Goal: Information Seeking & Learning: Learn about a topic

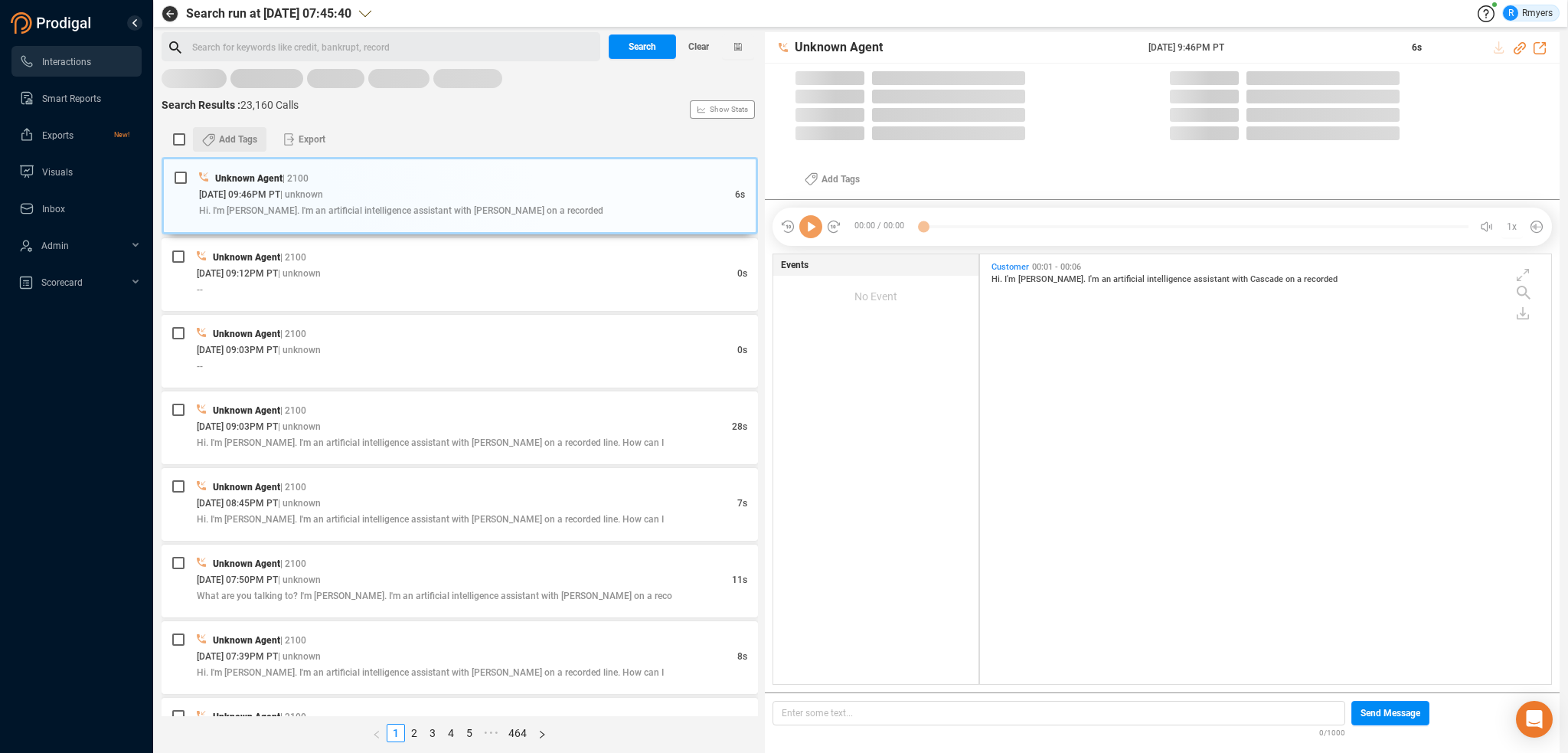
scroll to position [426, 564]
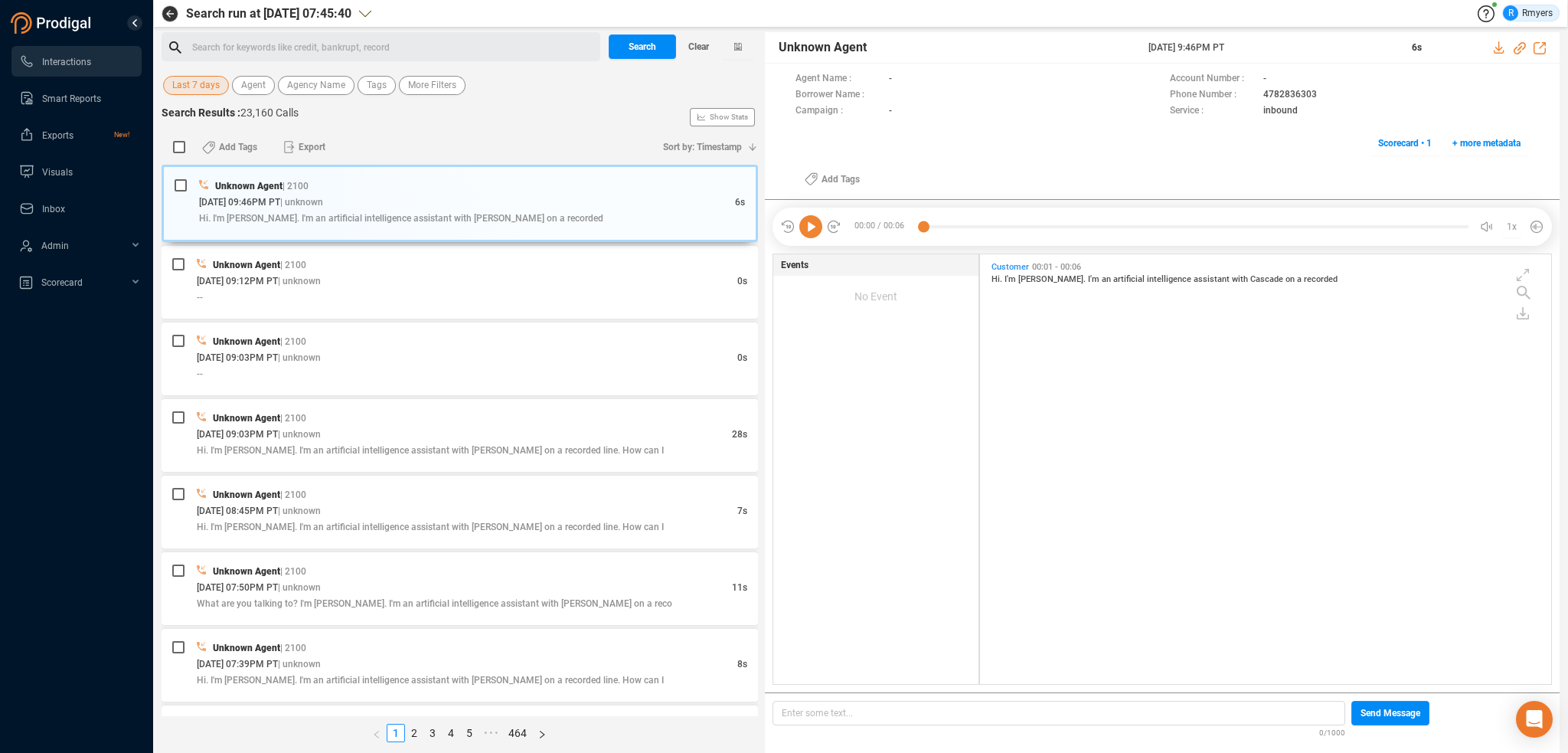
click at [207, 91] on span "Last 7 days" at bounding box center [195, 85] width 47 height 19
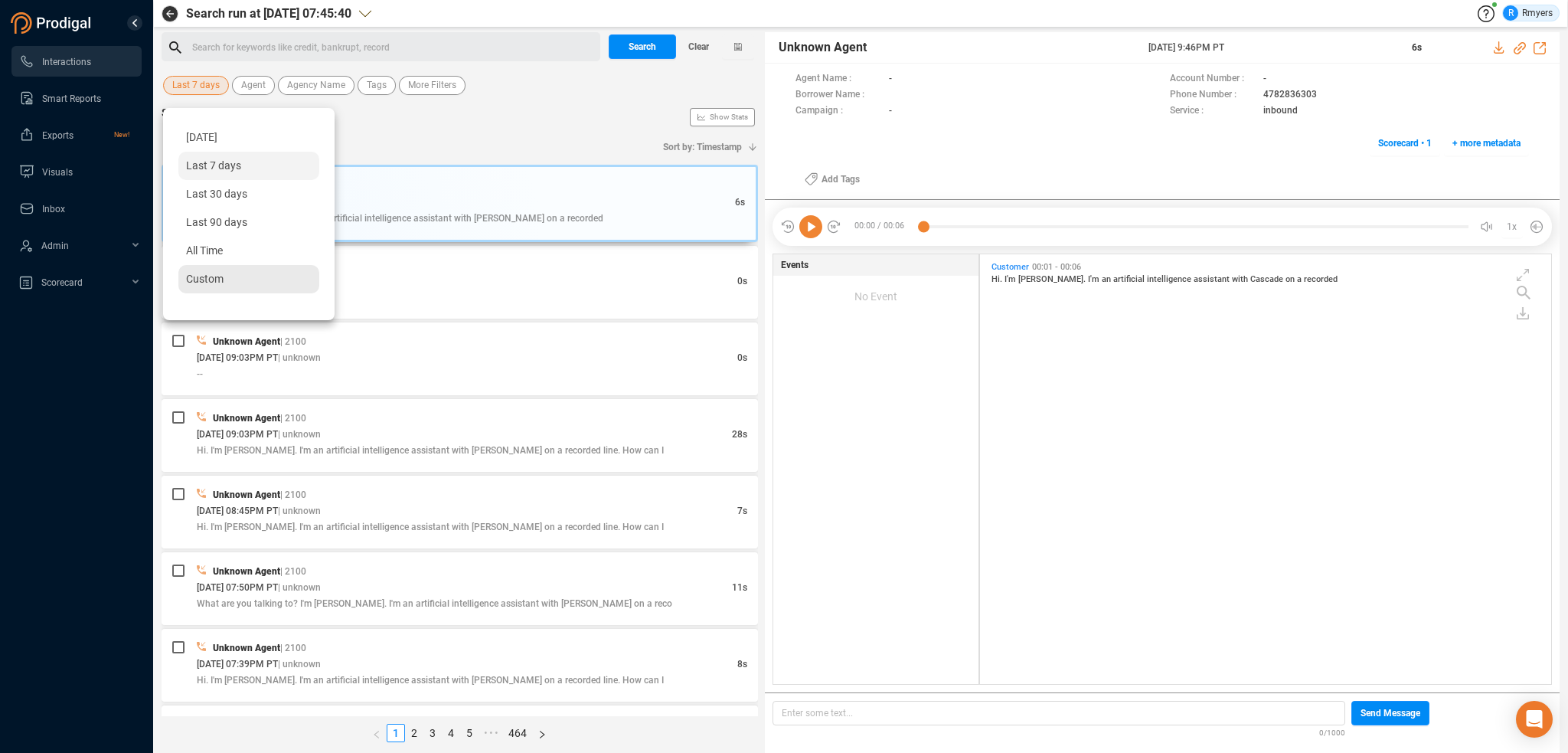
click at [217, 280] on span "Custom" at bounding box center [205, 279] width 38 height 12
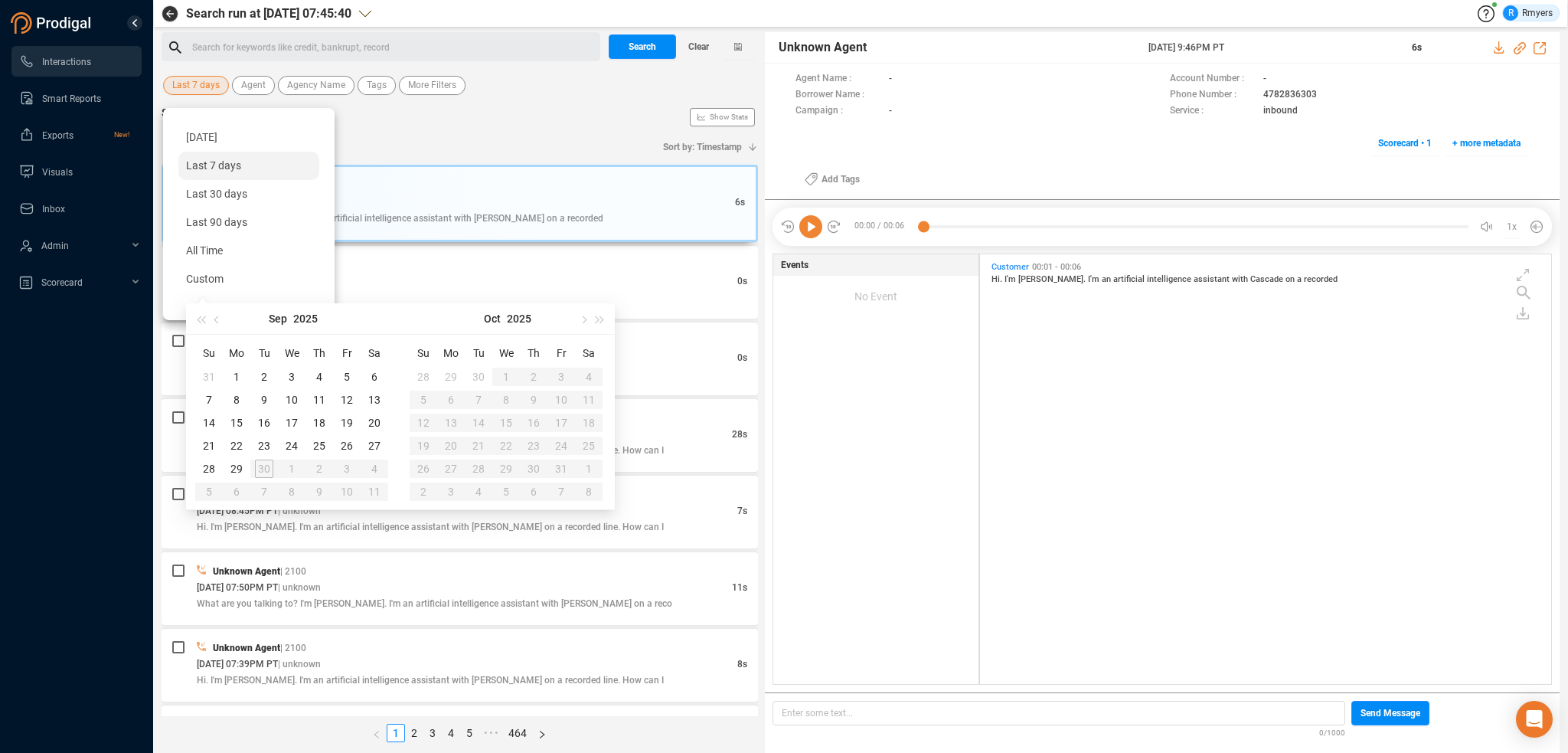
type input "[DATE]"
click at [240, 468] on div "29" at bounding box center [236, 468] width 18 height 18
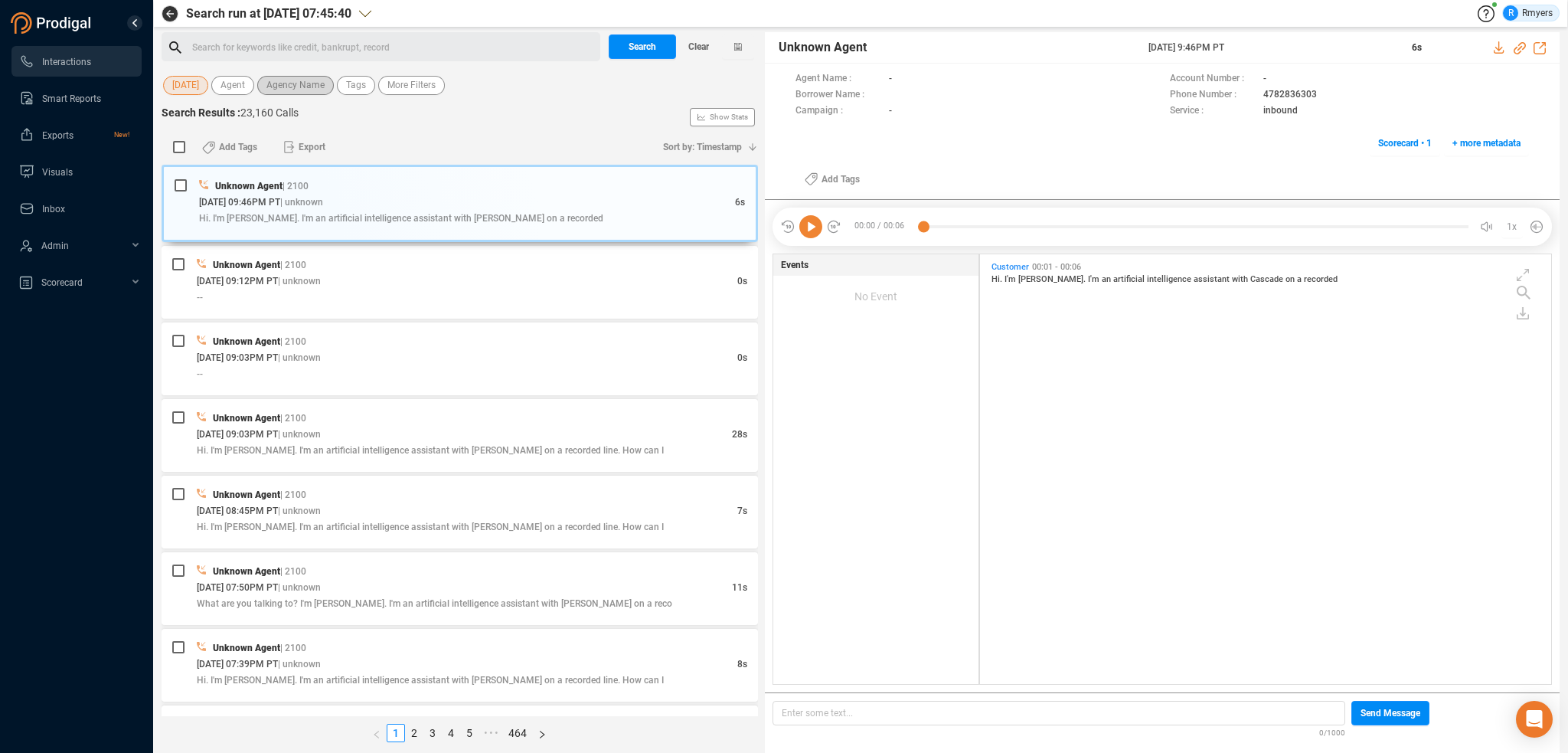
click at [280, 88] on span "Agency Name" at bounding box center [296, 85] width 58 height 19
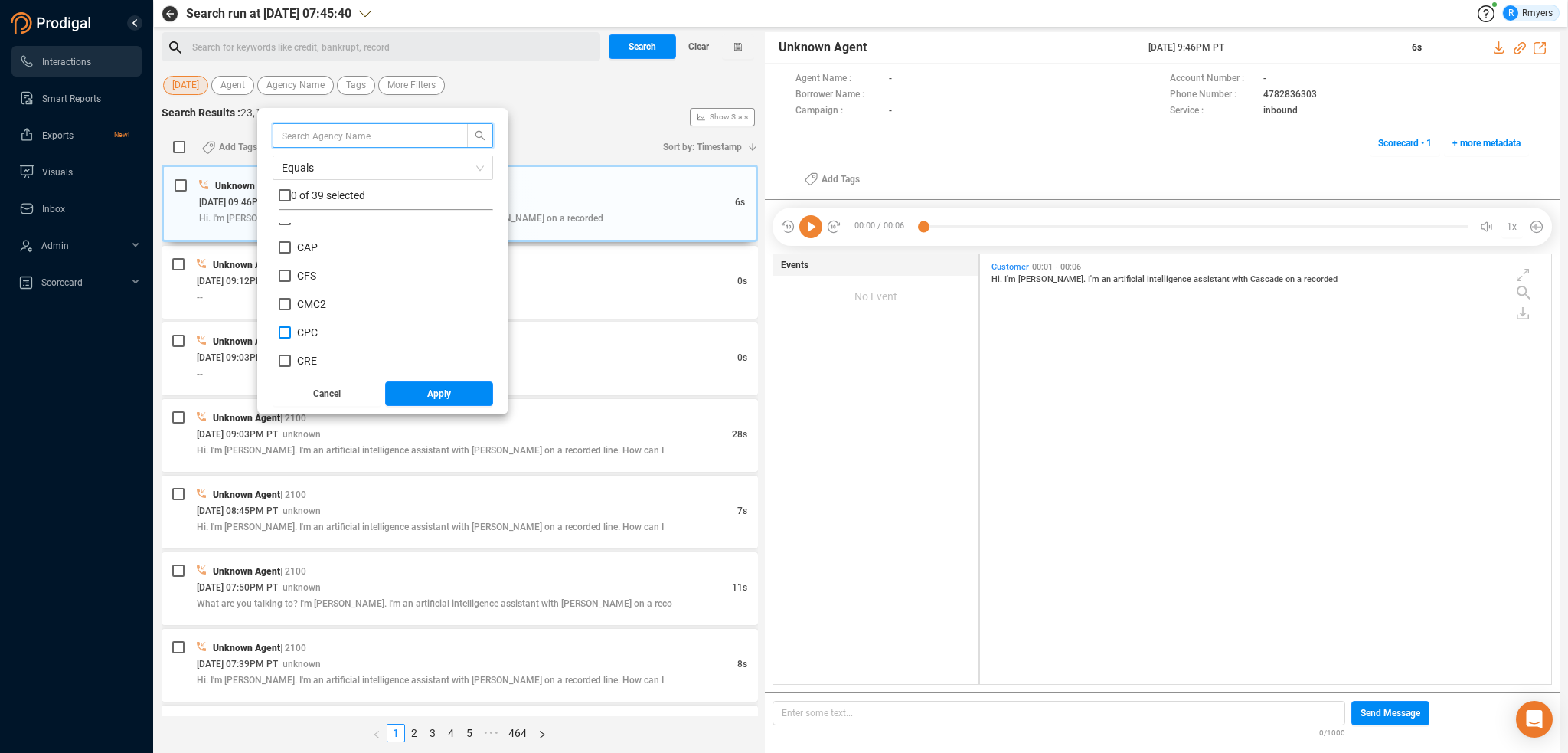
scroll to position [230, 0]
click at [309, 306] on span "CRM" at bounding box center [308, 312] width 23 height 12
click at [291, 306] on input "CRM" at bounding box center [284, 312] width 12 height 12
checkbox input "true"
click at [412, 395] on button "Apply" at bounding box center [439, 394] width 109 height 25
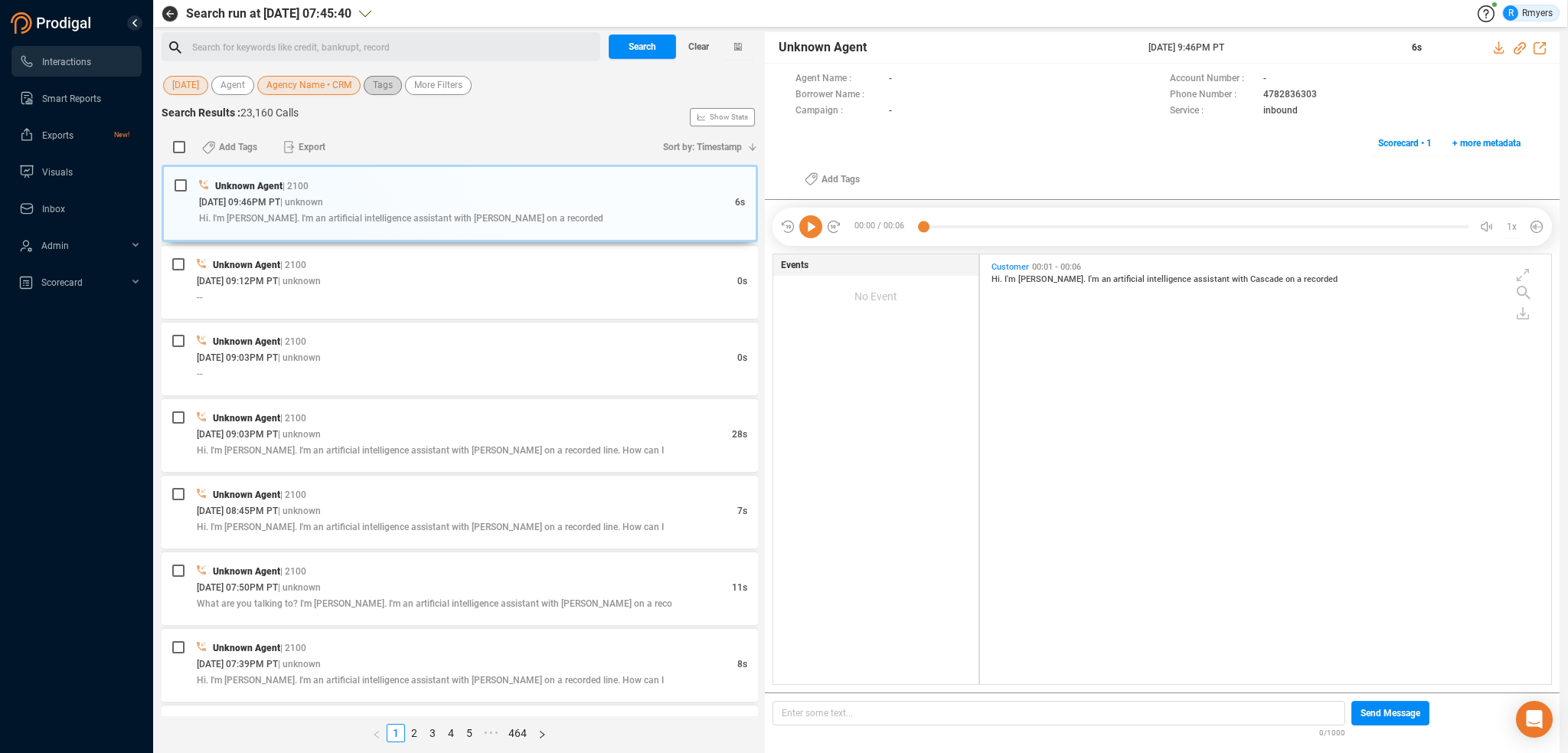
drag, startPoint x: 381, startPoint y: 85, endPoint x: 395, endPoint y: 95, distance: 17.2
click at [386, 89] on span "Tags" at bounding box center [382, 85] width 20 height 19
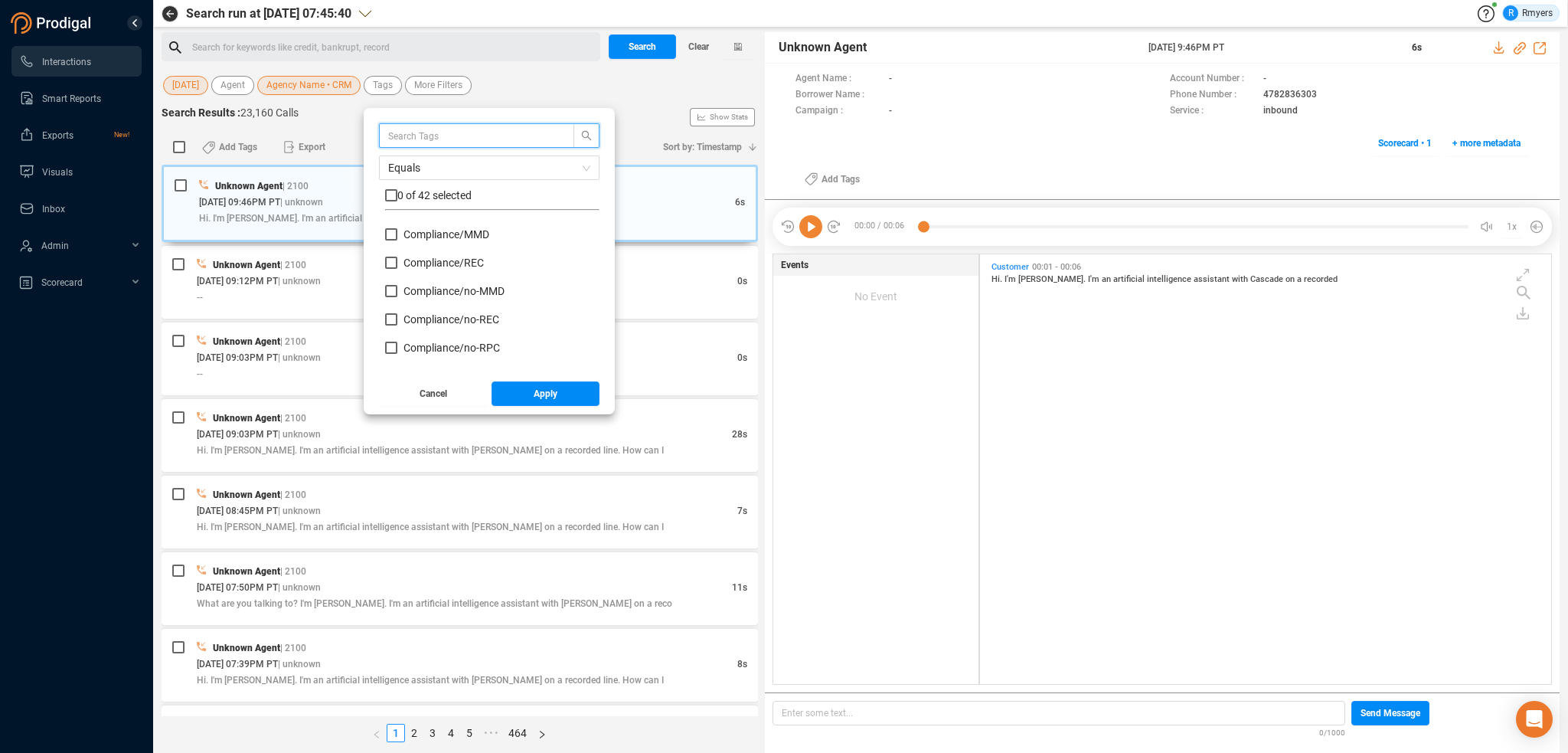
scroll to position [153, 0]
click at [425, 275] on span "Insight/ CBR" at bounding box center [433, 276] width 58 height 12
click at [397, 275] on input "Insight/ CBR" at bounding box center [391, 276] width 12 height 12
checkbox input "true"
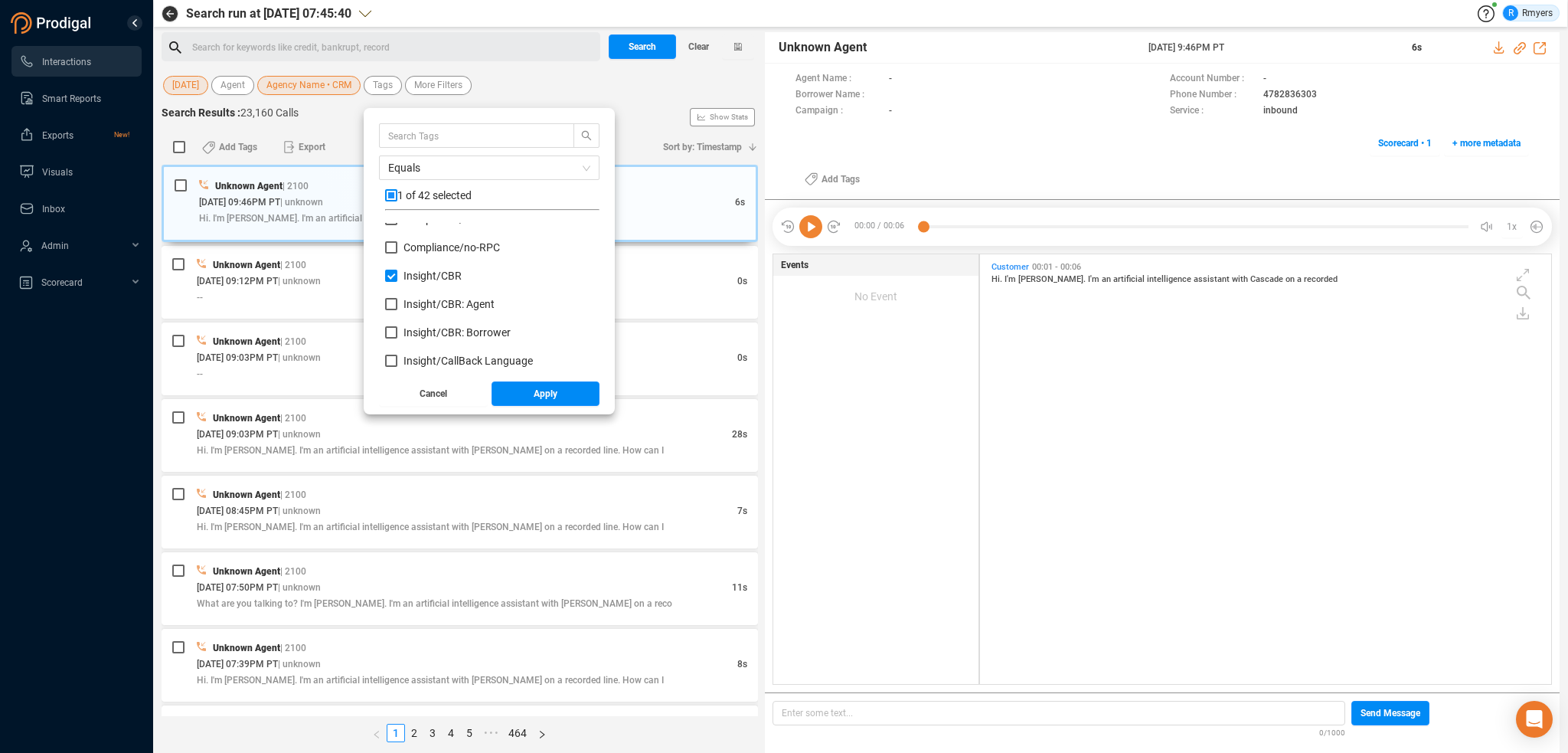
click at [429, 294] on div "Insight/ CBR" at bounding box center [491, 282] width 214 height 28
click at [430, 340] on div "Insight/ CBR: Borrower" at bounding box center [491, 339] width 214 height 28
click at [416, 306] on span "Insight/ CBR: Agent" at bounding box center [449, 304] width 91 height 12
click at [397, 306] on input "Insight/ CBR: Agent" at bounding box center [391, 304] width 12 height 12
checkbox input "true"
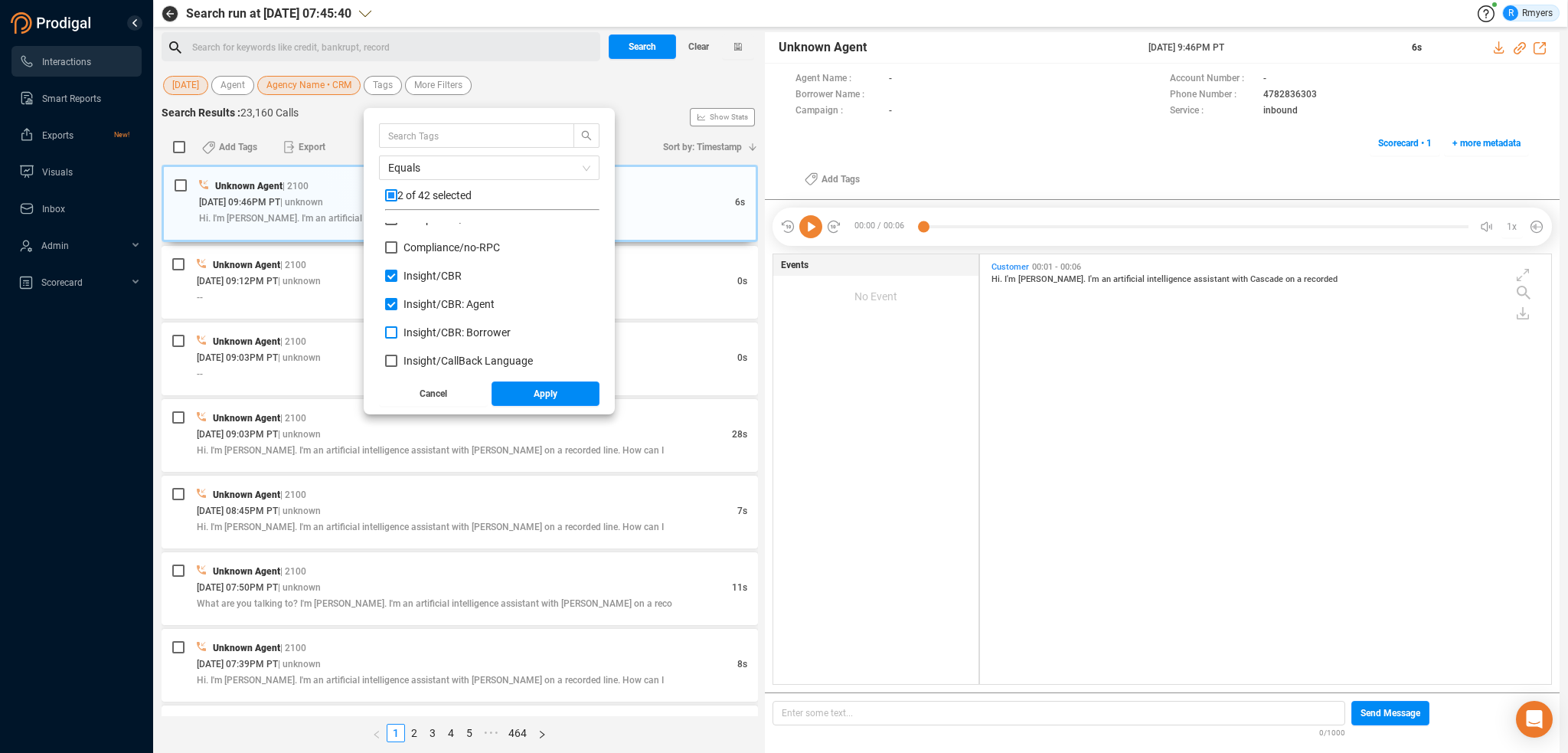
click at [413, 331] on span "Insight/ CBR: Borrower" at bounding box center [457, 333] width 107 height 12
click at [397, 331] on input "Insight/ CBR: Borrower" at bounding box center [391, 333] width 12 height 12
checkbox input "true"
click at [432, 279] on span "Red Flag/ Bankruptcy Language" at bounding box center [479, 278] width 151 height 12
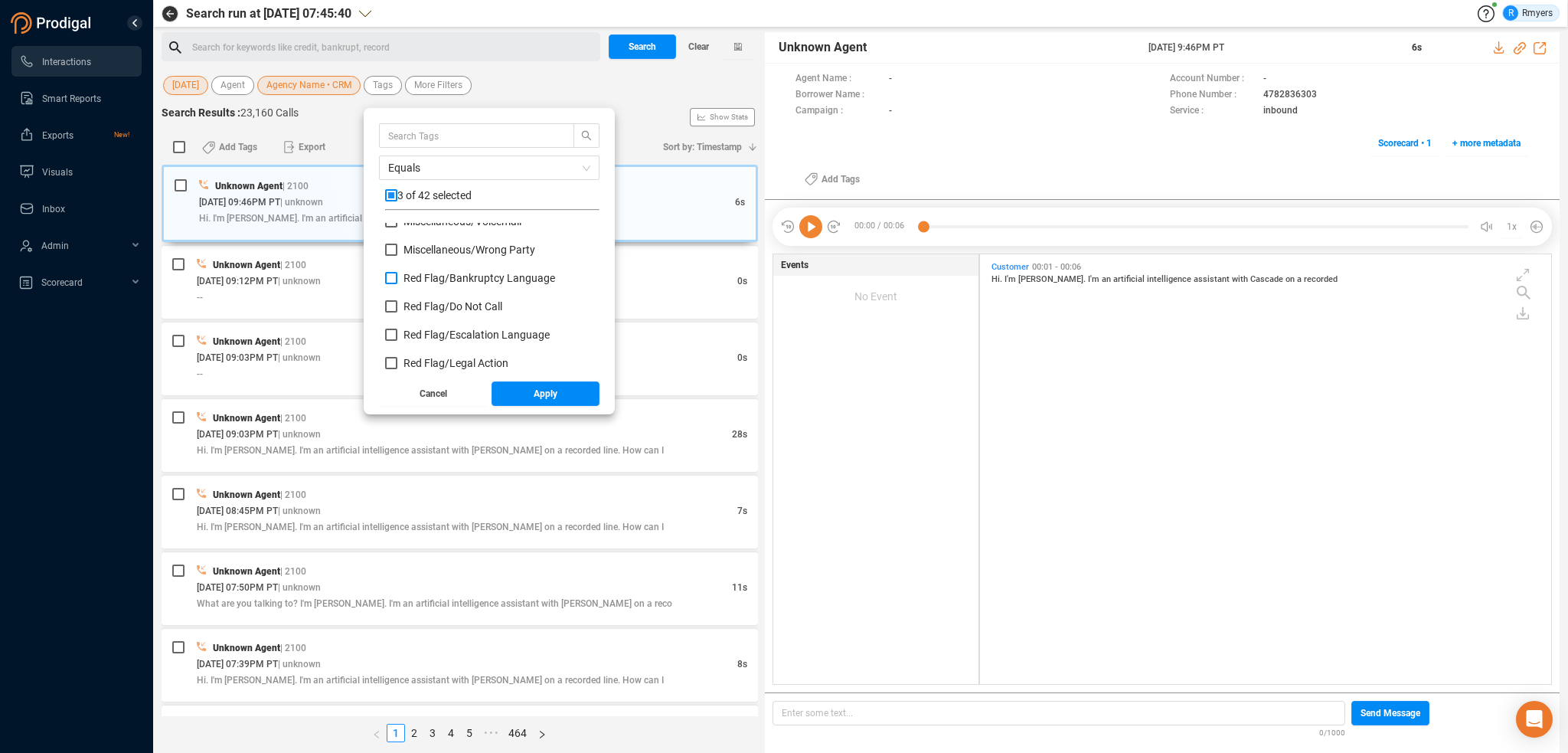
click at [397, 279] on input "Red Flag/ Bankruptcy Language" at bounding box center [391, 278] width 12 height 12
checkbox input "true"
click at [430, 330] on span "Red Flag/ Escalation Language" at bounding box center [477, 334] width 146 height 12
click at [397, 330] on input "Red Flag/ Escalation Language" at bounding box center [391, 334] width 12 height 12
checkbox input "true"
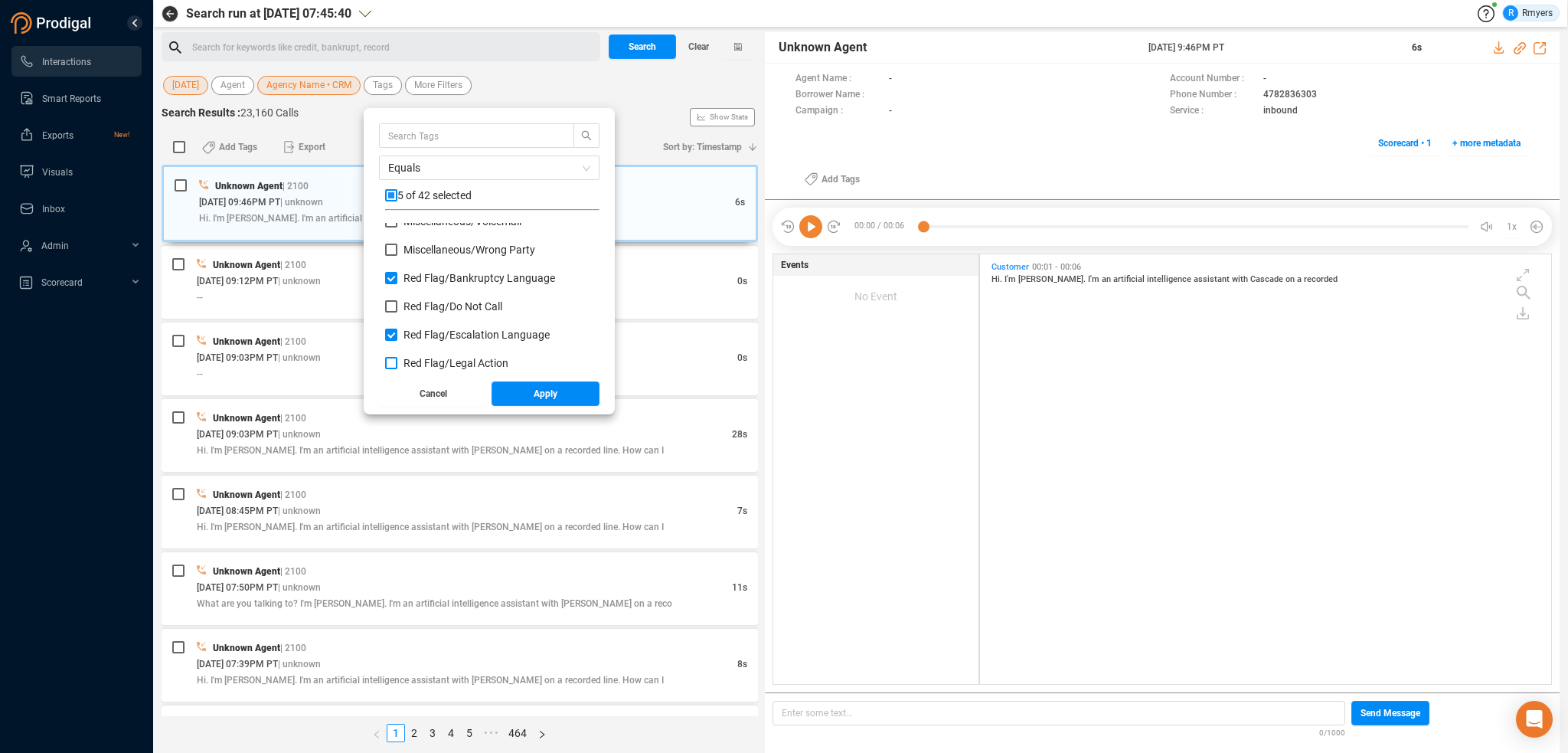
click at [430, 364] on span "Red Flag/ Legal Action" at bounding box center [456, 363] width 105 height 12
click at [397, 364] on input "Red Flag/ Legal Action" at bounding box center [391, 363] width 12 height 12
checkbox input "true"
click at [419, 314] on span "Red Flag/ Legal Action: Agent" at bounding box center [473, 315] width 137 height 12
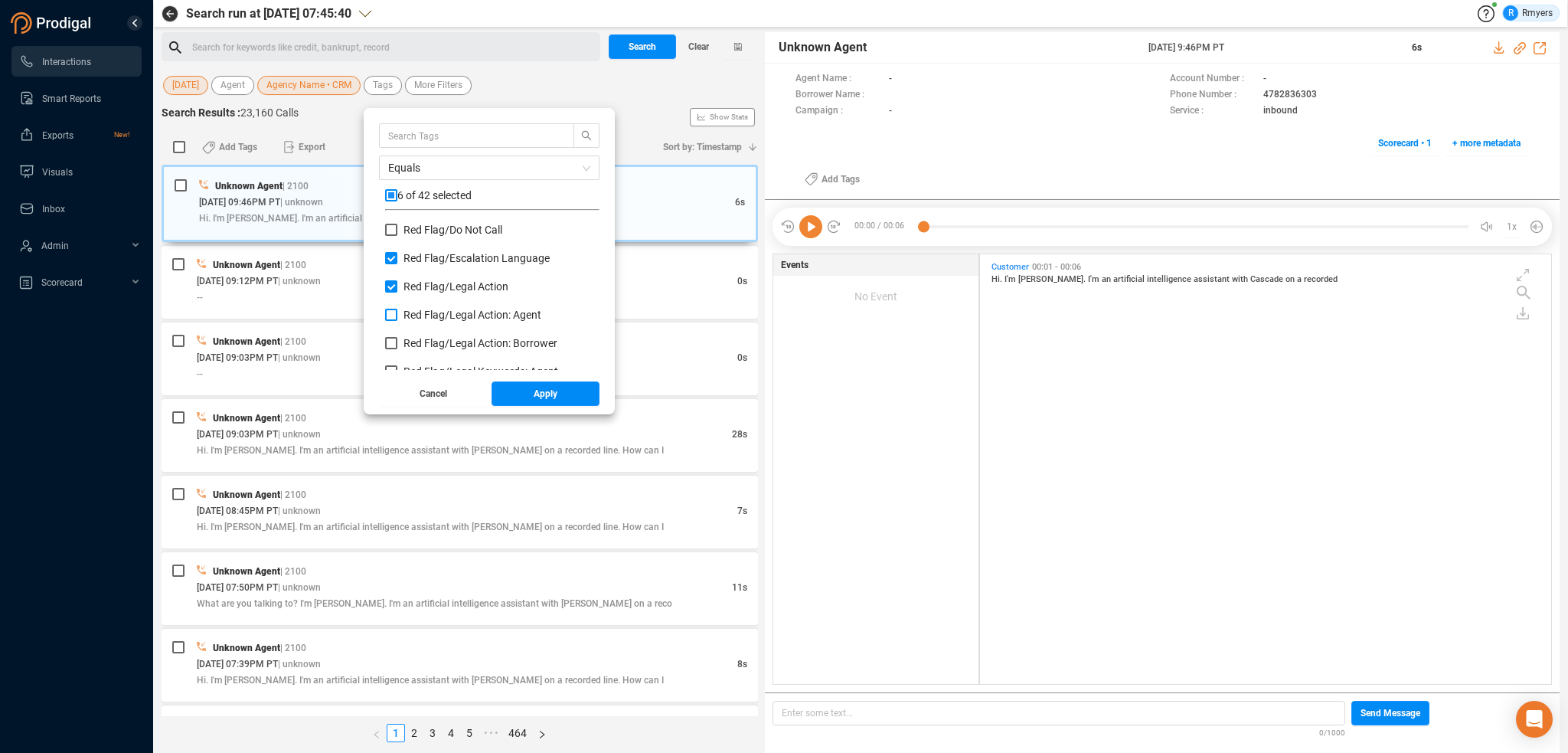
click at [397, 314] on input "Red Flag/ Legal Action: Agent" at bounding box center [391, 315] width 12 height 12
checkbox input "true"
click at [424, 349] on label "Red Flag/ Legal Action: Borrower" at bounding box center [474, 343] width 179 height 16
click at [397, 349] on input "Red Flag/ Legal Action: Borrower" at bounding box center [391, 343] width 12 height 12
checkbox input "true"
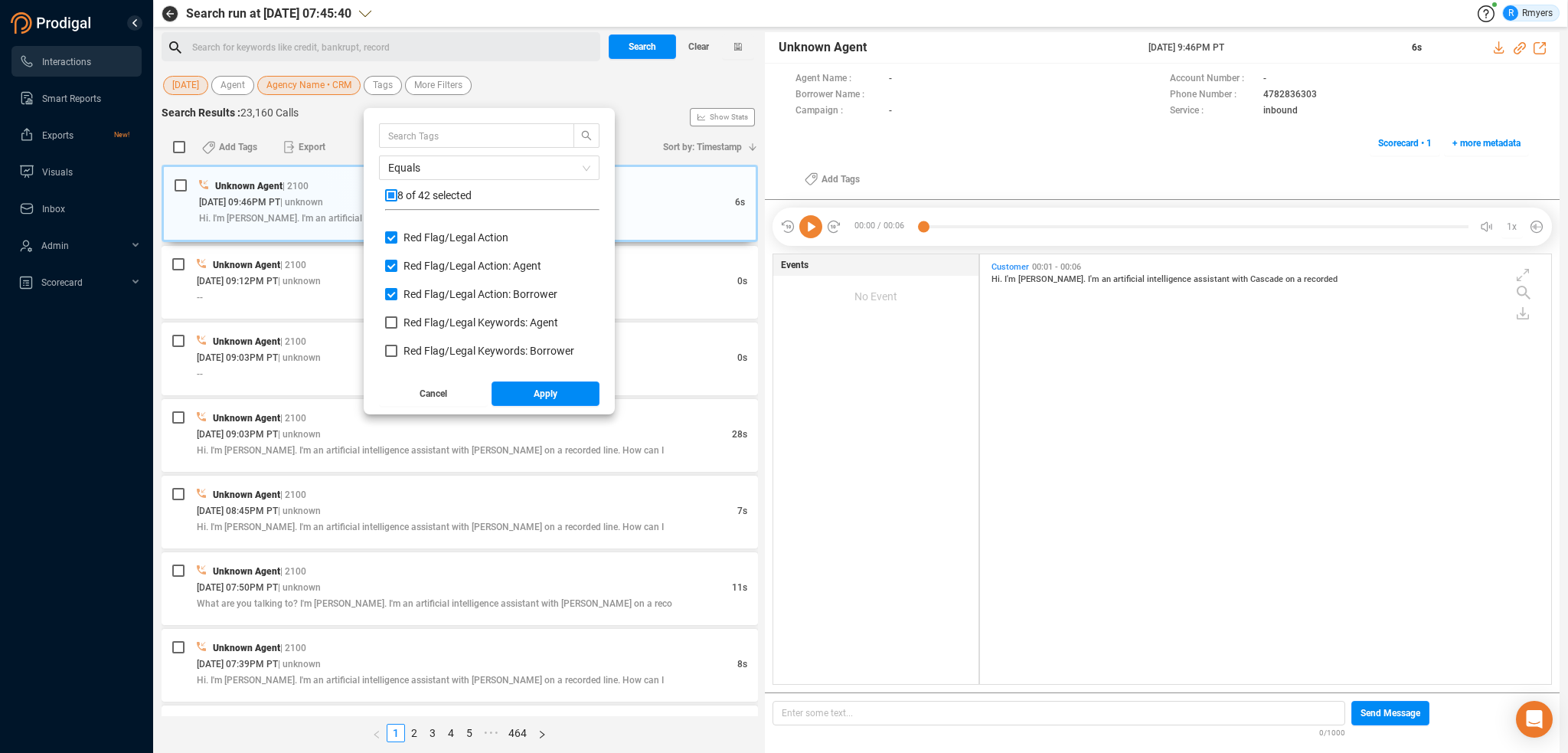
scroll to position [842, 0]
click at [406, 291] on span "Red Flag/ Legal Keywords: Agent" at bounding box center [481, 295] width 155 height 12
click at [397, 291] on input "Red Flag/ Legal Keywords: Agent" at bounding box center [391, 295] width 12 height 12
checkbox input "true"
click at [411, 320] on span "Red Flag/ Legal Keywords: Borrower" at bounding box center [489, 323] width 171 height 12
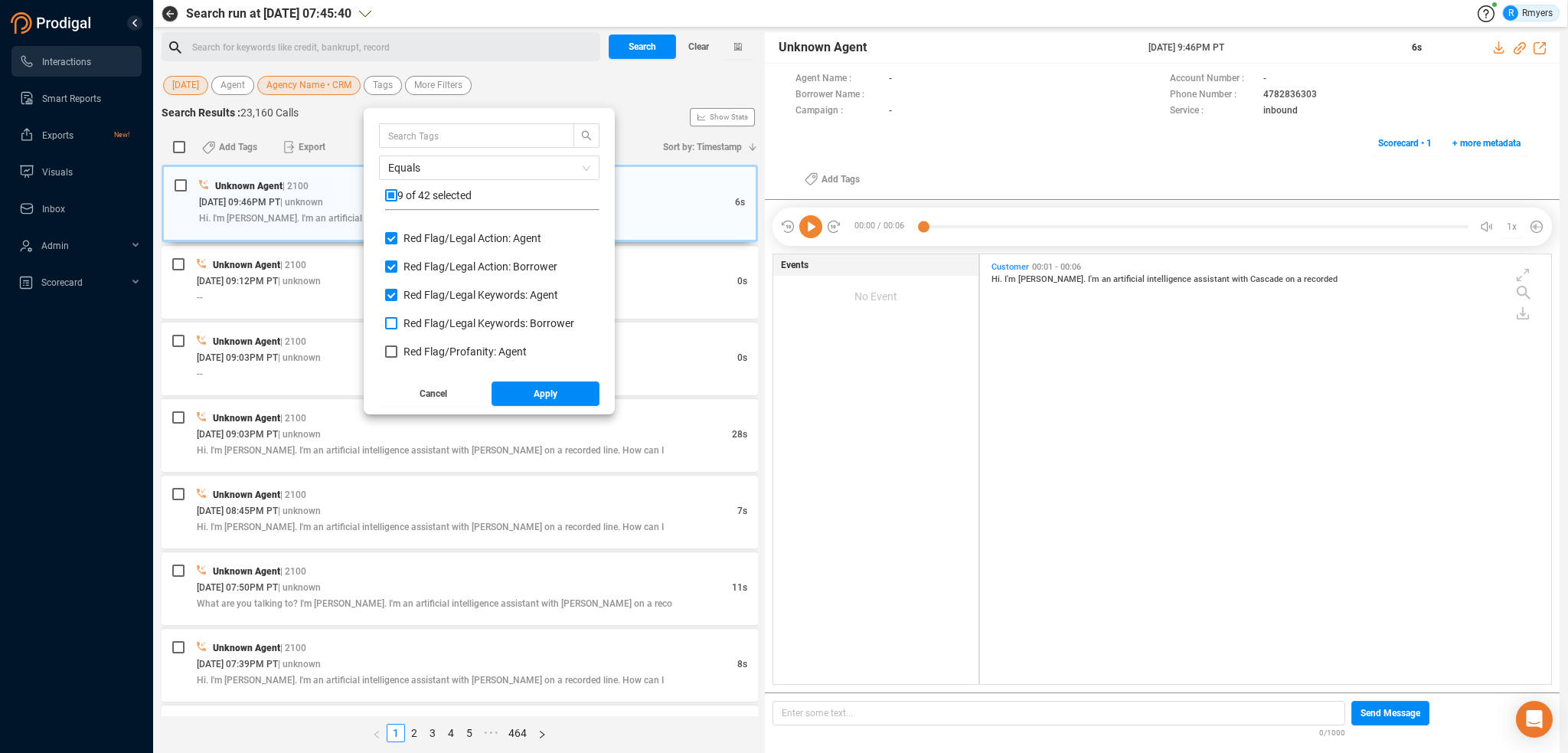
click at [397, 320] on input "Red Flag/ Legal Keywords: Borrower" at bounding box center [391, 323] width 12 height 12
checkbox input "true"
click at [416, 355] on span "Red Flag/ Profanity: Agent" at bounding box center [465, 352] width 123 height 12
click at [397, 355] on input "Red Flag/ Profanity: Agent" at bounding box center [391, 352] width 12 height 12
checkbox input "true"
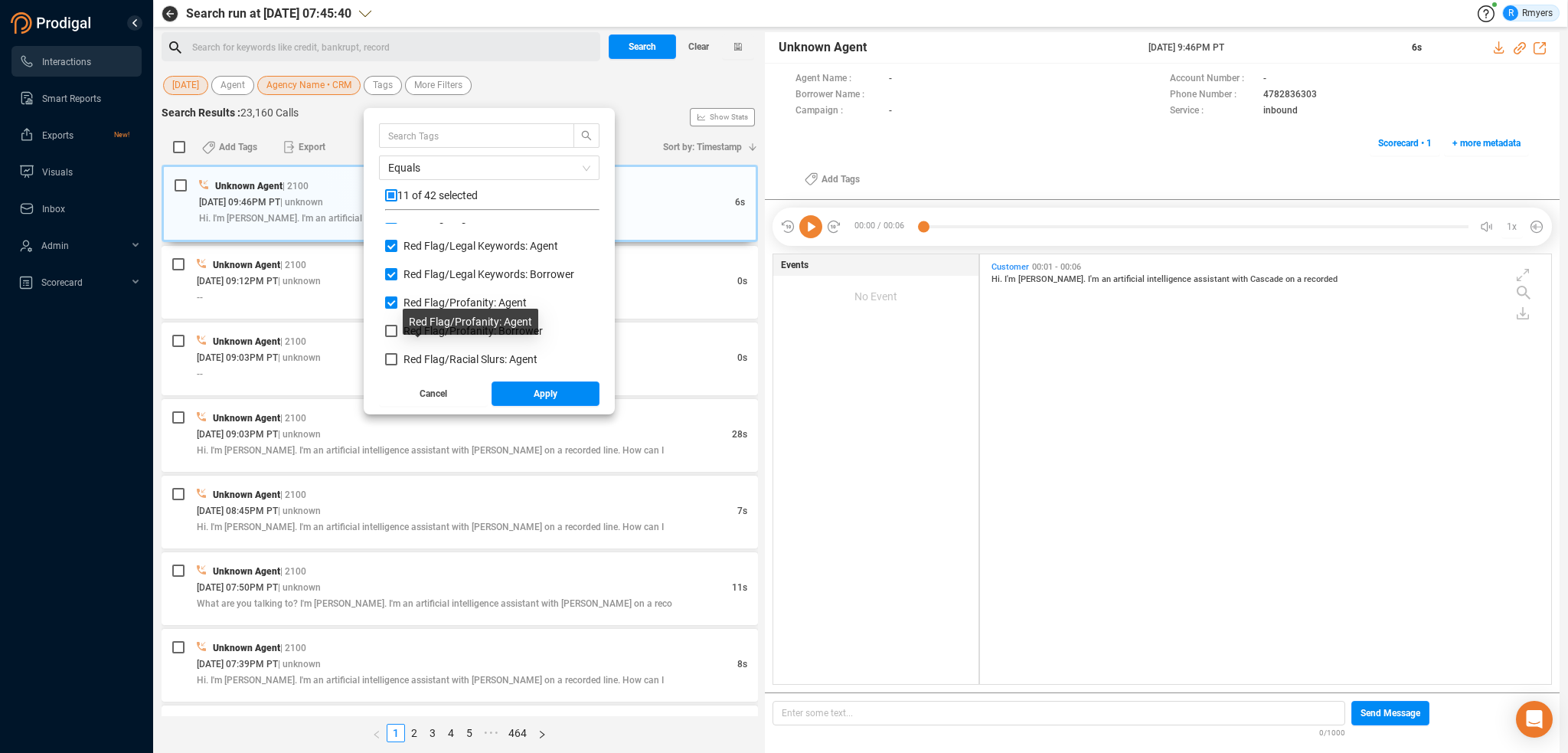
scroll to position [919, 0]
click at [411, 301] on span "Red Flag/ Profanity: Borrower" at bounding box center [473, 303] width 139 height 12
click at [397, 301] on input "Red Flag/ Profanity: Borrower" at bounding box center [391, 303] width 12 height 12
checkbox input "true"
click at [411, 327] on span "Red Flag/ Racial Slurs: Agent" at bounding box center [471, 332] width 134 height 12
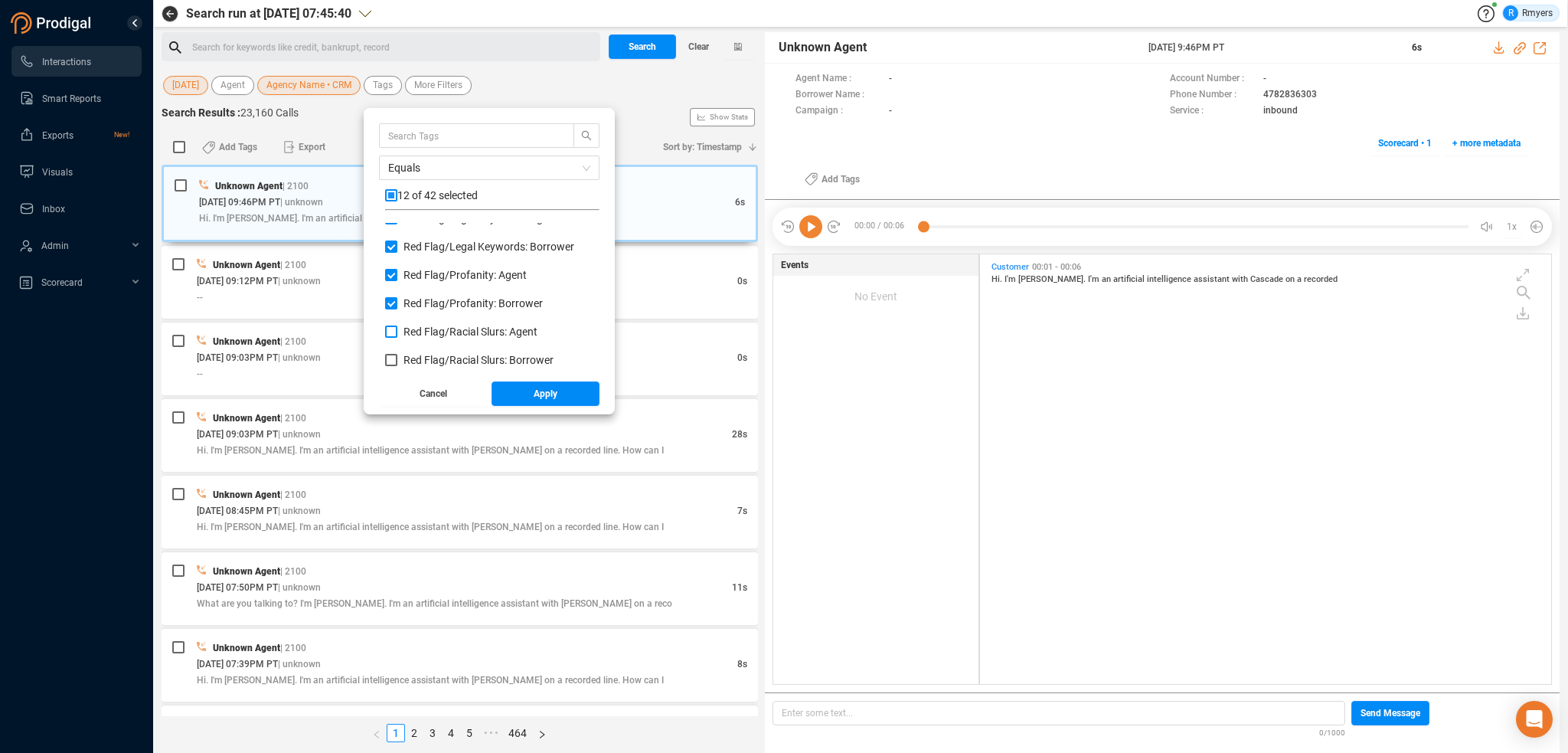
click at [397, 327] on input "Red Flag/ Racial Slurs: Agent" at bounding box center [391, 332] width 12 height 12
checkbox input "true"
click at [416, 355] on span "Red Flag/ Racial Slurs: Borrower" at bounding box center [479, 360] width 150 height 12
click at [397, 355] on input "Red Flag/ Racial Slurs: Borrower" at bounding box center [391, 360] width 12 height 12
checkbox input "true"
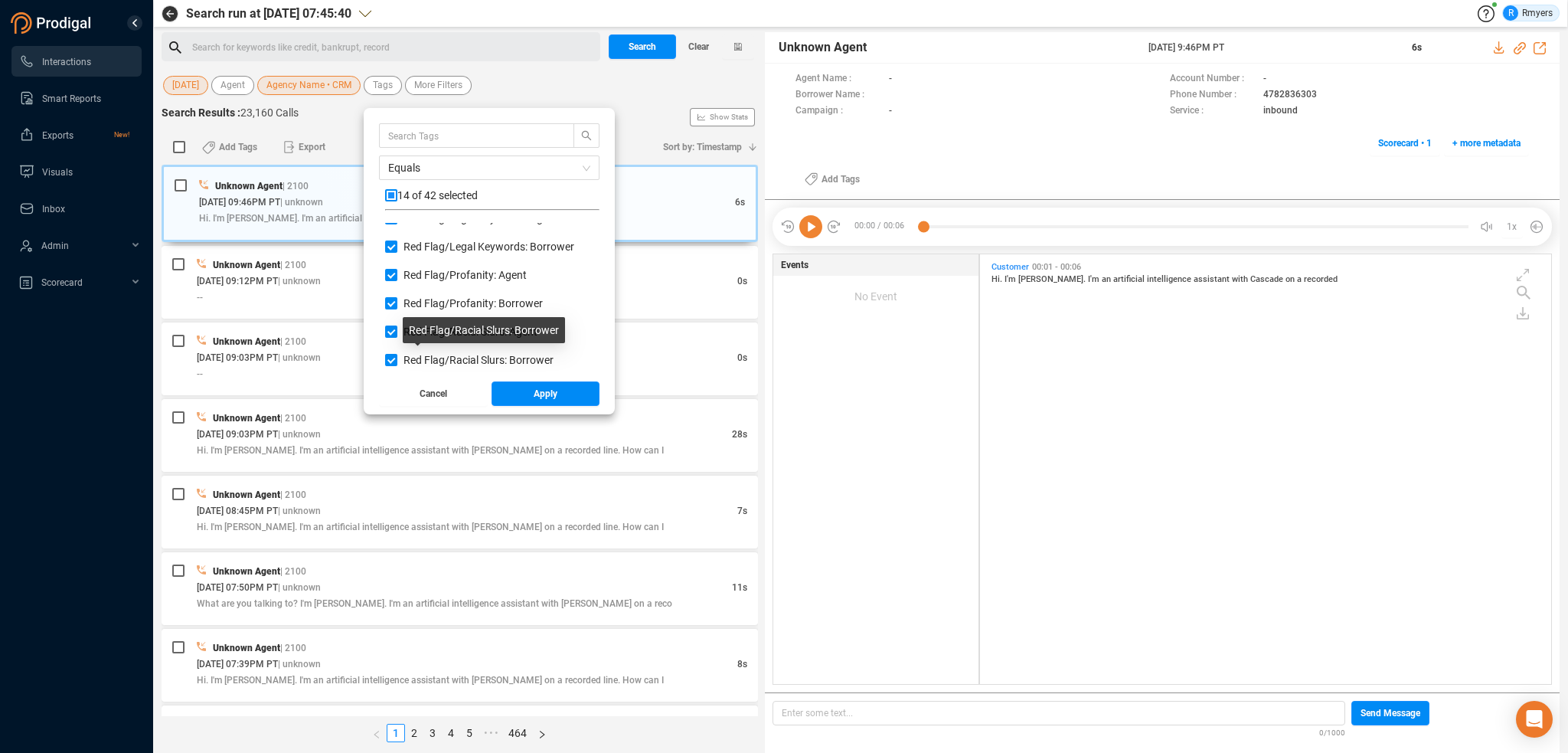
scroll to position [995, 0]
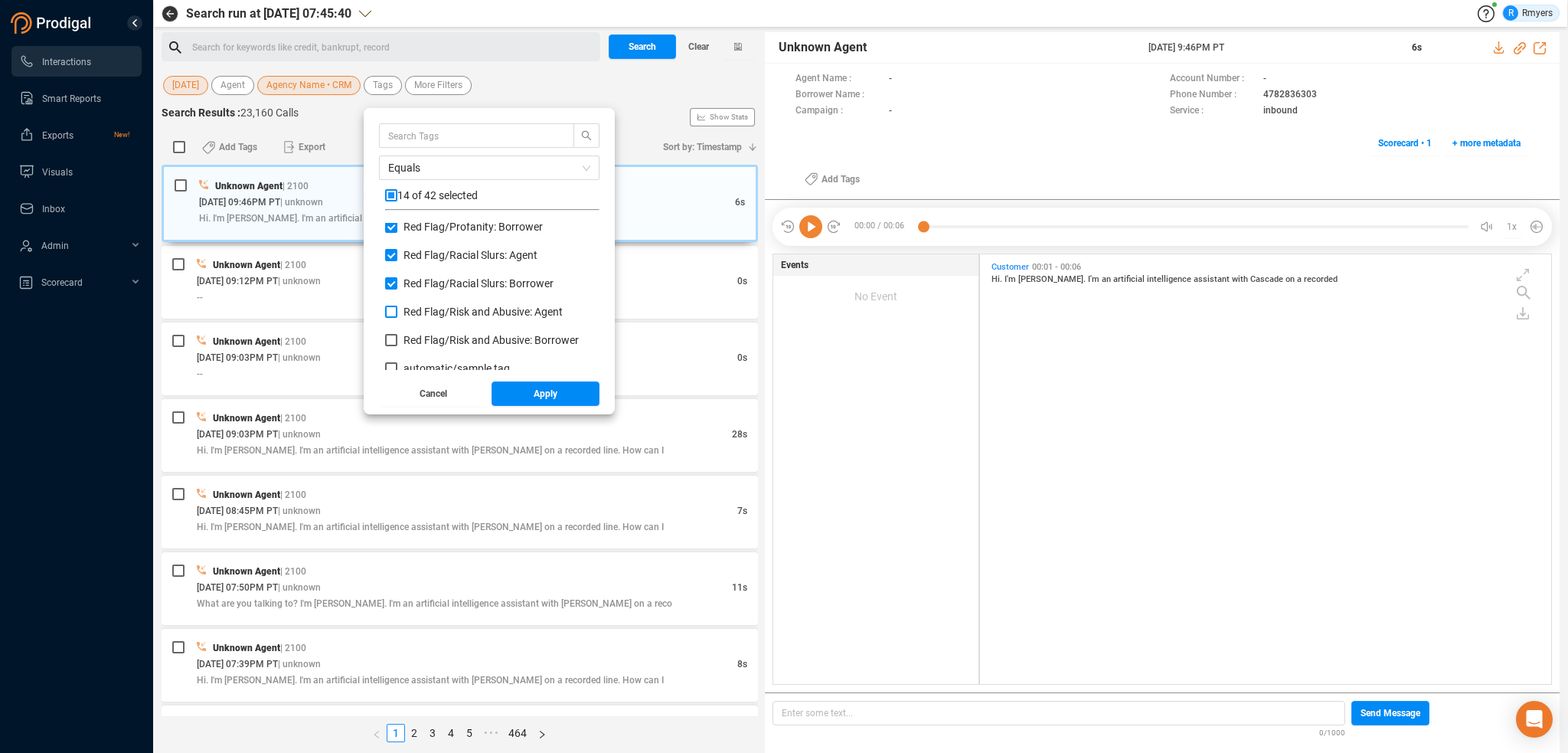
click at [419, 306] on span "Red Flag/ Risk and Abusive: Agent" at bounding box center [483, 312] width 159 height 12
click at [397, 306] on input "Red Flag/ Risk and Abusive: Agent" at bounding box center [391, 312] width 12 height 12
checkbox input "true"
click at [430, 344] on span "Red Flag/ Risk and Abusive: Borrower" at bounding box center [491, 340] width 175 height 12
click at [397, 344] on input "Red Flag/ Risk and Abusive: Borrower" at bounding box center [391, 340] width 12 height 12
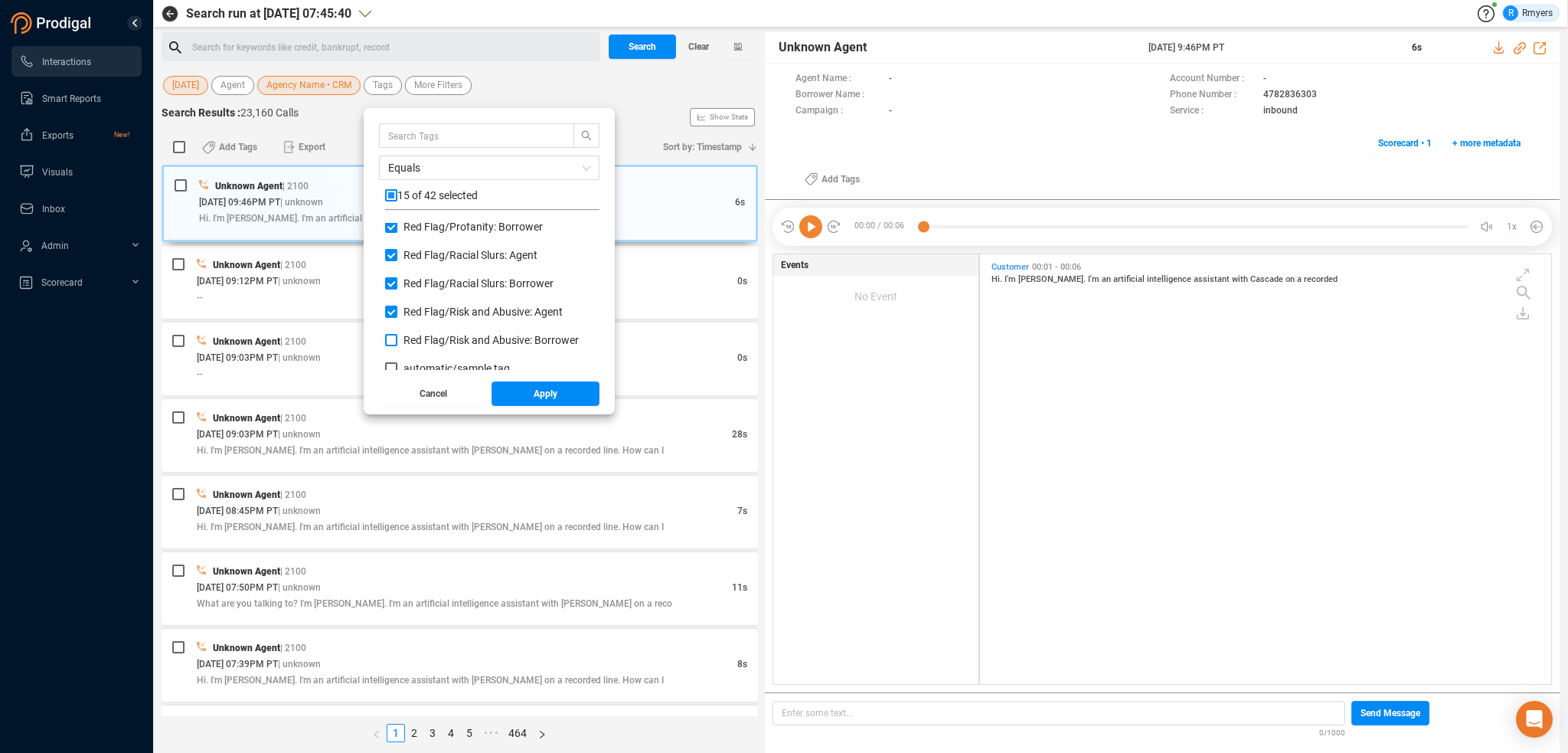
checkbox input "true"
click at [512, 389] on button "Apply" at bounding box center [546, 394] width 109 height 25
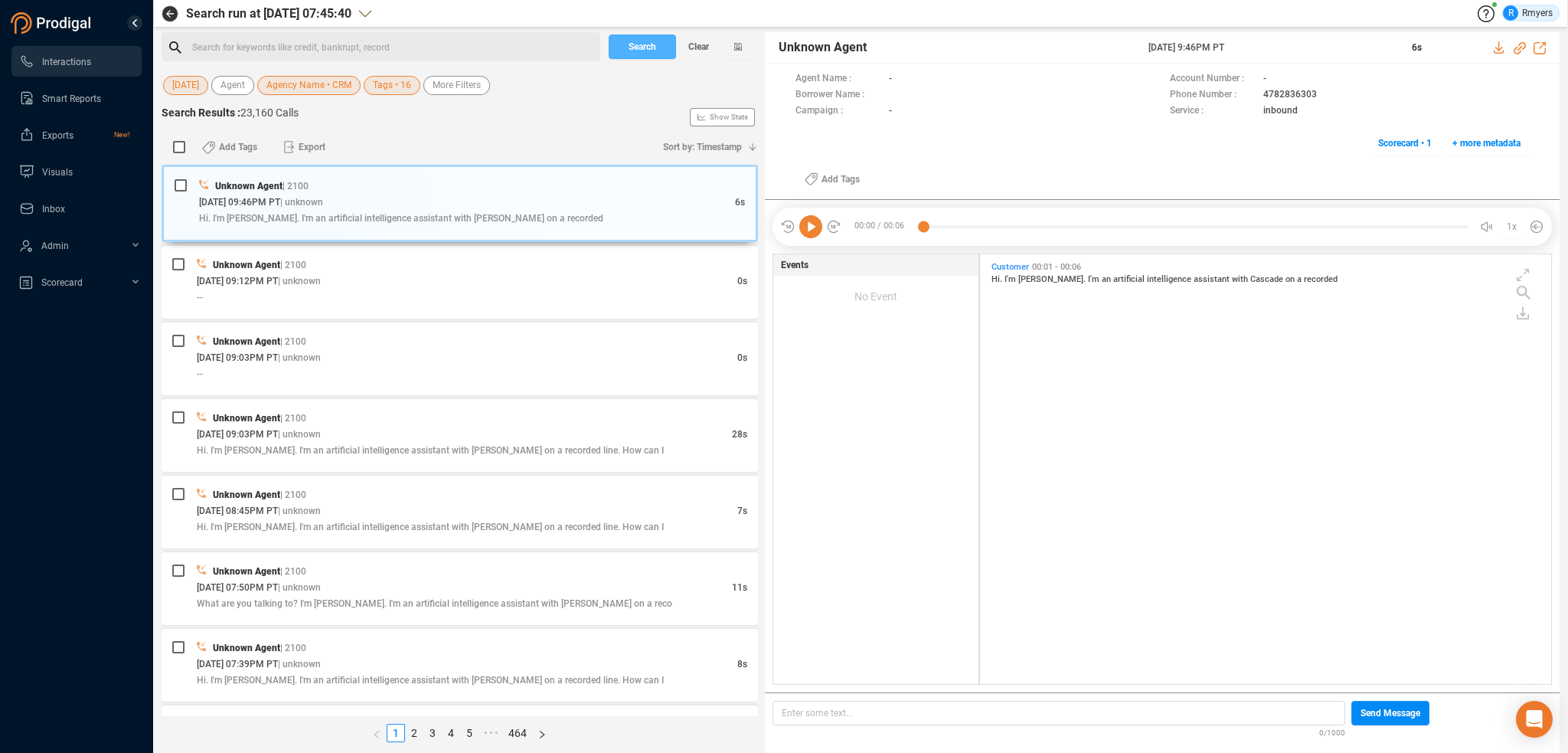
click at [622, 46] on button "Search" at bounding box center [642, 46] width 67 height 25
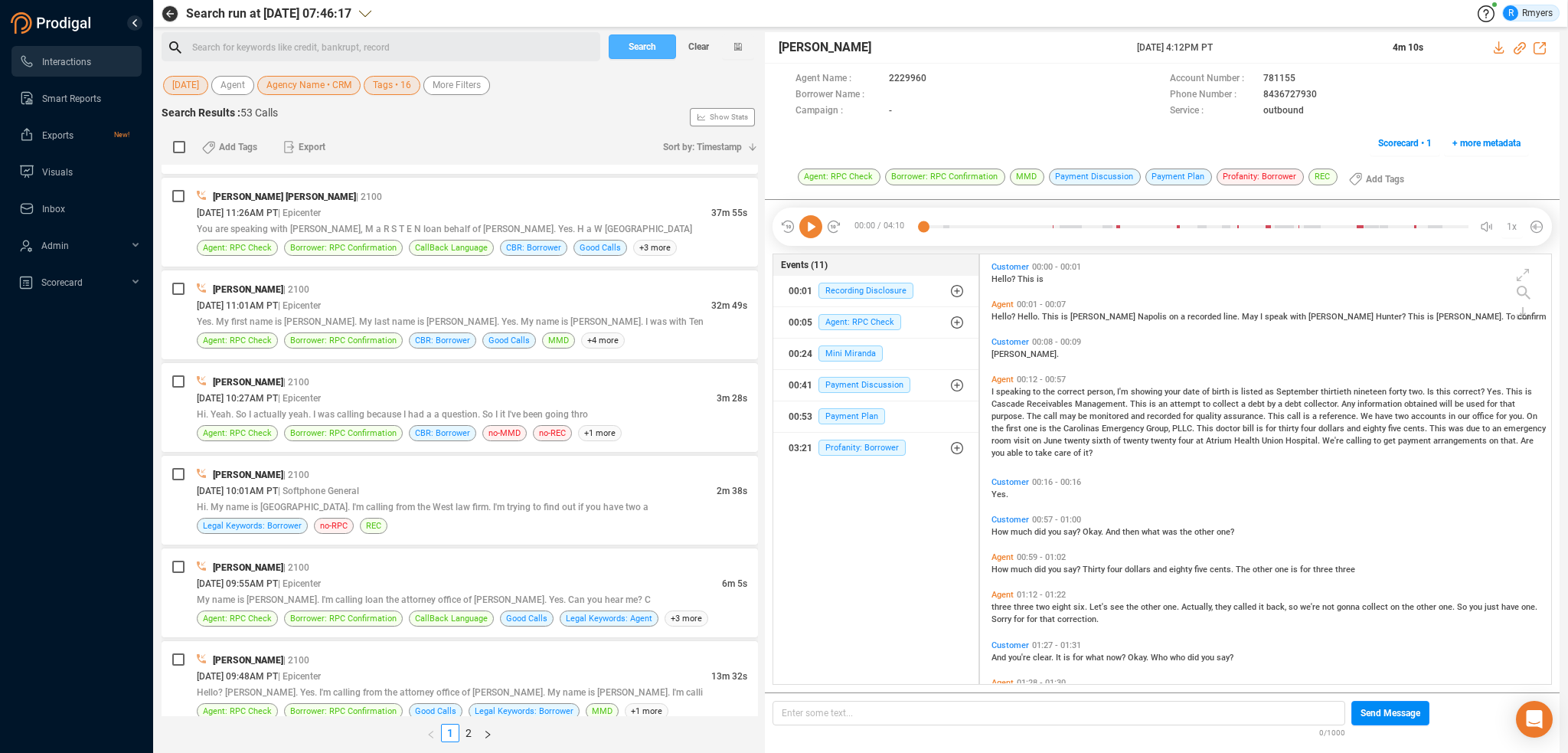
scroll to position [3064, 0]
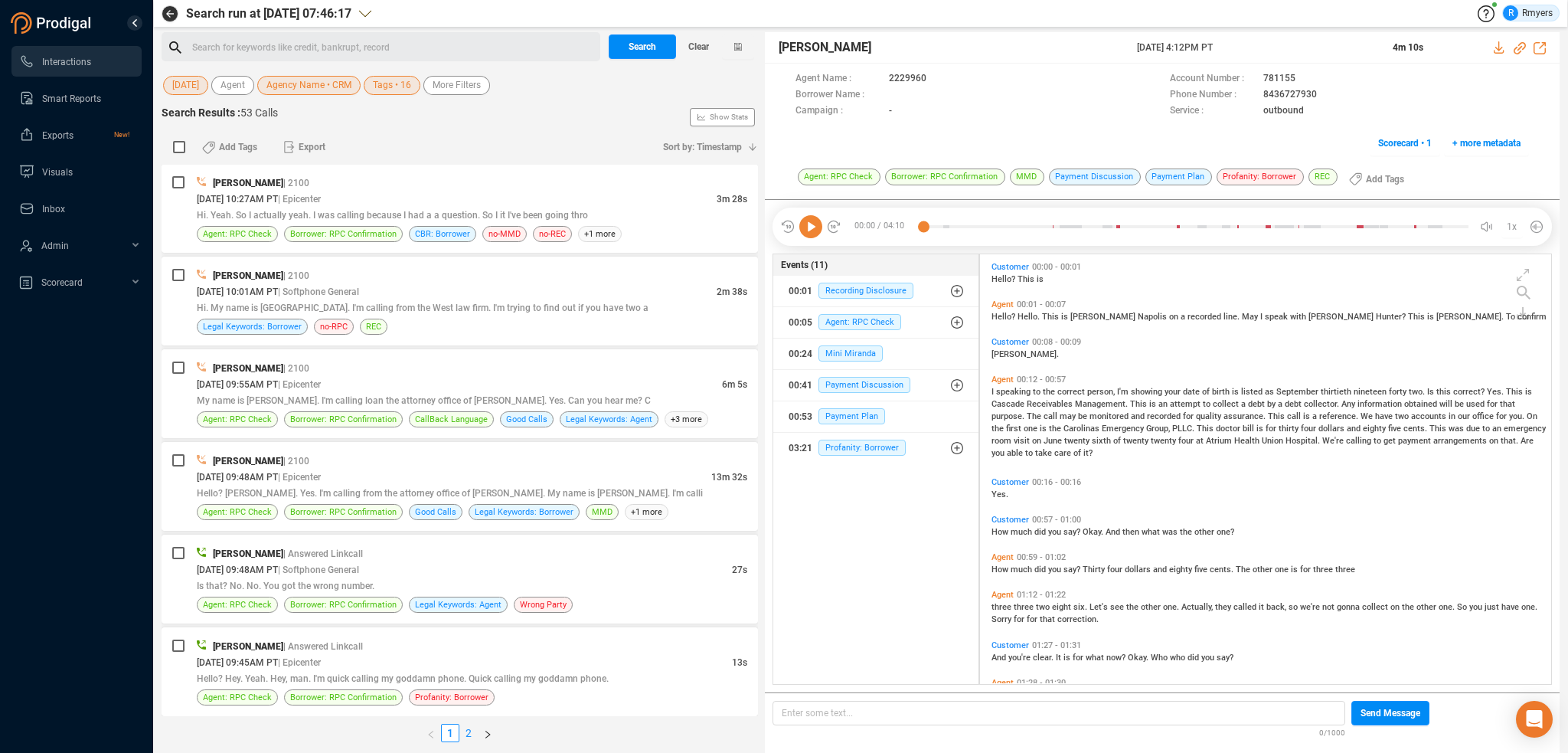
click at [468, 734] on link "2" at bounding box center [468, 733] width 17 height 17
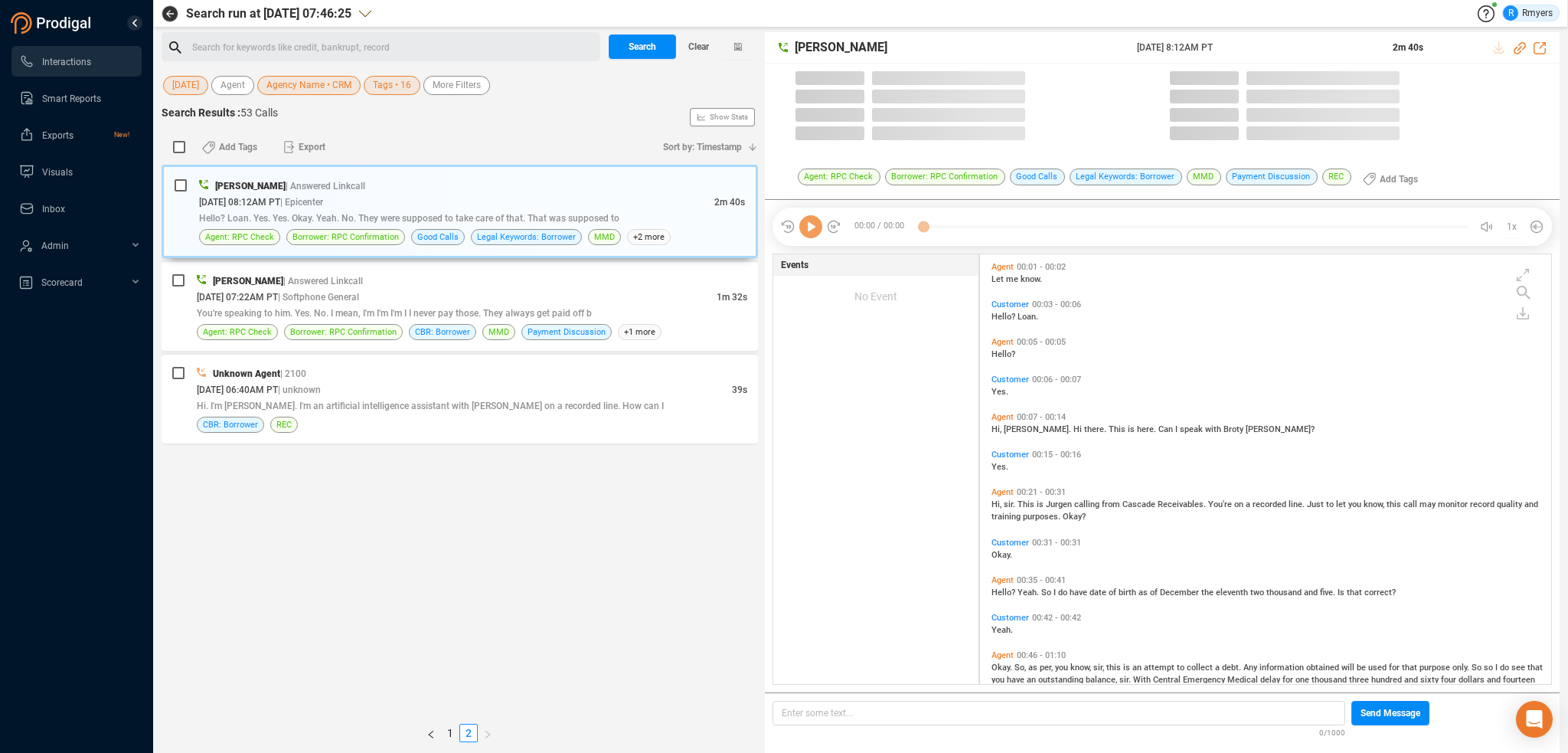
scroll to position [426, 564]
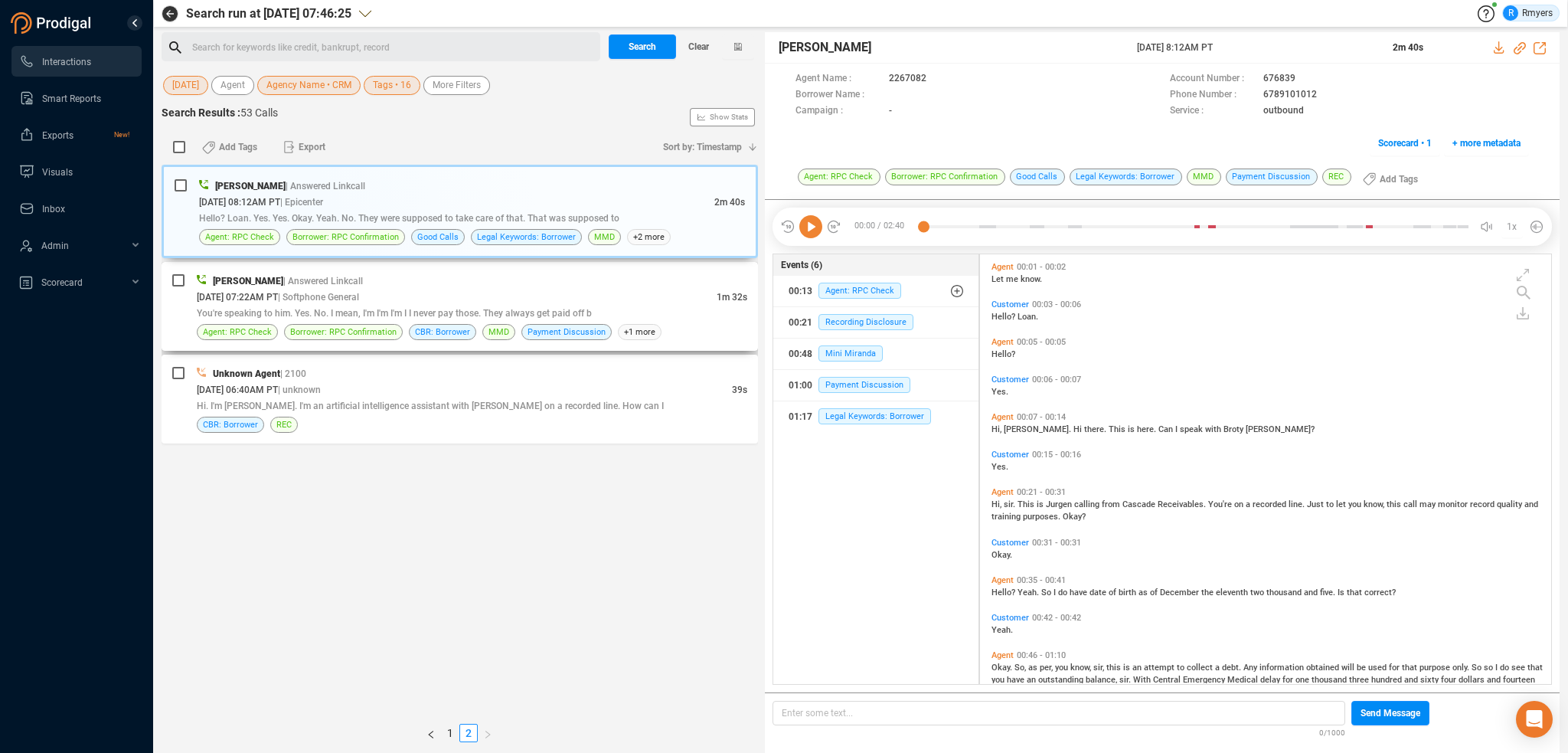
click at [455, 312] on span "You're speaking to him. Yes. No. I mean, I'm I'm I'm I I never pay those. They …" at bounding box center [394, 313] width 395 height 10
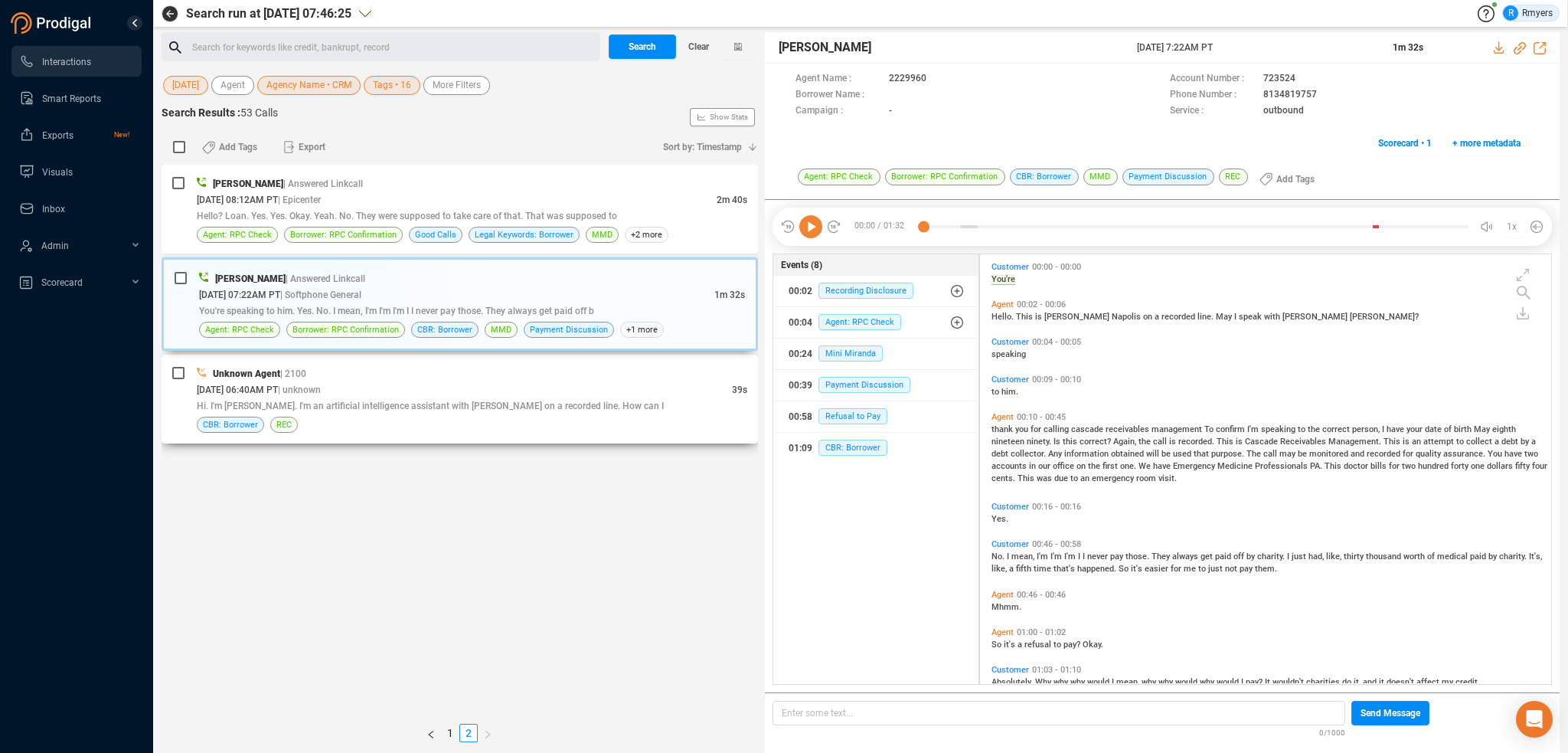
click at [523, 371] on div "Unknown Agent | 2100" at bounding box center [472, 373] width 551 height 16
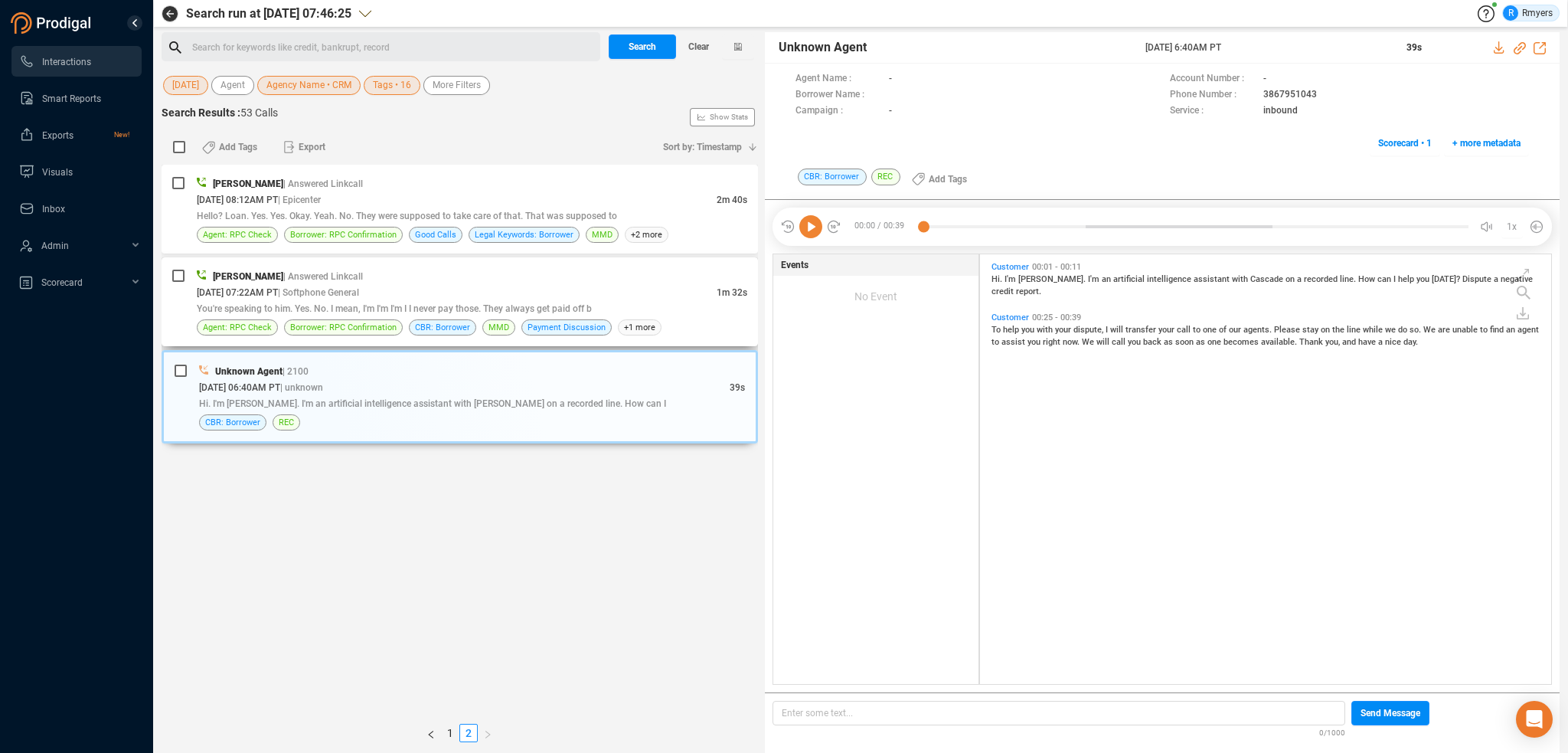
click at [533, 285] on div "[DATE] 07:22AM PT | Softphone General" at bounding box center [456, 292] width 520 height 16
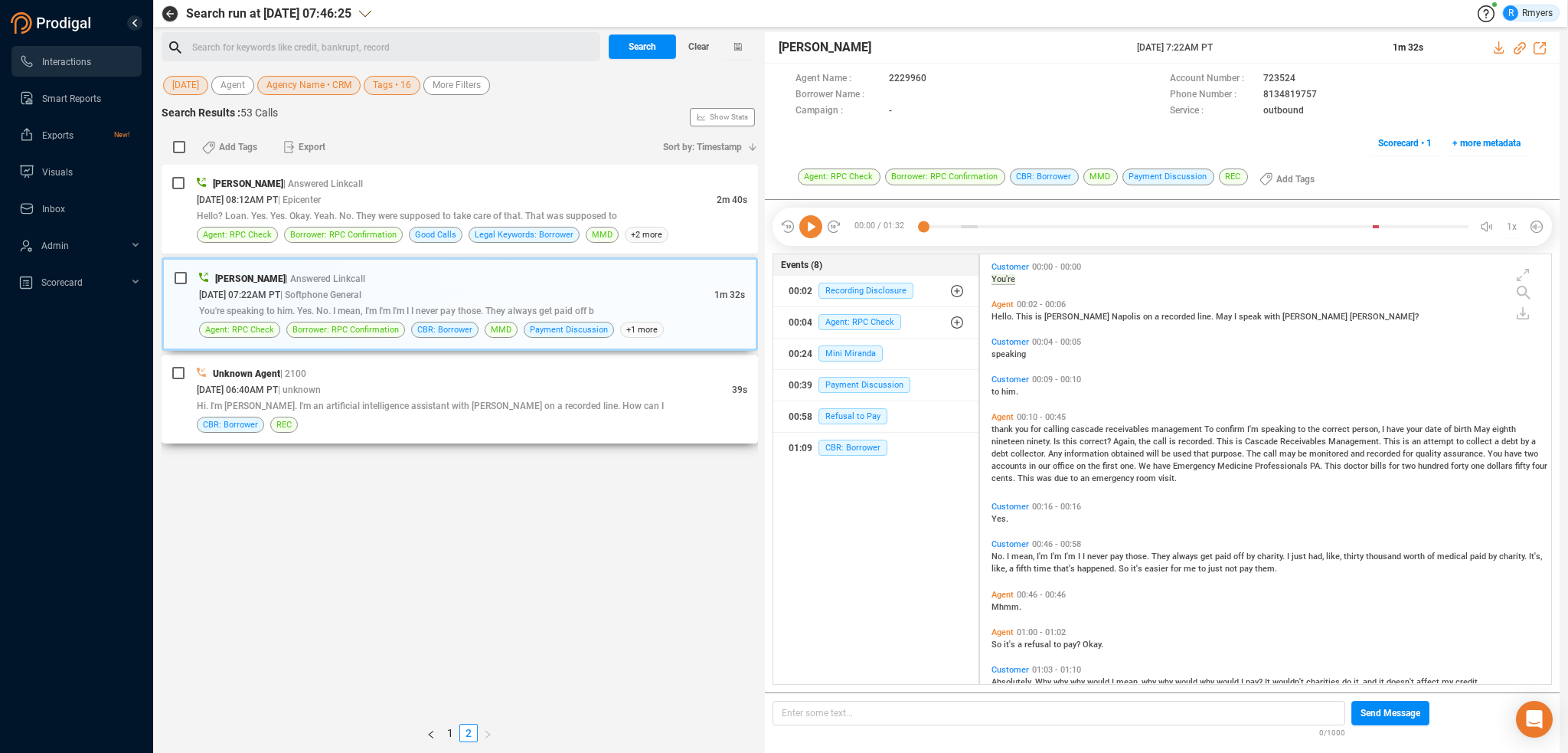
click at [554, 355] on div "Unknown Agent | 2100 [DATE] 06:40AM PT | unknown 39s Hi. I'm [PERSON_NAME]. I'm…" at bounding box center [460, 399] width 596 height 89
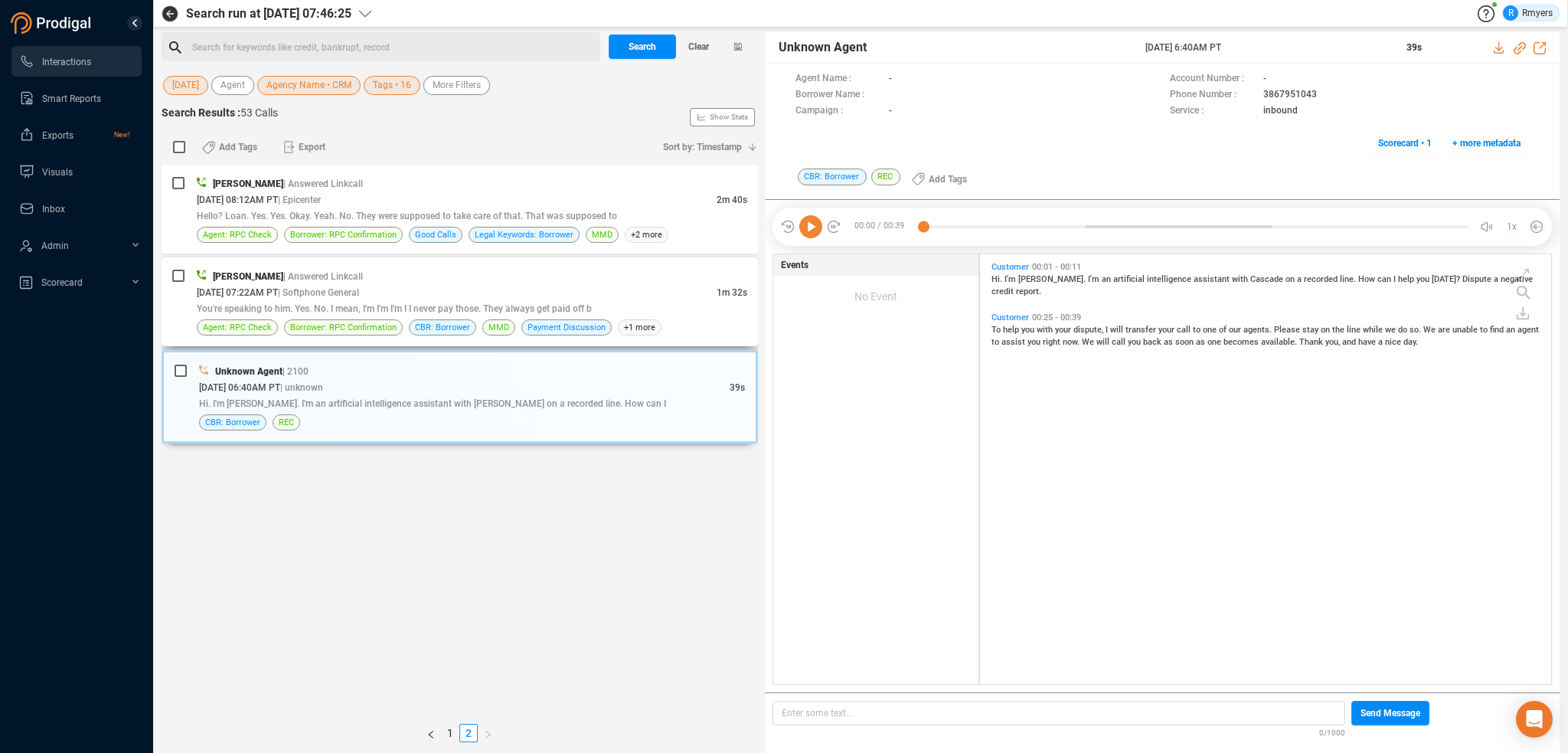
click at [514, 284] on div "[PERSON_NAME] | Answered Linkcall" at bounding box center [472, 276] width 551 height 16
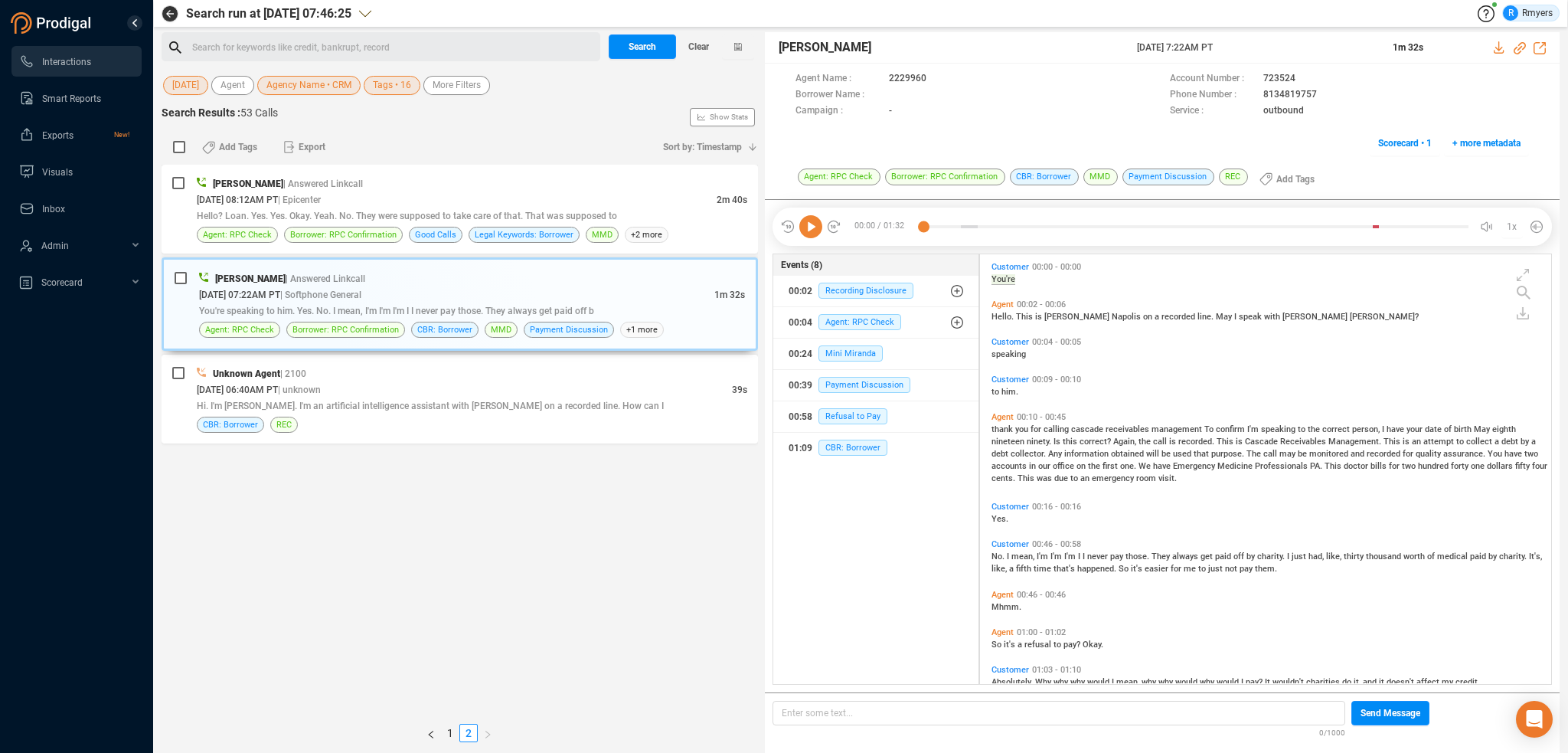
drag, startPoint x: 825, startPoint y: 236, endPoint x: 810, endPoint y: 231, distance: 15.8
click at [824, 236] on div at bounding box center [810, 226] width 61 height 23
click at [804, 229] on icon at bounding box center [810, 226] width 23 height 23
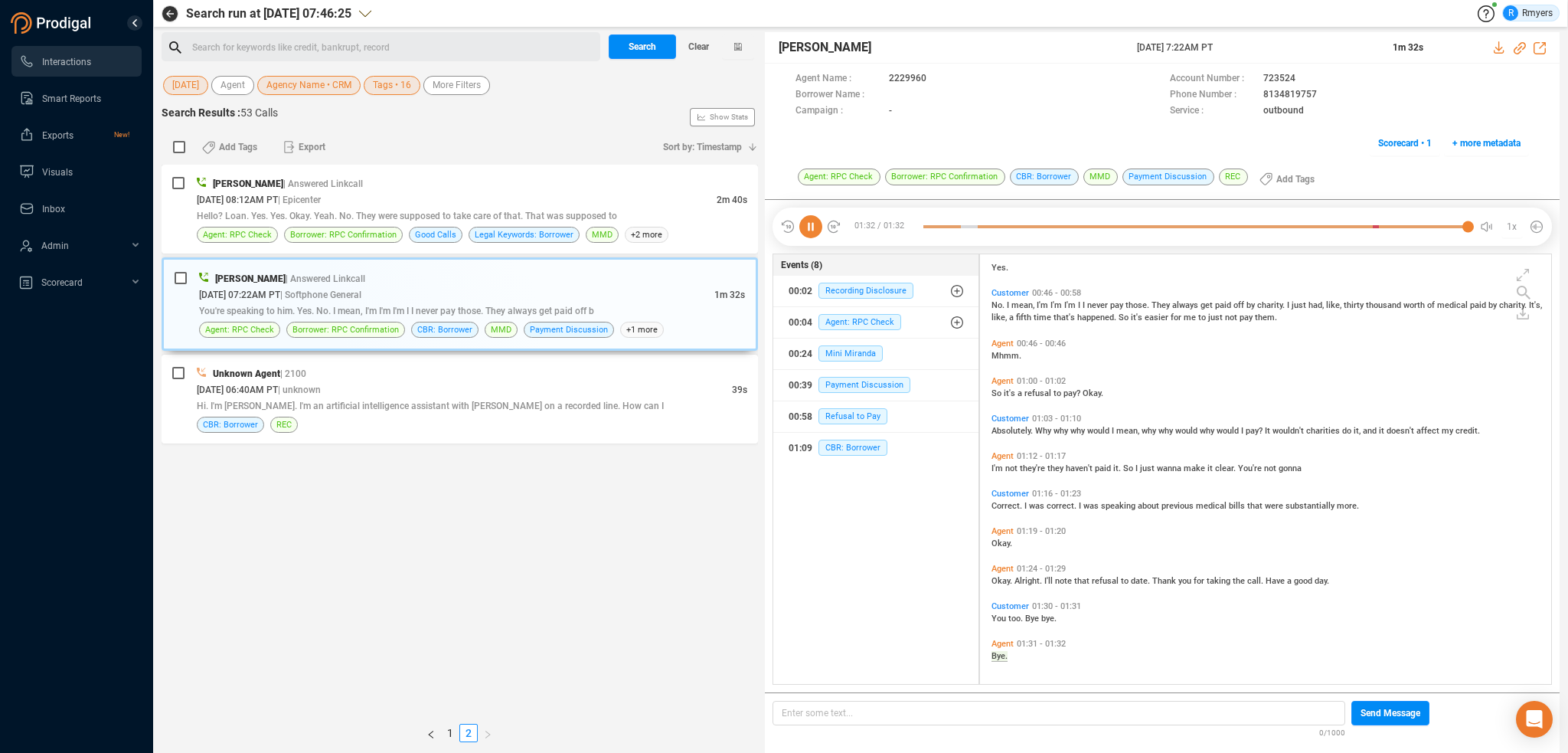
scroll to position [0, 0]
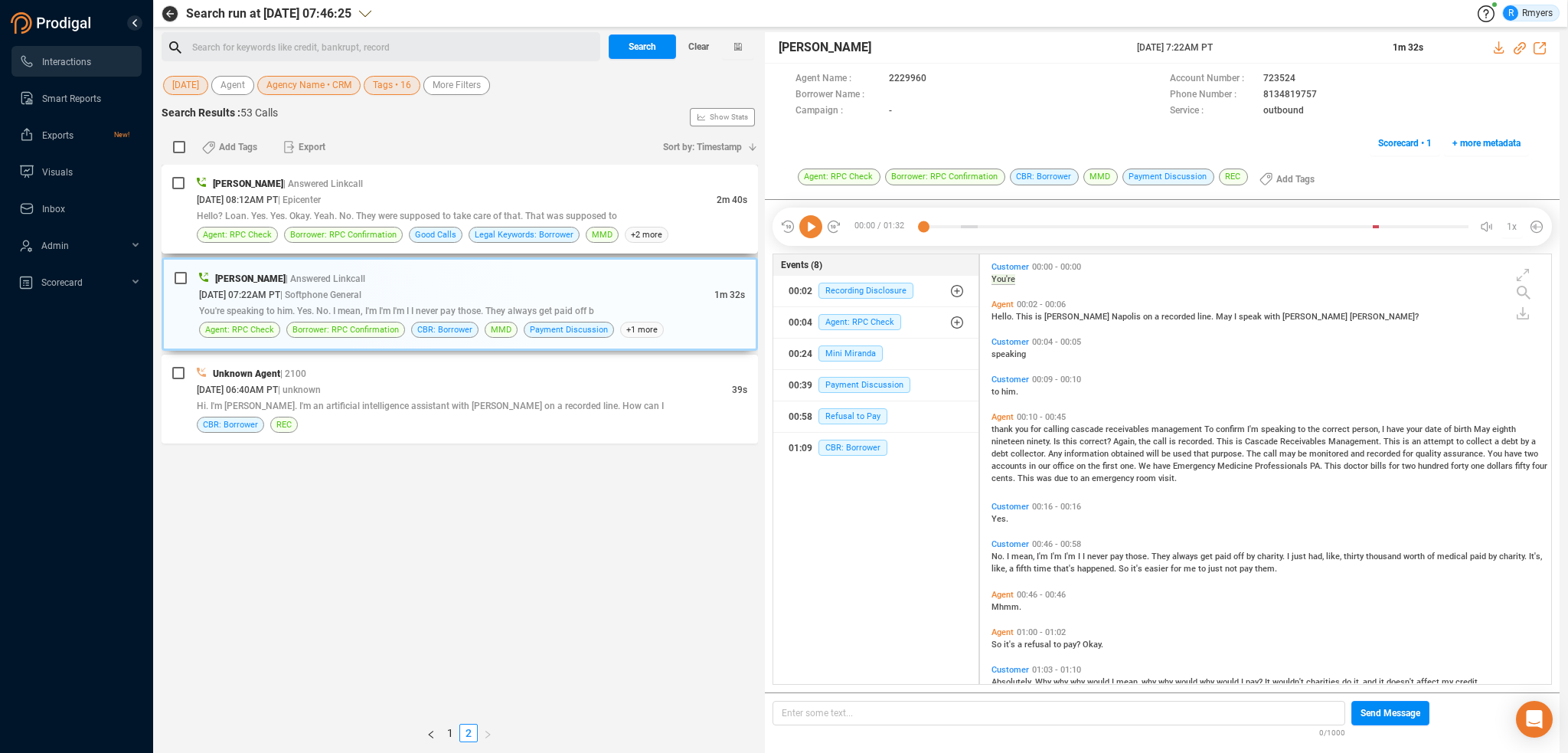
click at [403, 217] on span "Hello? Loan. Yes. Yes. Okay. Yeah. No. They were supposed to take care of that.…" at bounding box center [406, 216] width 420 height 10
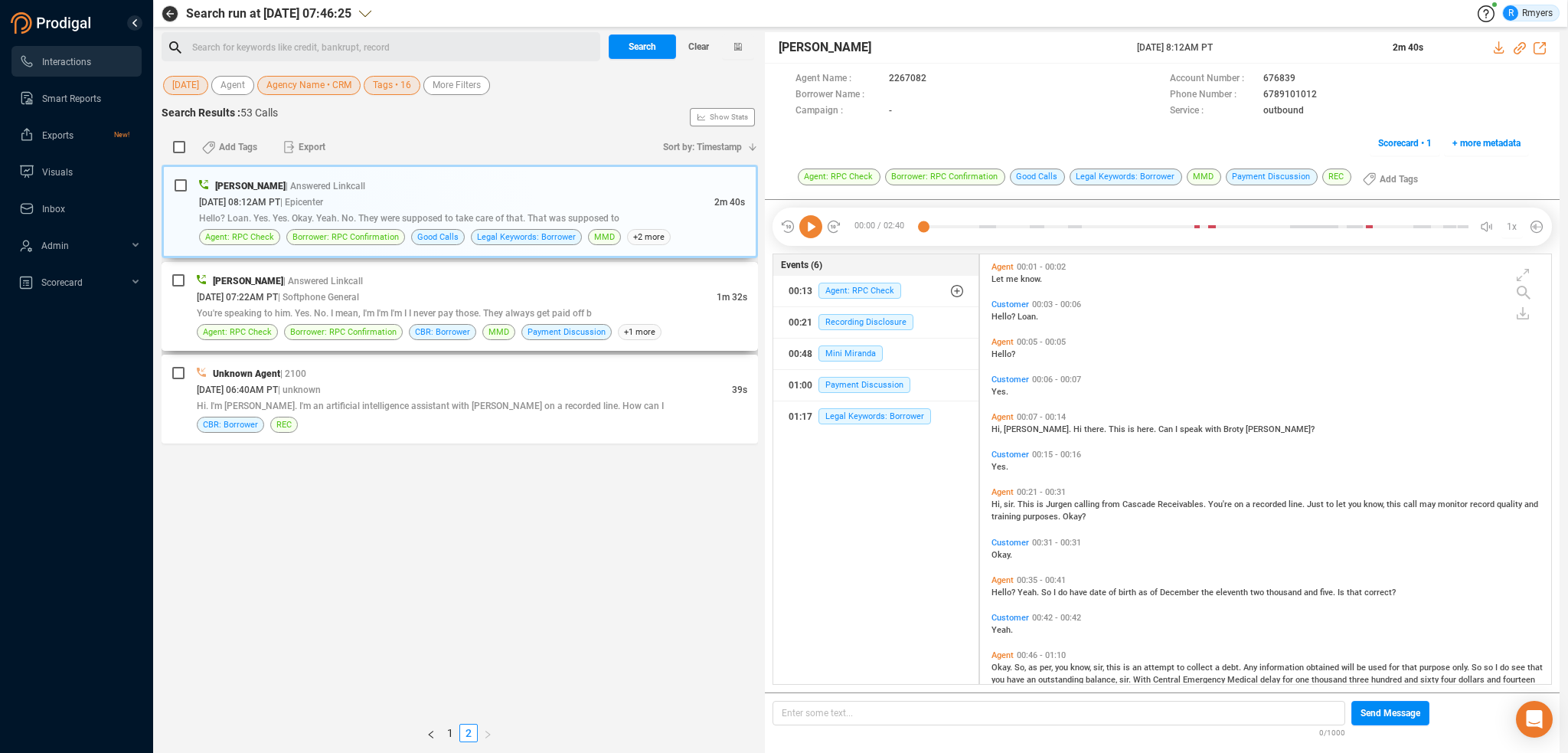
scroll to position [426, 564]
click at [810, 230] on icon at bounding box center [810, 226] width 23 height 23
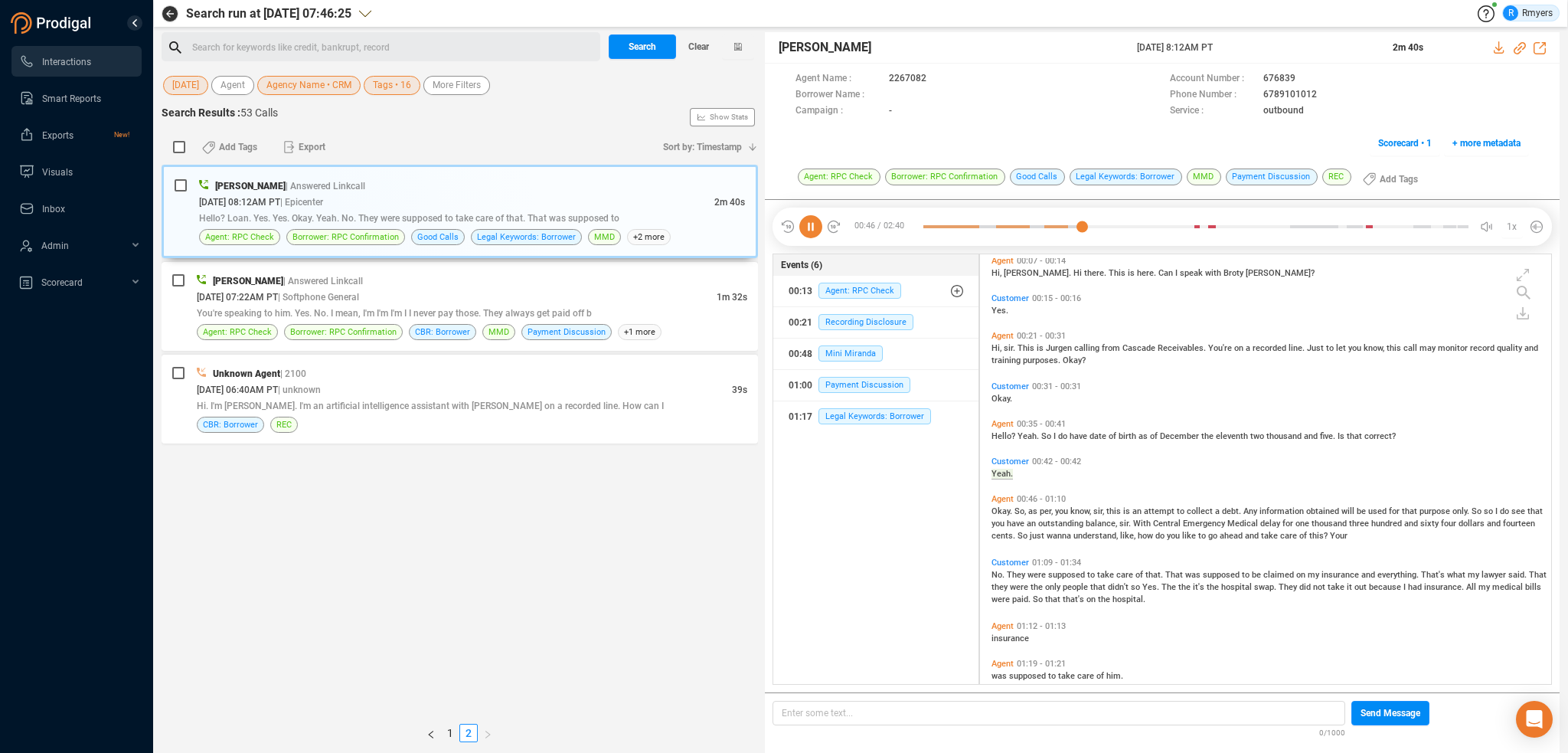
scroll to position [207, 0]
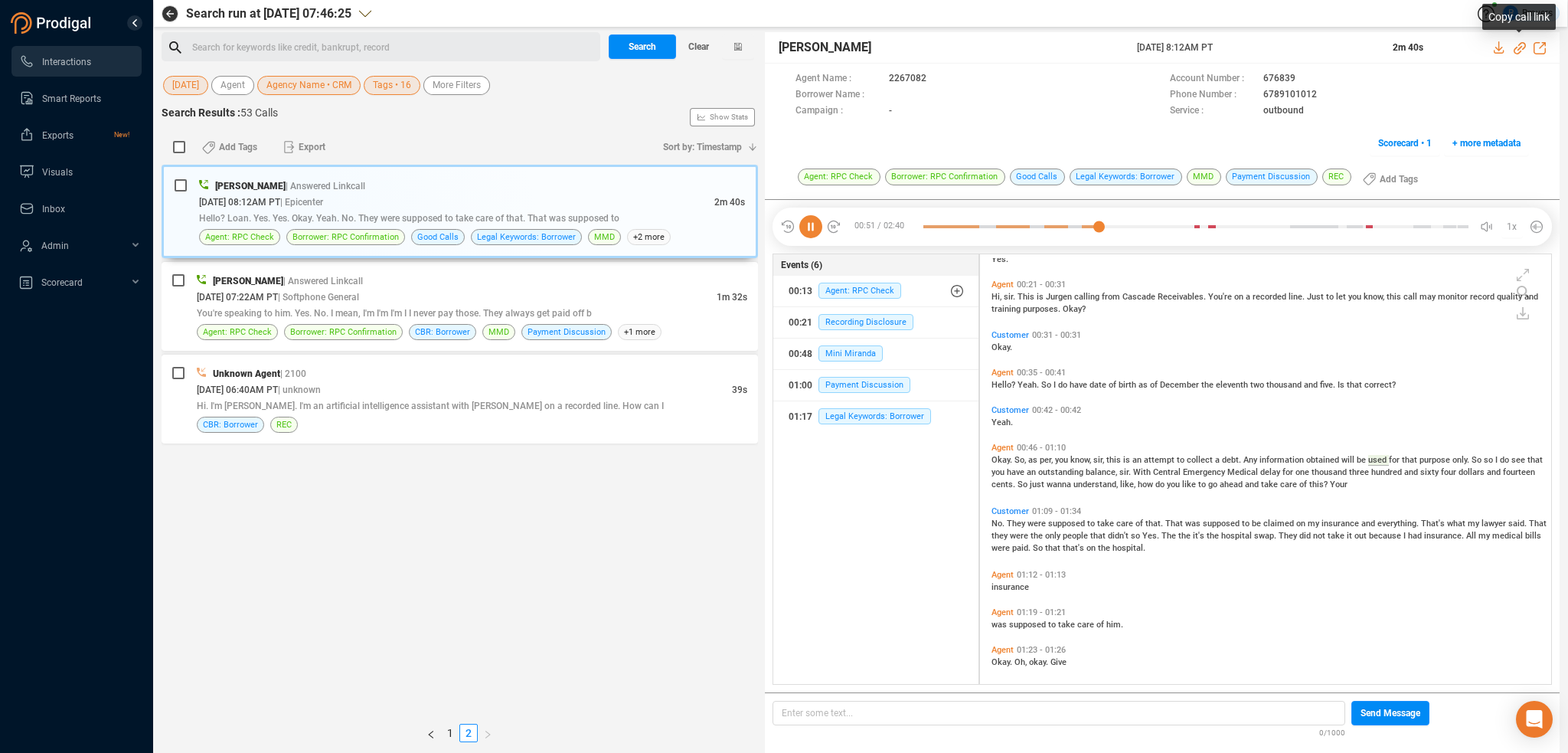
click at [1521, 46] on icon at bounding box center [1519, 48] width 12 height 12
drag, startPoint x: 1157, startPoint y: 47, endPoint x: 1263, endPoint y: 46, distance: 106.0
click at [1263, 46] on div "[PERSON_NAME] [DATE] 8:12AM PT 2m 40s" at bounding box center [1162, 47] width 795 height 32
copy div "[DATE] 8:12AM PT"
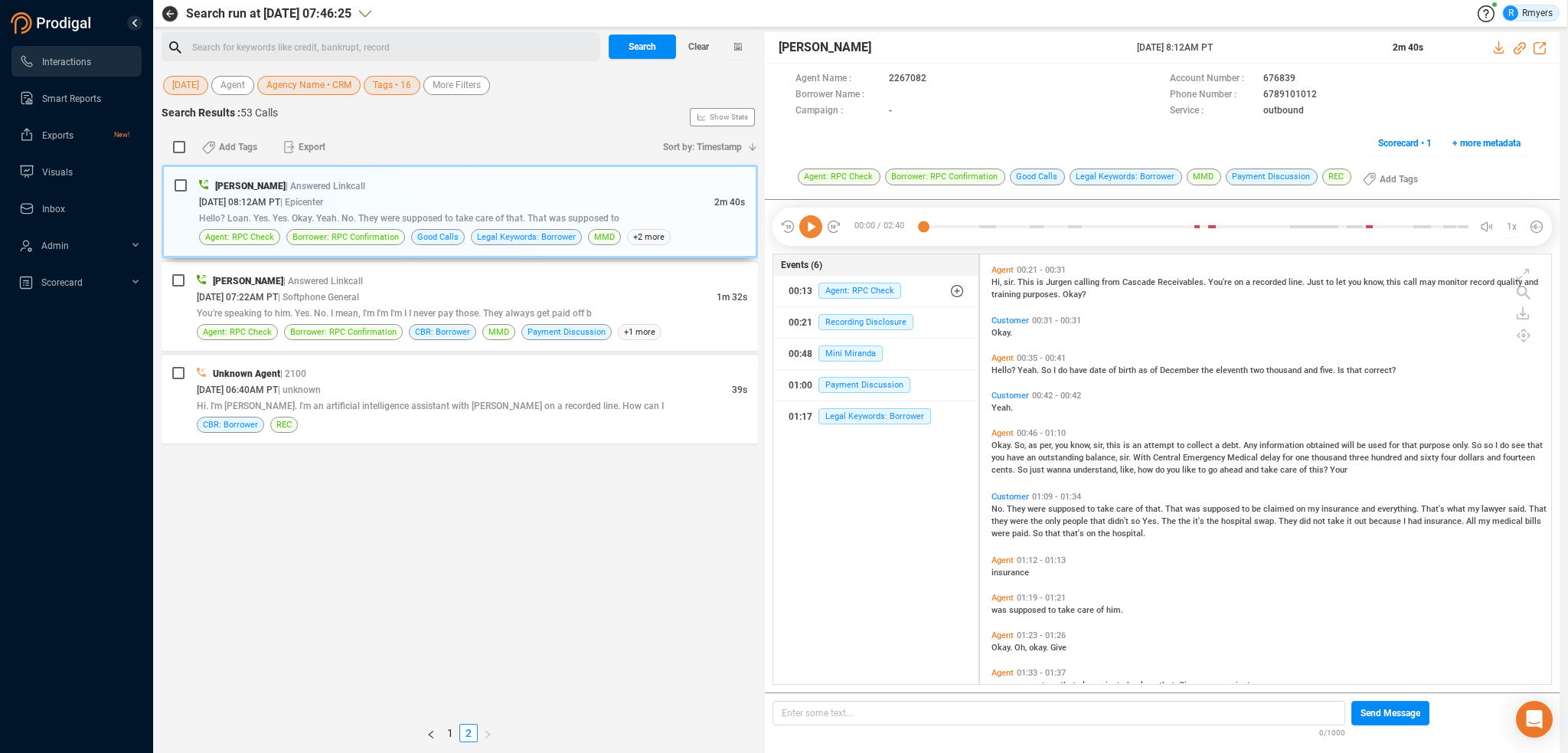
scroll to position [334, 0]
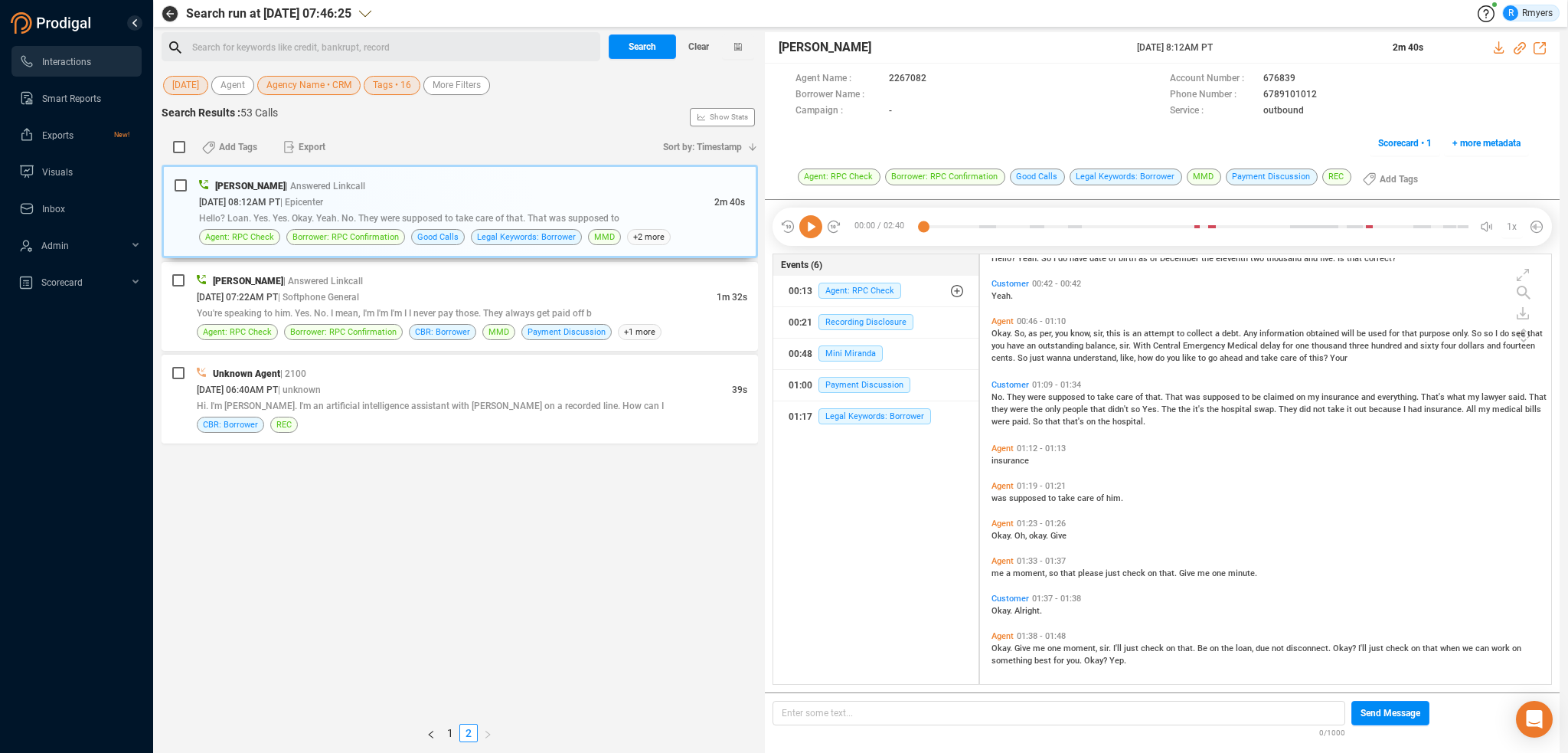
click at [813, 226] on icon at bounding box center [810, 226] width 23 height 23
click at [999, 394] on span "No." at bounding box center [999, 397] width 15 height 10
click at [453, 730] on link "1" at bounding box center [450, 733] width 17 height 17
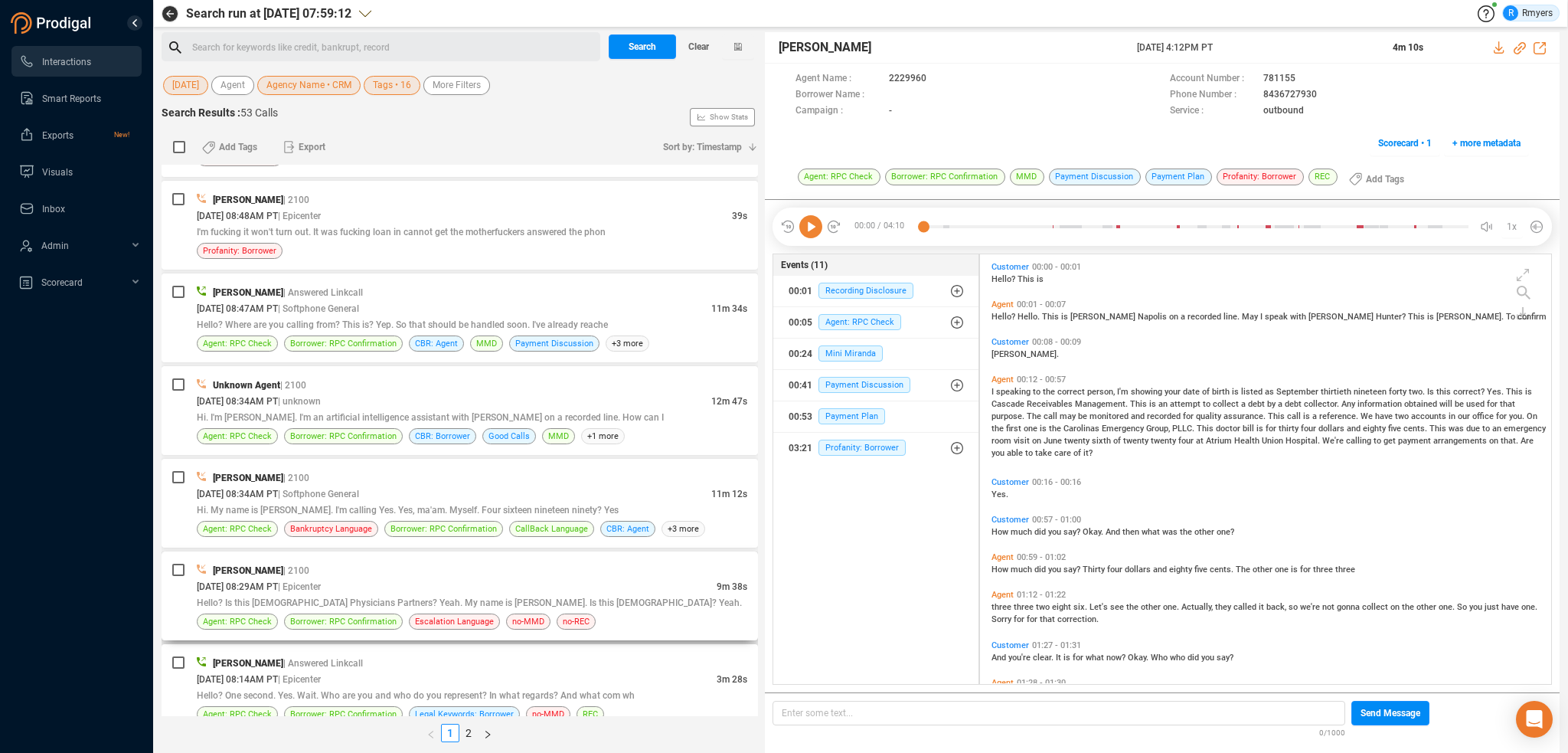
scroll to position [4070, 0]
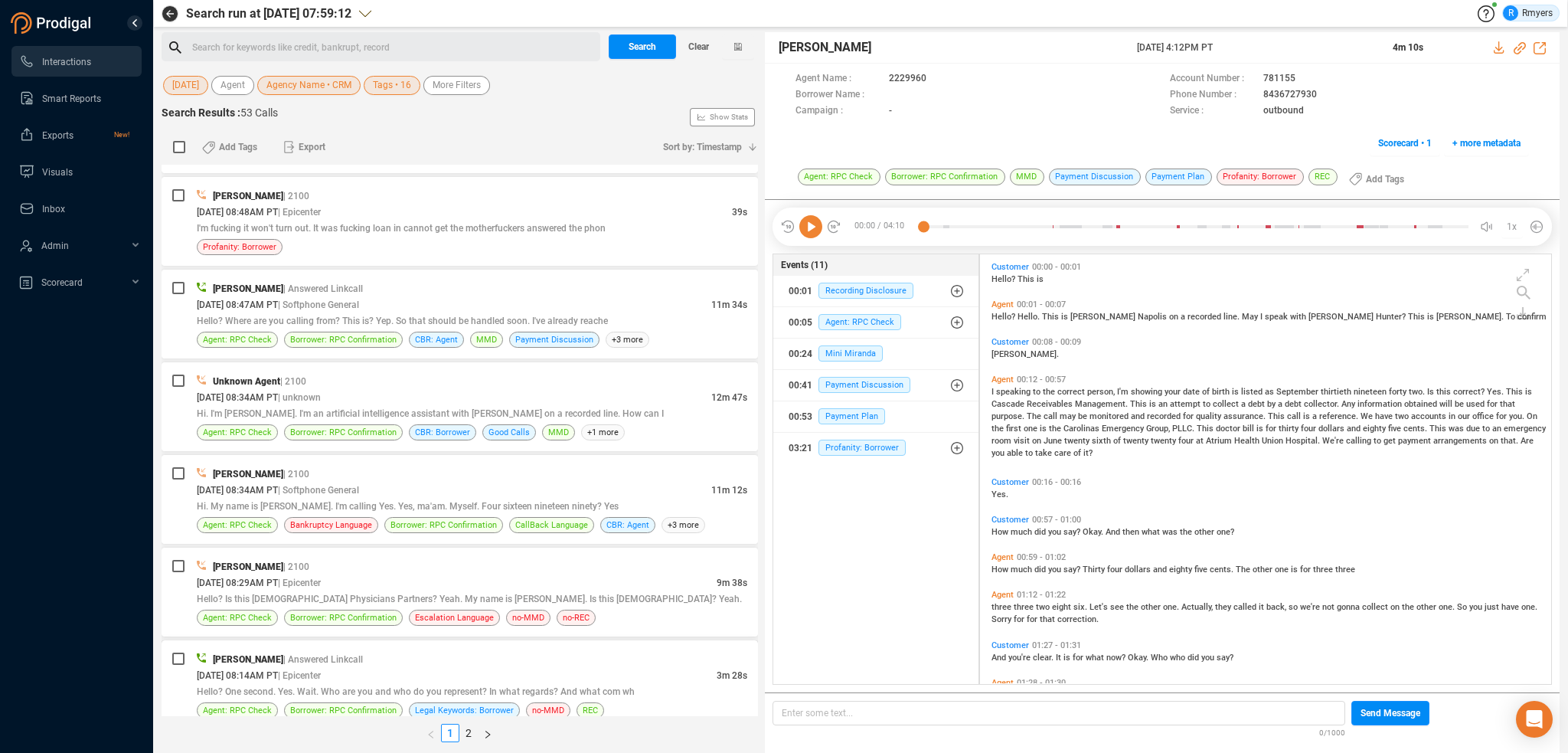
click at [460, 667] on div "[DATE] 08:14AM PT | Epicenter" at bounding box center [456, 675] width 520 height 16
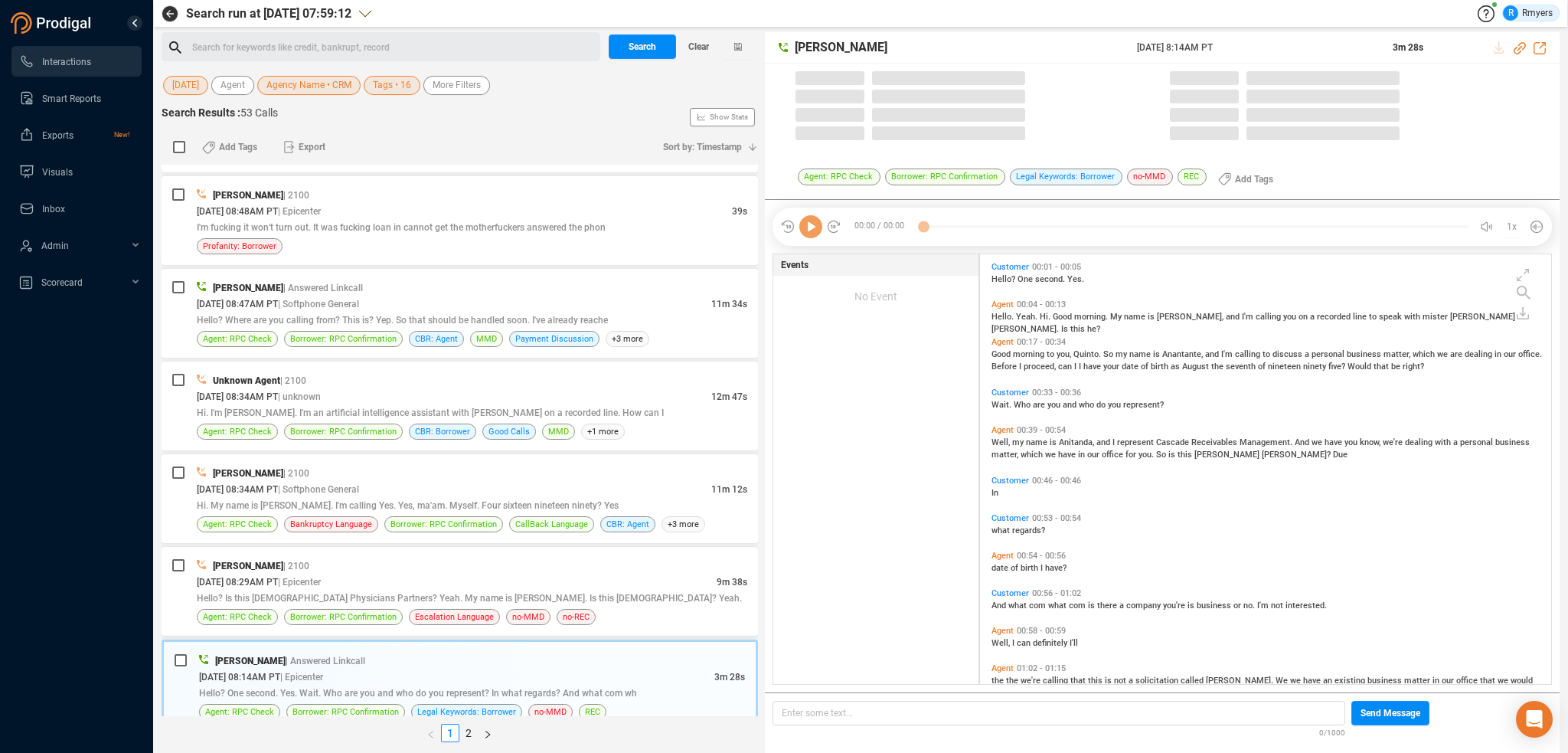
scroll to position [426, 564]
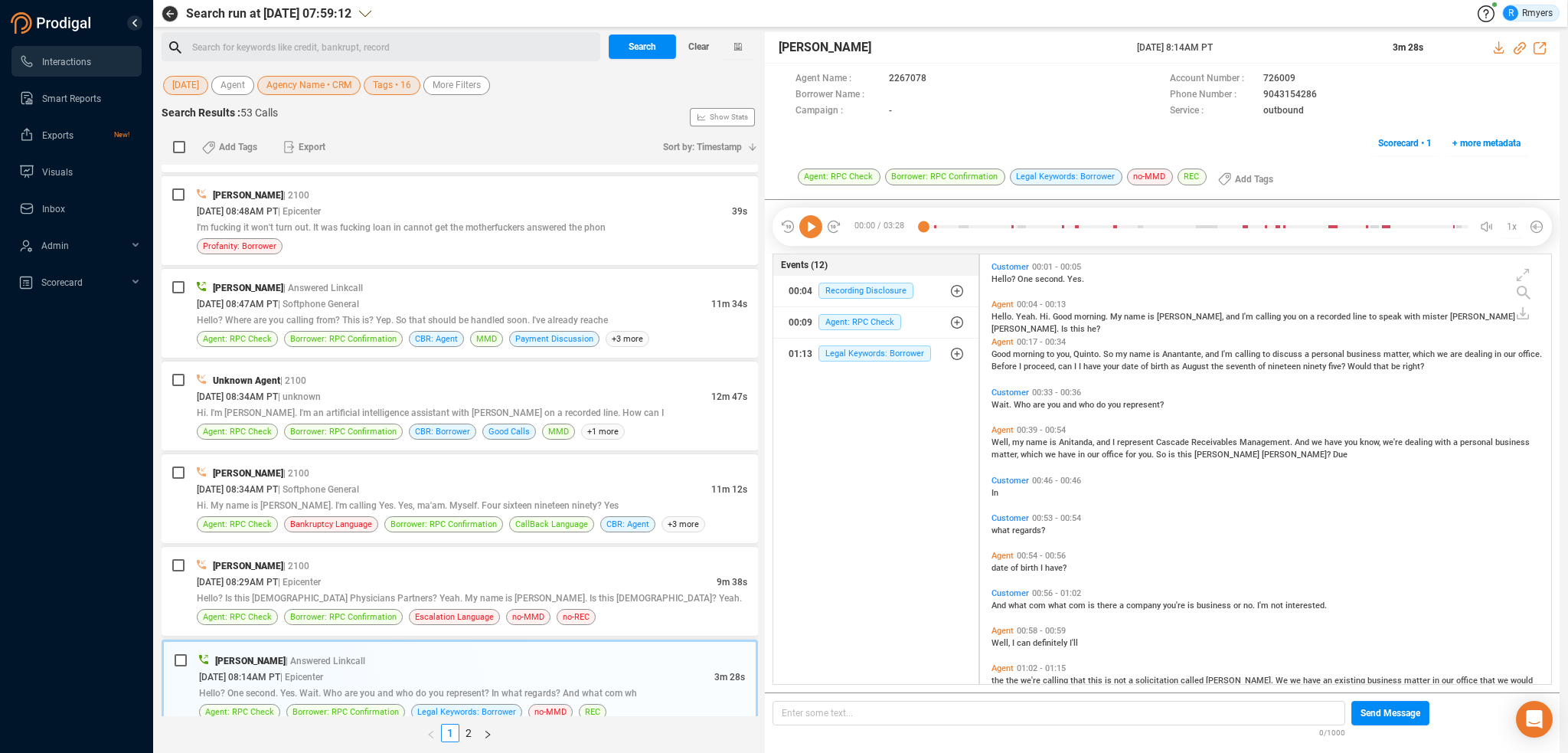
click at [812, 229] on icon at bounding box center [810, 226] width 23 height 23
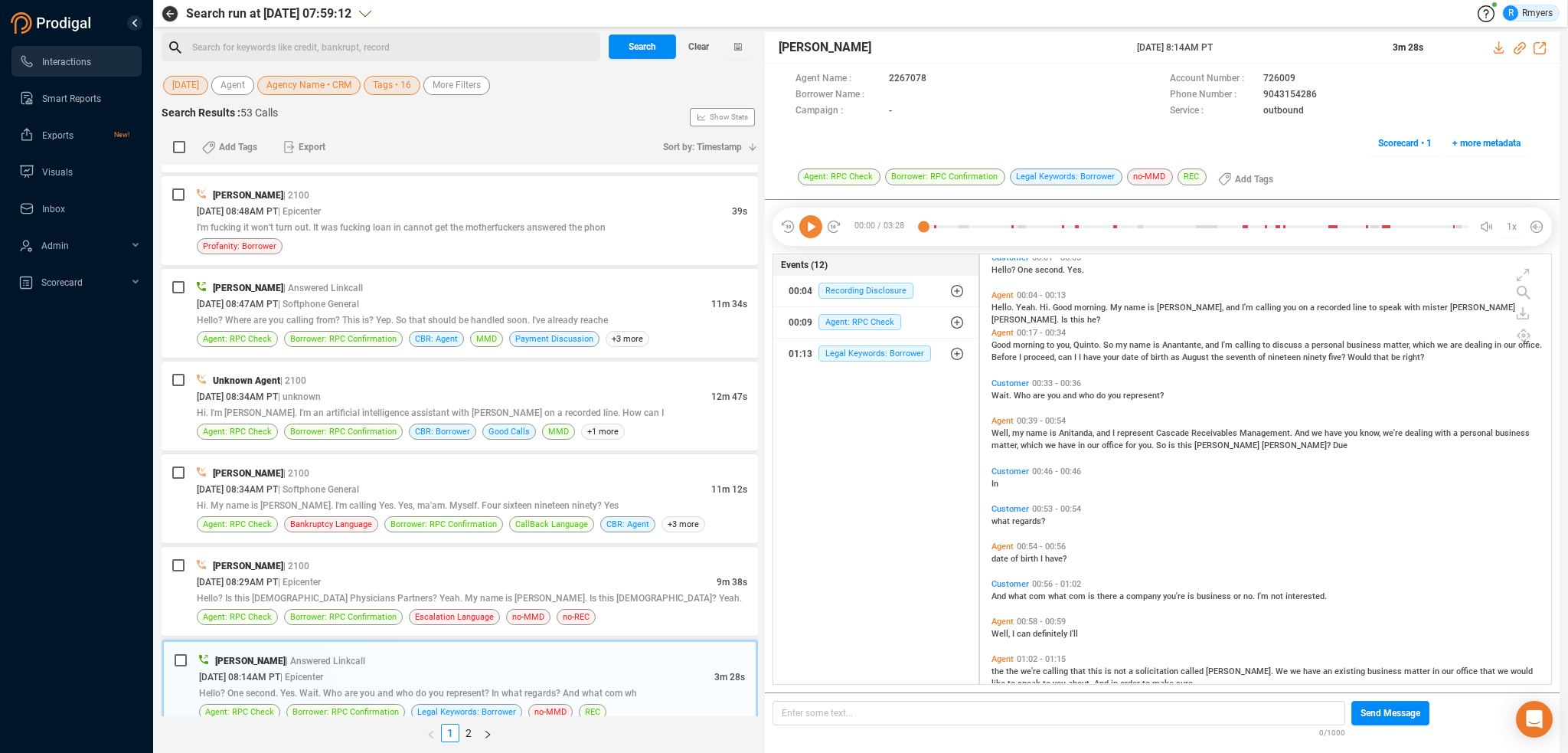
scroll to position [0, 0]
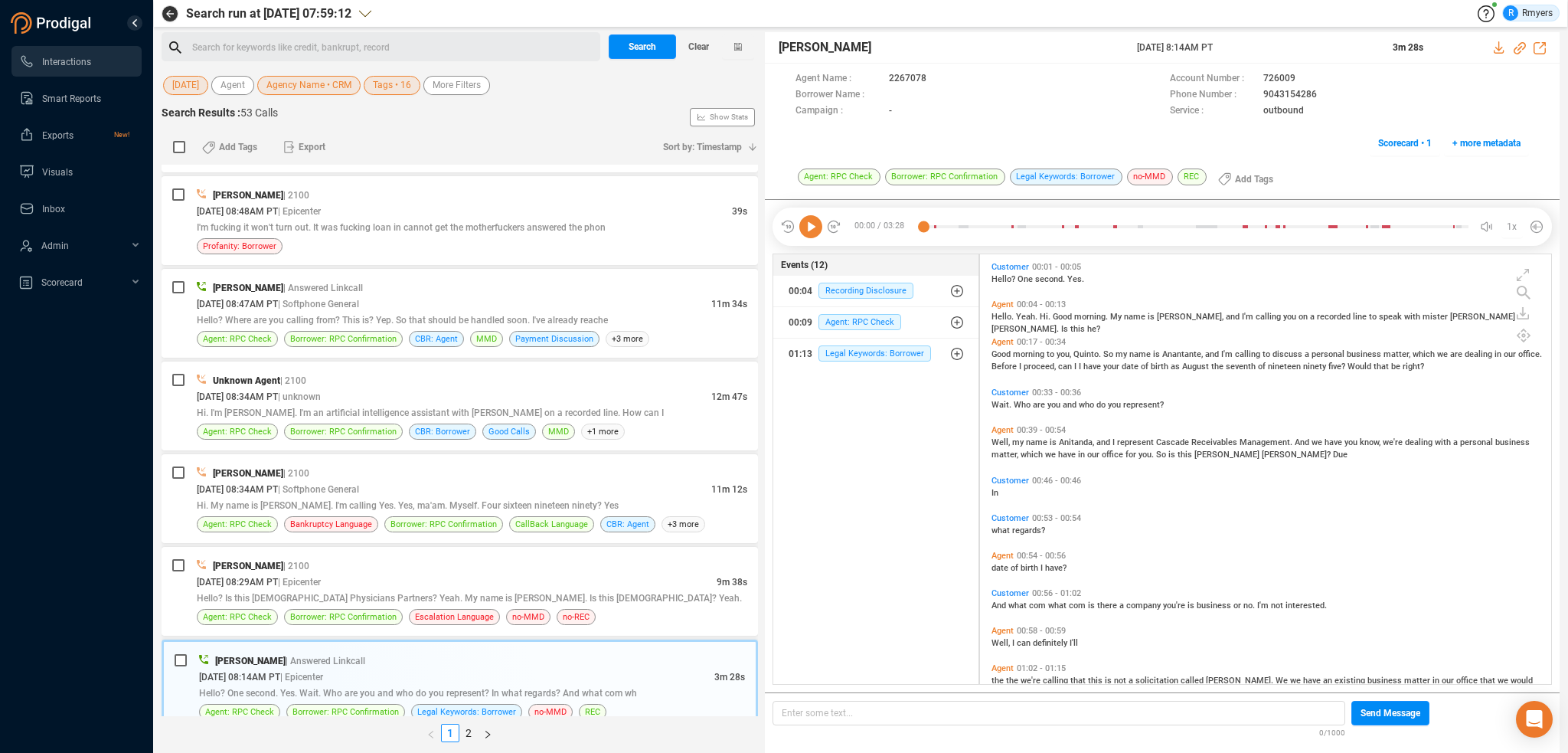
click at [808, 229] on icon at bounding box center [810, 226] width 23 height 23
click at [995, 278] on span "Hello?" at bounding box center [1004, 279] width 26 height 10
click at [995, 318] on span "Hello." at bounding box center [1004, 317] width 25 height 10
drag, startPoint x: 1517, startPoint y: 46, endPoint x: 1455, endPoint y: 76, distance: 68.9
click at [1516, 46] on icon at bounding box center [1519, 48] width 12 height 12
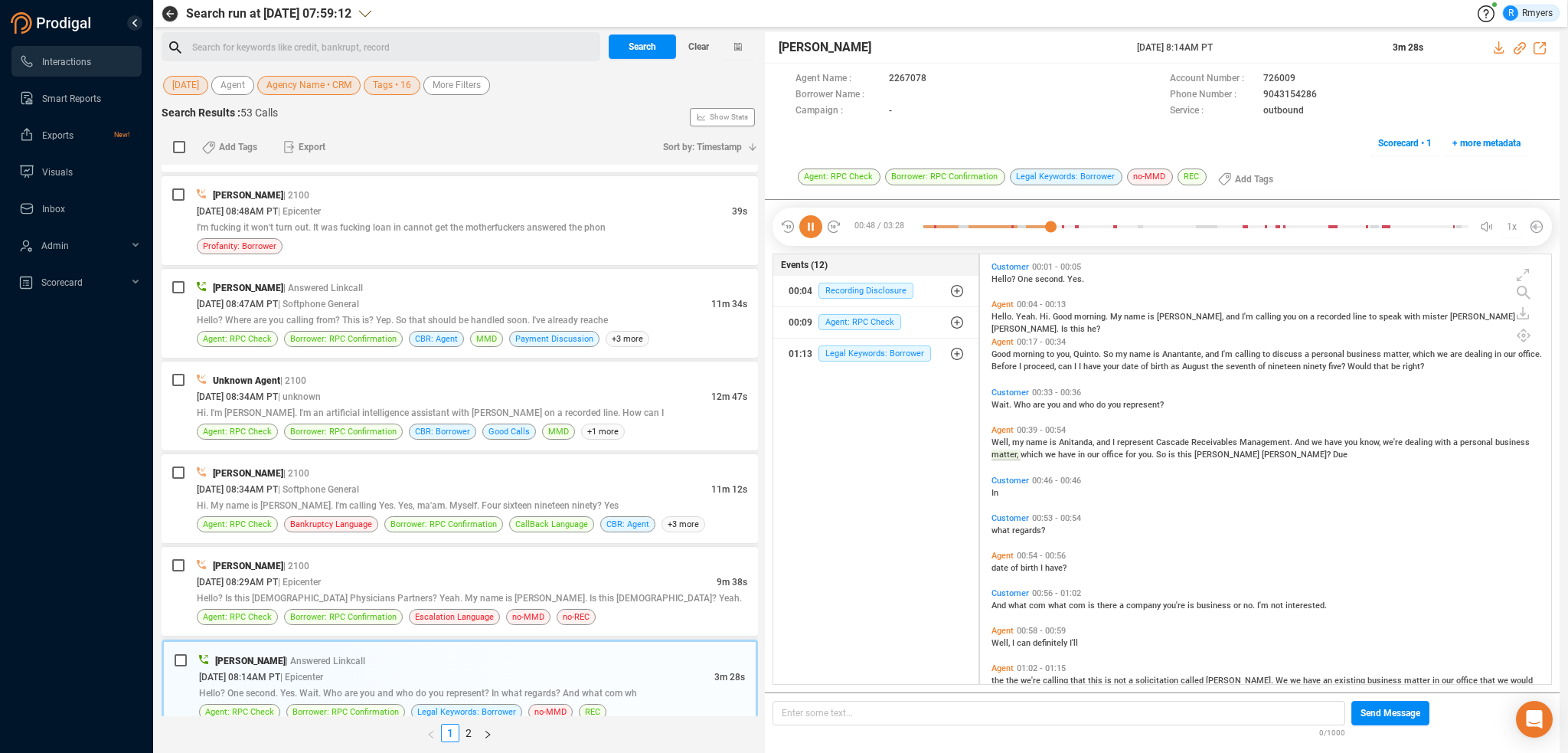
drag, startPoint x: 1139, startPoint y: 52, endPoint x: 1288, endPoint y: 56, distance: 149.1
click at [1288, 56] on div "[PERSON_NAME] [DATE] 8:14AM PT 3m 28s" at bounding box center [1162, 47] width 795 height 32
copy div "[DATE] 8:14AM PT"
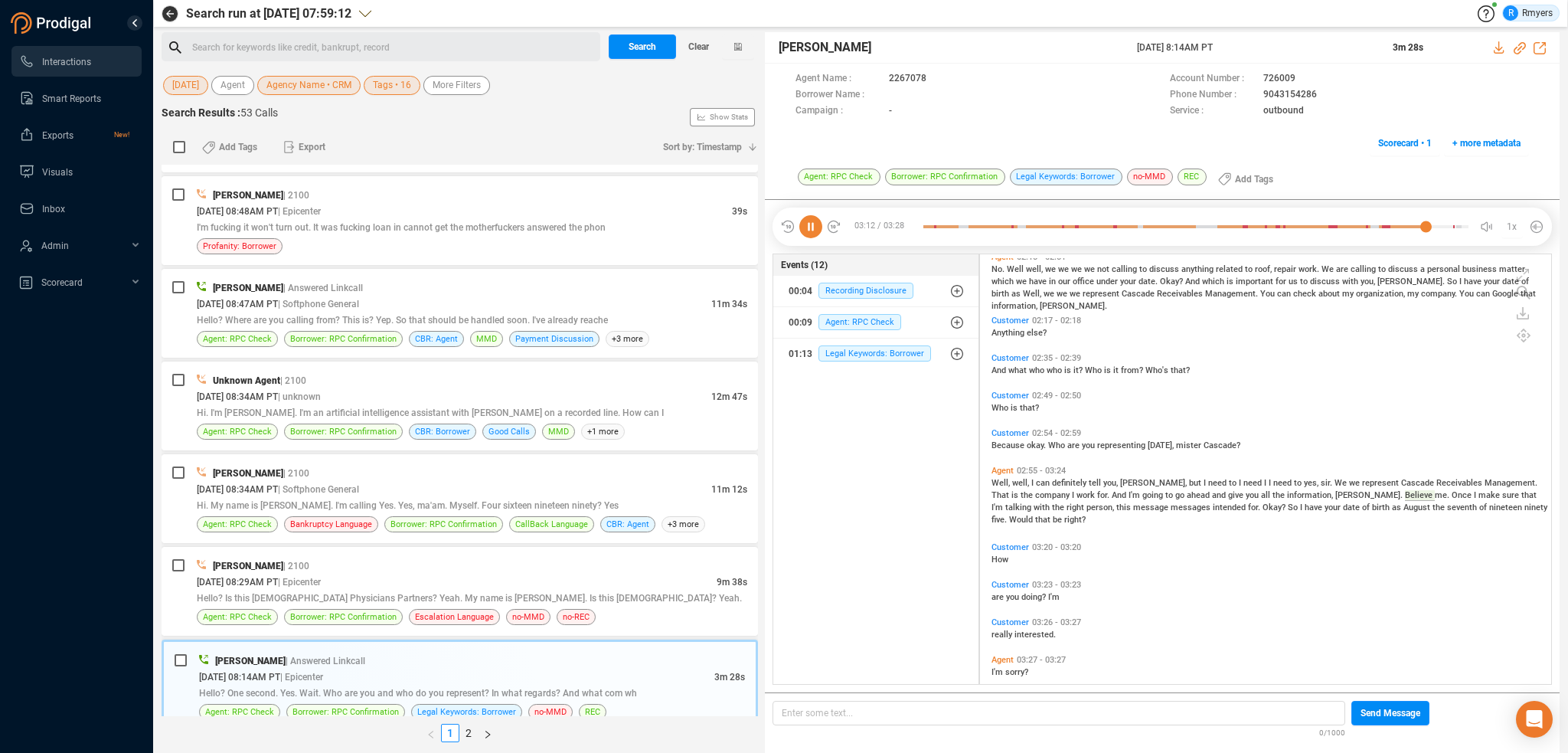
scroll to position [793, 0]
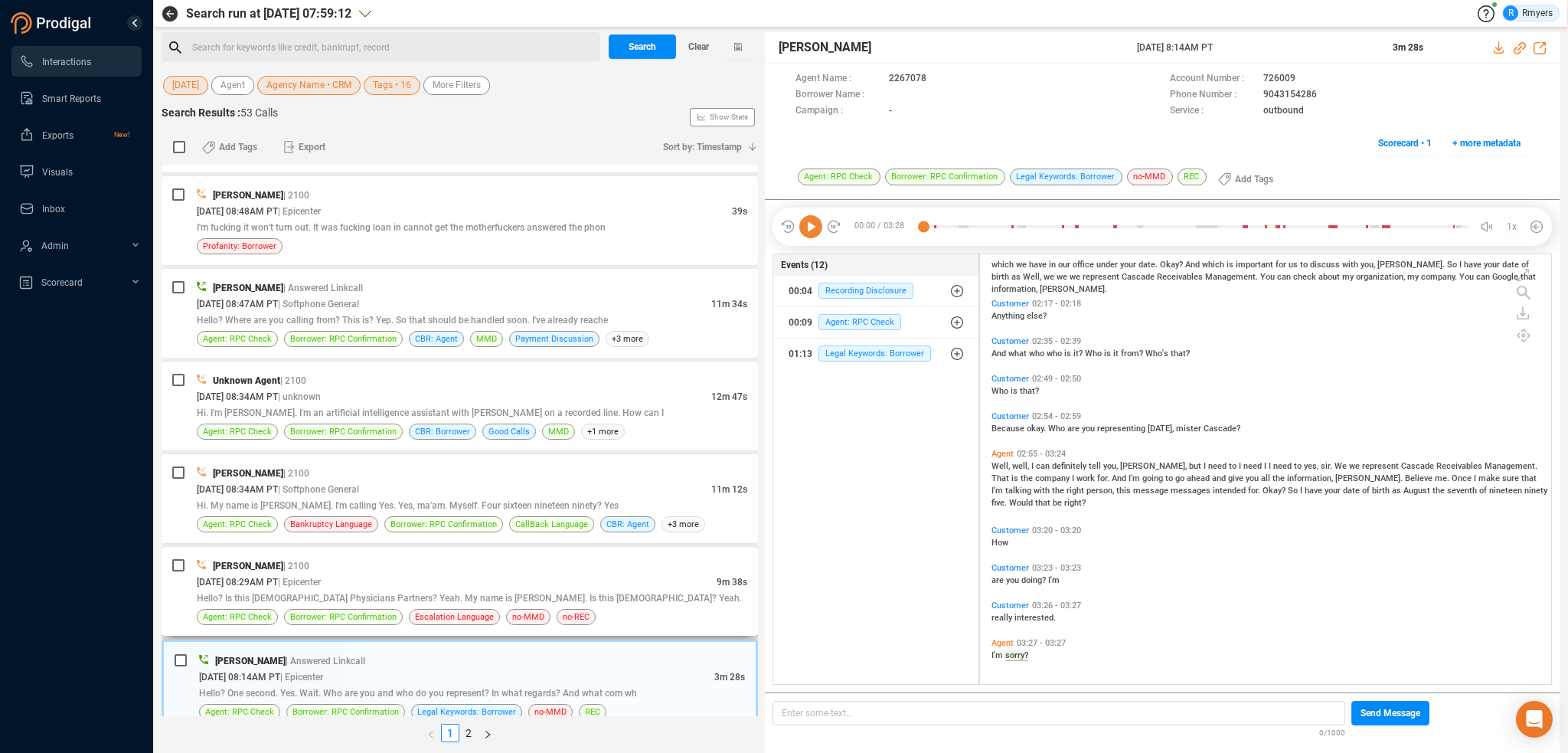
click at [414, 590] on div "Hello? Is this [DEMOGRAPHIC_DATA] Physicians Partners? Yeah. My name is [PERSON…" at bounding box center [472, 597] width 551 height 16
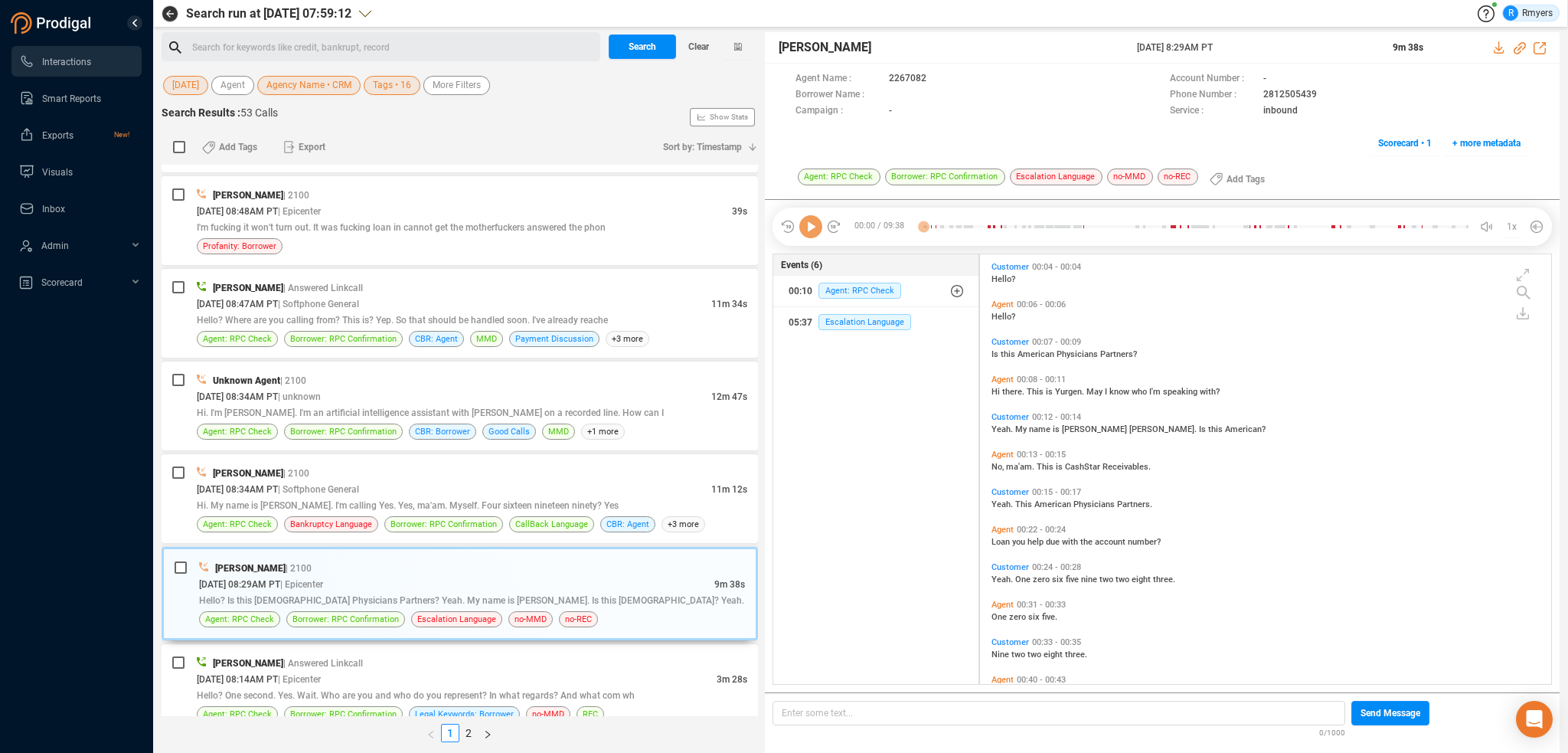
scroll to position [426, 564]
click at [811, 232] on icon at bounding box center [810, 226] width 23 height 23
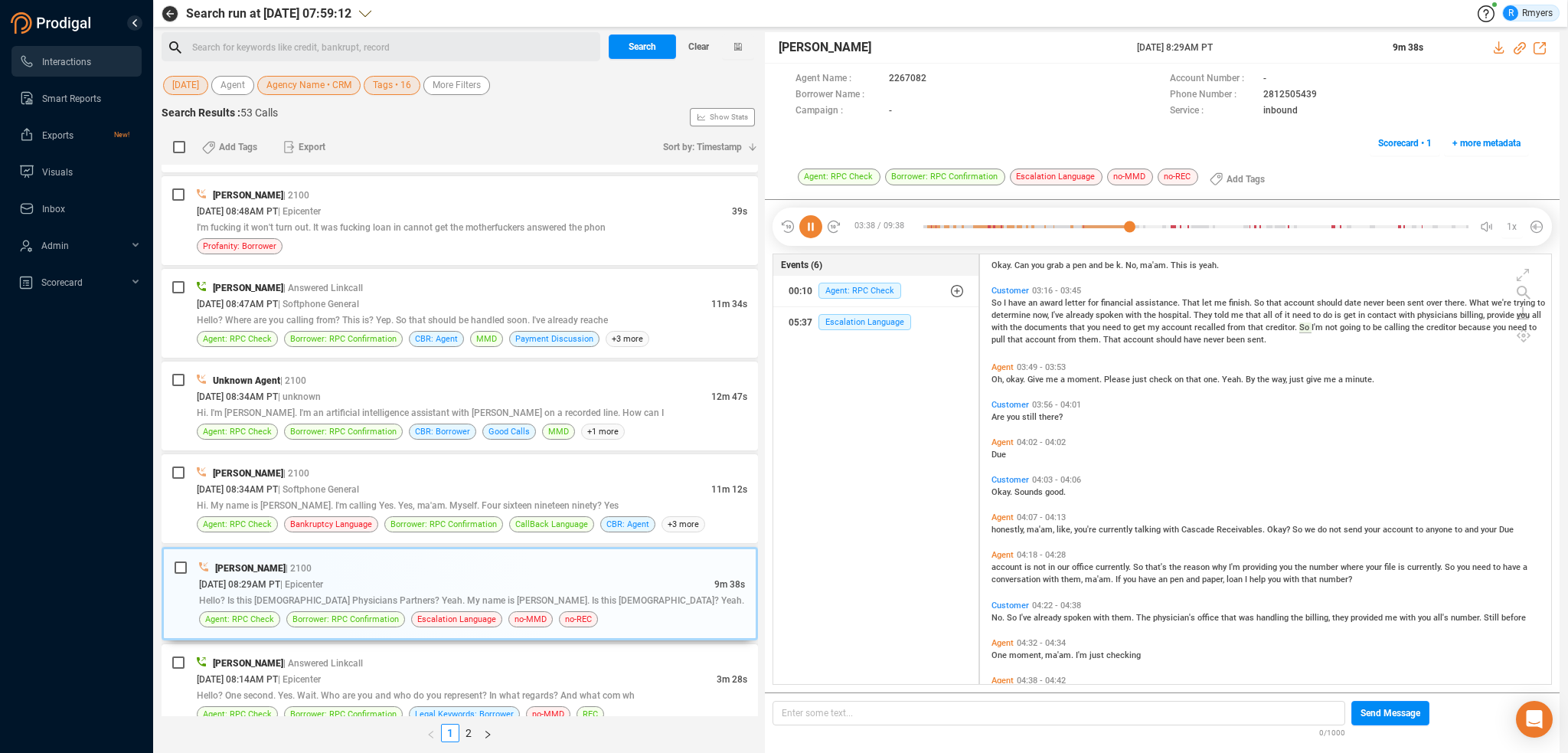
scroll to position [1468, 0]
click at [1518, 46] on icon at bounding box center [1519, 48] width 12 height 12
drag, startPoint x: 1126, startPoint y: 42, endPoint x: 1339, endPoint y: 40, distance: 213.0
click at [1339, 40] on div "[PERSON_NAME] [DATE] 8:29AM PT 9m 38s" at bounding box center [1162, 47] width 795 height 32
copy div "[DATE] 8:29AM PT"
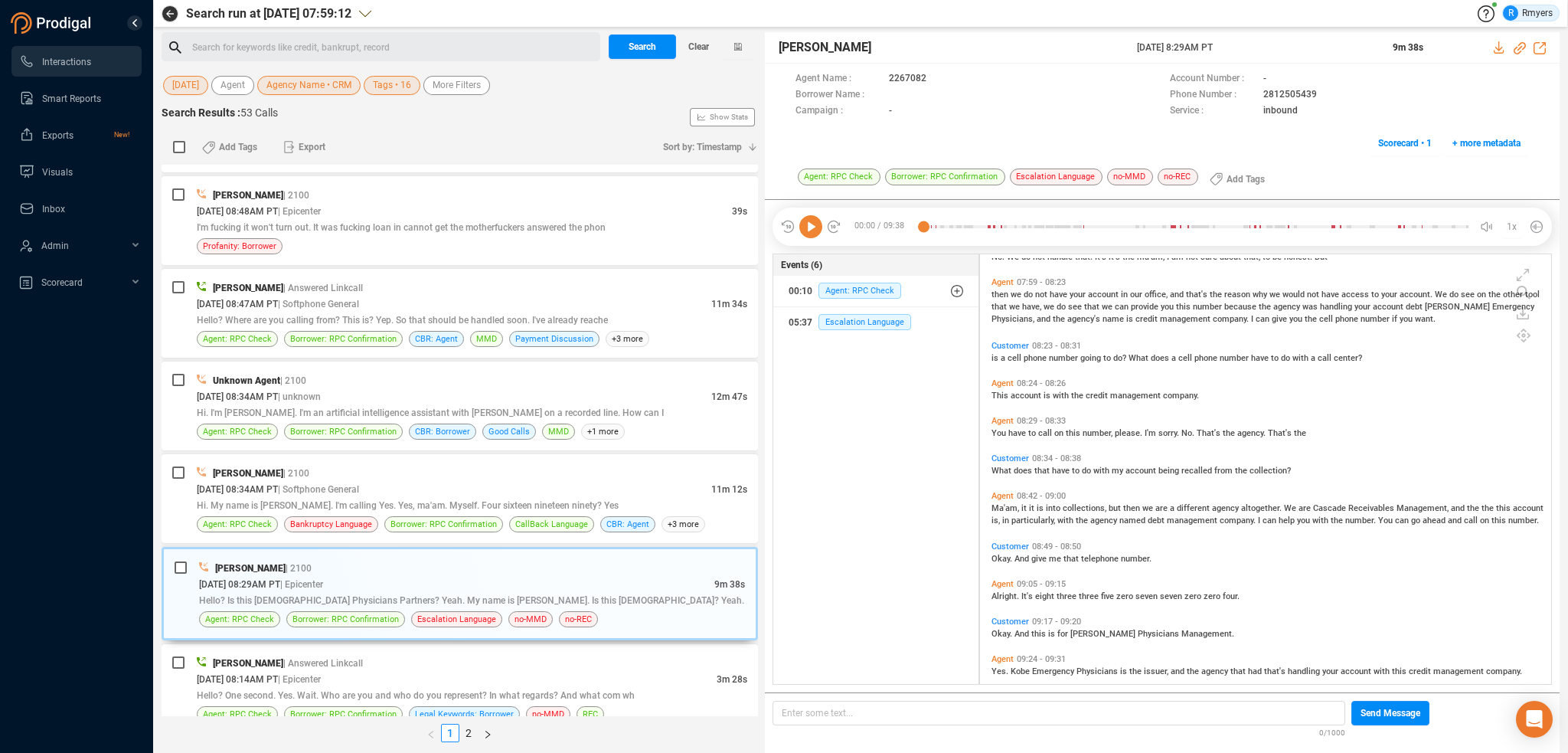
scroll to position [3221, 0]
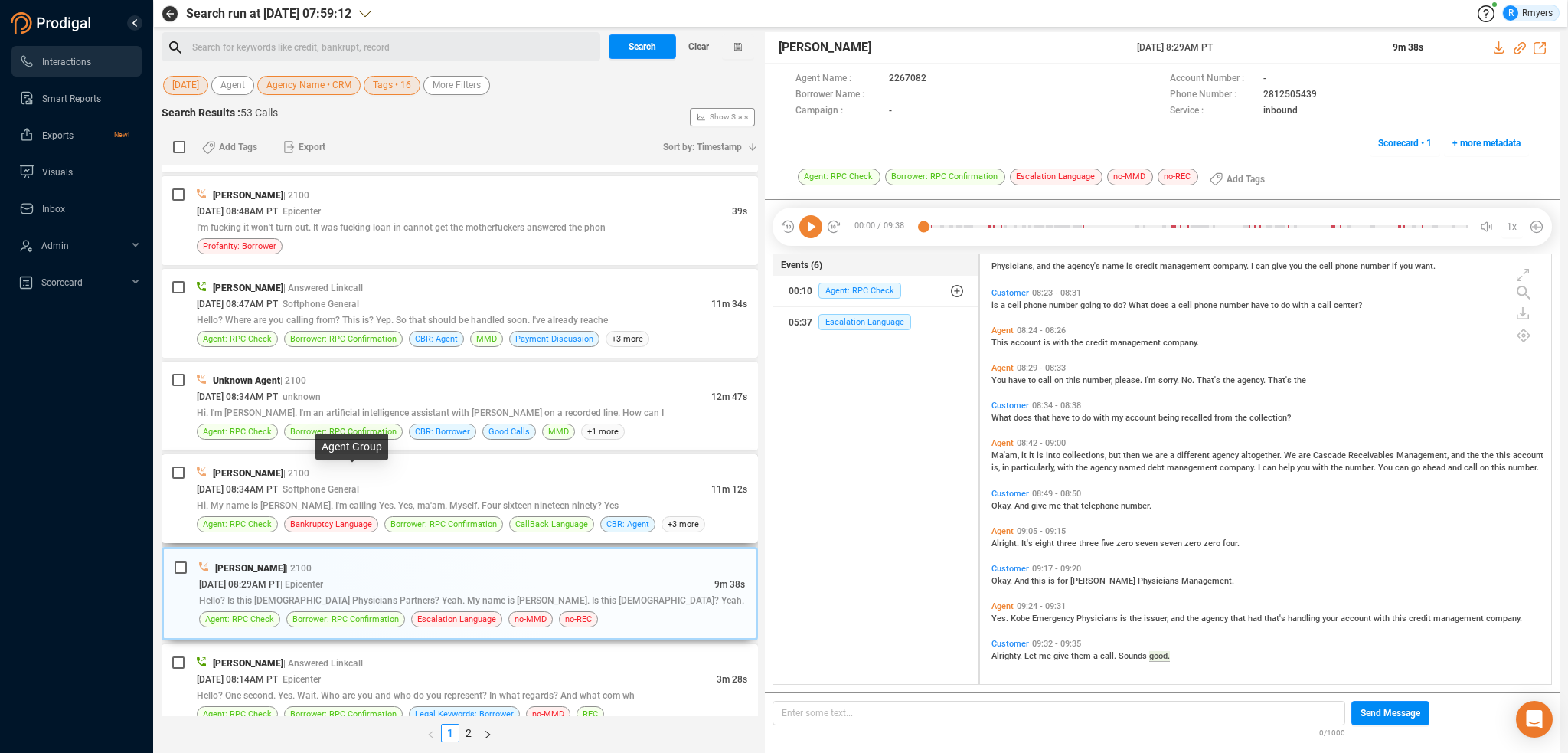
click at [359, 484] on span "| Softphone General" at bounding box center [318, 489] width 81 height 10
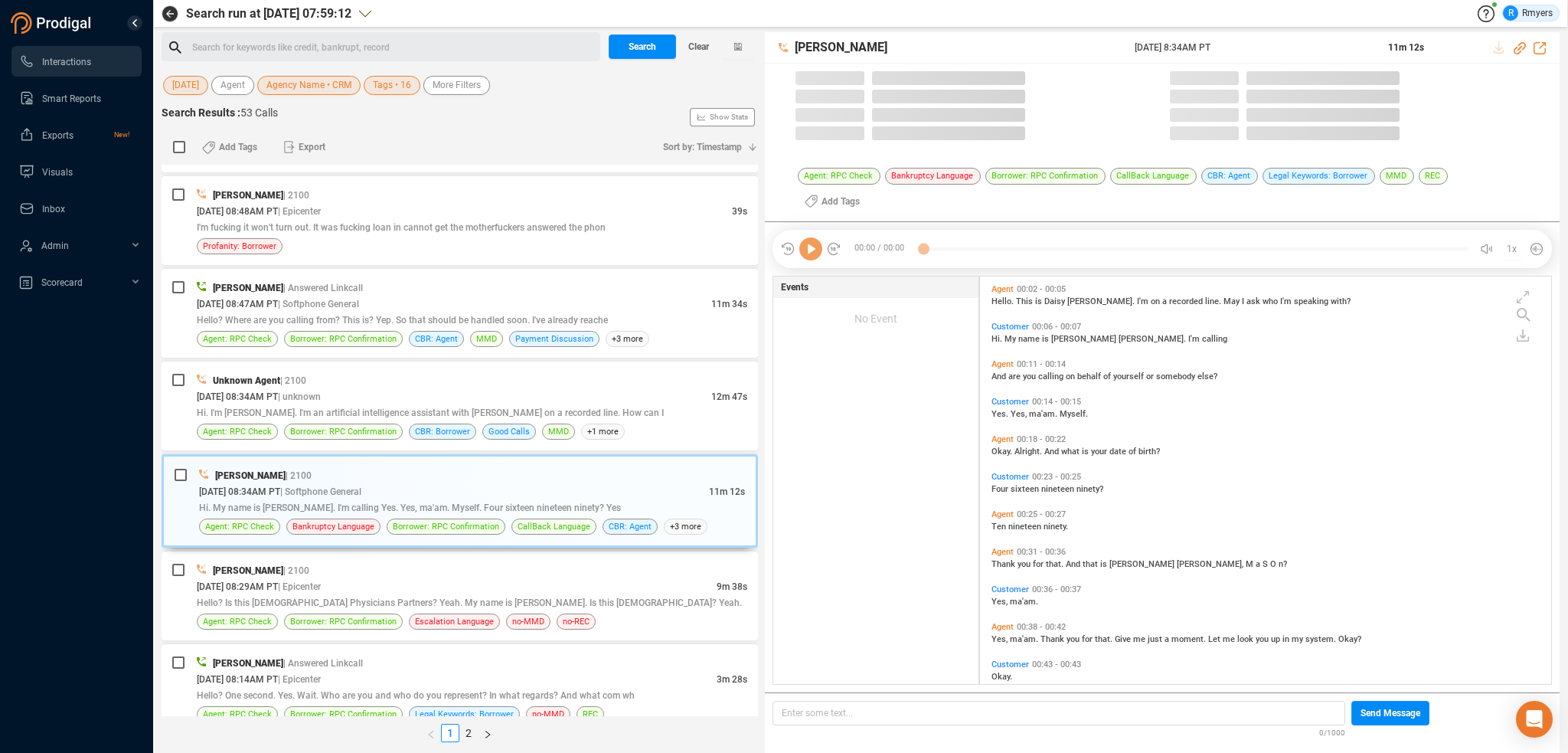
scroll to position [426, 564]
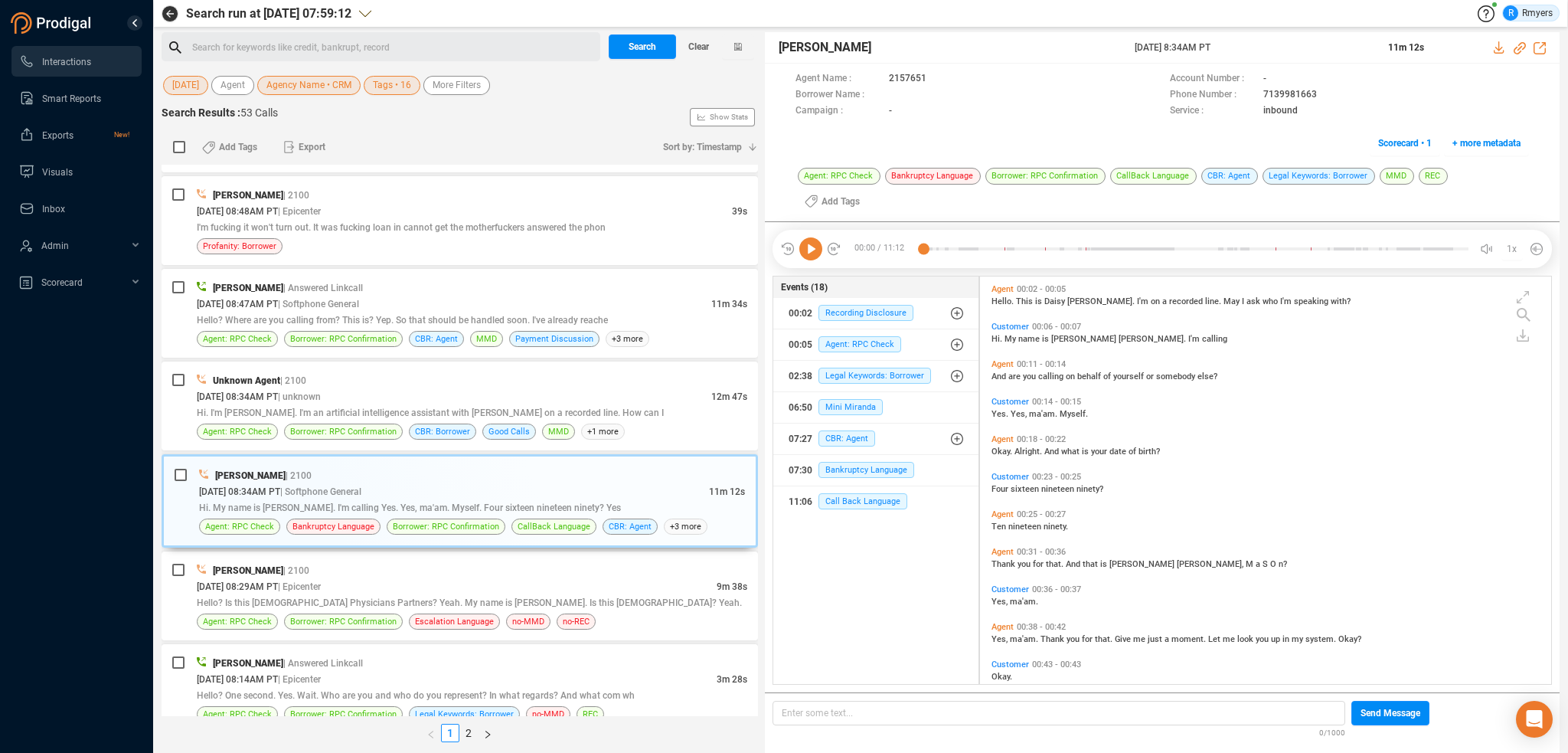
click at [804, 237] on icon at bounding box center [810, 248] width 23 height 23
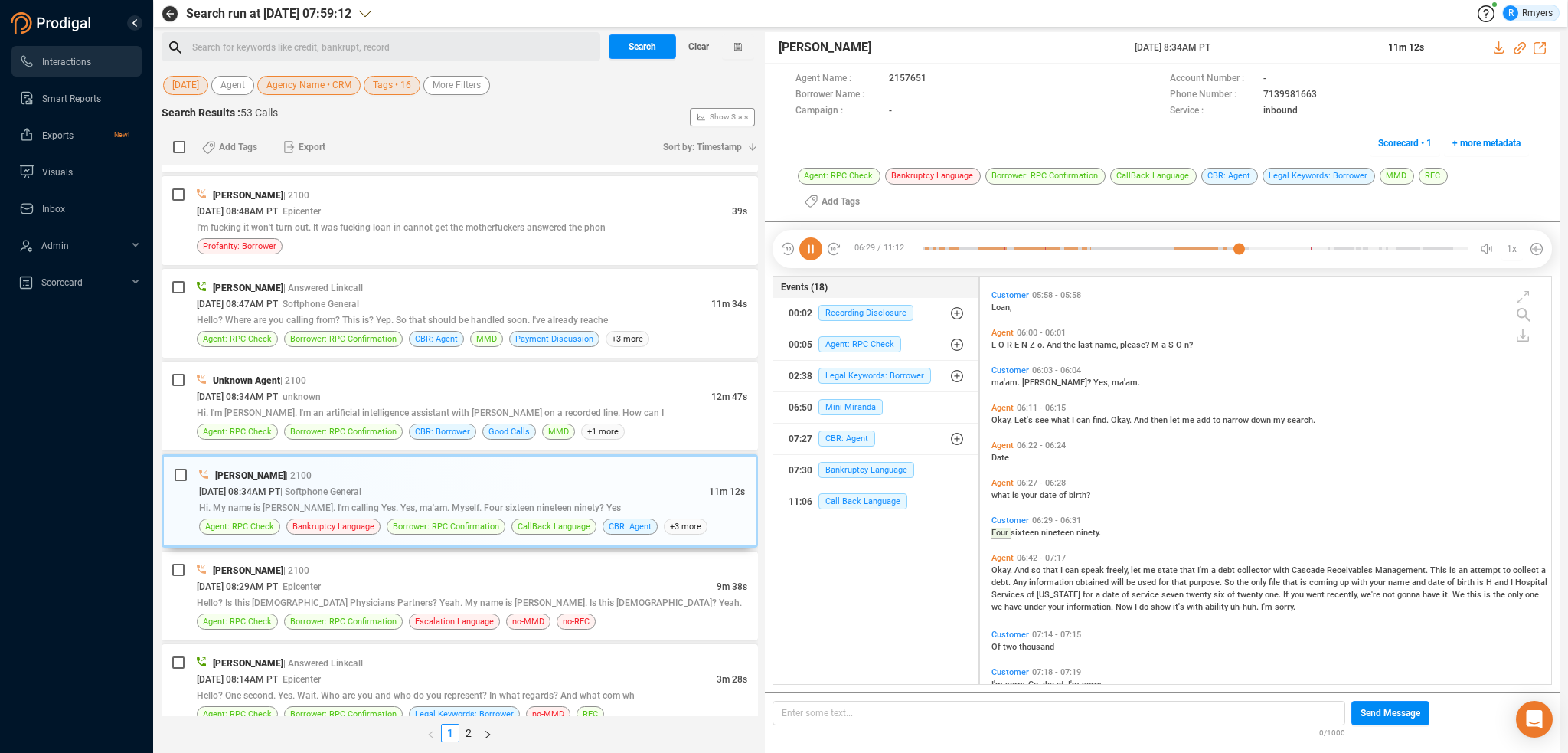
scroll to position [1326, 0]
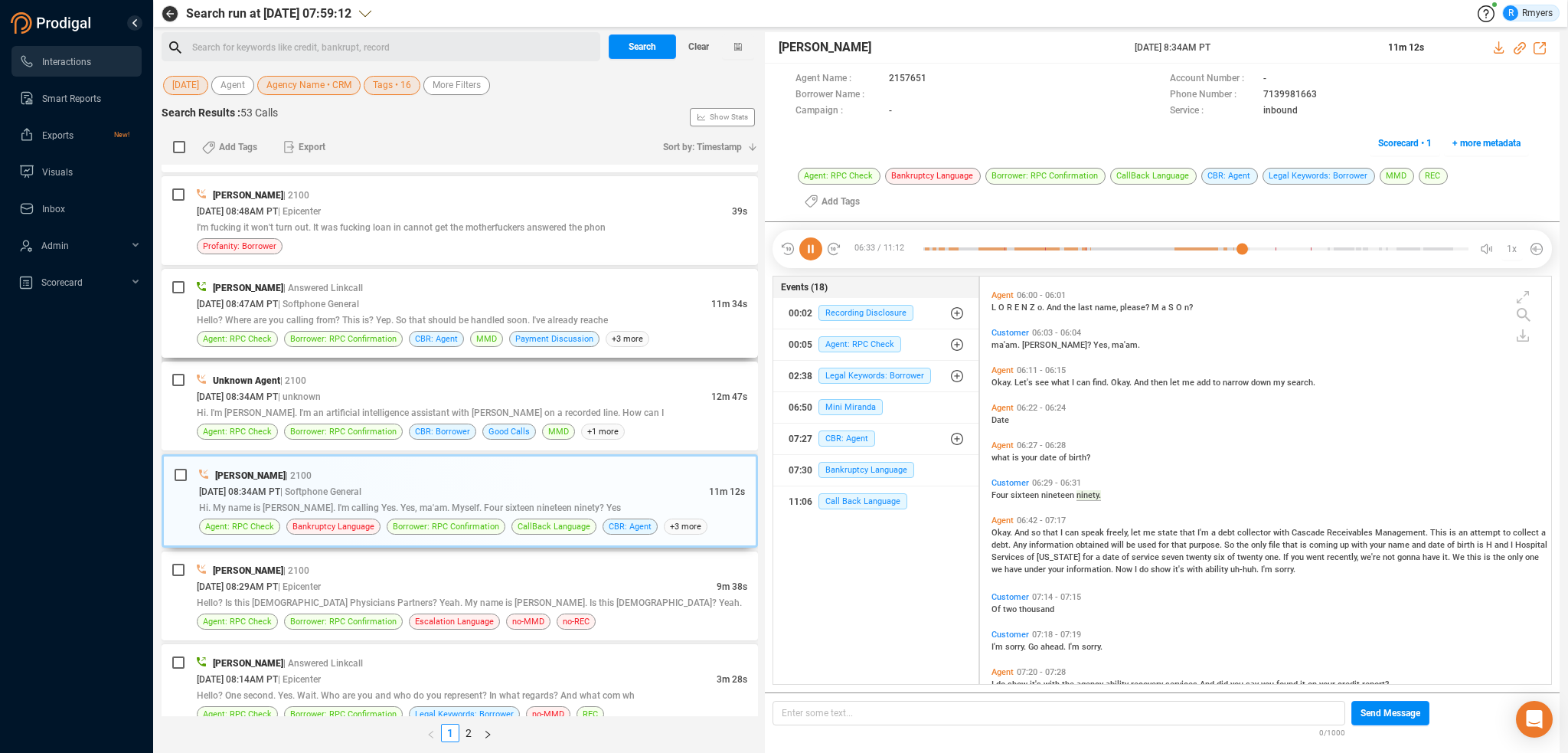
click at [402, 296] on div "[DATE] 08:47AM PT | Softphone General" at bounding box center [454, 303] width 515 height 16
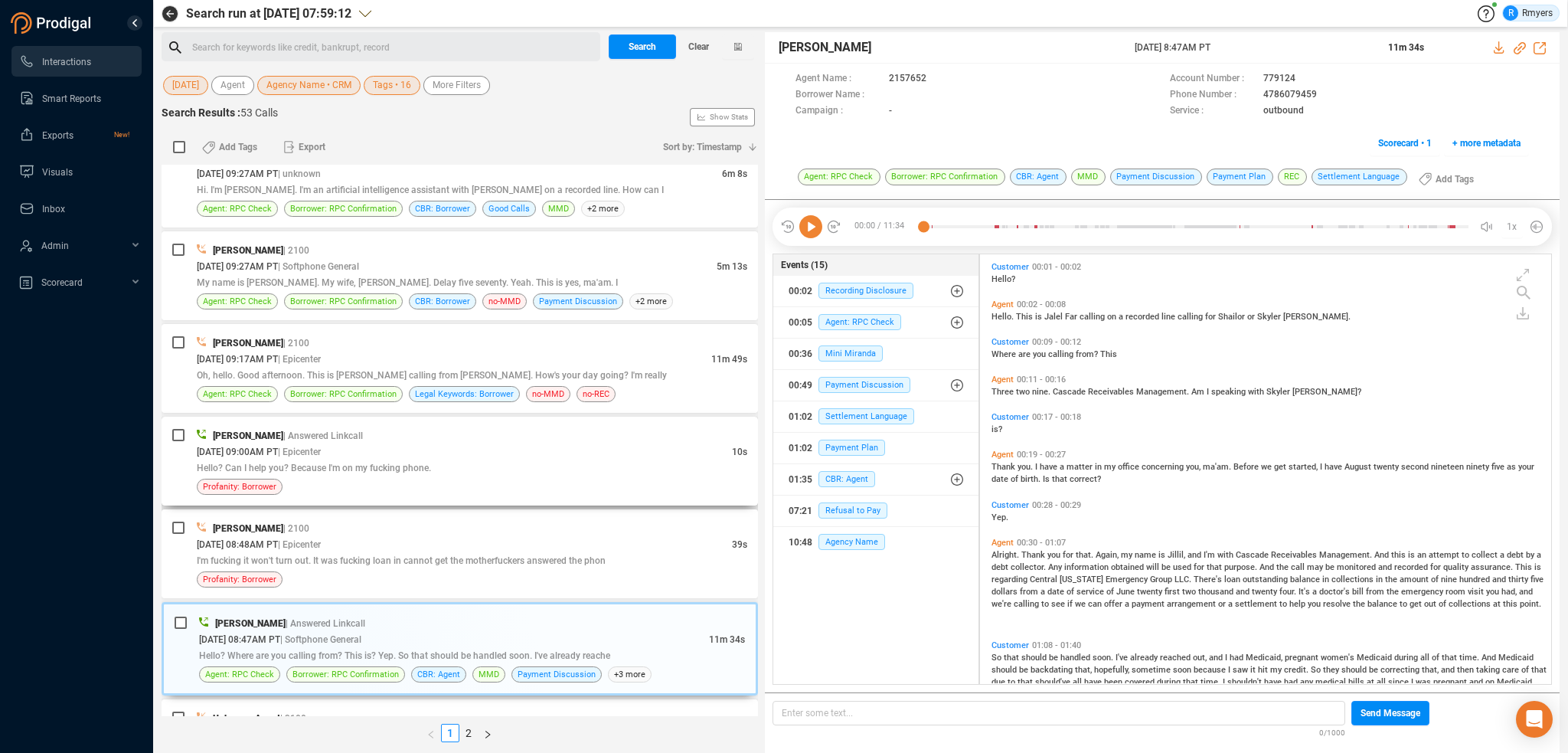
scroll to position [3760, 0]
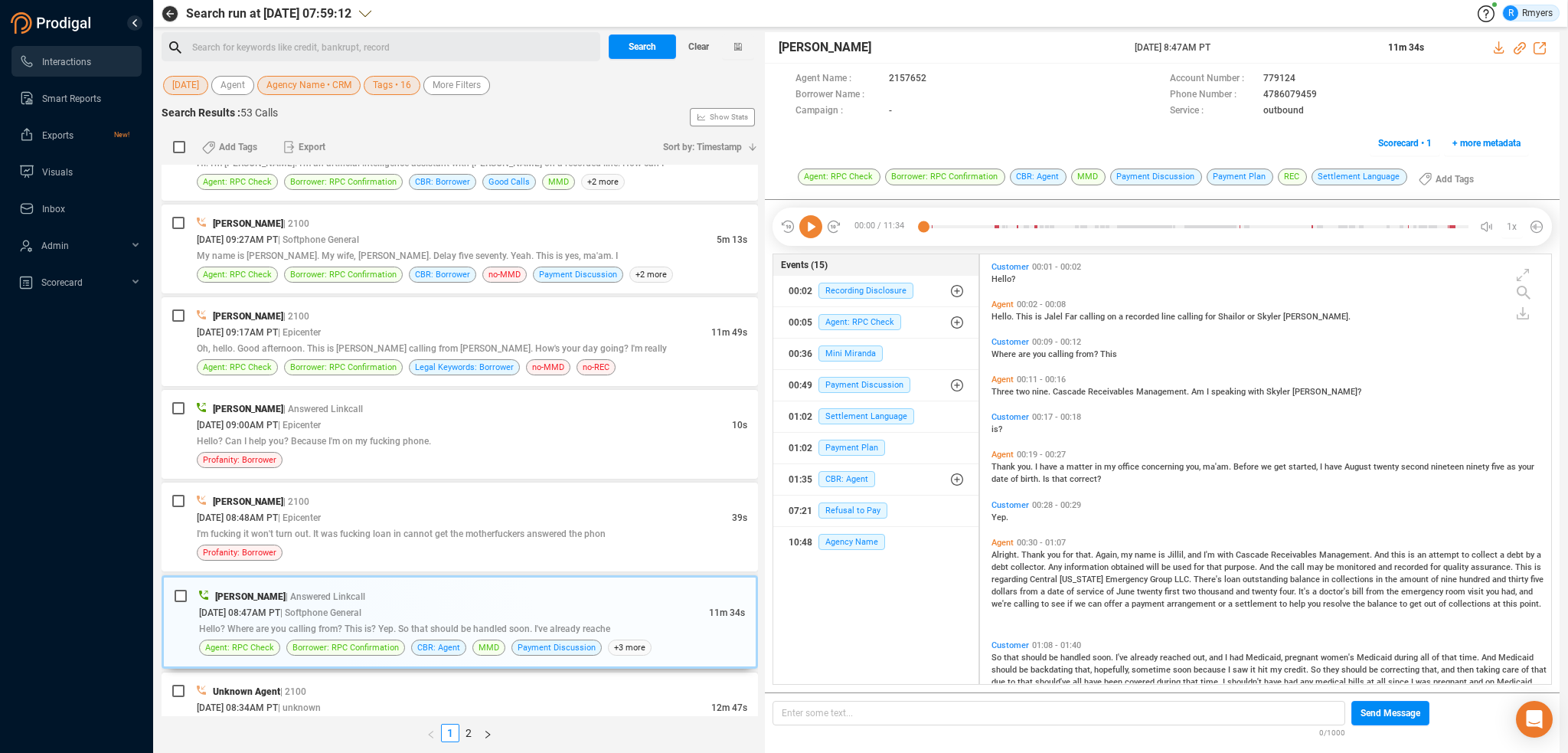
click at [804, 222] on icon at bounding box center [810, 226] width 23 height 23
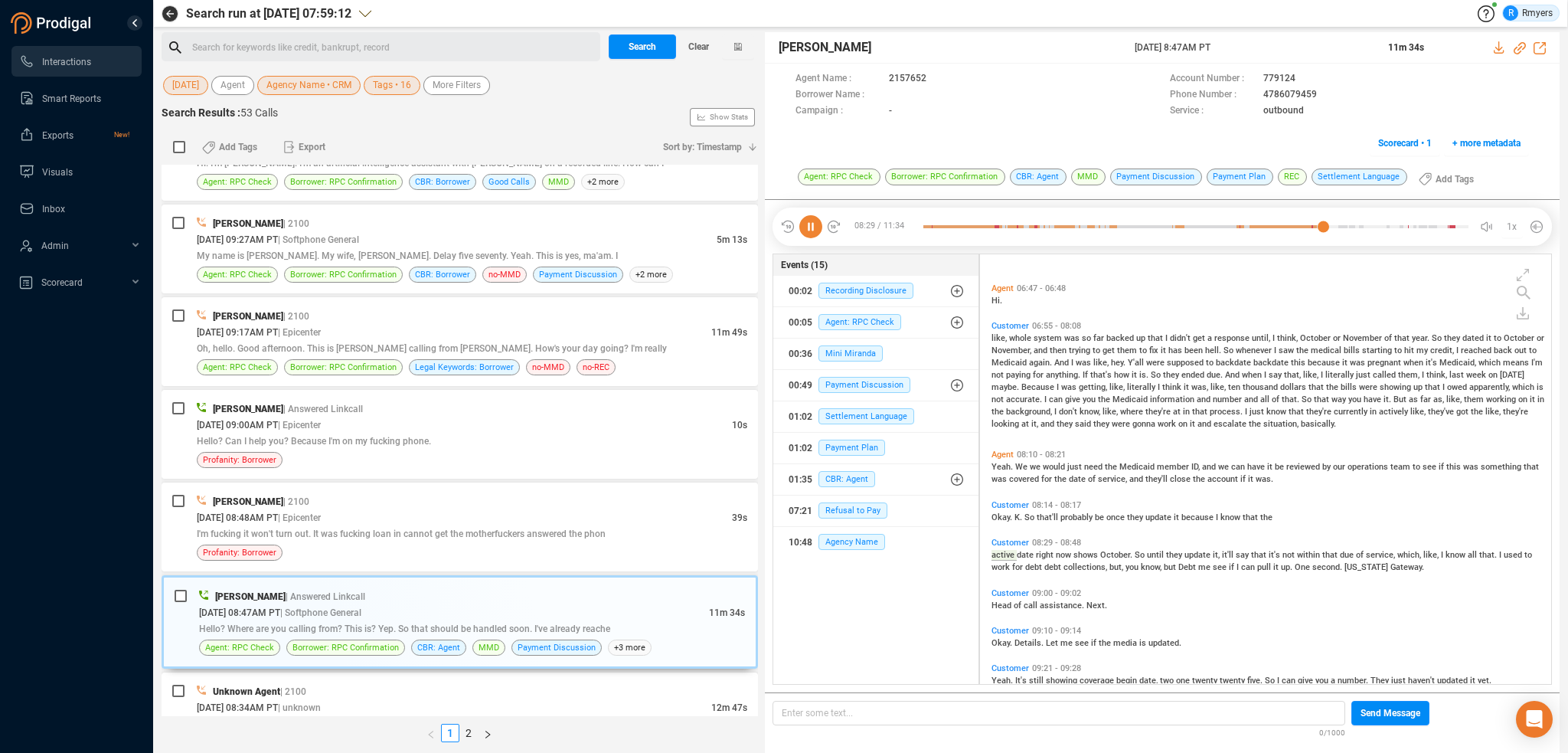
scroll to position [1411, 0]
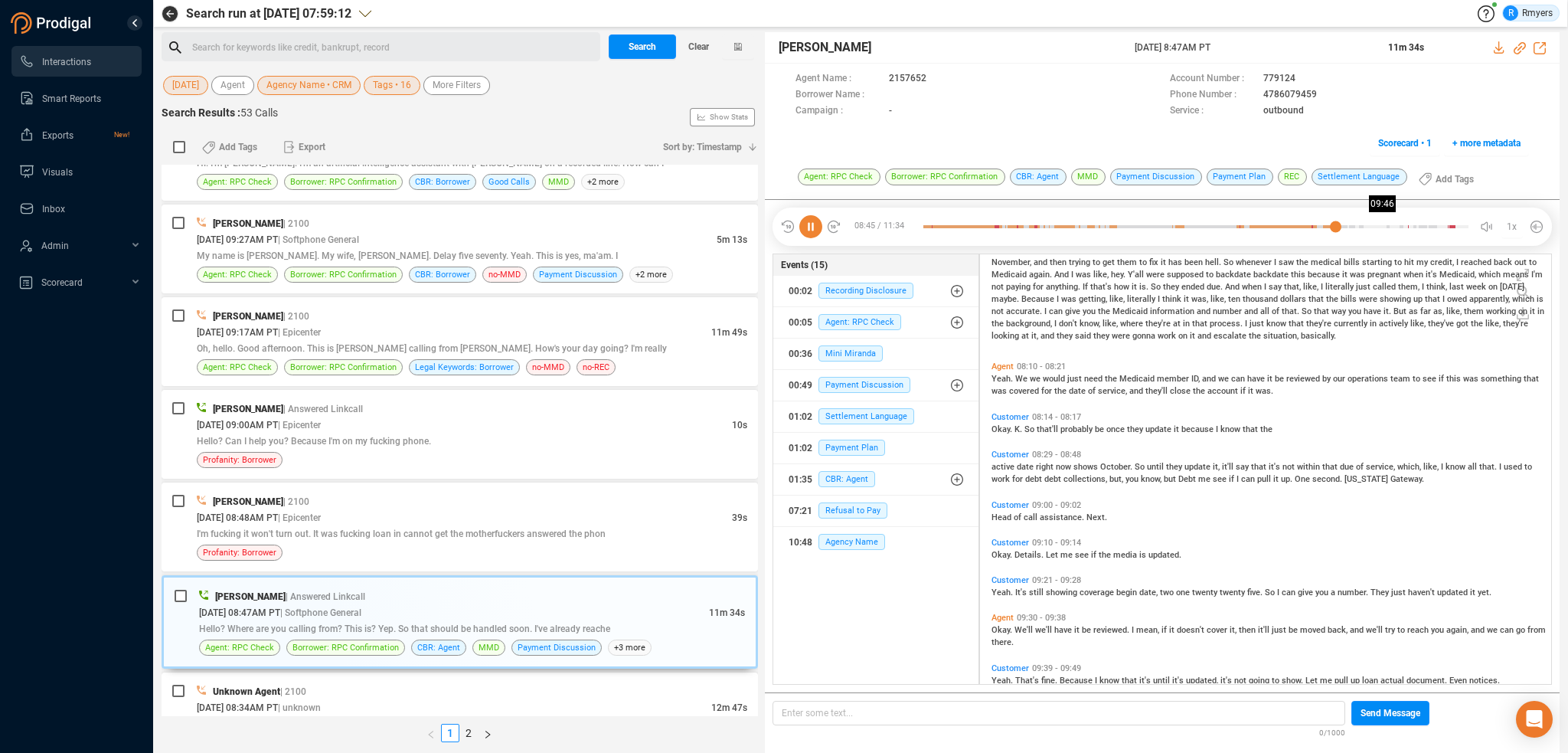
click at [1382, 221] on div at bounding box center [1196, 226] width 545 height 23
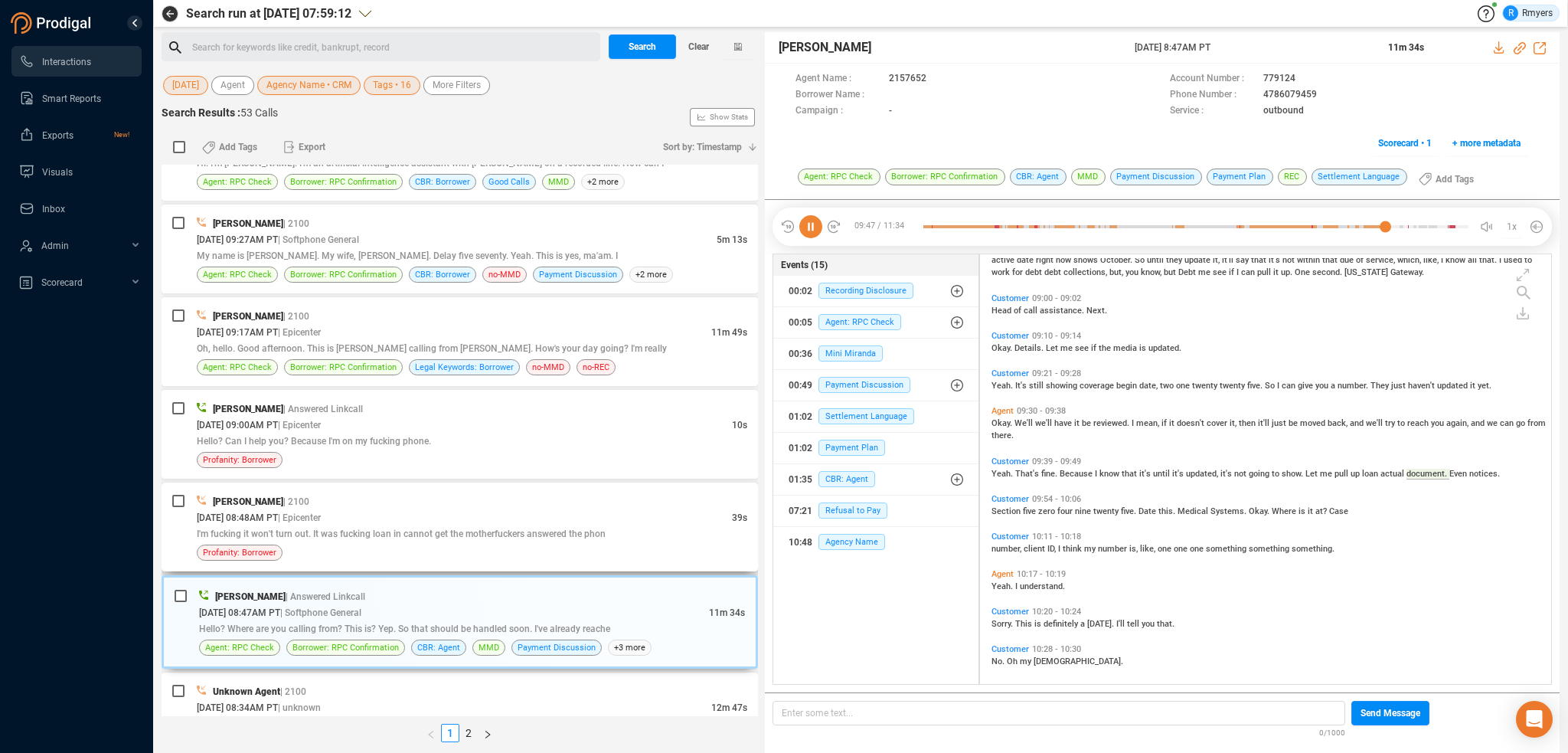
click at [357, 510] on div "[DATE] 08:48AM PT | Epicenter" at bounding box center [464, 517] width 535 height 16
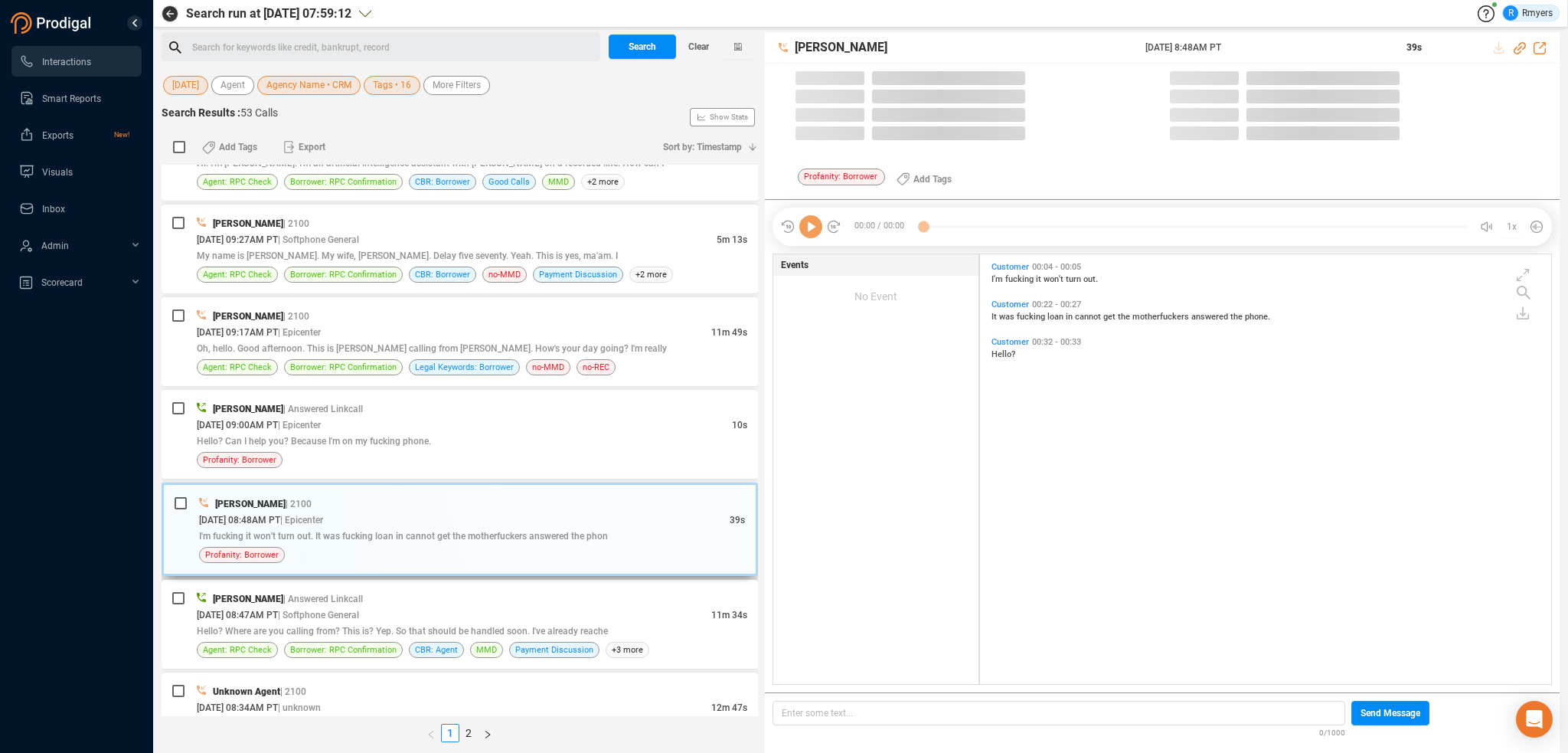
scroll to position [426, 564]
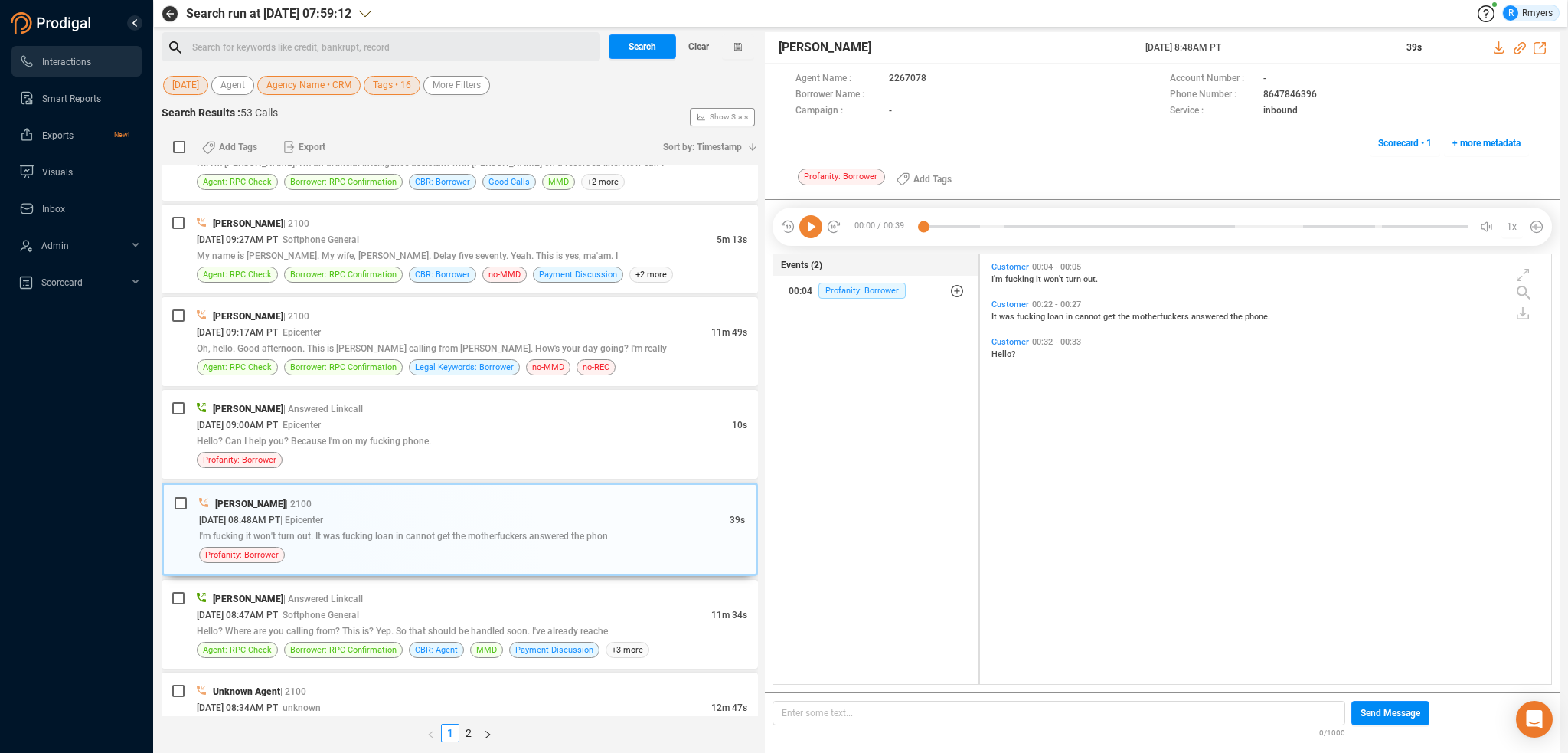
click at [813, 227] on icon at bounding box center [810, 226] width 23 height 23
click at [997, 317] on span "It" at bounding box center [995, 317] width 8 height 10
click at [327, 403] on div "[PERSON_NAME] | Answered Linkcall [DATE] 09:00AM PT | Epicenter 10s Hello? Can …" at bounding box center [472, 434] width 551 height 67
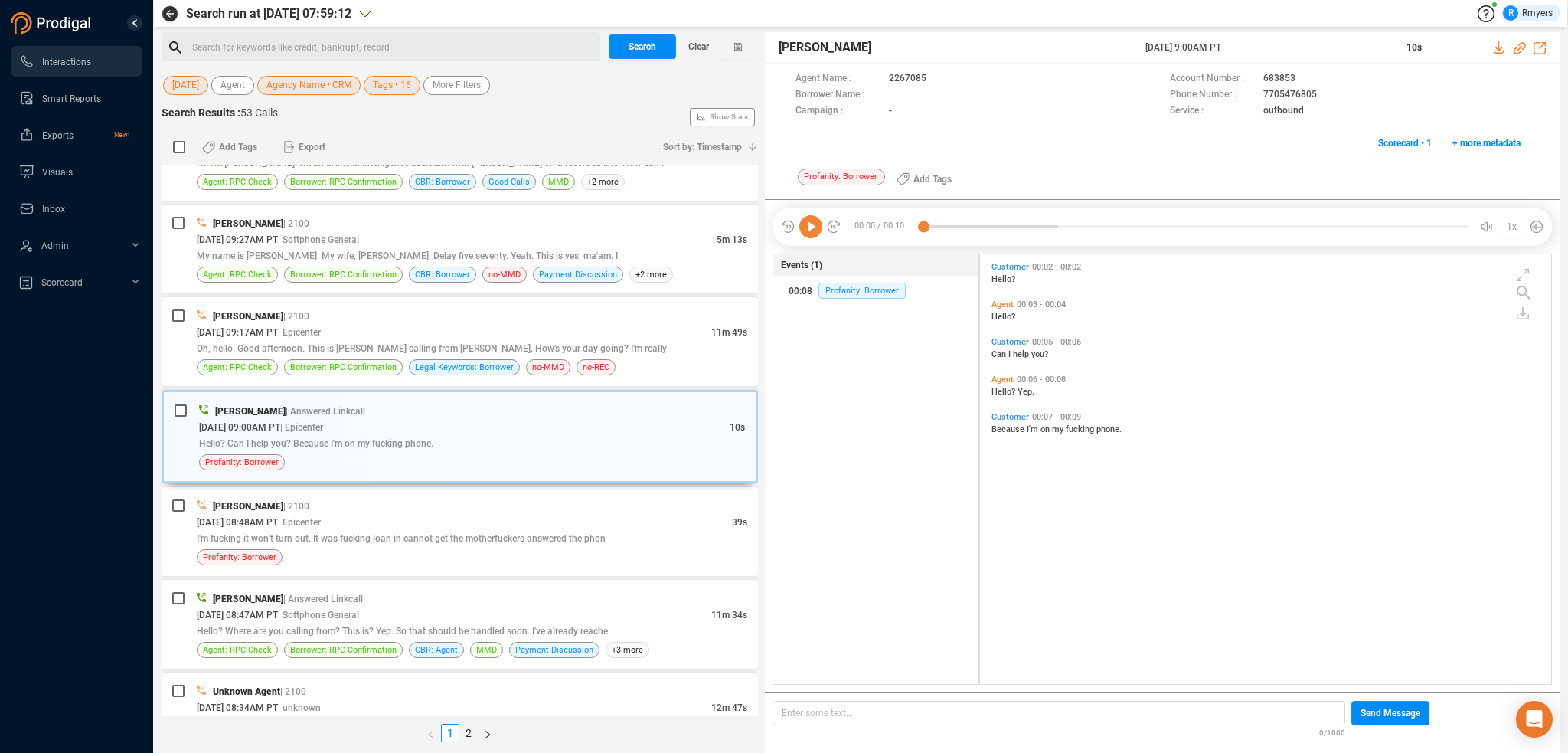
click at [815, 227] on icon at bounding box center [810, 226] width 23 height 23
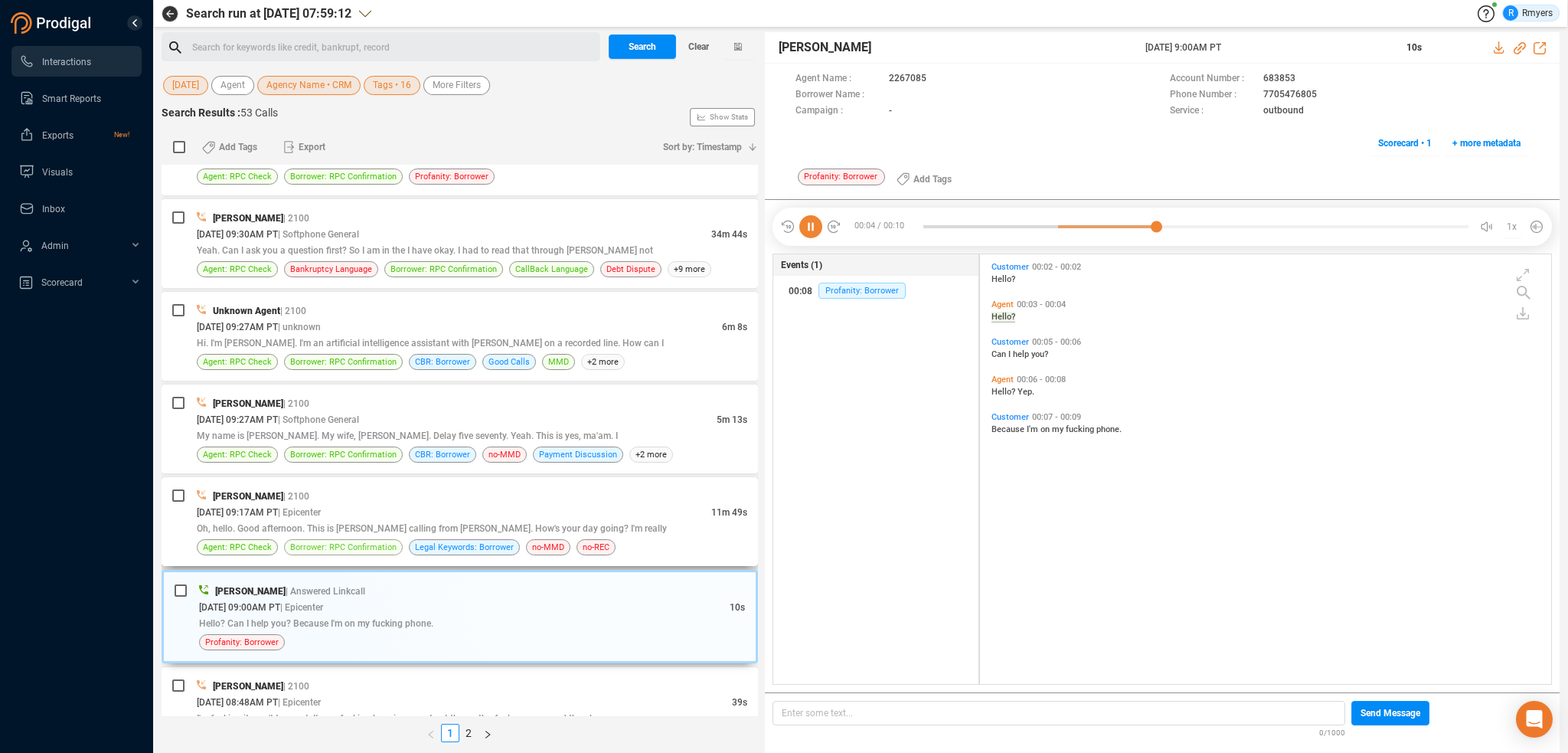
scroll to position [3607, 0]
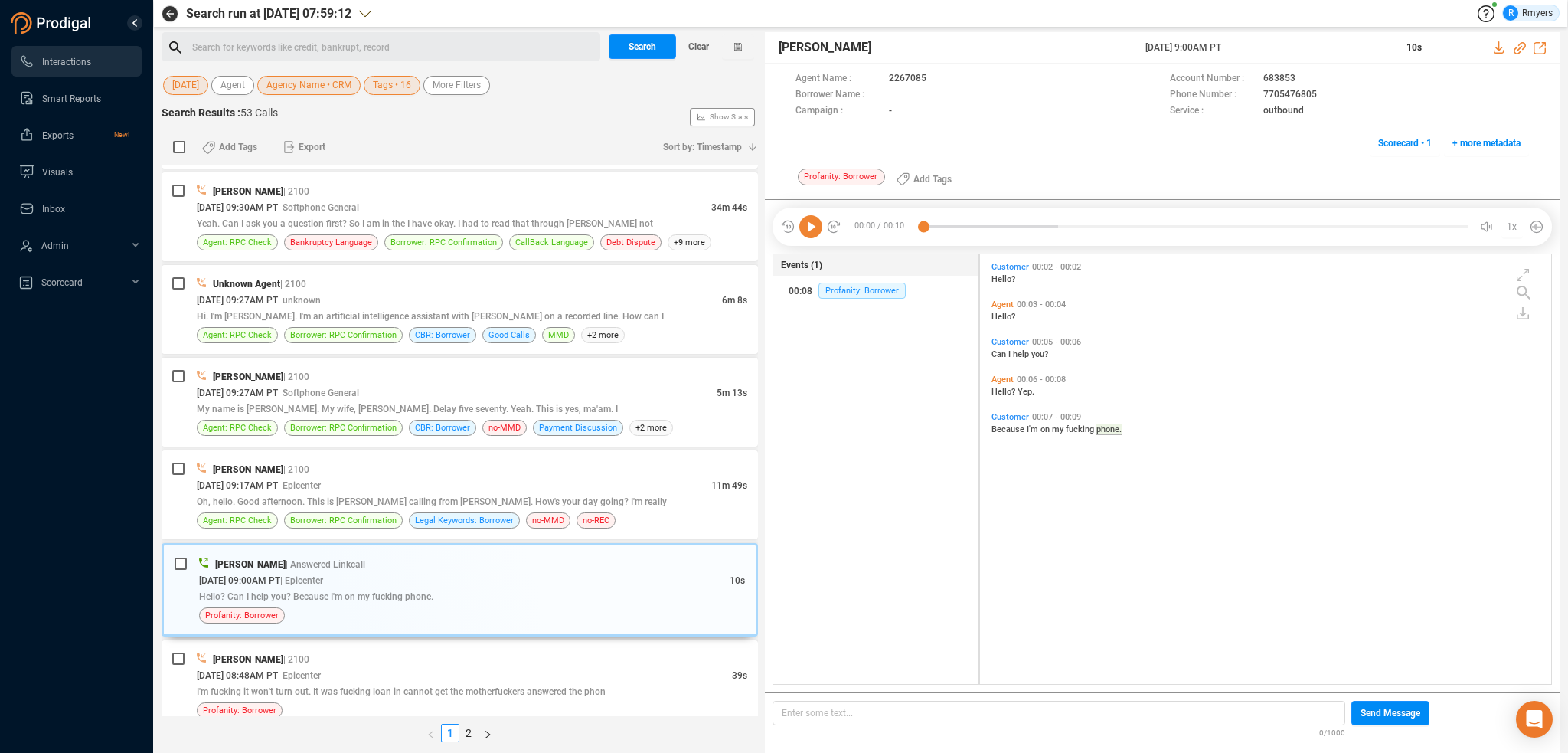
click at [808, 232] on icon at bounding box center [810, 226] width 23 height 23
click at [1520, 47] on icon at bounding box center [1519, 48] width 12 height 12
click at [812, 224] on icon at bounding box center [810, 226] width 23 height 23
drag, startPoint x: 1140, startPoint y: 51, endPoint x: 1267, endPoint y: 40, distance: 127.5
click at [1267, 40] on div "[PERSON_NAME] [DATE] 9:00AM PT 10s" at bounding box center [1162, 47] width 795 height 32
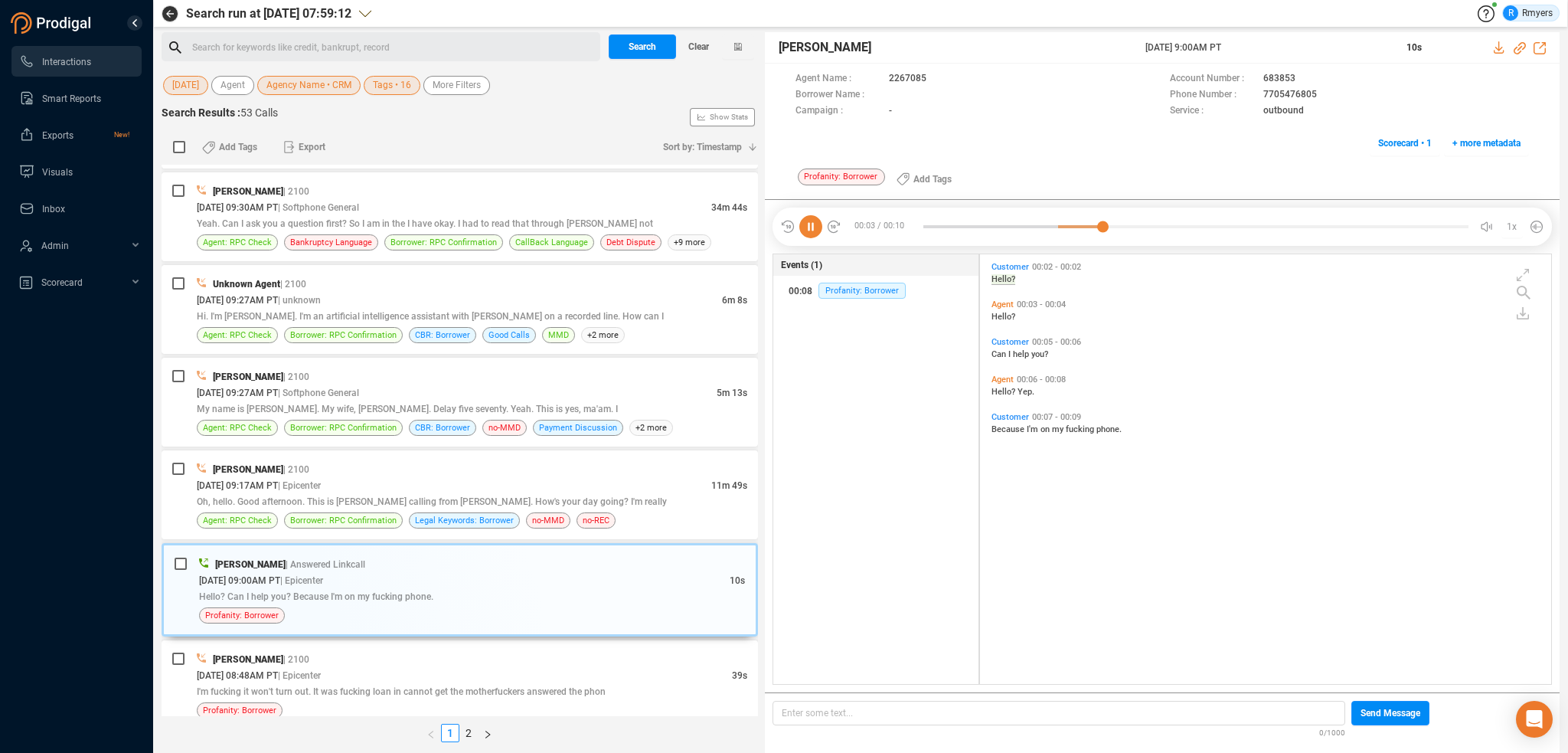
copy div "[DATE] 9:00AM PT"
click at [320, 479] on span "| Epicenter" at bounding box center [299, 485] width 43 height 12
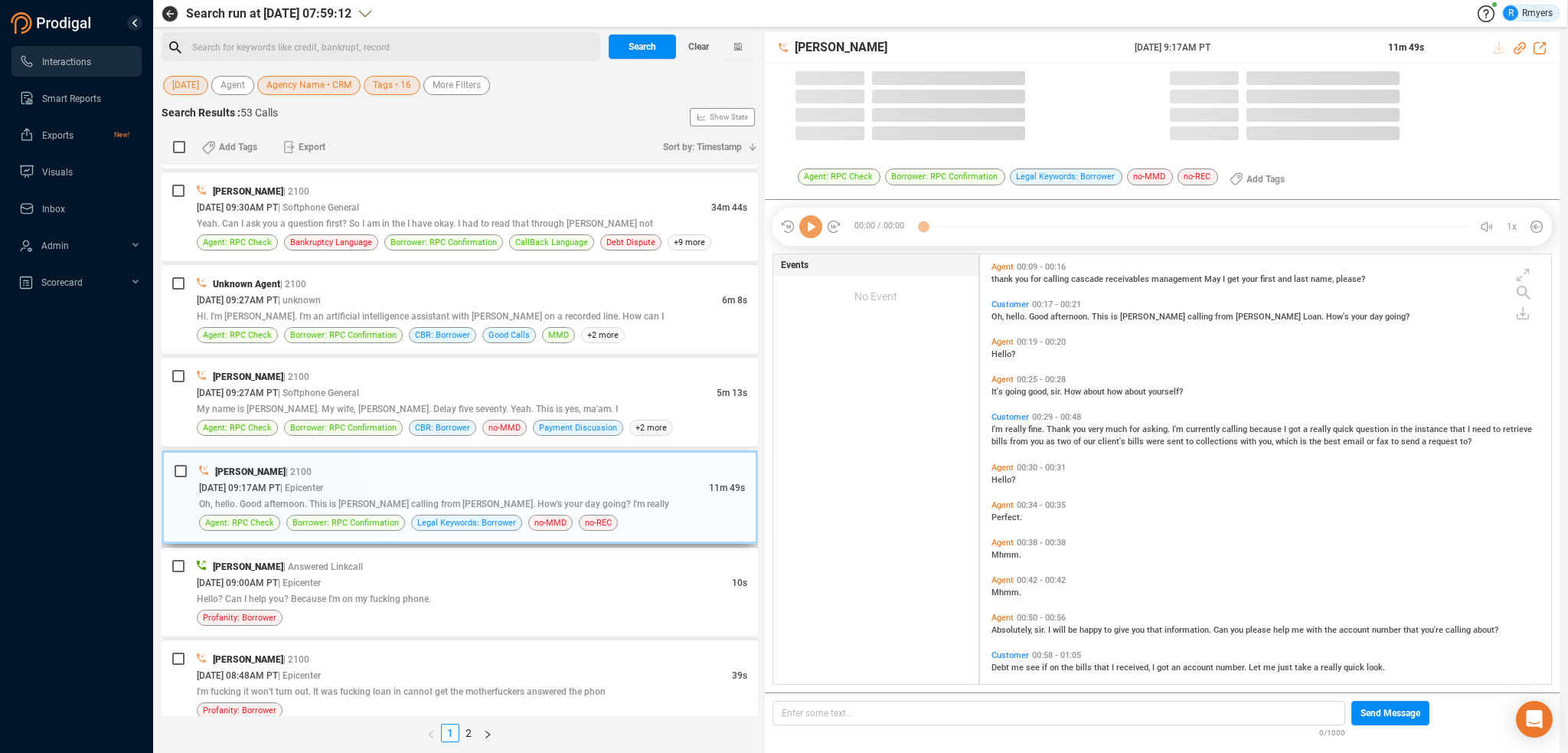
scroll to position [426, 564]
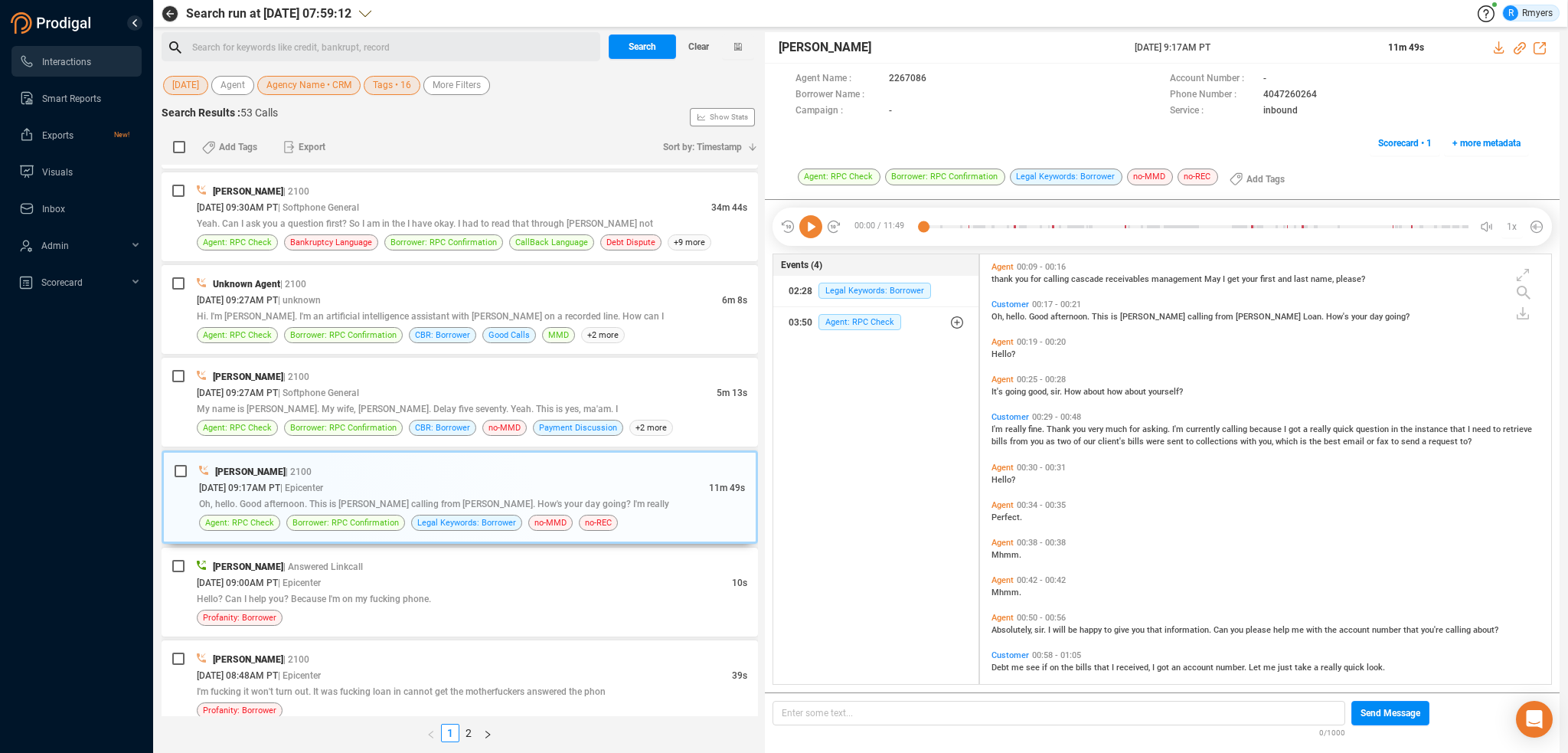
click at [811, 223] on icon at bounding box center [810, 226] width 23 height 23
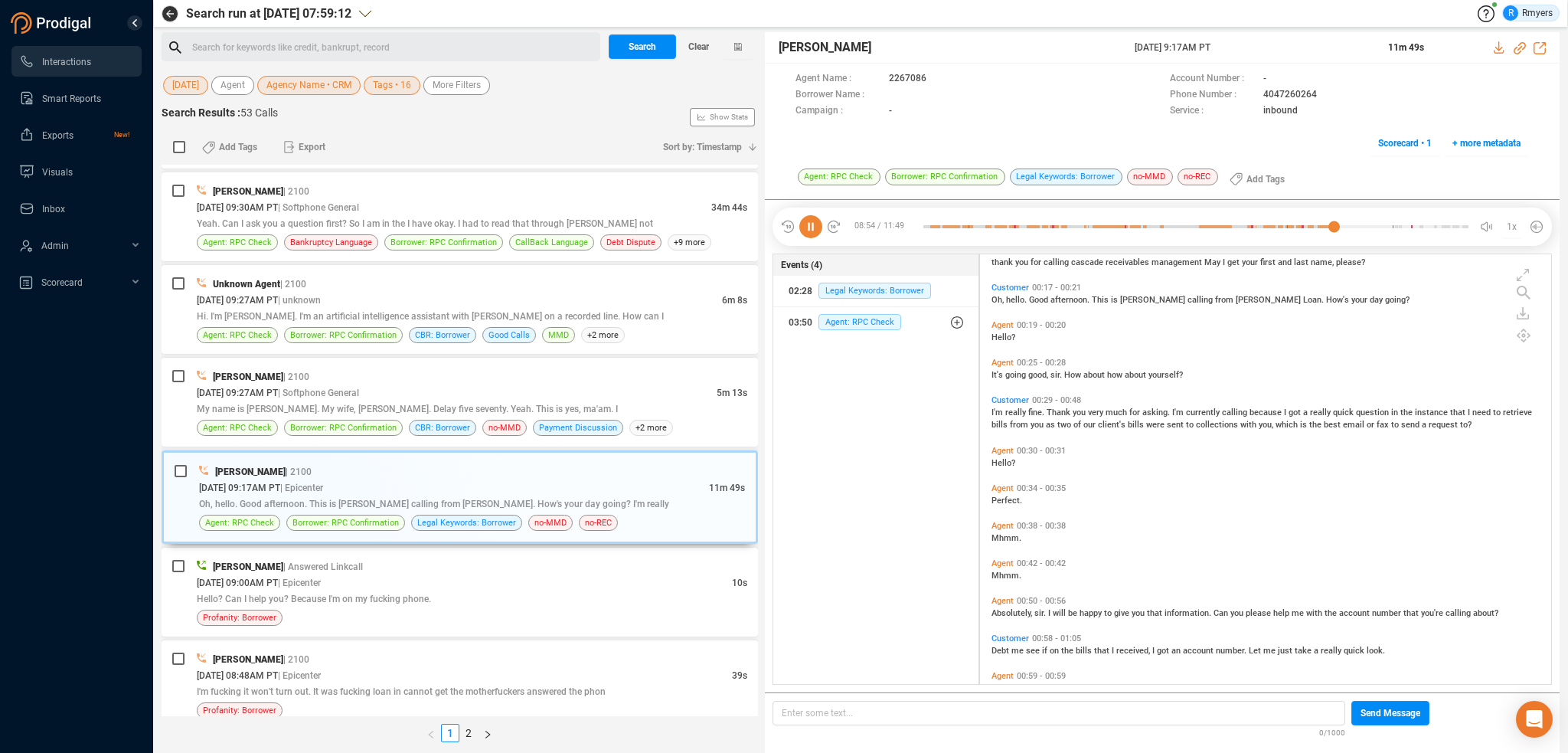
scroll to position [0, 0]
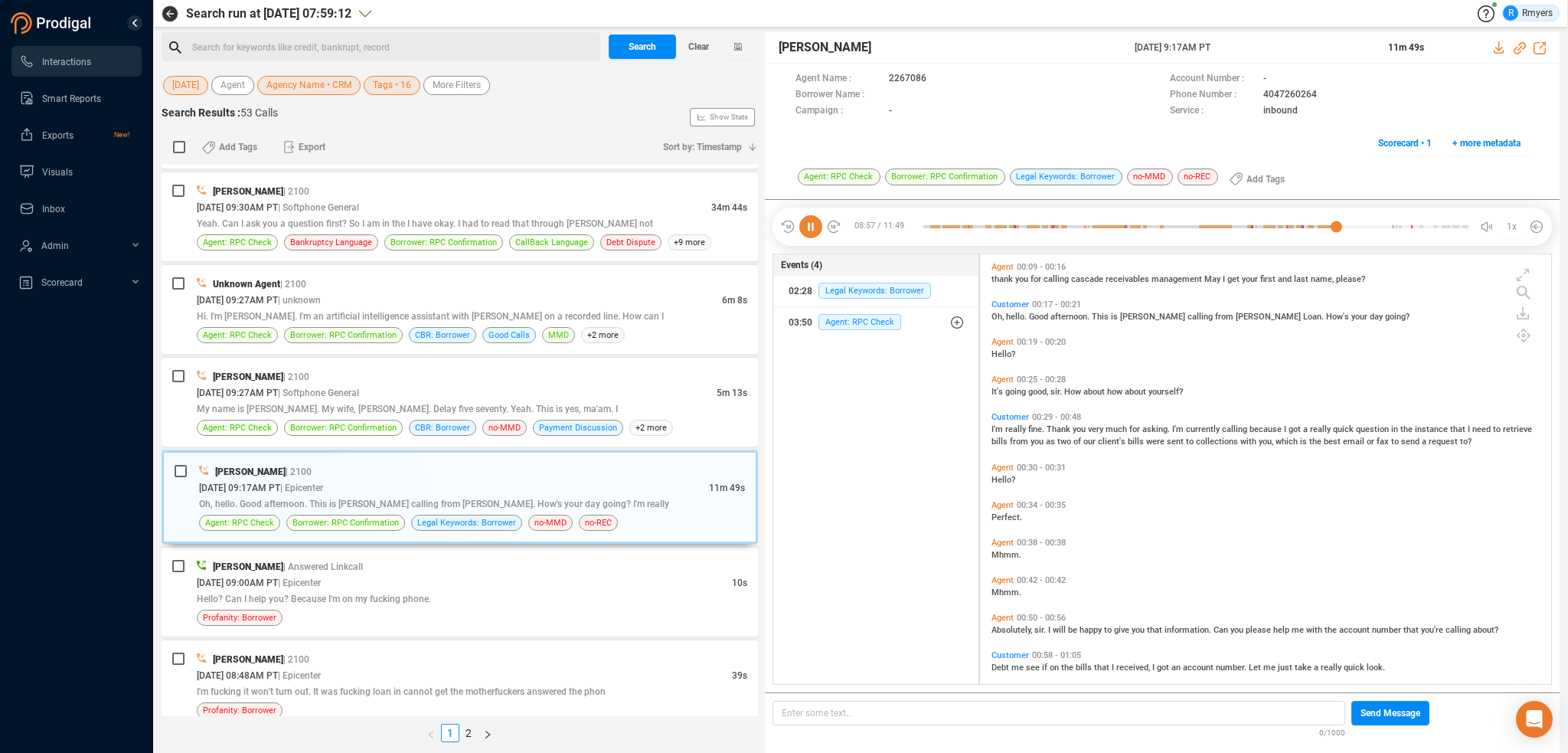
click at [807, 225] on icon at bounding box center [810, 226] width 23 height 23
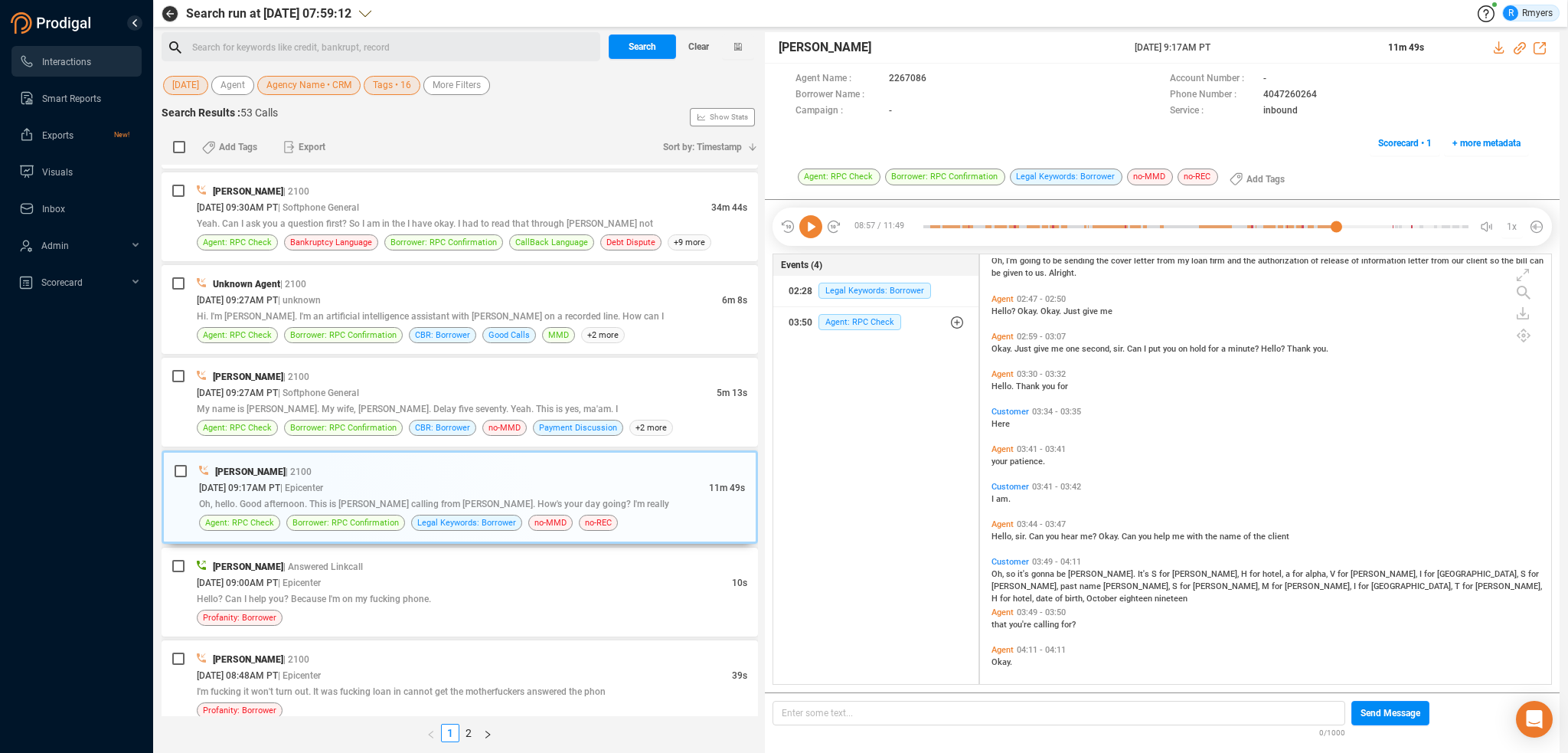
scroll to position [1148, 0]
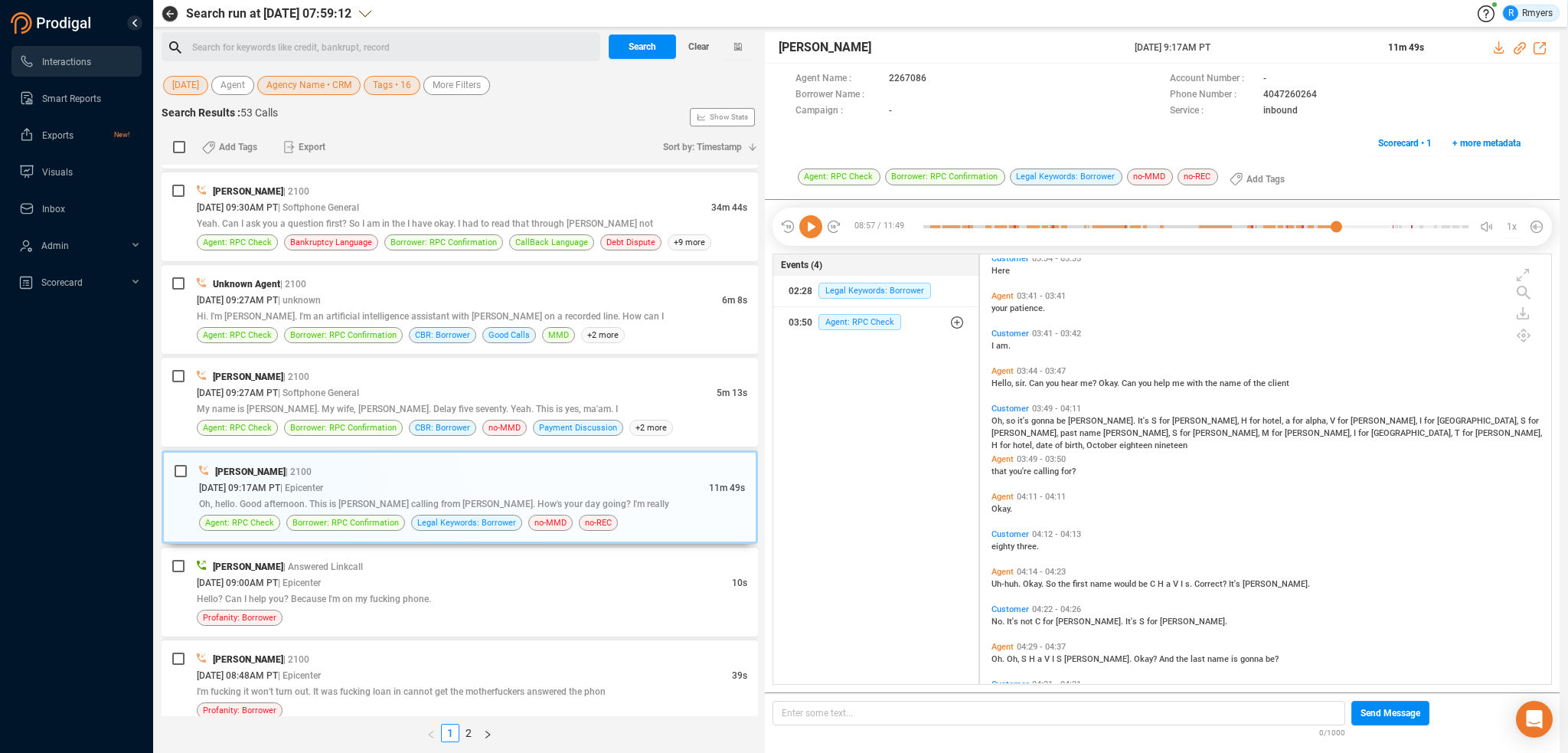
click at [994, 419] on span "Oh," at bounding box center [998, 421] width 15 height 10
click at [814, 221] on icon at bounding box center [810, 226] width 23 height 23
drag, startPoint x: 1001, startPoint y: 423, endPoint x: 940, endPoint y: 436, distance: 62.4
click at [998, 422] on span "Oh," at bounding box center [998, 421] width 15 height 10
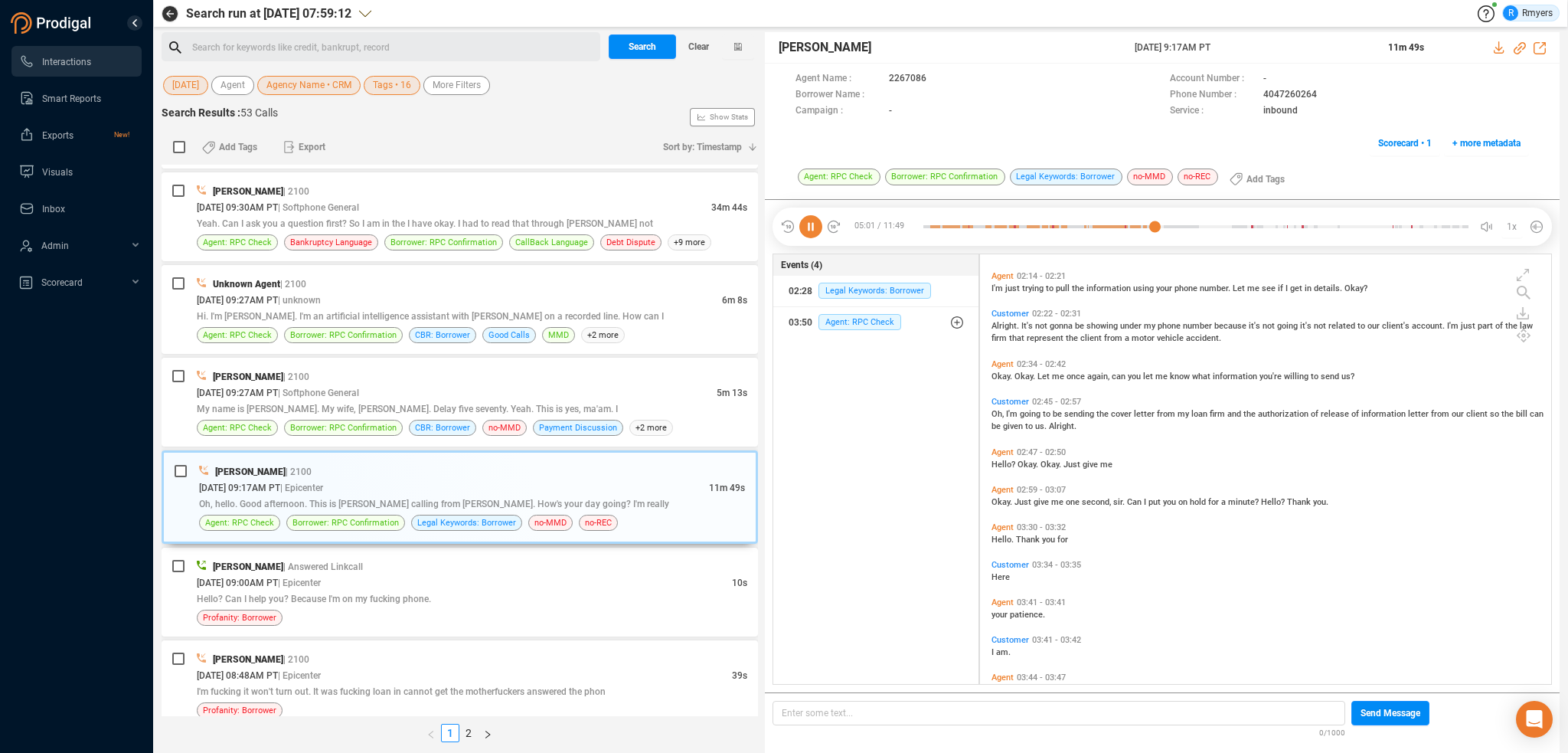
scroll to position [842, 0]
click at [359, 388] on span "| Softphone General" at bounding box center [318, 393] width 81 height 10
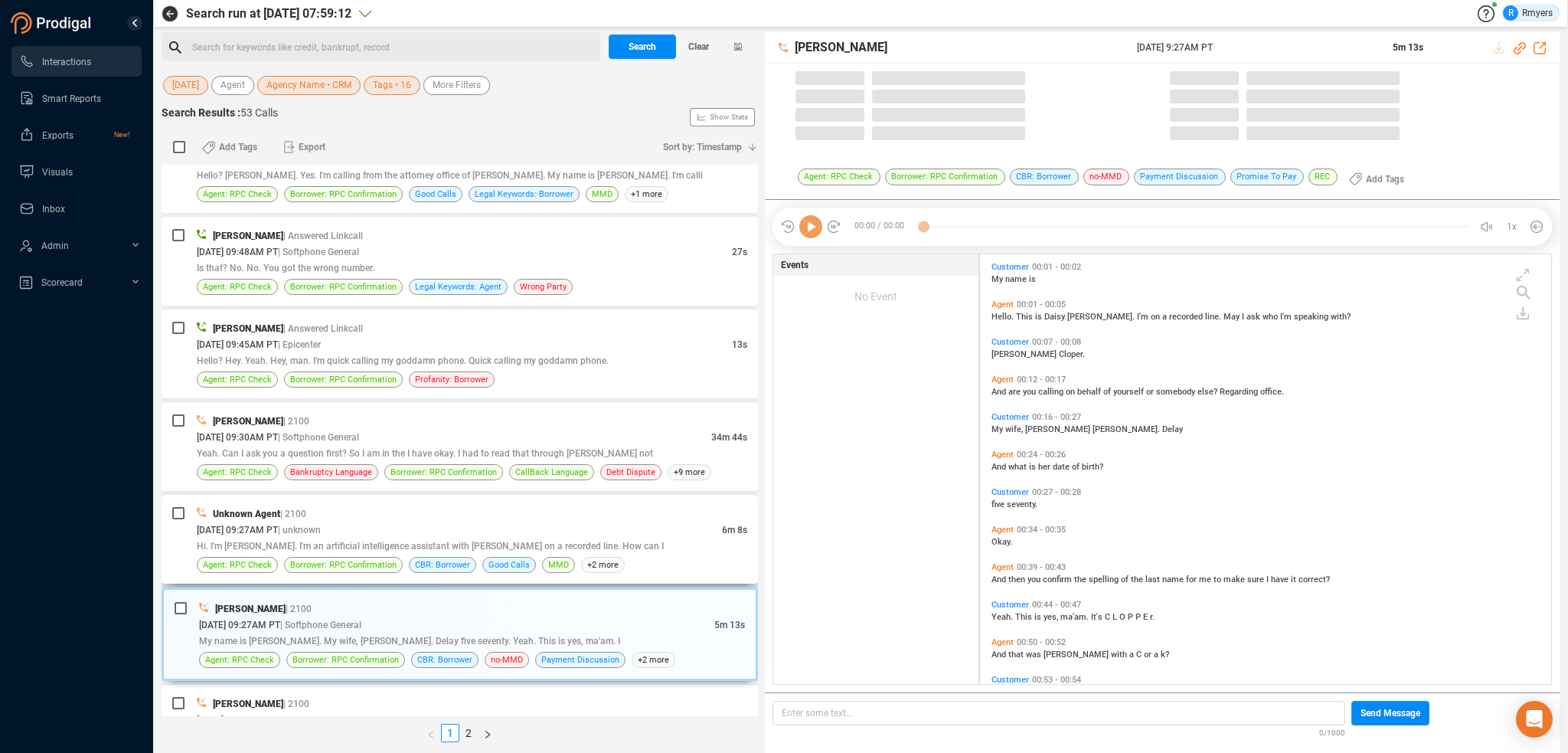
scroll to position [426, 564]
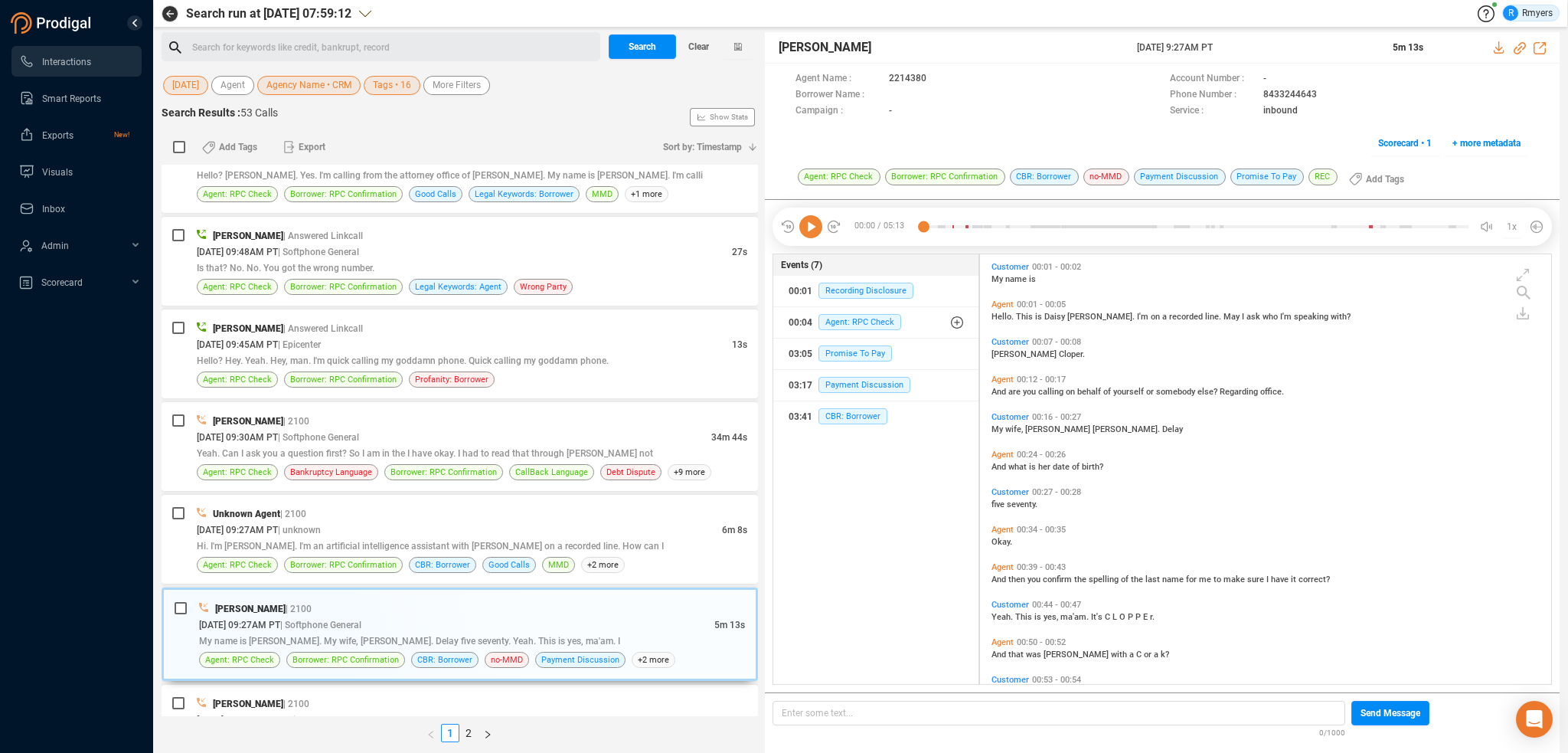
click at [811, 228] on icon at bounding box center [810, 226] width 23 height 23
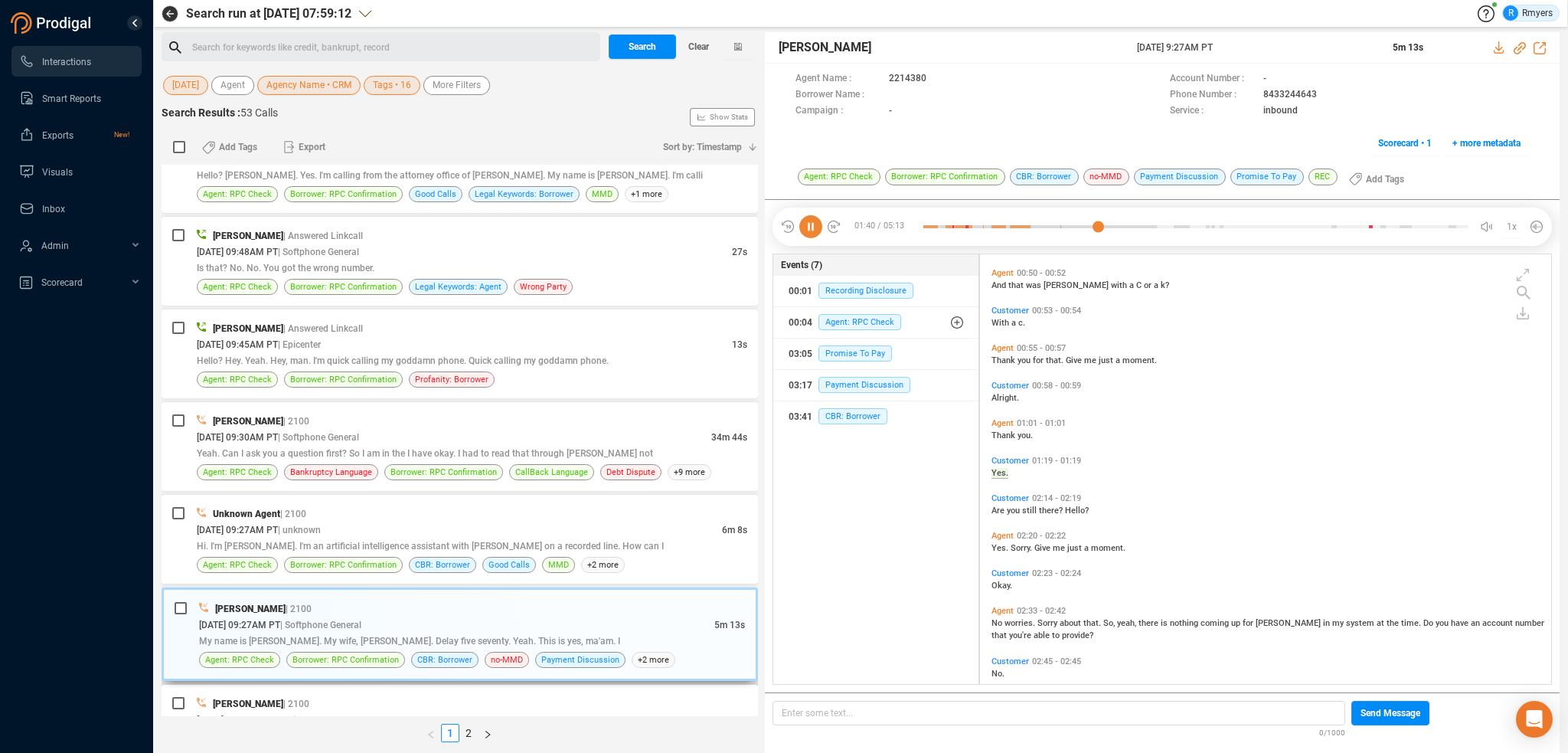
scroll to position [3453, 0]
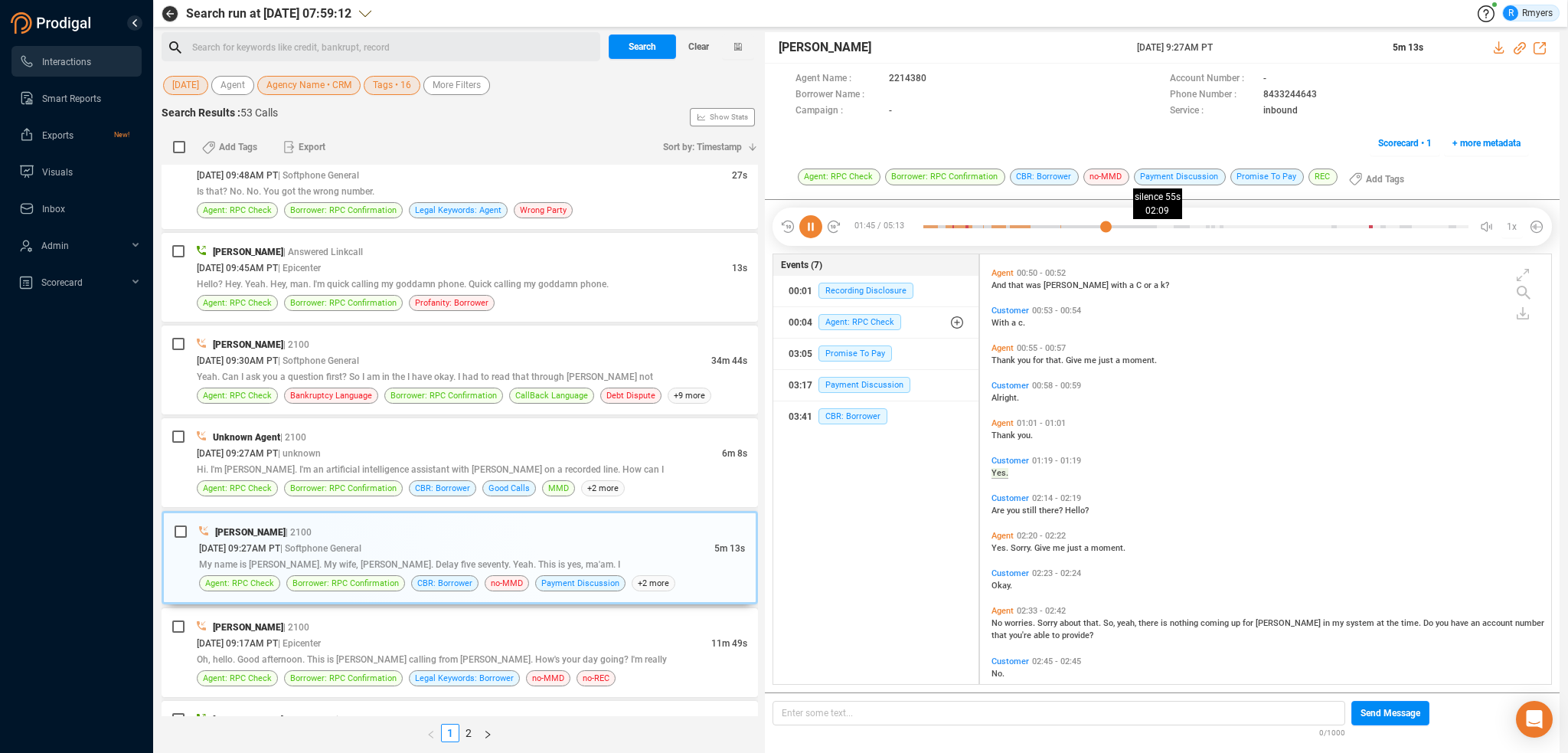
click at [1148, 223] on div at bounding box center [1196, 226] width 545 height 23
click at [1161, 227] on div at bounding box center [1196, 226] width 545 height 23
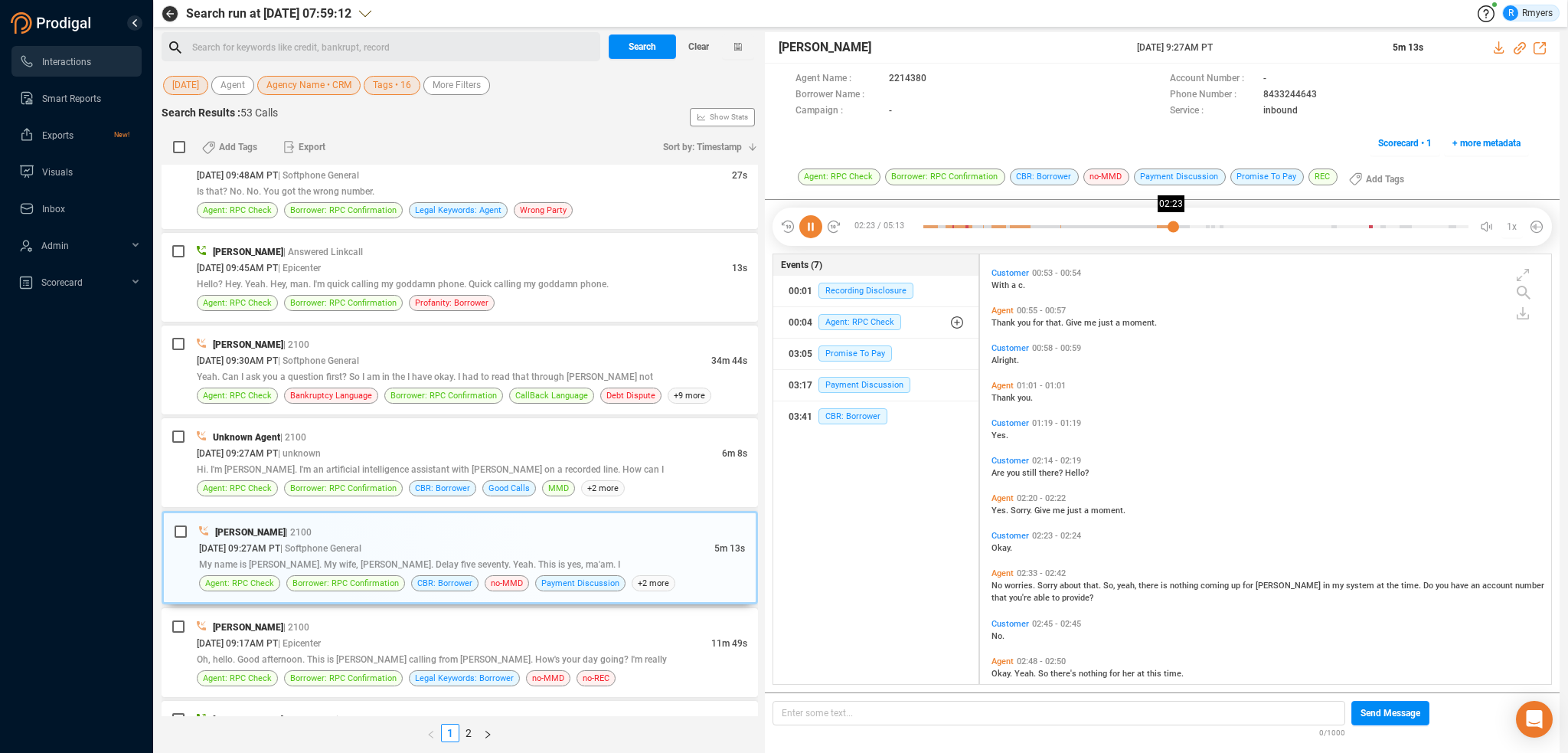
click at [1173, 226] on div at bounding box center [1196, 226] width 545 height 23
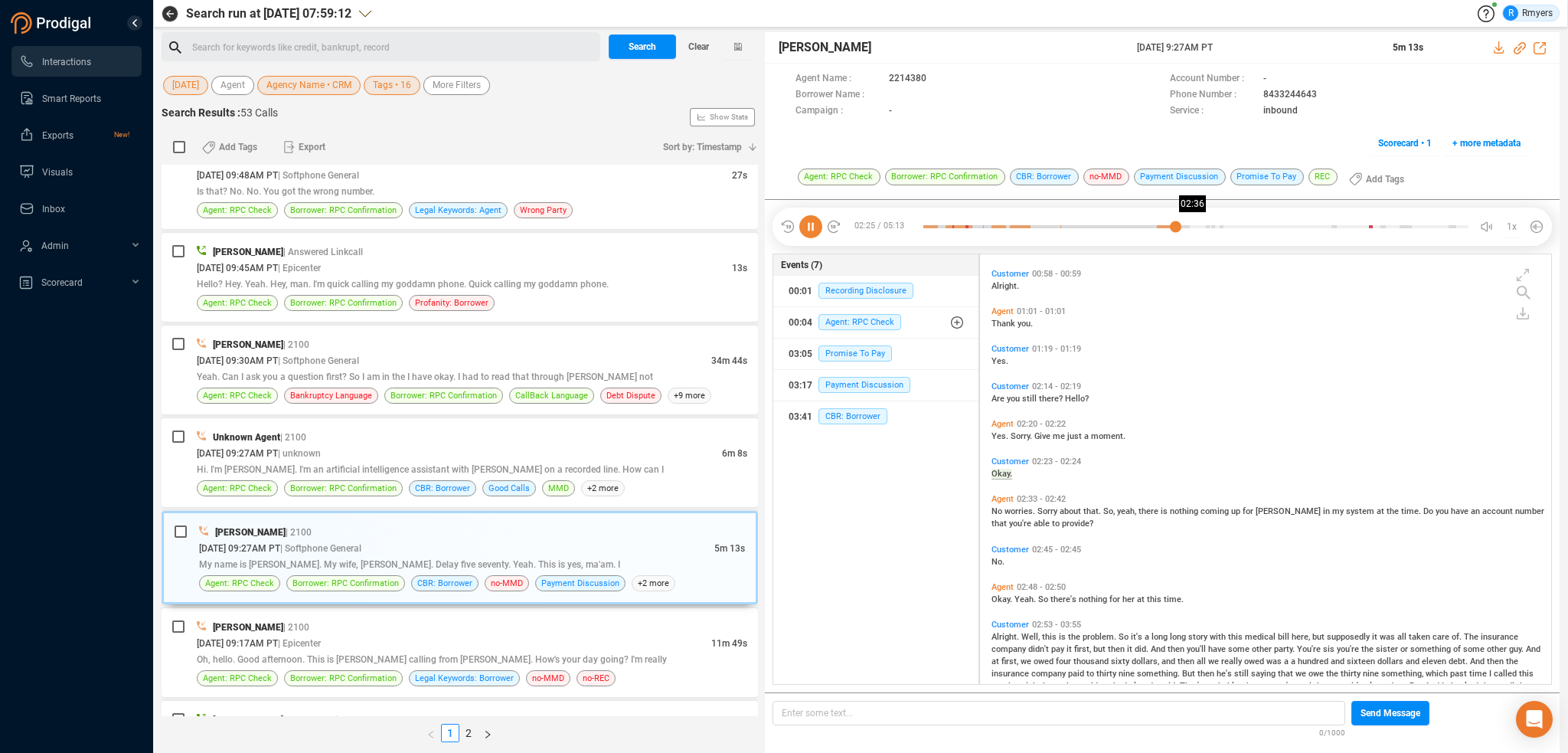
click at [1195, 226] on div at bounding box center [1196, 226] width 545 height 23
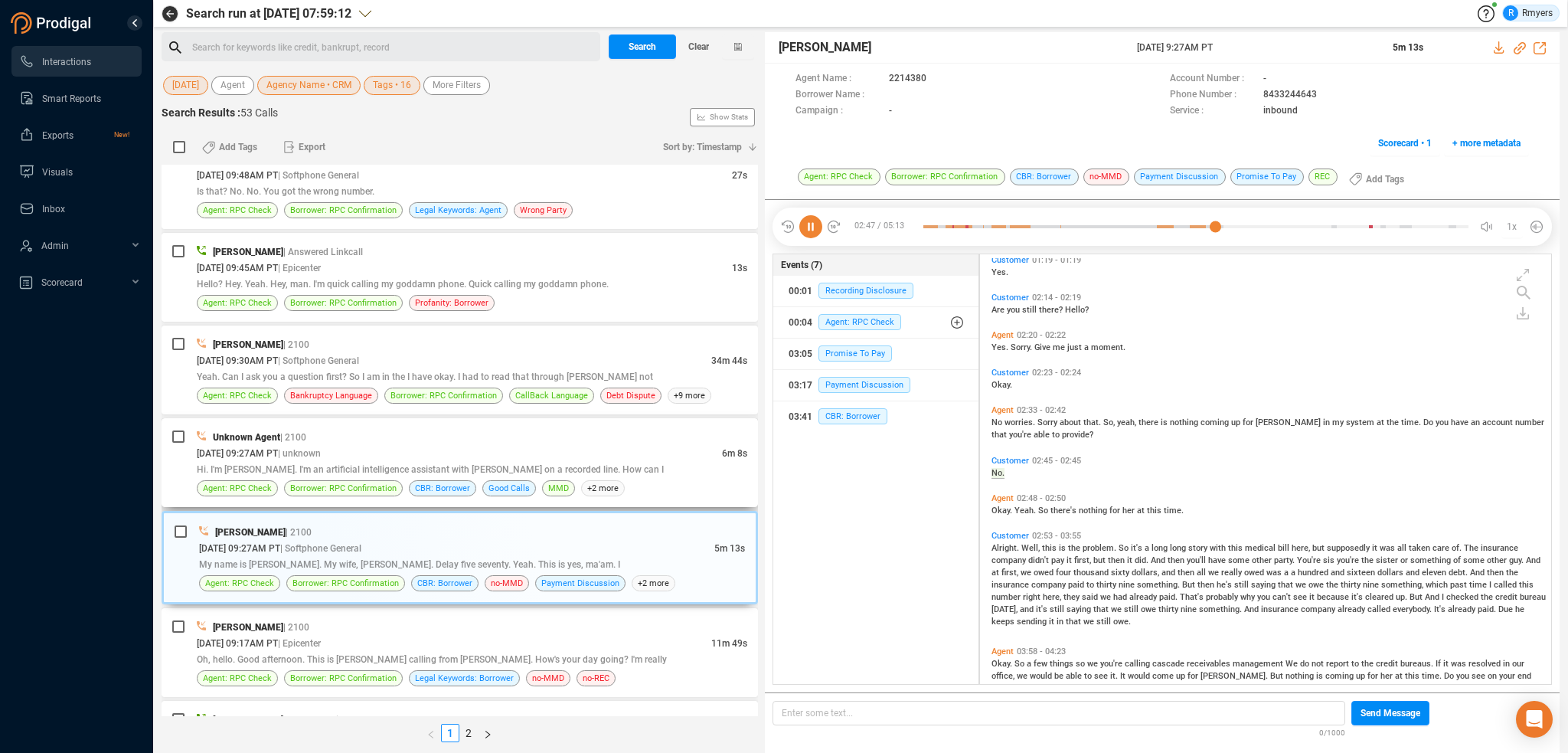
scroll to position [607, 0]
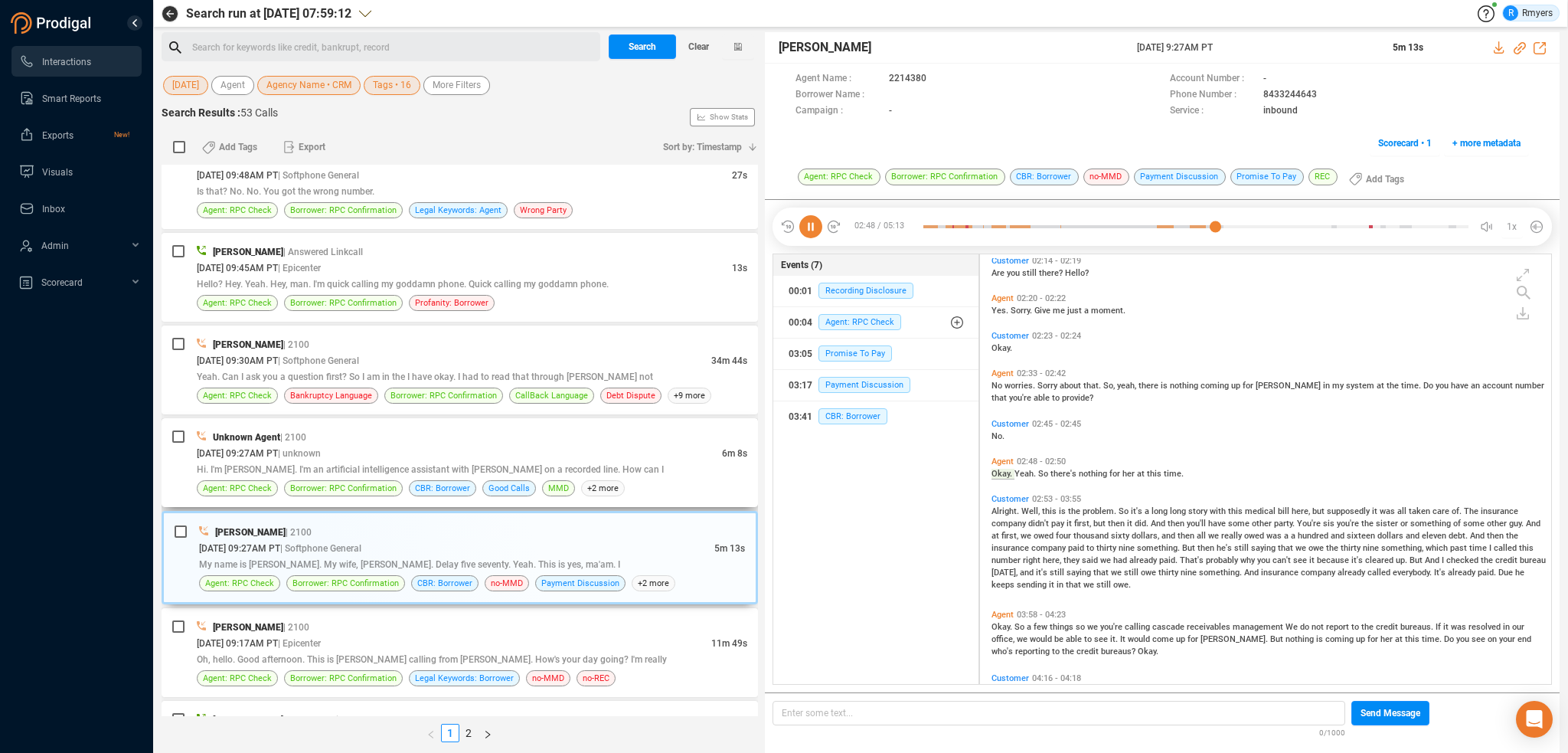
click at [448, 464] on span "Hi. I'm [PERSON_NAME]. I'm an artificial intelligence assistant with [PERSON_NA…" at bounding box center [430, 469] width 467 height 10
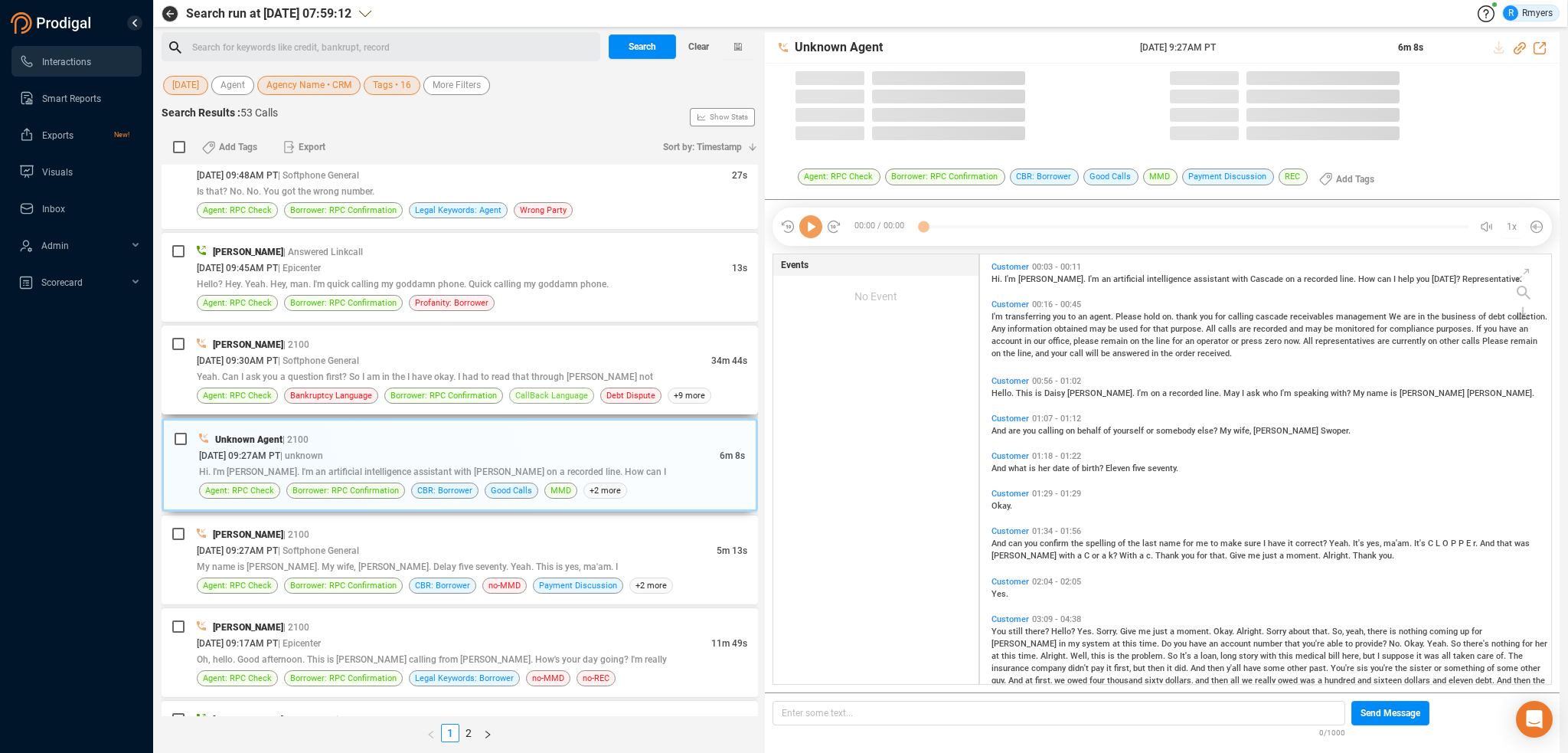
scroll to position [426, 564]
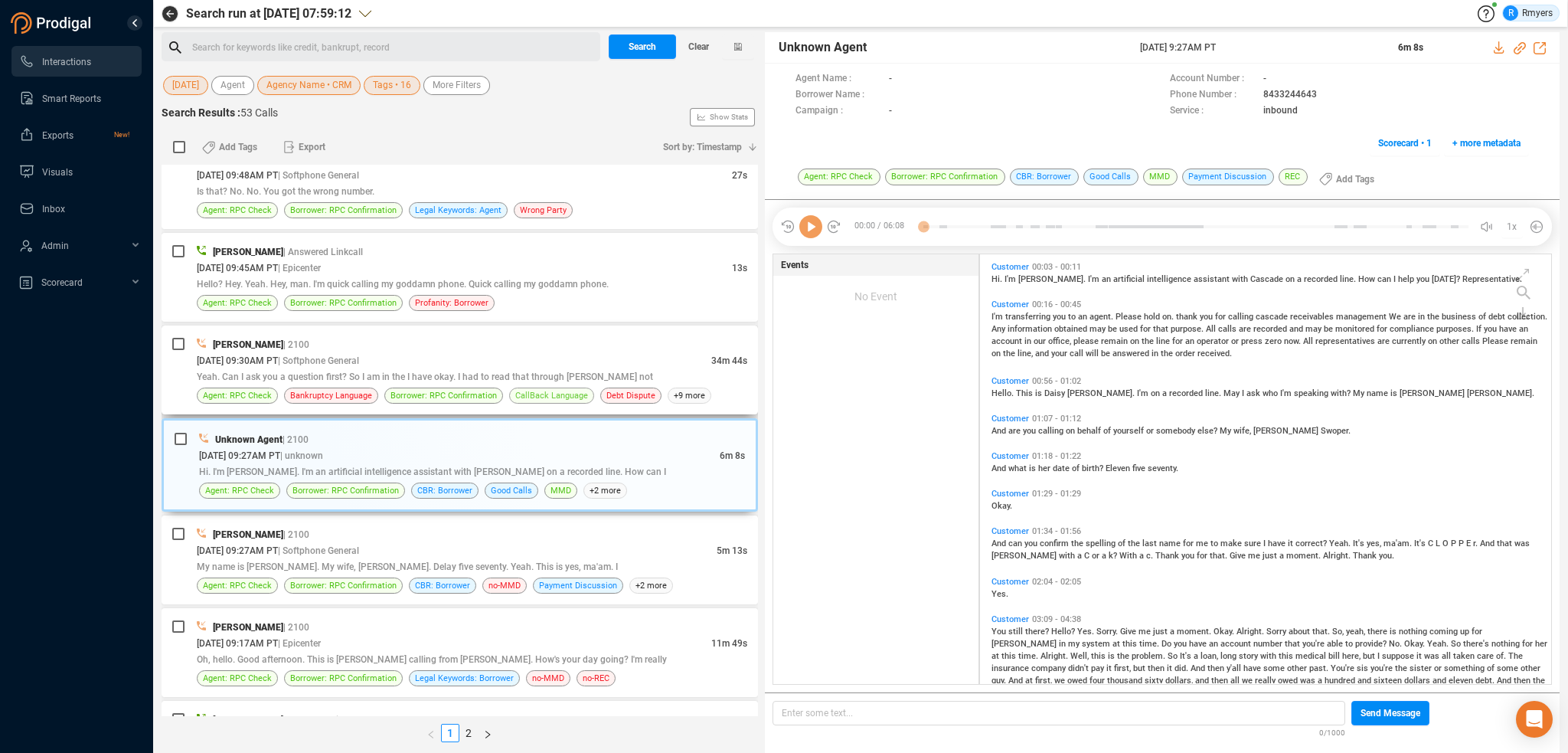
click at [548, 389] on span "CallBack Language" at bounding box center [552, 395] width 73 height 15
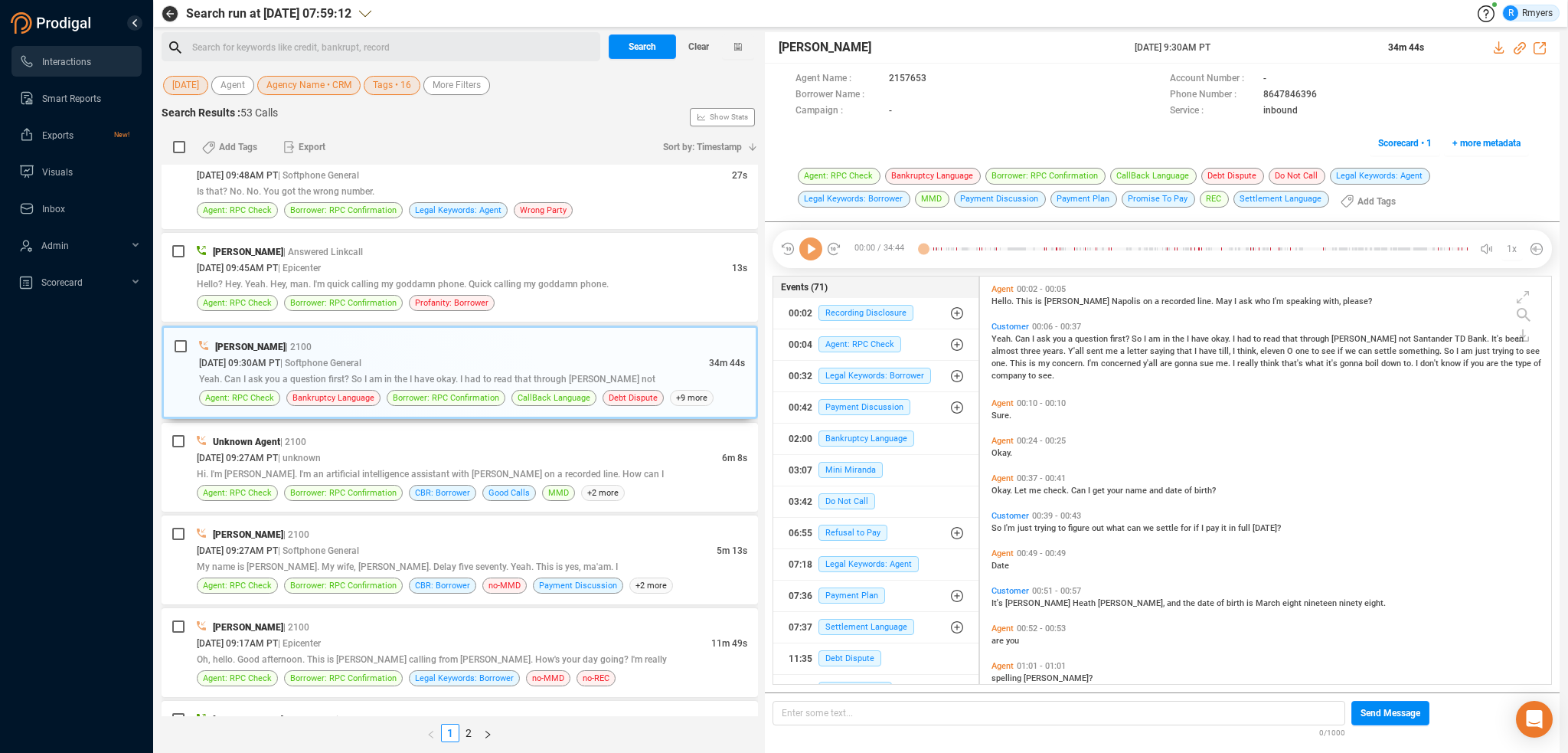
scroll to position [405, 564]
click at [812, 250] on icon at bounding box center [810, 248] width 23 height 23
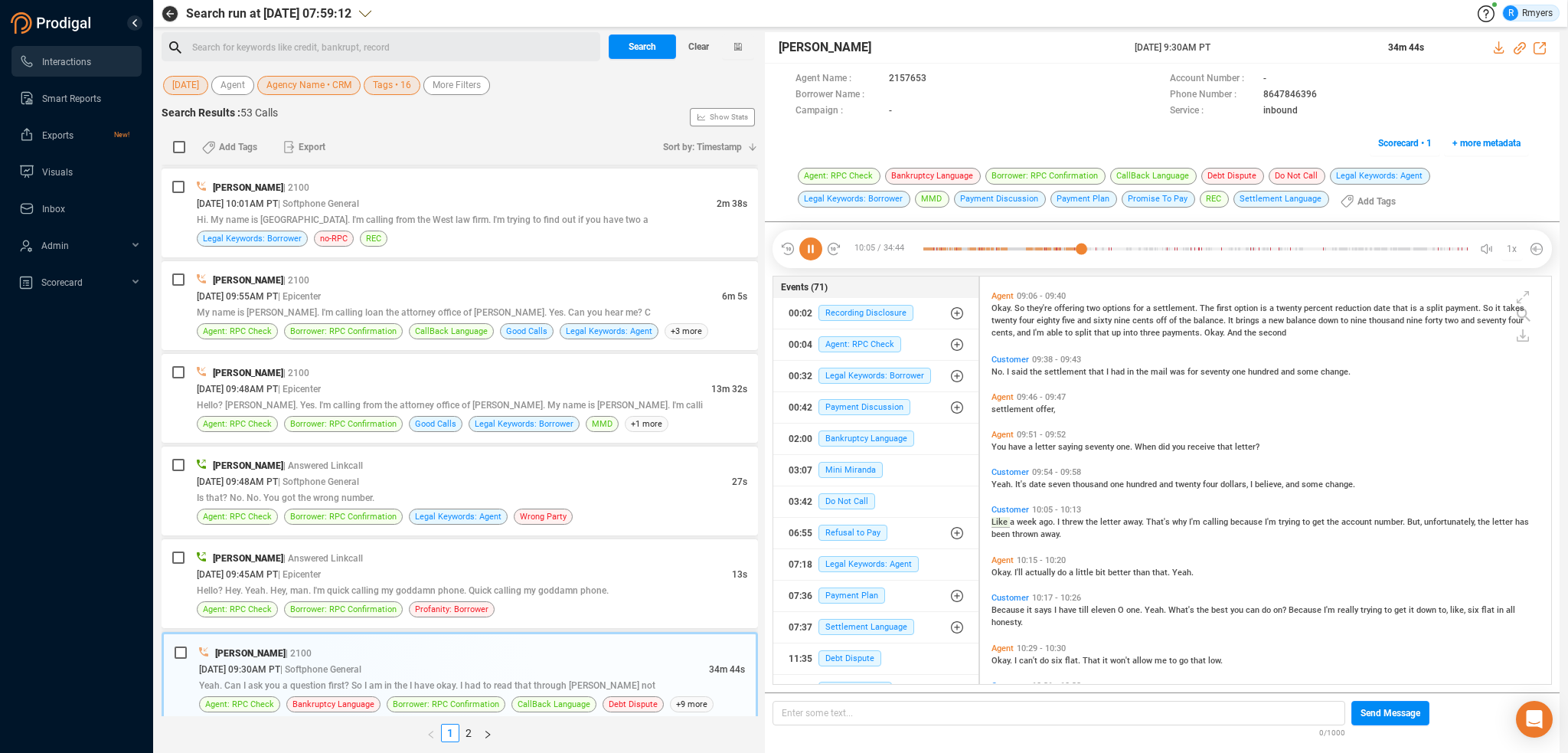
scroll to position [2961, 0]
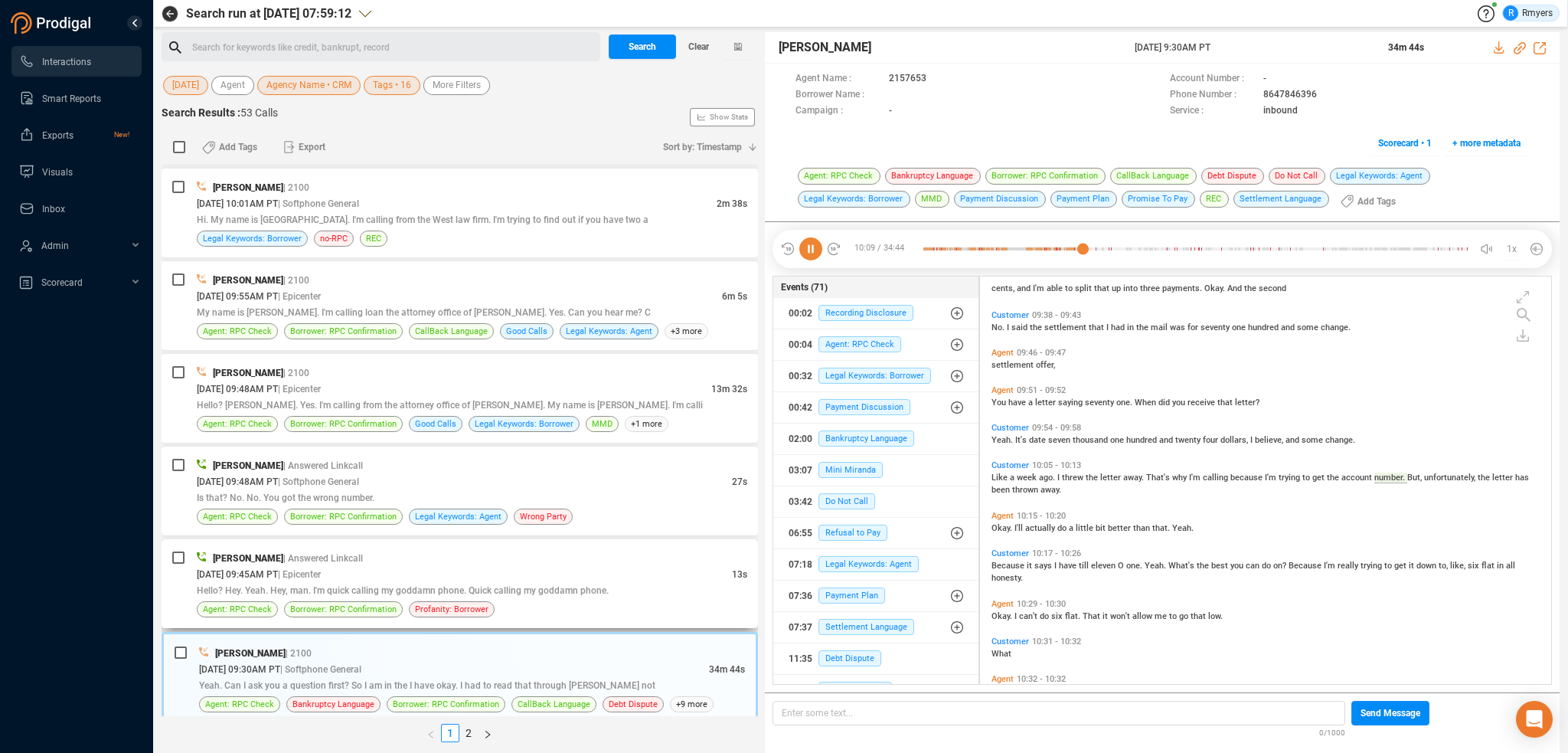
click at [426, 585] on span "Hello? Hey. Yeah. Hey, man. I'm quick calling my goddamn phone. Quick calling m…" at bounding box center [402, 591] width 412 height 10
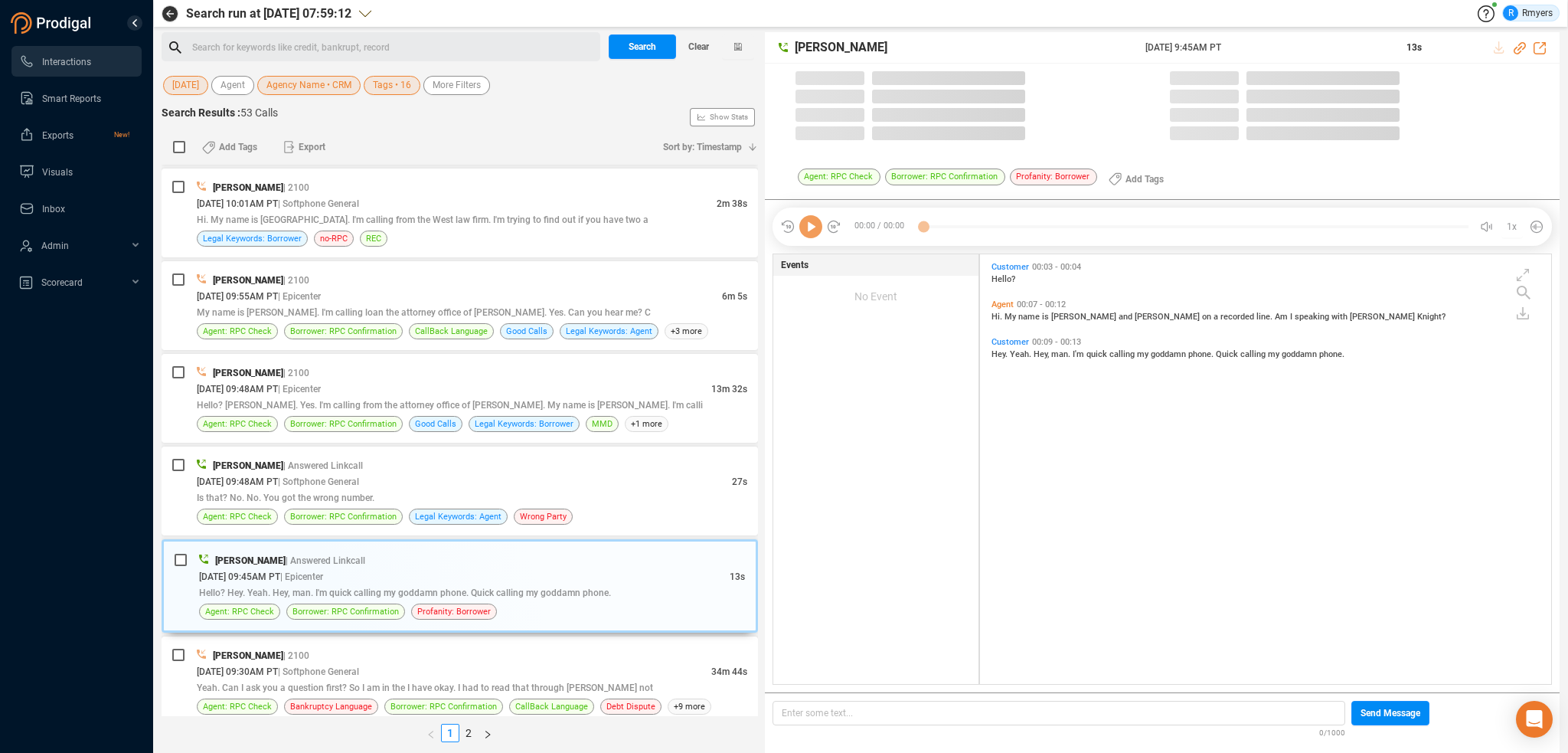
scroll to position [426, 564]
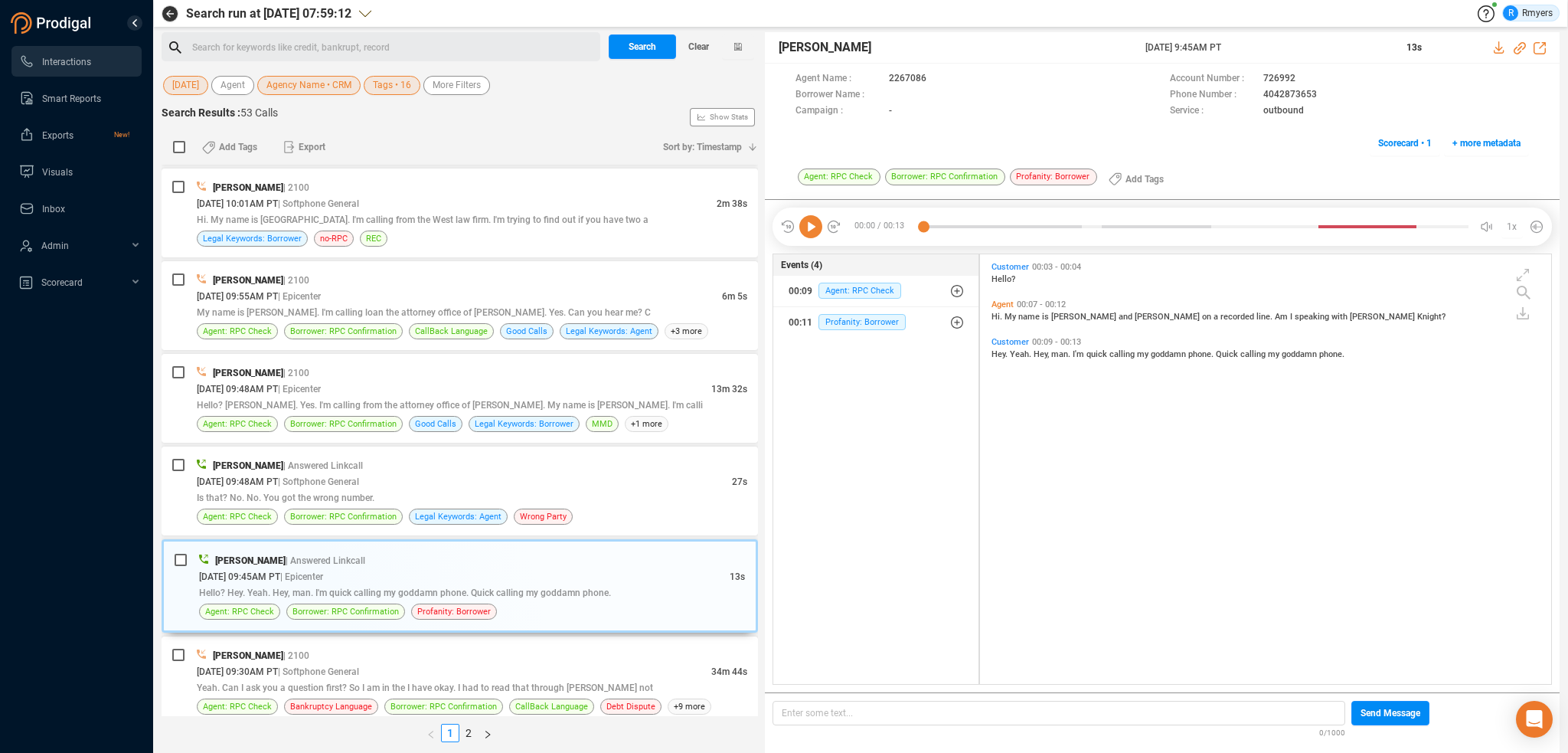
click at [811, 228] on icon at bounding box center [810, 226] width 23 height 23
click at [444, 474] on div "[DATE] 09:48AM PT | Softphone General" at bounding box center [464, 481] width 535 height 16
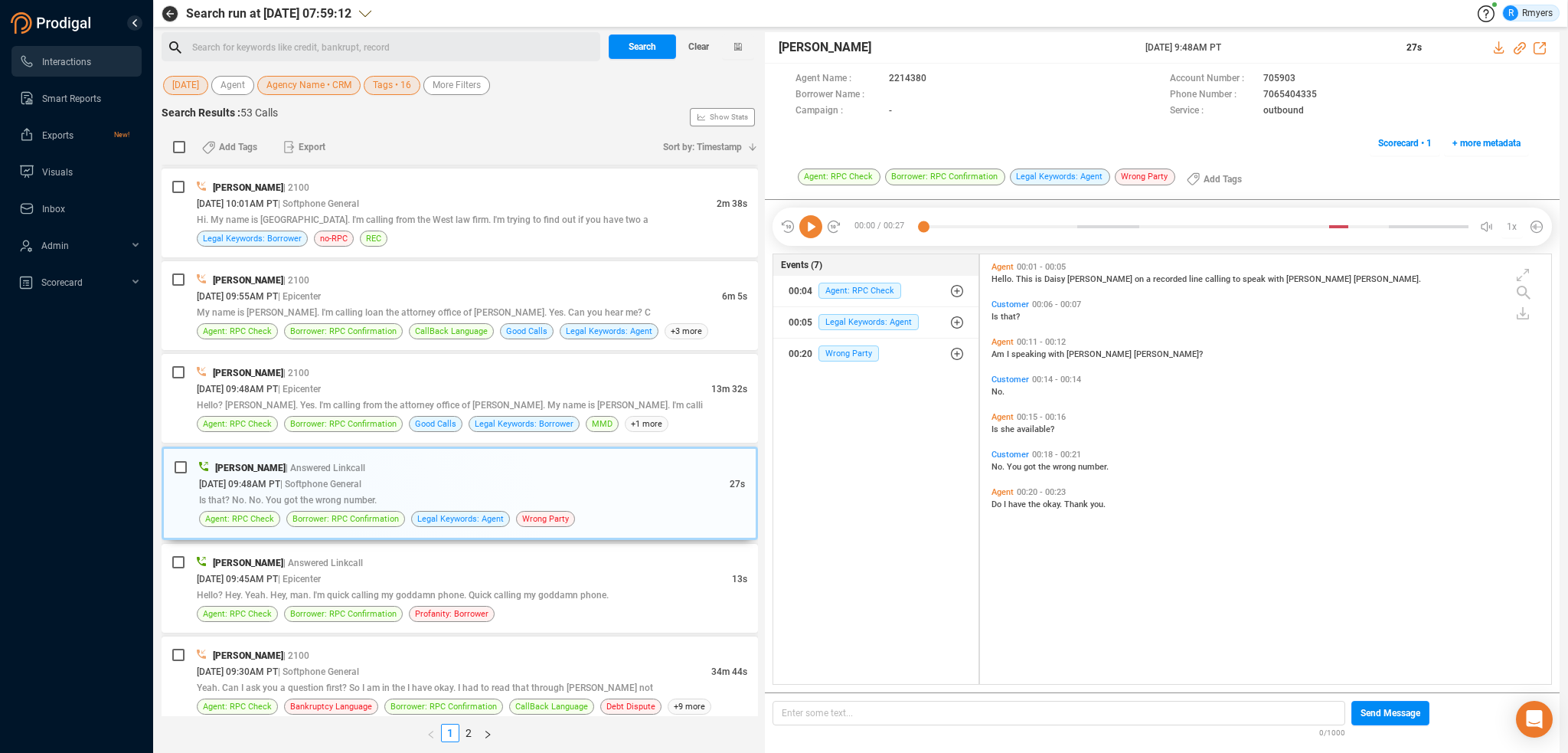
click at [805, 228] on icon at bounding box center [810, 226] width 23 height 23
click at [538, 397] on div "Hello? [PERSON_NAME]. Yes. I'm calling from the attorney office of [PERSON_NAME…" at bounding box center [472, 405] width 551 height 16
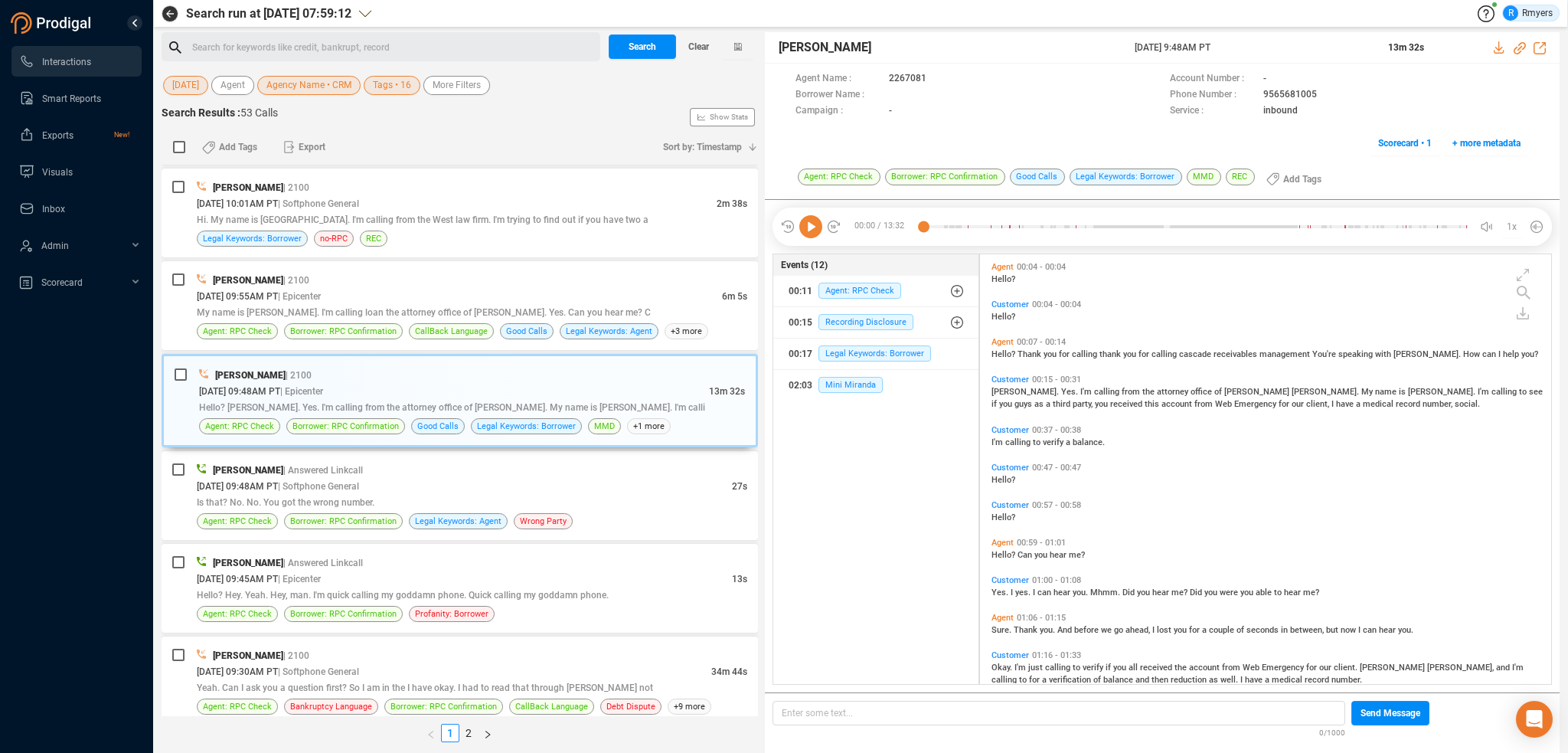
drag, startPoint x: 810, startPoint y: 226, endPoint x: 794, endPoint y: 223, distance: 16.3
click at [808, 226] on icon at bounding box center [810, 226] width 23 height 23
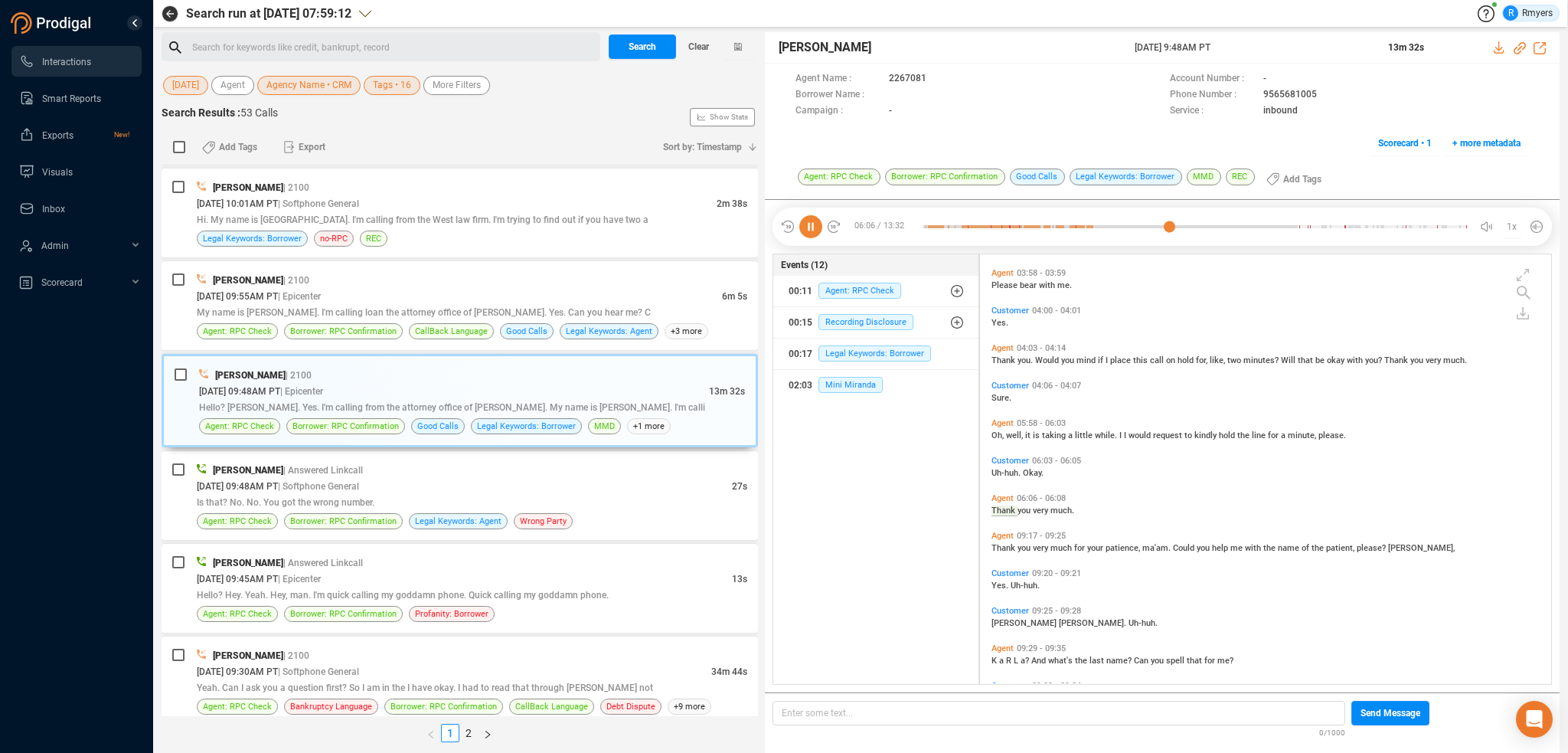
scroll to position [1559, 0]
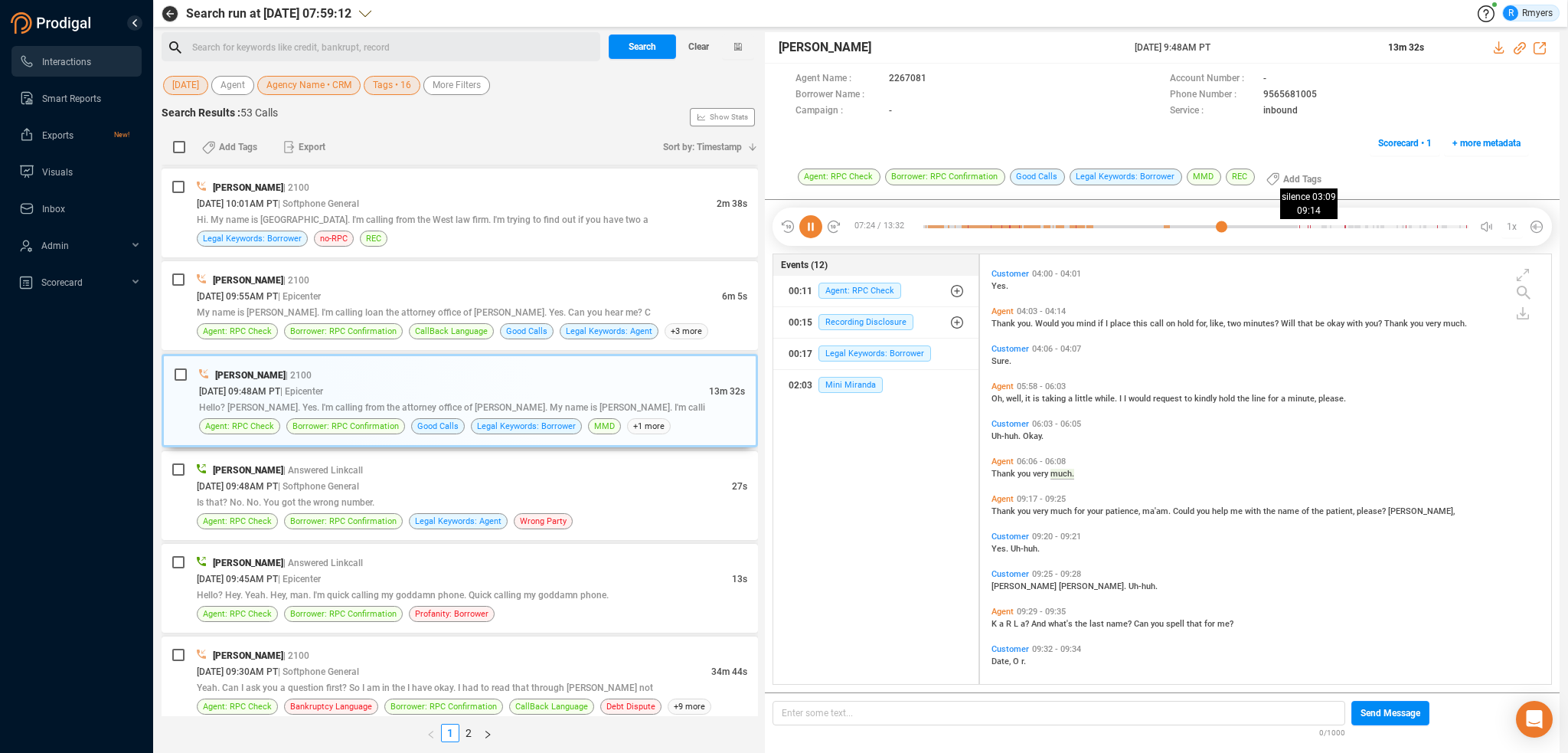
click at [1292, 228] on div at bounding box center [1196, 226] width 545 height 23
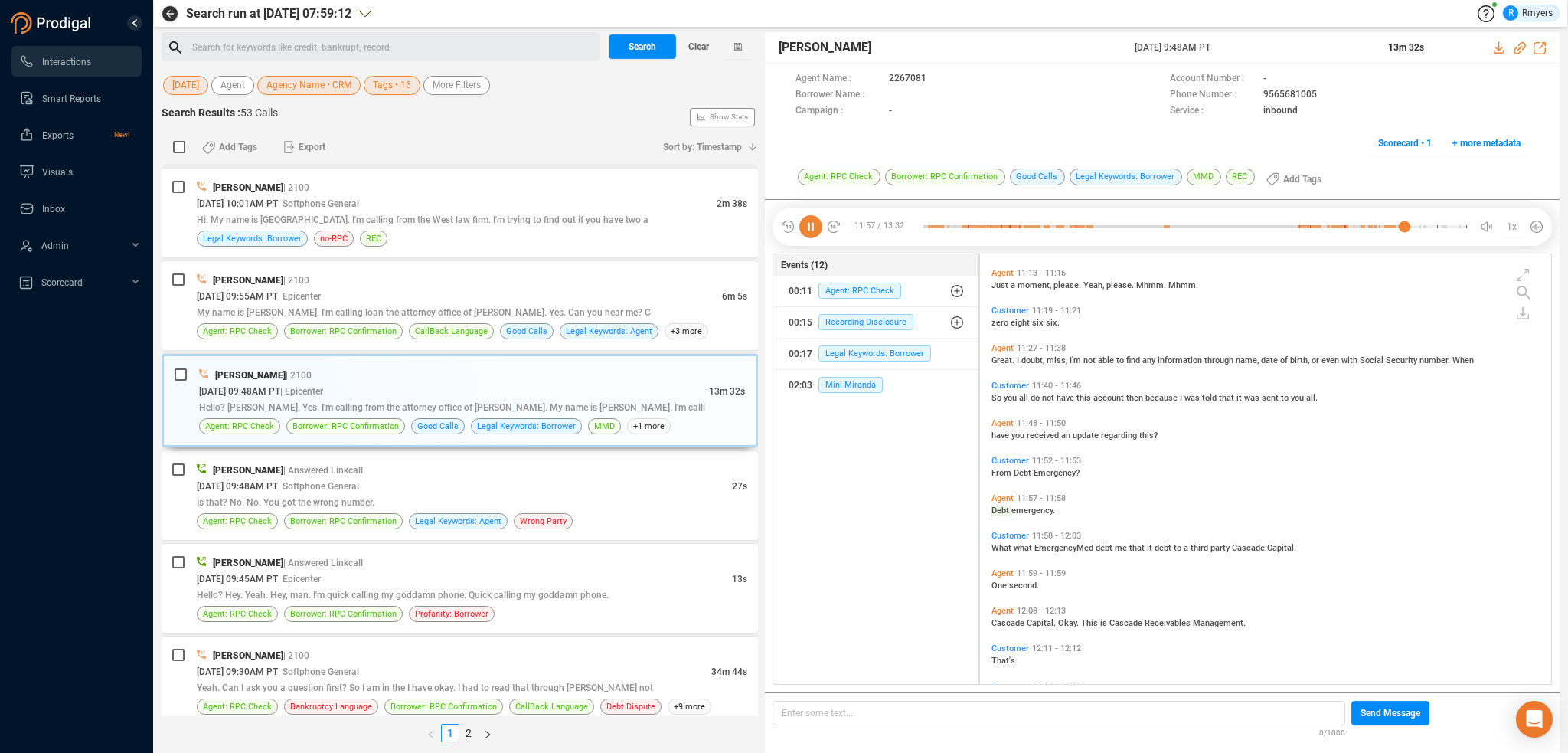
scroll to position [2686, 0]
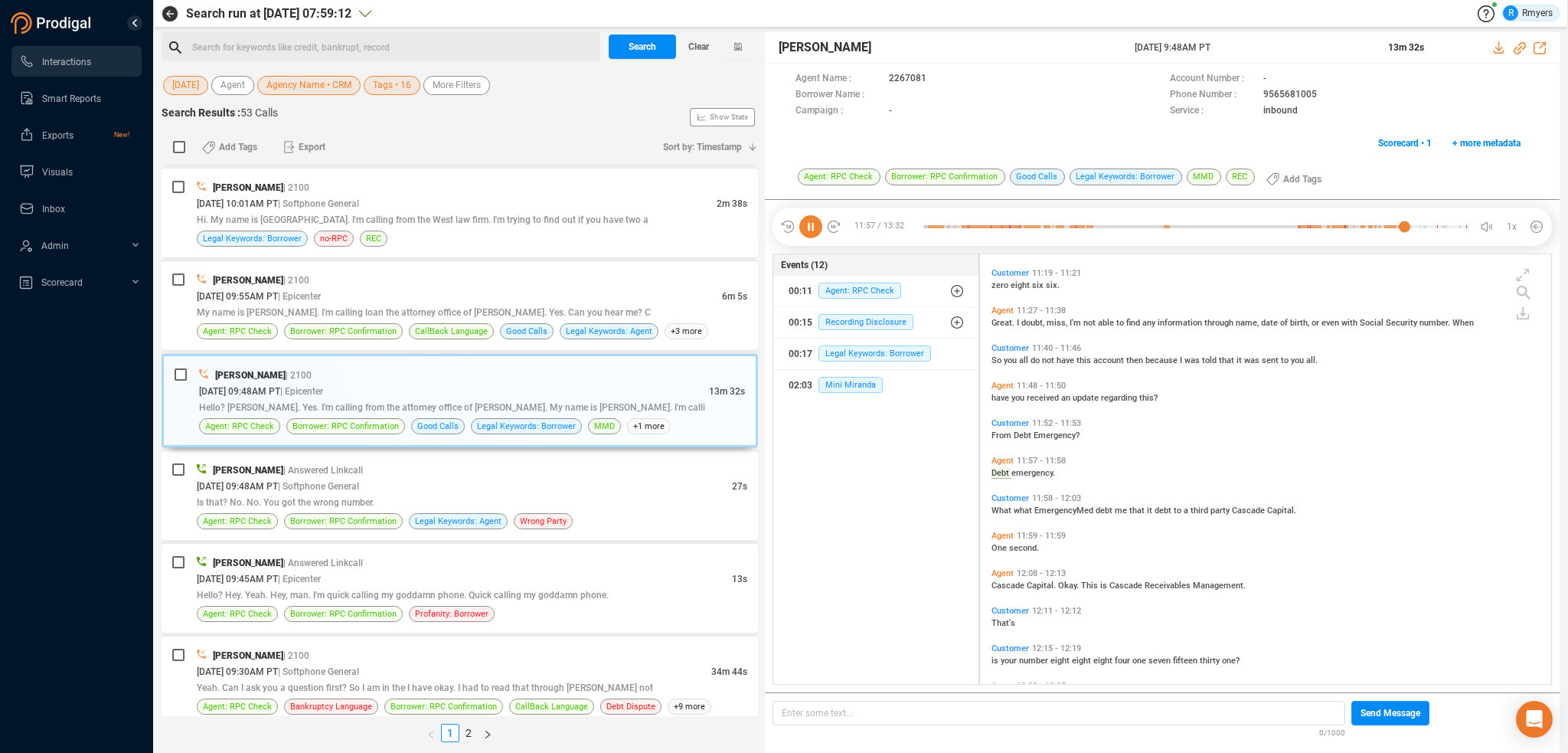
click at [815, 232] on icon at bounding box center [810, 226] width 23 height 23
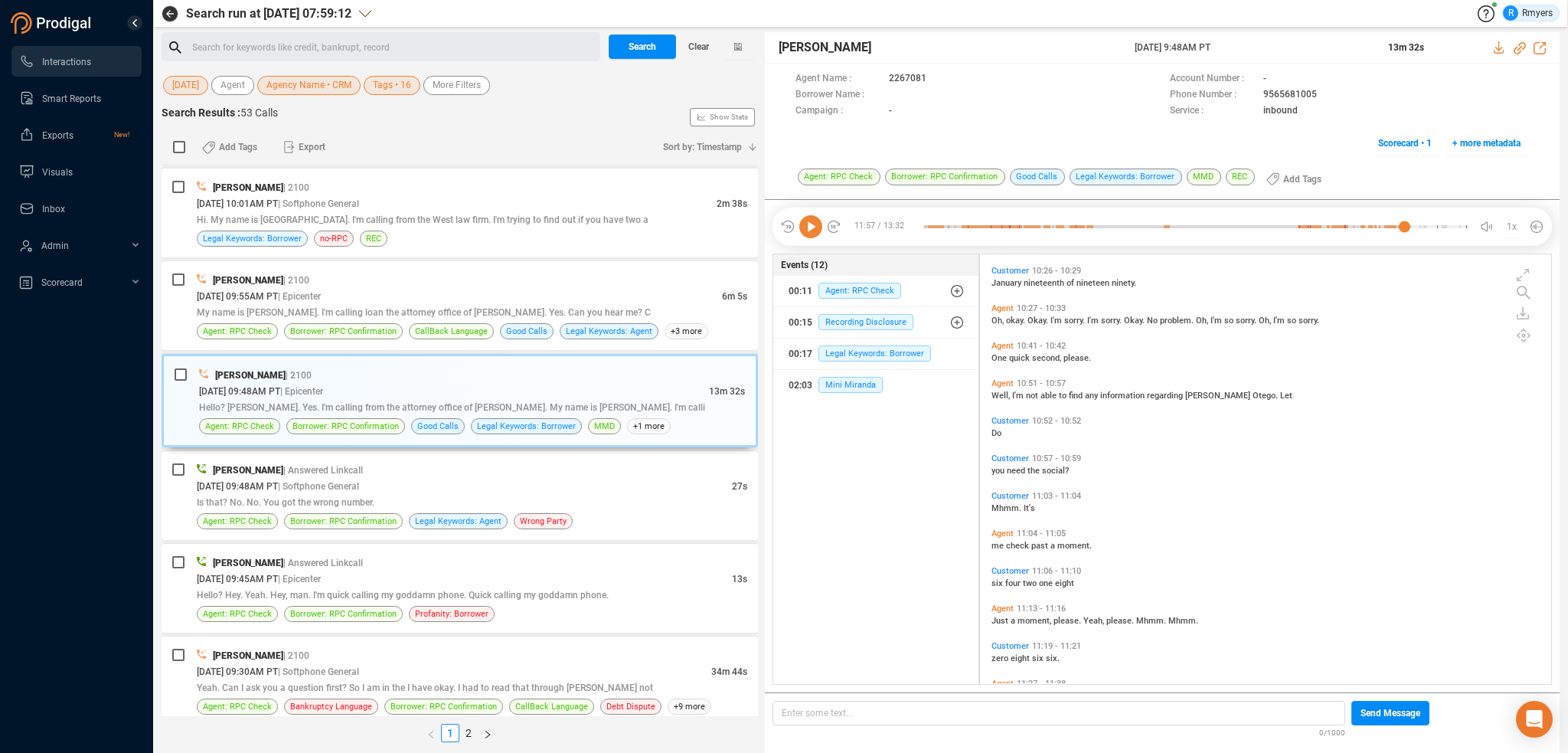
scroll to position [2303, 0]
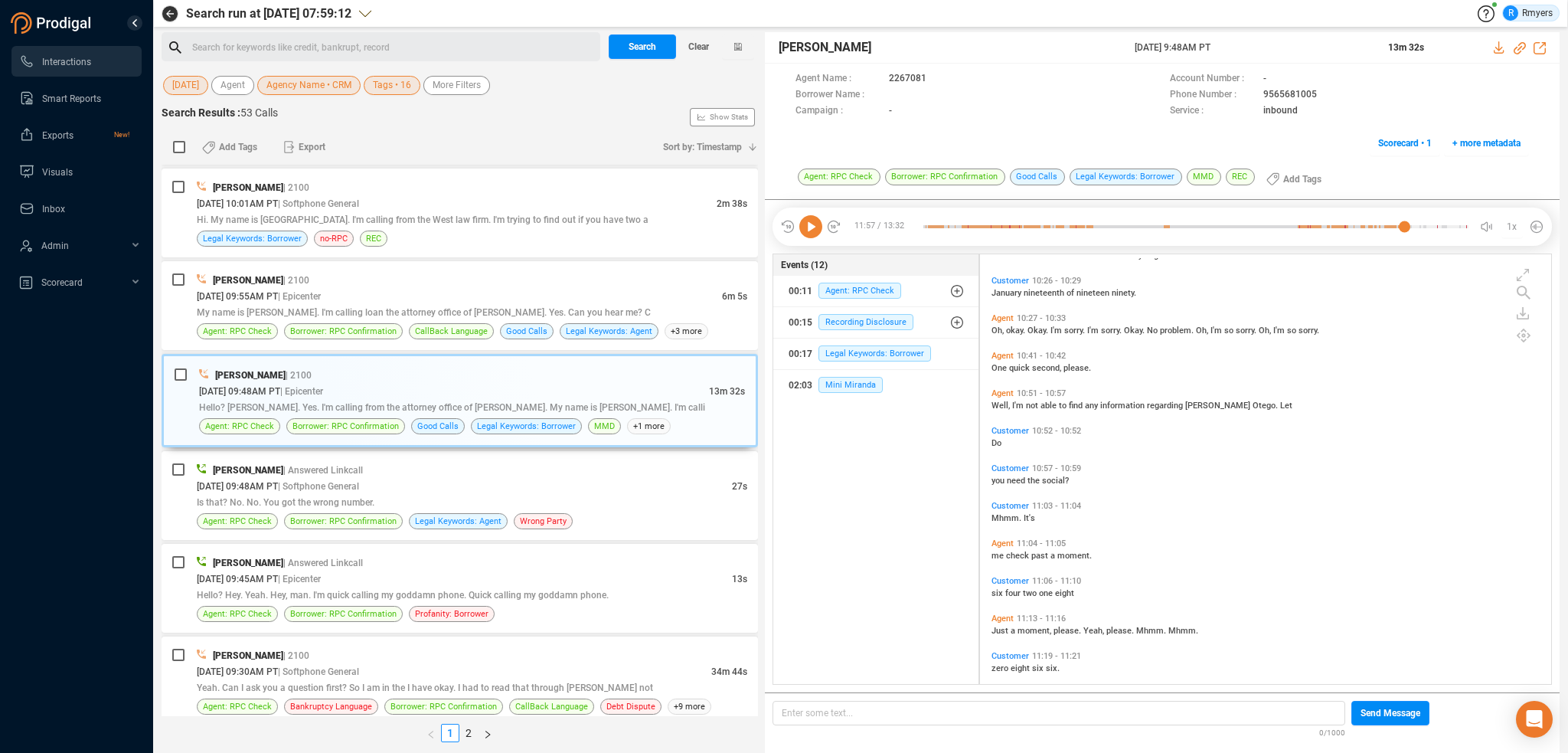
click at [993, 591] on span "six" at bounding box center [998, 593] width 14 height 10
click at [815, 228] on icon at bounding box center [810, 226] width 23 height 23
click at [1398, 223] on div at bounding box center [1196, 226] width 545 height 23
click at [1517, 49] on icon at bounding box center [1519, 48] width 12 height 12
drag, startPoint x: 1124, startPoint y: 51, endPoint x: 1272, endPoint y: 49, distance: 148.0
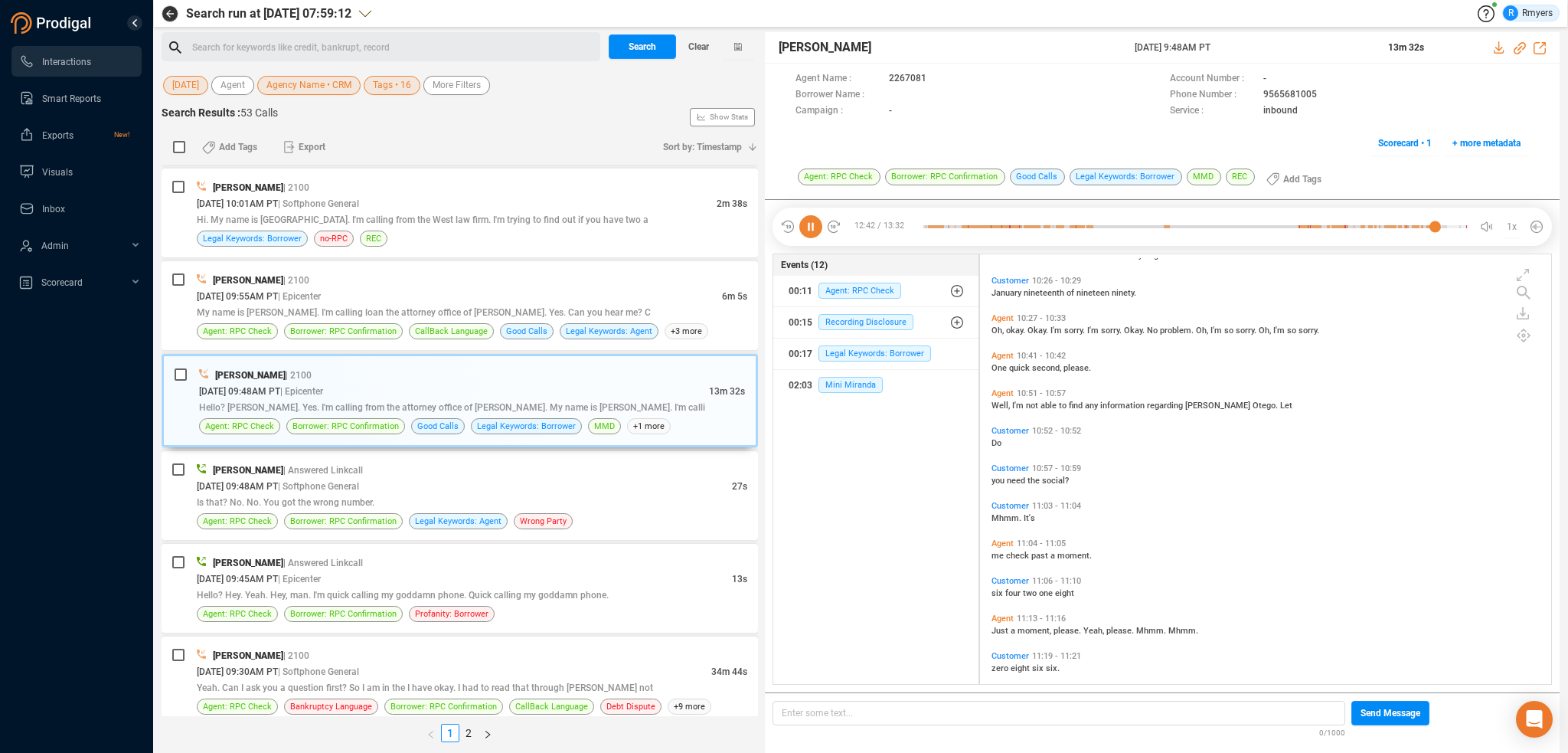
click at [1272, 49] on div "[PERSON_NAME] [DATE] 9:48AM PT 13m 32s" at bounding box center [1162, 47] width 795 height 32
copy div "[DATE] 9:48AM PT"
drag, startPoint x: 384, startPoint y: 232, endPoint x: 386, endPoint y: 254, distance: 22.1
click at [385, 240] on div "[PERSON_NAME] | 2100 [DATE] 10:01AM PT | Softphone General 2m 38s Hi. My name i…" at bounding box center [460, 212] width 596 height 89
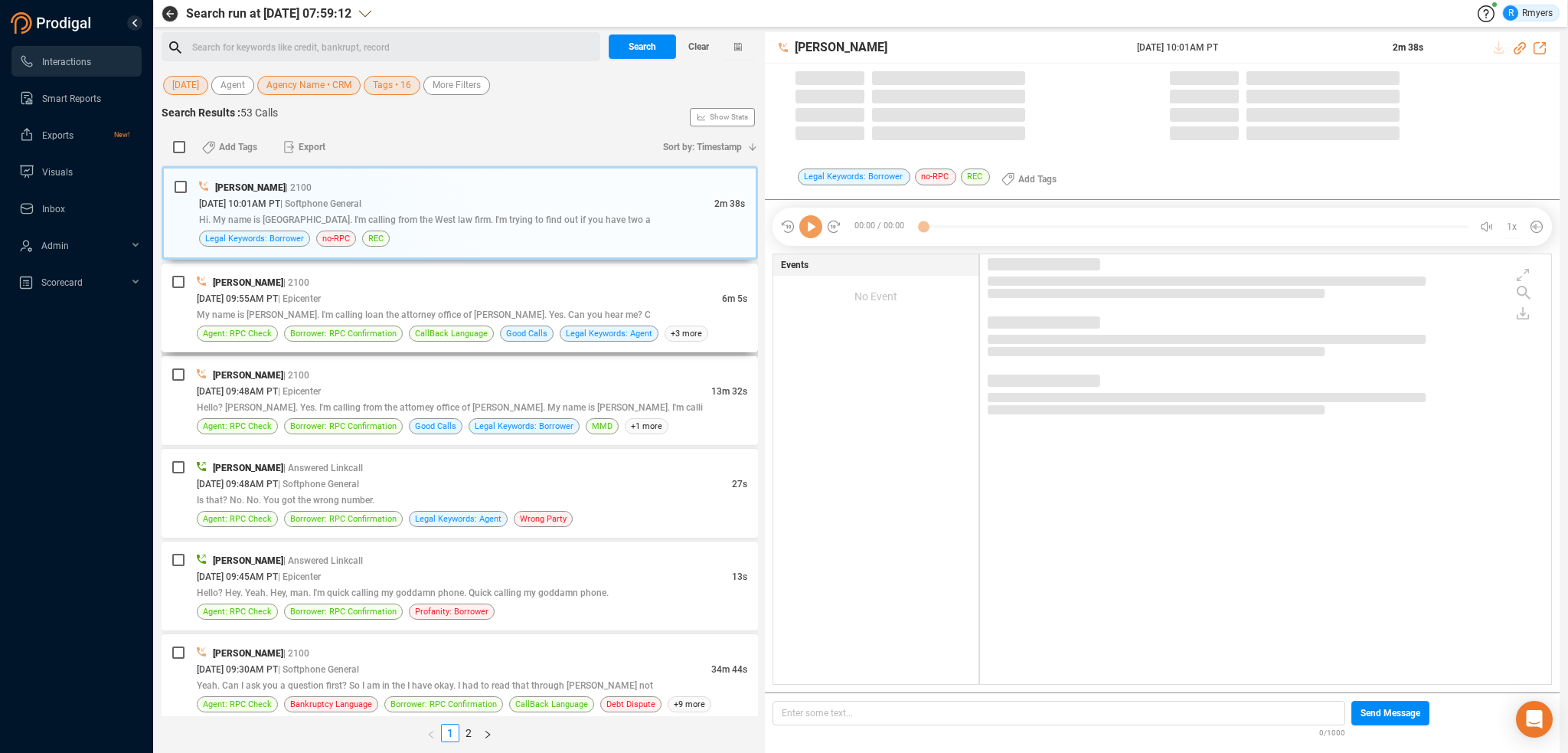
click at [384, 278] on div "[PERSON_NAME] | 2100" at bounding box center [472, 282] width 551 height 16
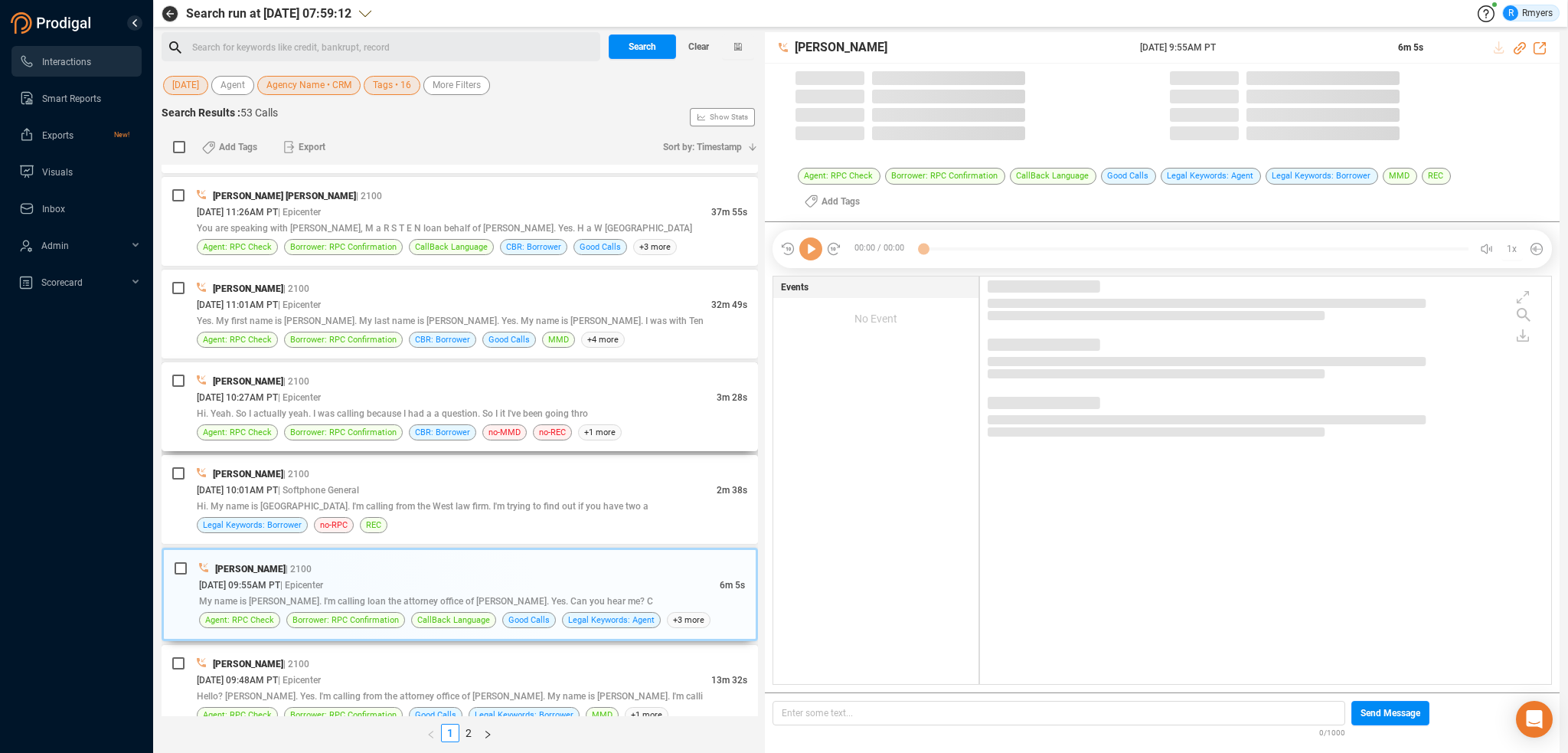
scroll to position [2766, 0]
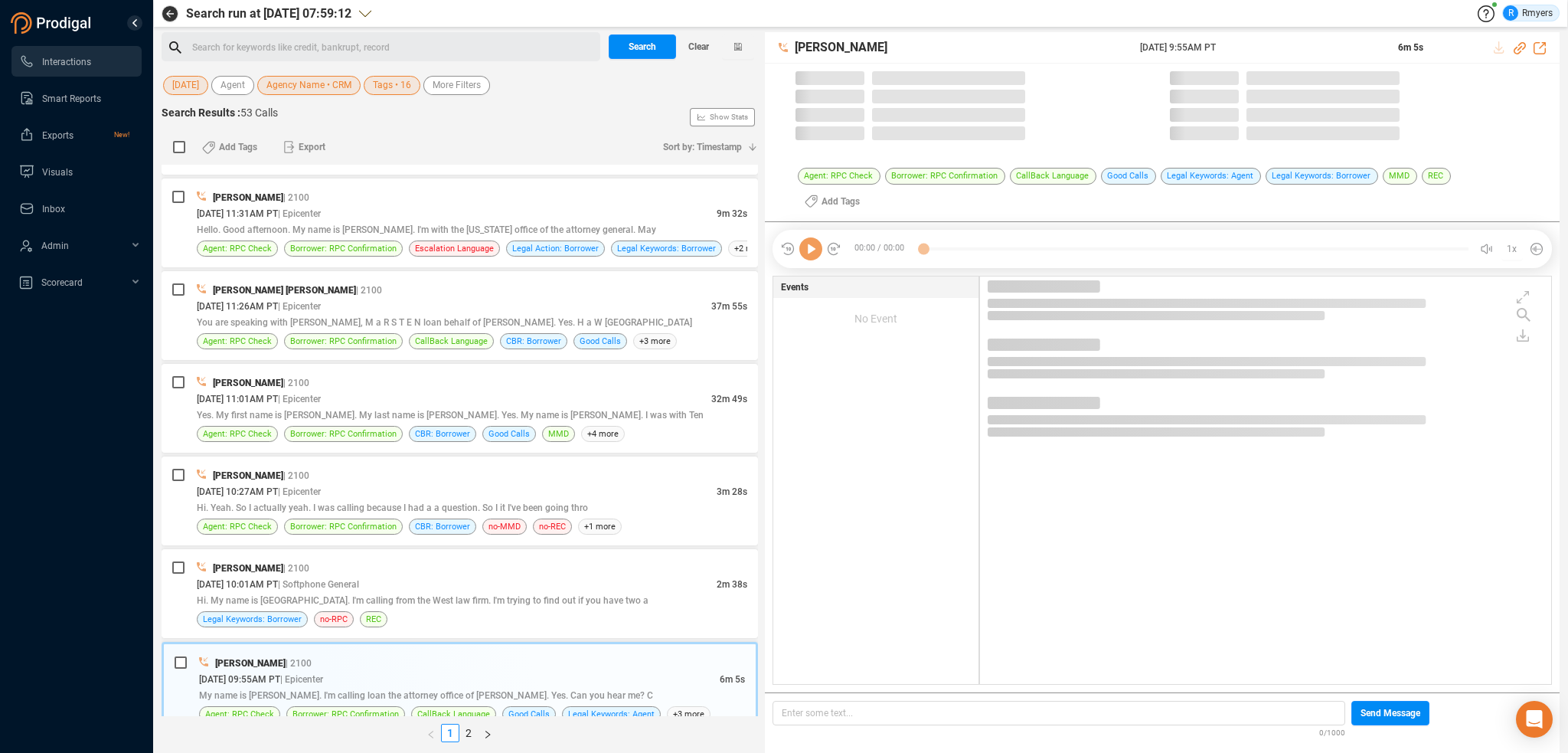
click at [809, 237] on icon at bounding box center [810, 248] width 23 height 23
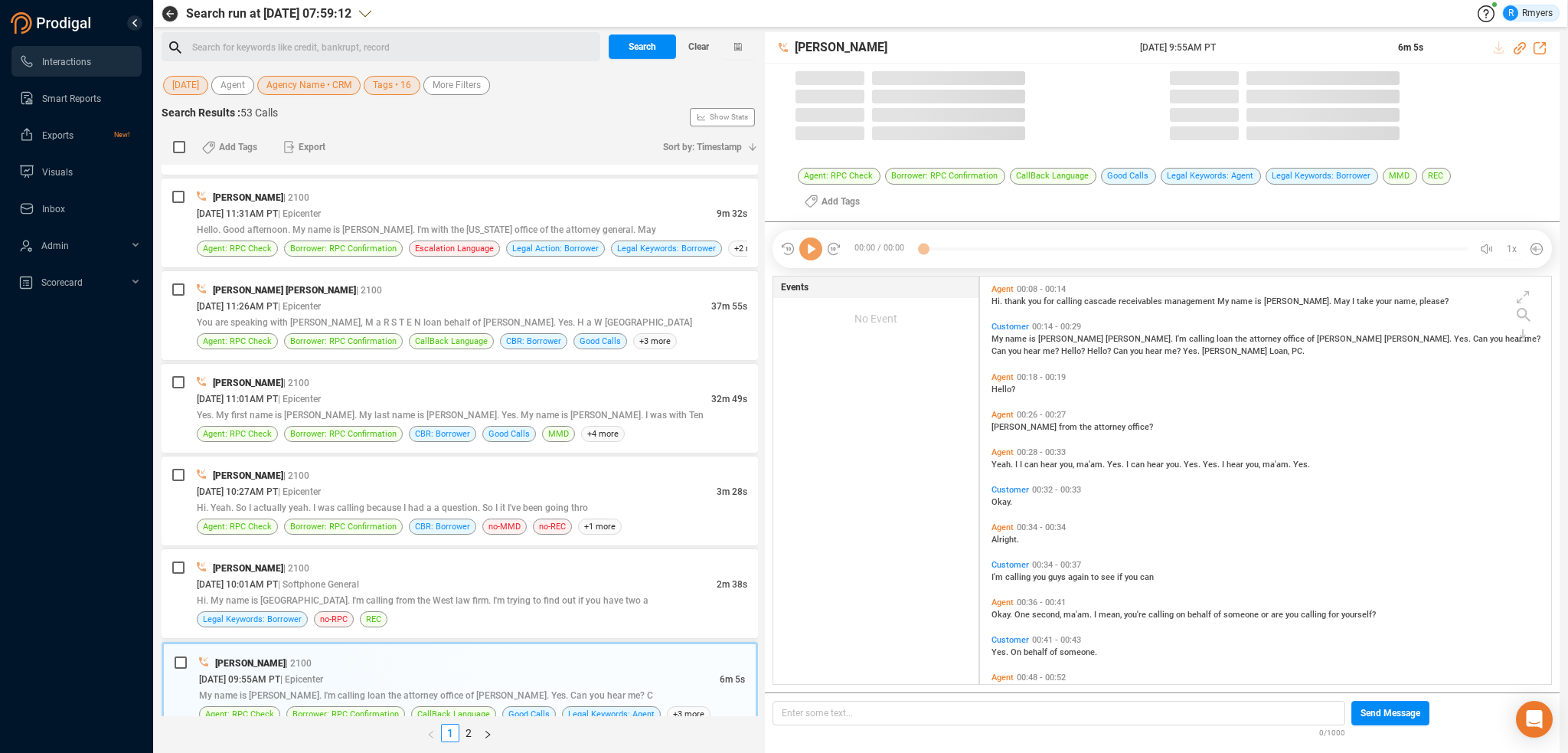
scroll to position [426, 564]
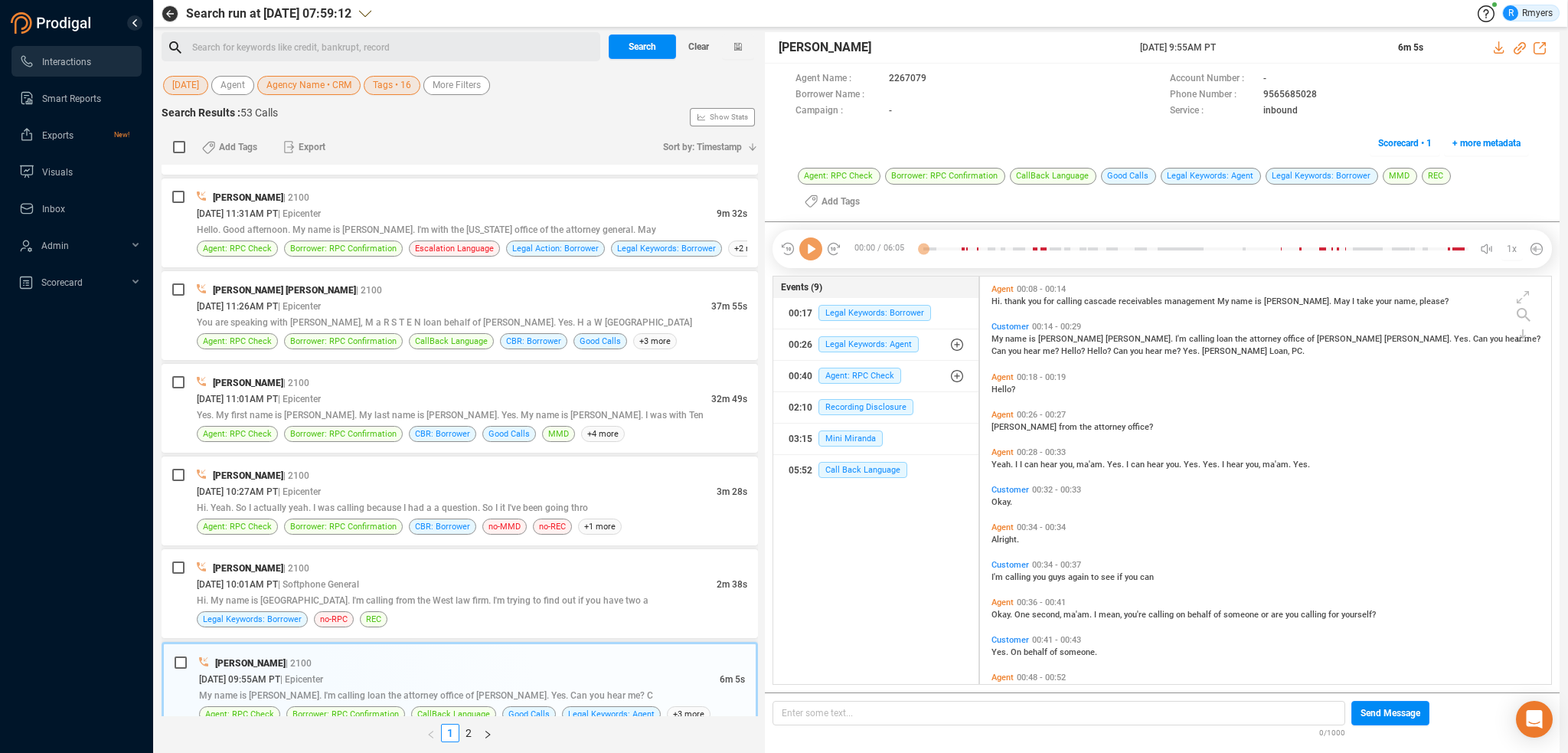
click at [809, 237] on icon at bounding box center [810, 248] width 23 height 23
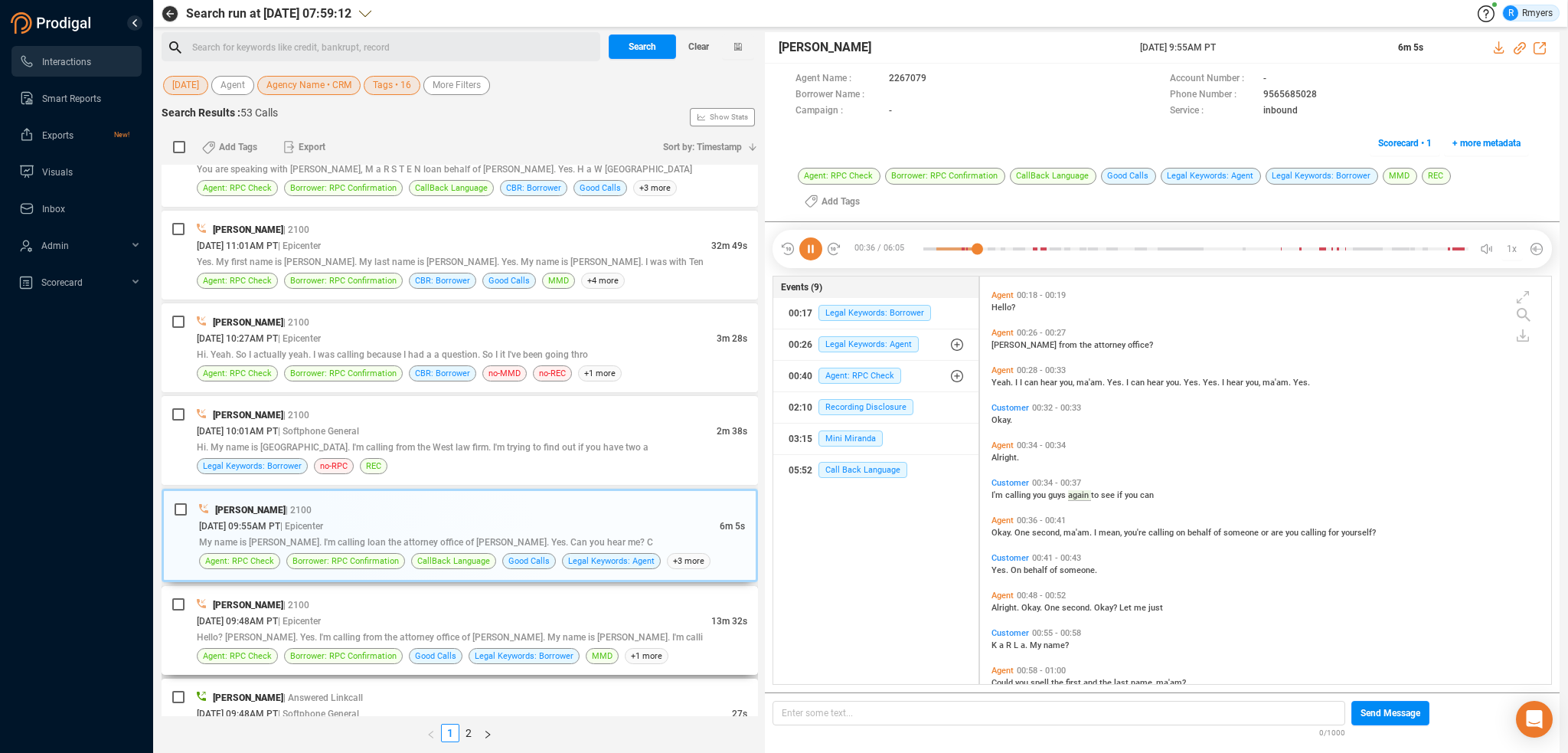
scroll to position [119, 0]
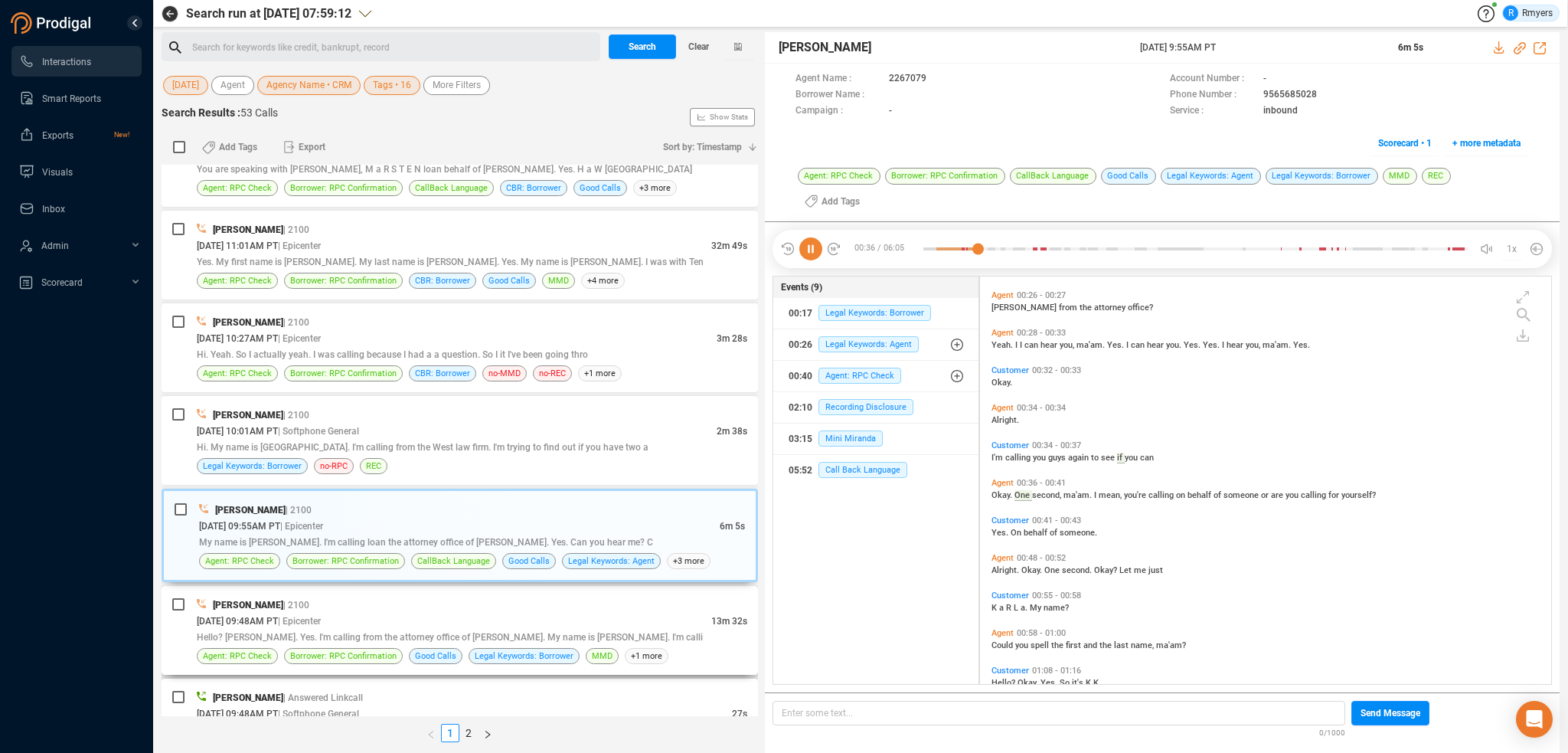
click at [389, 613] on div "[DATE] 09:48AM PT | Epicenter" at bounding box center [454, 621] width 515 height 16
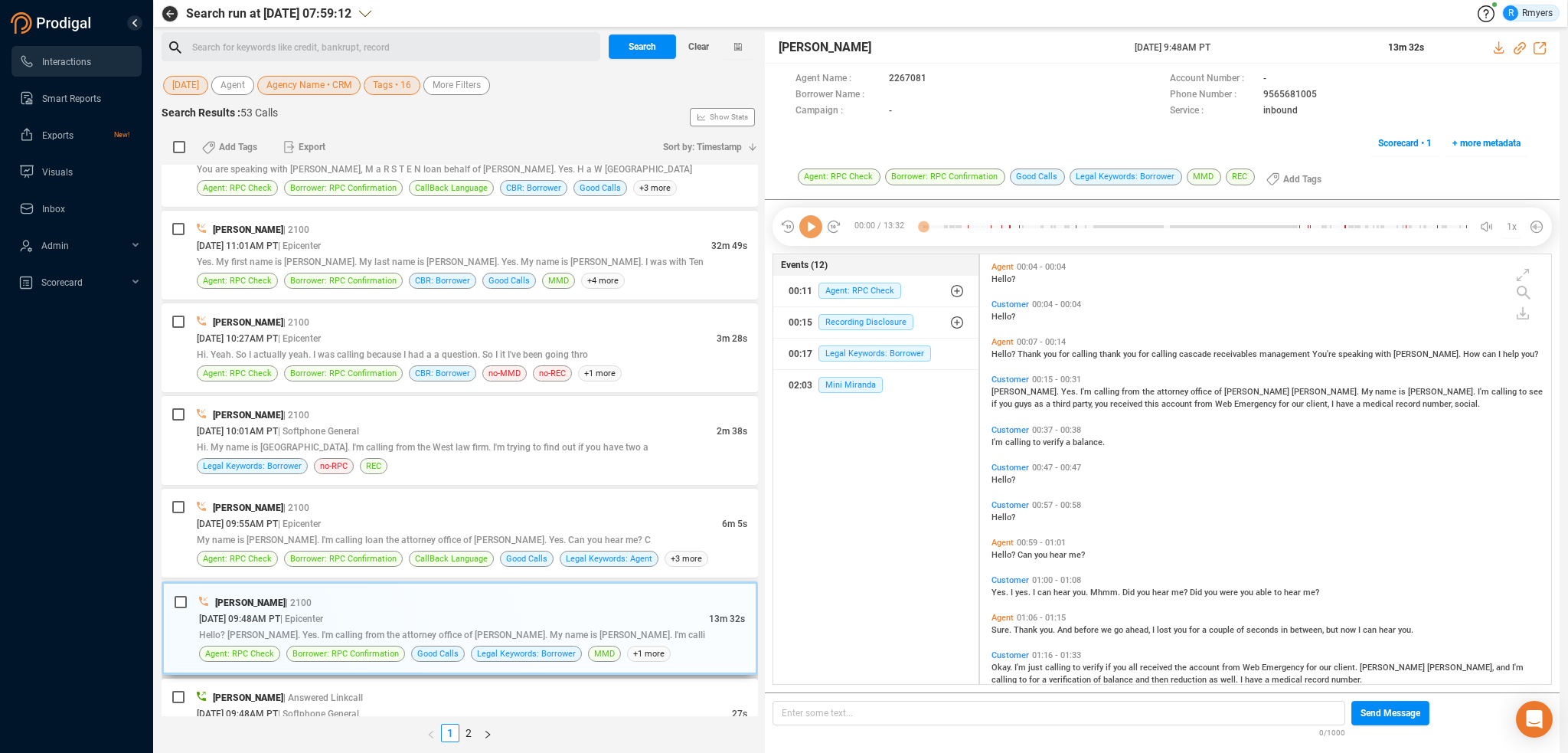
scroll to position [426, 564]
click at [394, 500] on div "[PERSON_NAME] | 2100" at bounding box center [472, 507] width 551 height 16
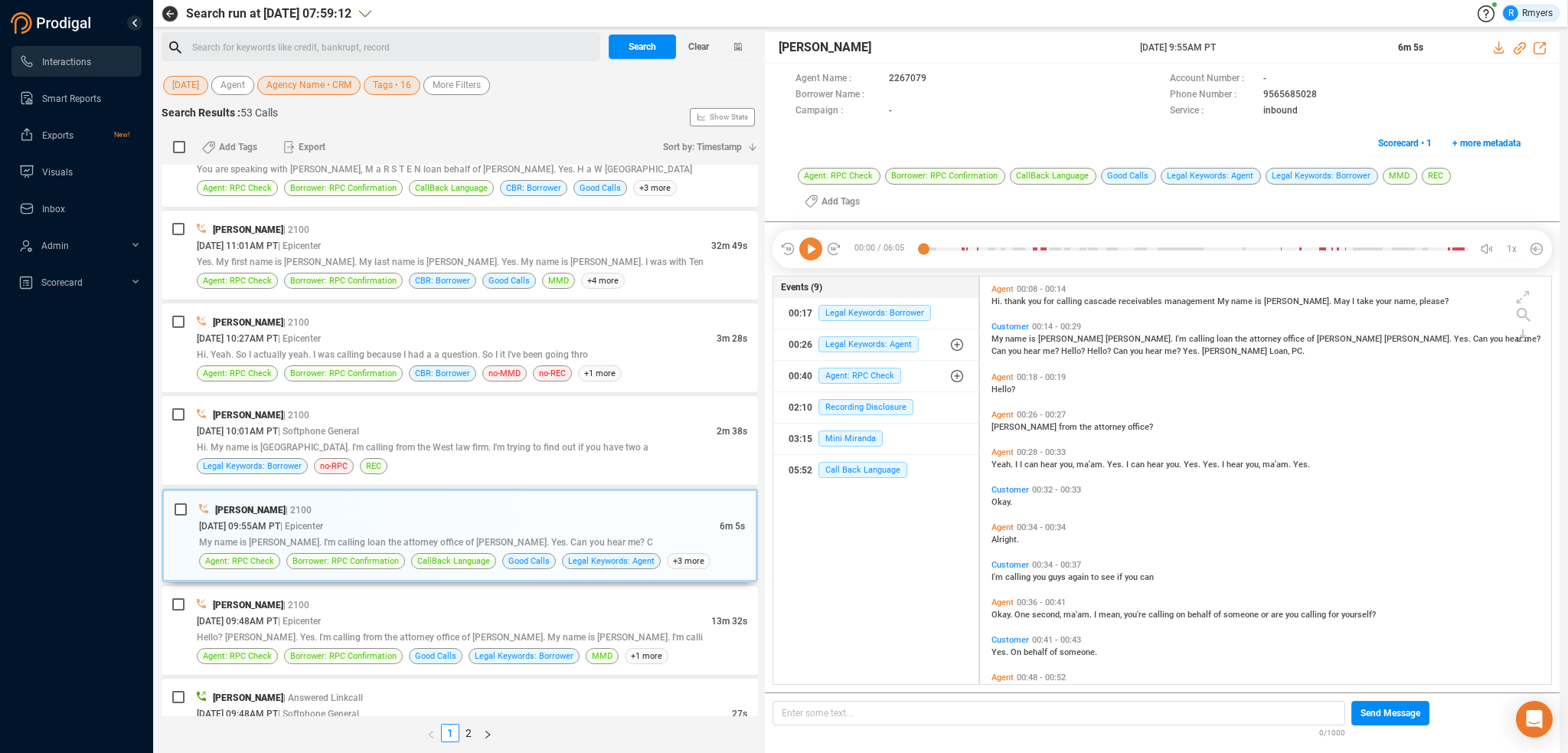
click at [808, 237] on icon at bounding box center [810, 248] width 23 height 23
click at [939, 237] on div at bounding box center [1196, 248] width 545 height 23
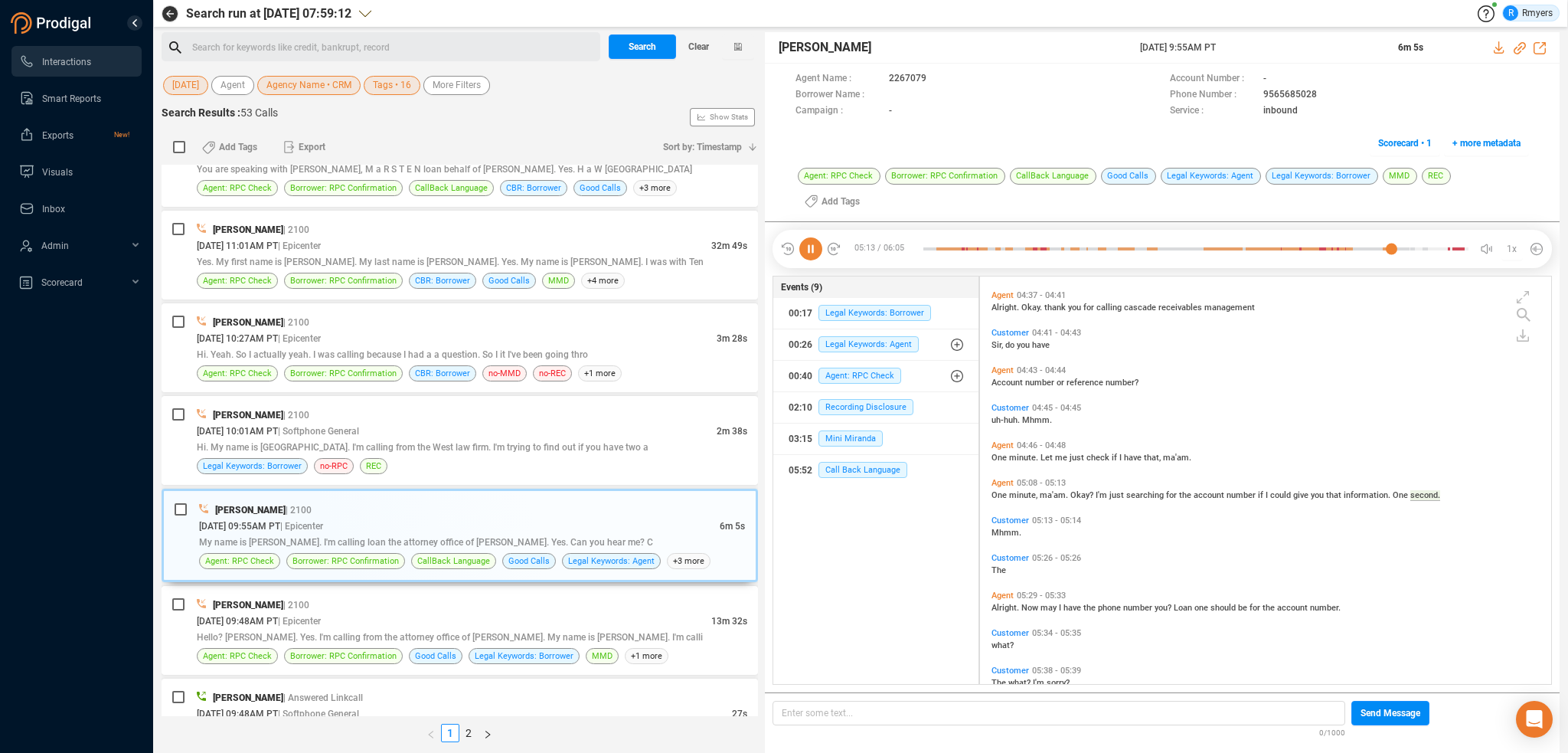
scroll to position [1662, 0]
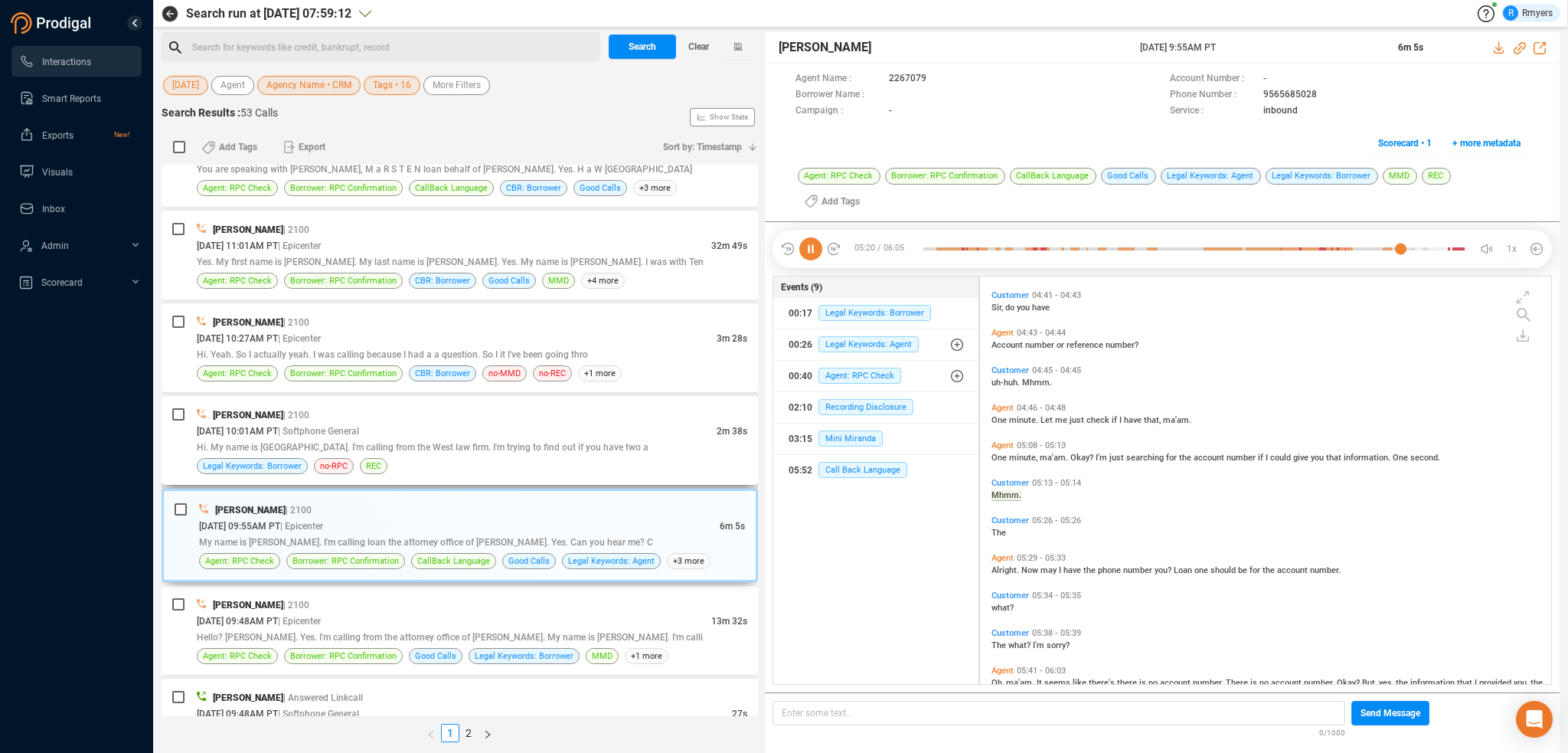
click at [416, 425] on div "[DATE] 10:01AM PT | Softphone General" at bounding box center [456, 431] width 520 height 16
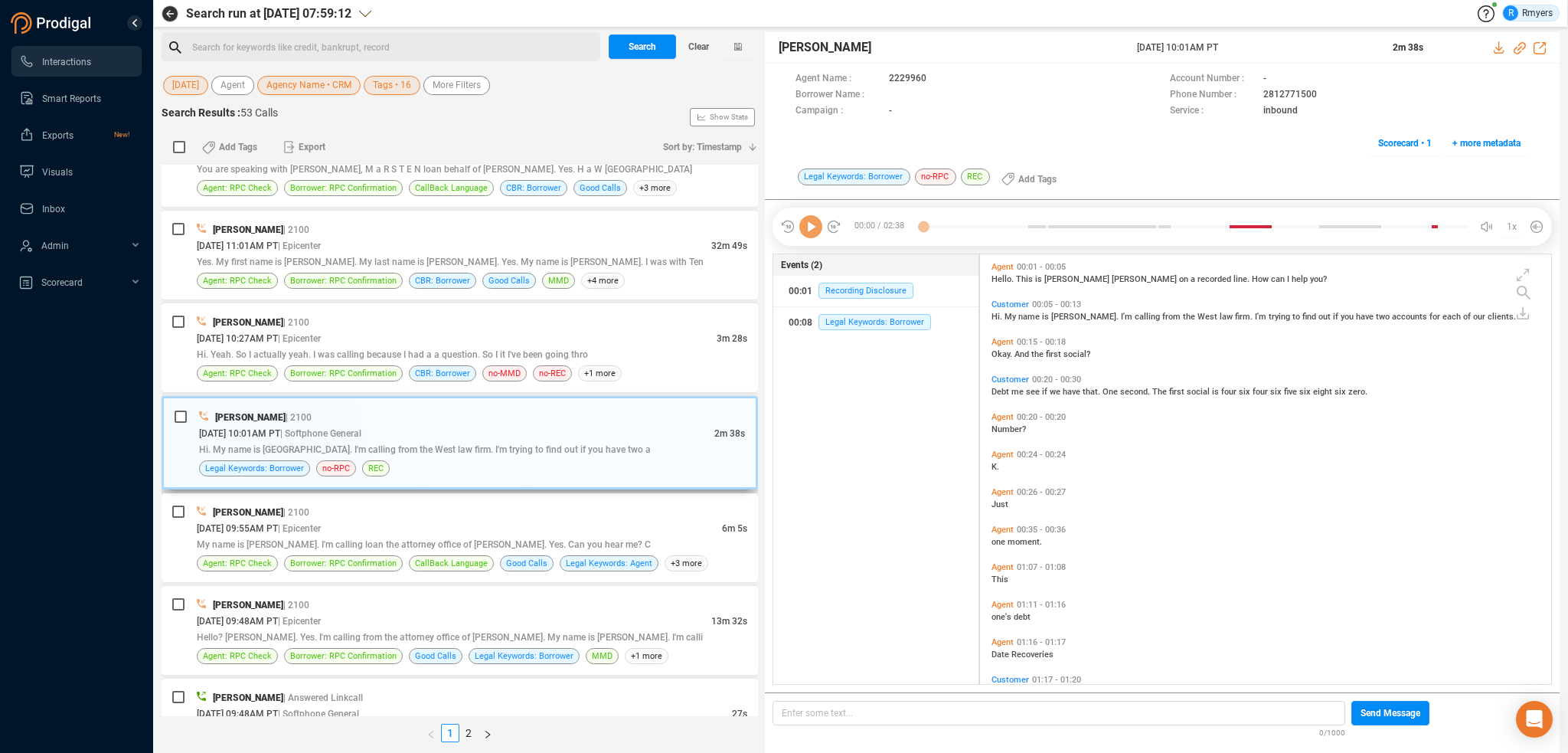
scroll to position [426, 564]
click at [514, 520] on div "[DATE] 09:55AM PT | Epicenter" at bounding box center [459, 528] width 525 height 16
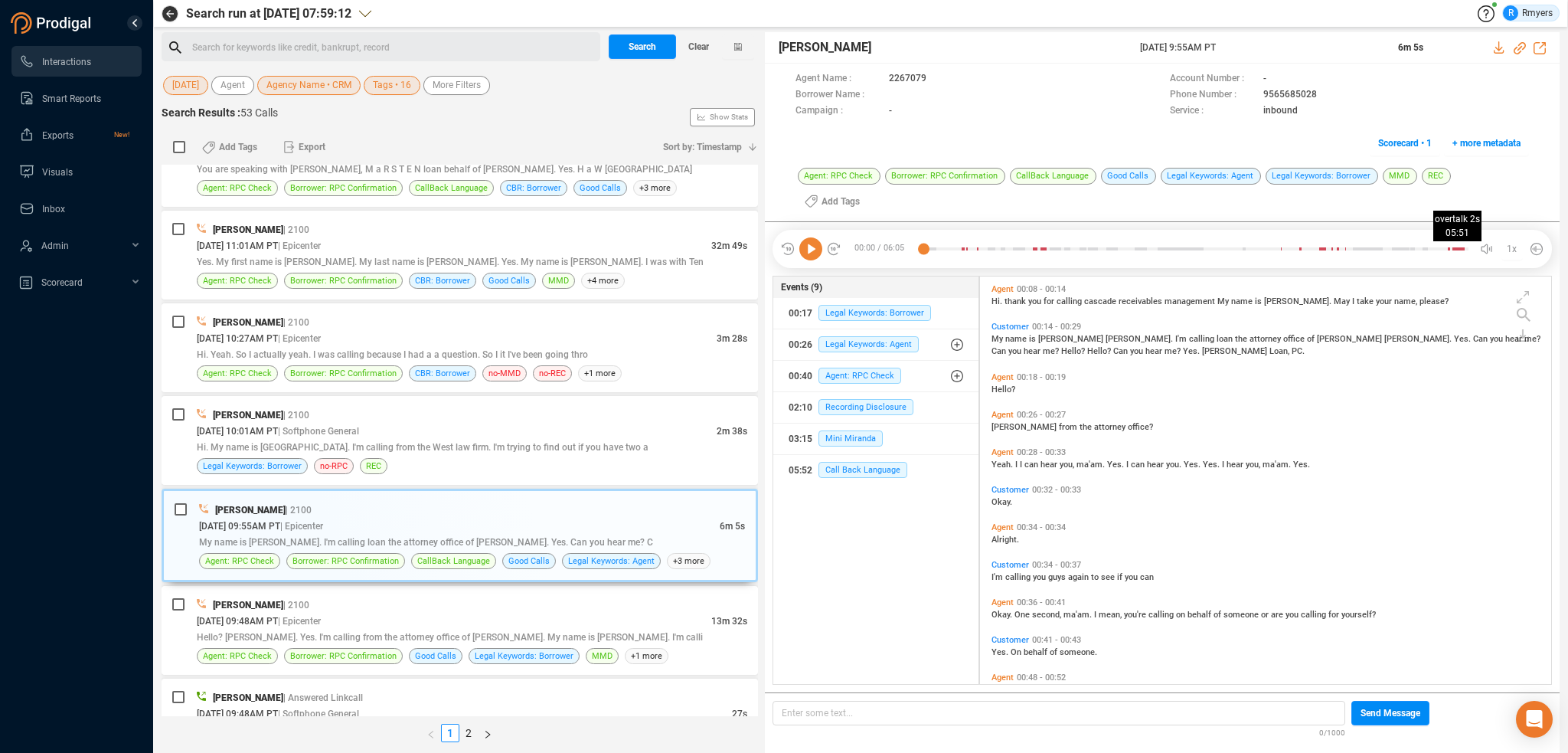
click at [1446, 237] on div at bounding box center [1196, 248] width 545 height 23
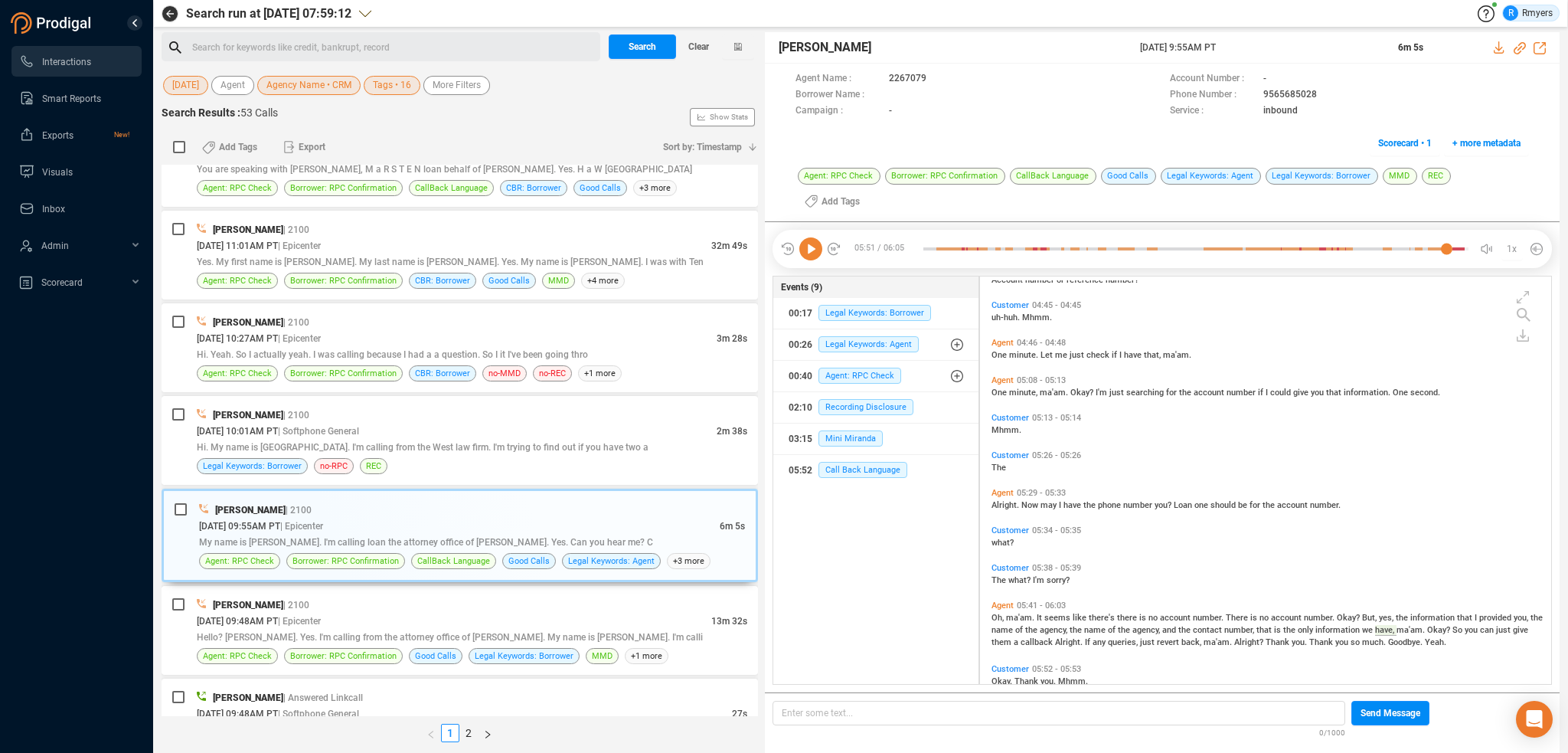
click at [810, 237] on icon at bounding box center [810, 248] width 23 height 23
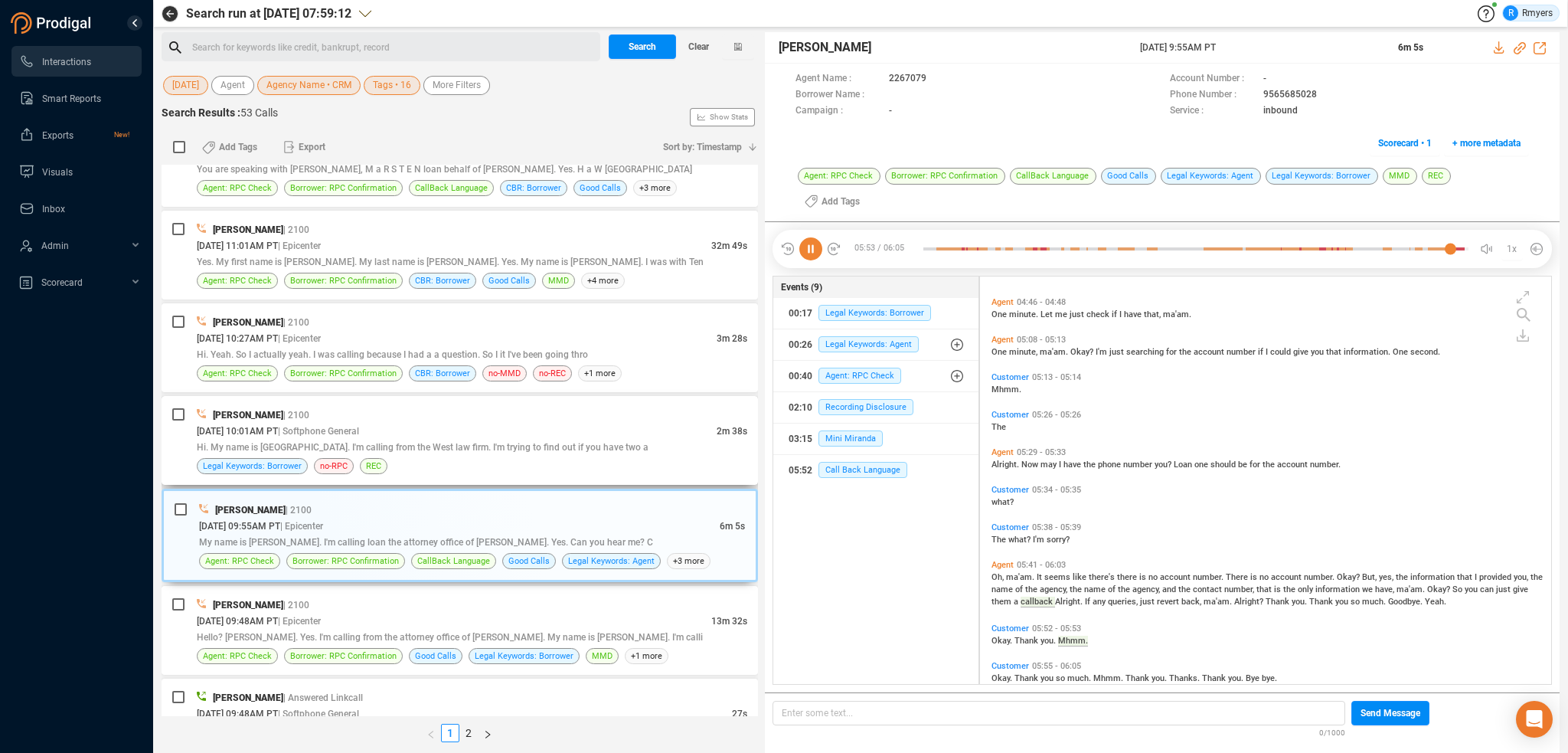
click at [359, 425] on span "| Softphone General" at bounding box center [318, 431] width 81 height 10
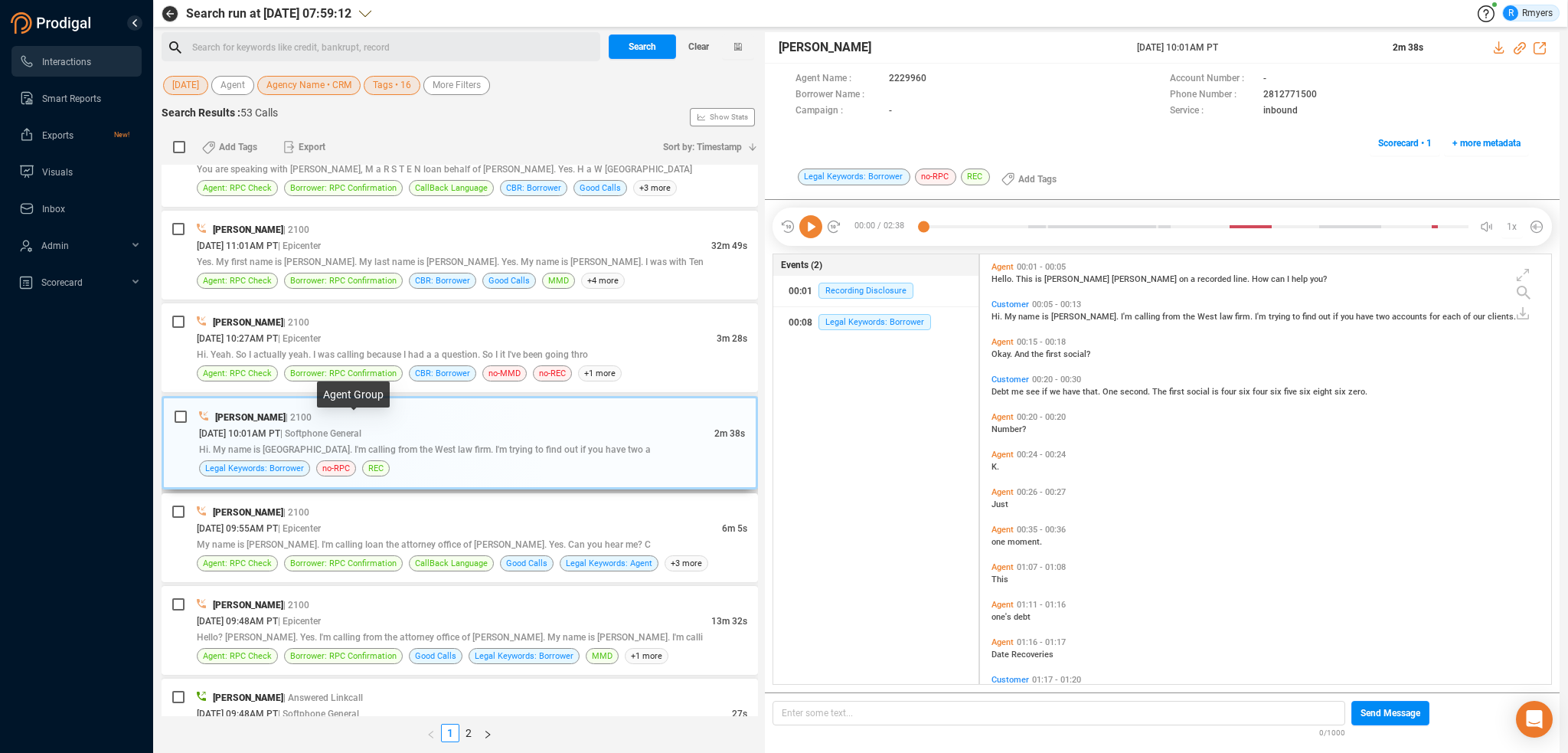
scroll to position [426, 564]
click at [811, 231] on icon at bounding box center [810, 226] width 23 height 23
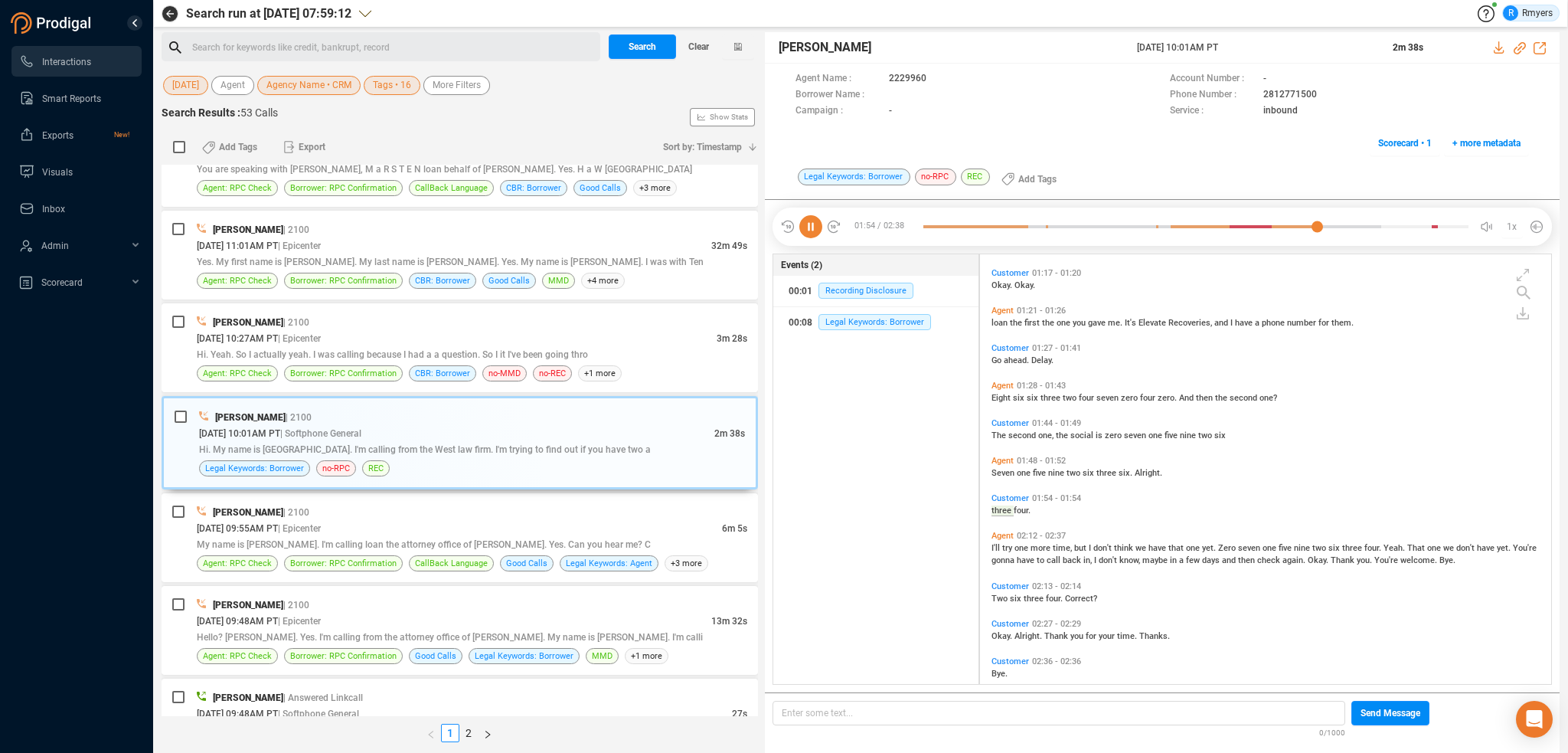
scroll to position [425, 0]
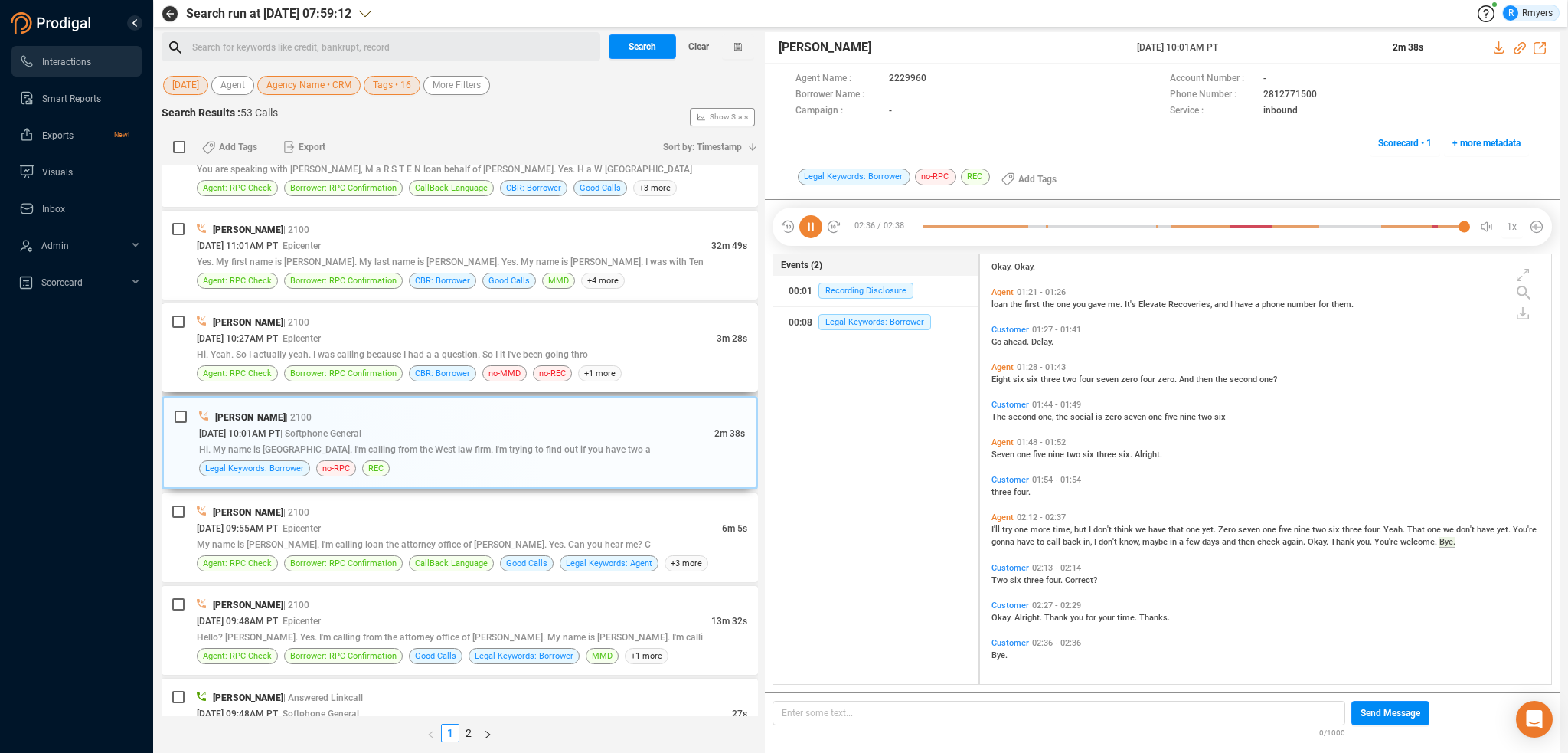
click at [558, 351] on div "Hi. Yeah. So I actually yeah. I was calling because I had a a question. So I it…" at bounding box center [472, 354] width 551 height 16
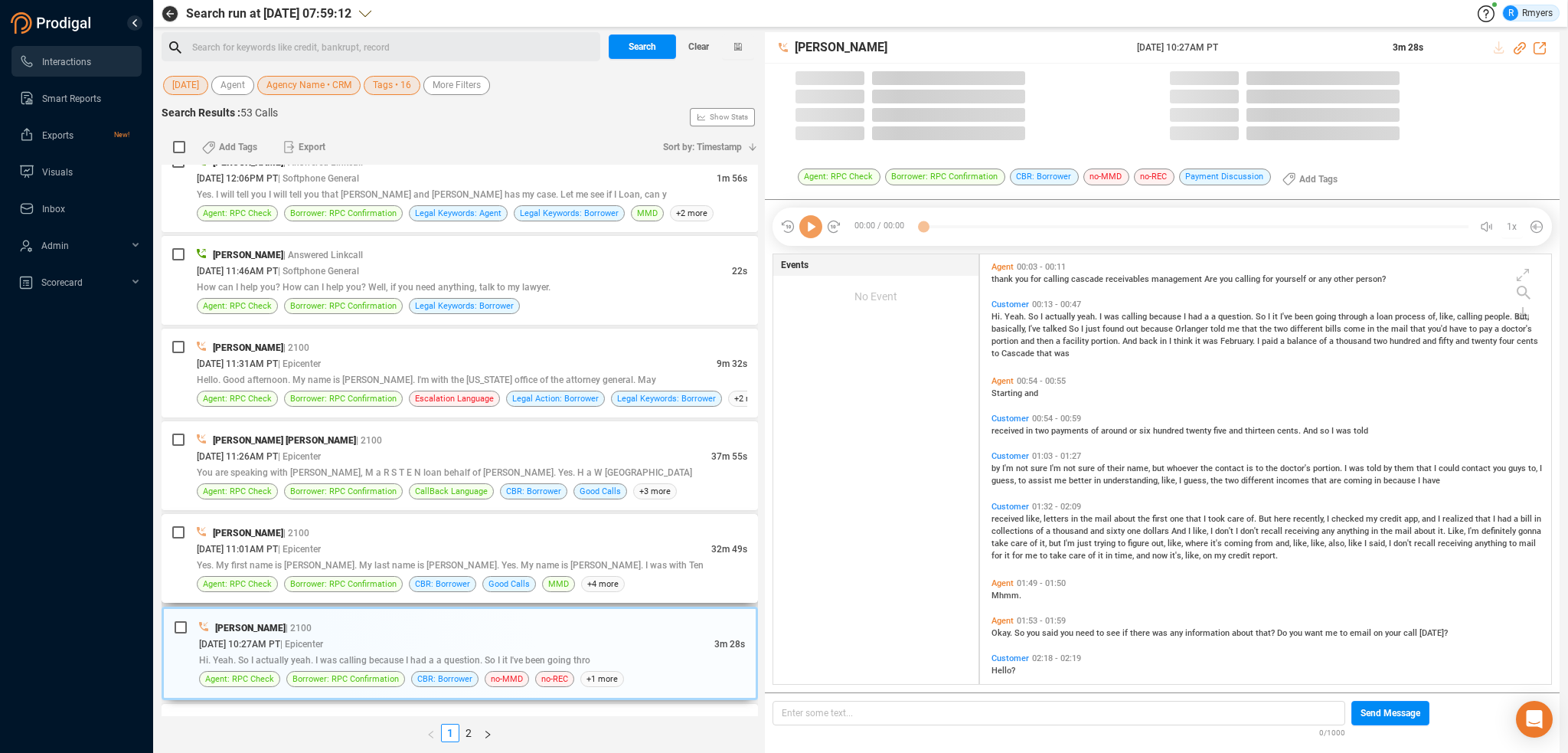
scroll to position [2613, 0]
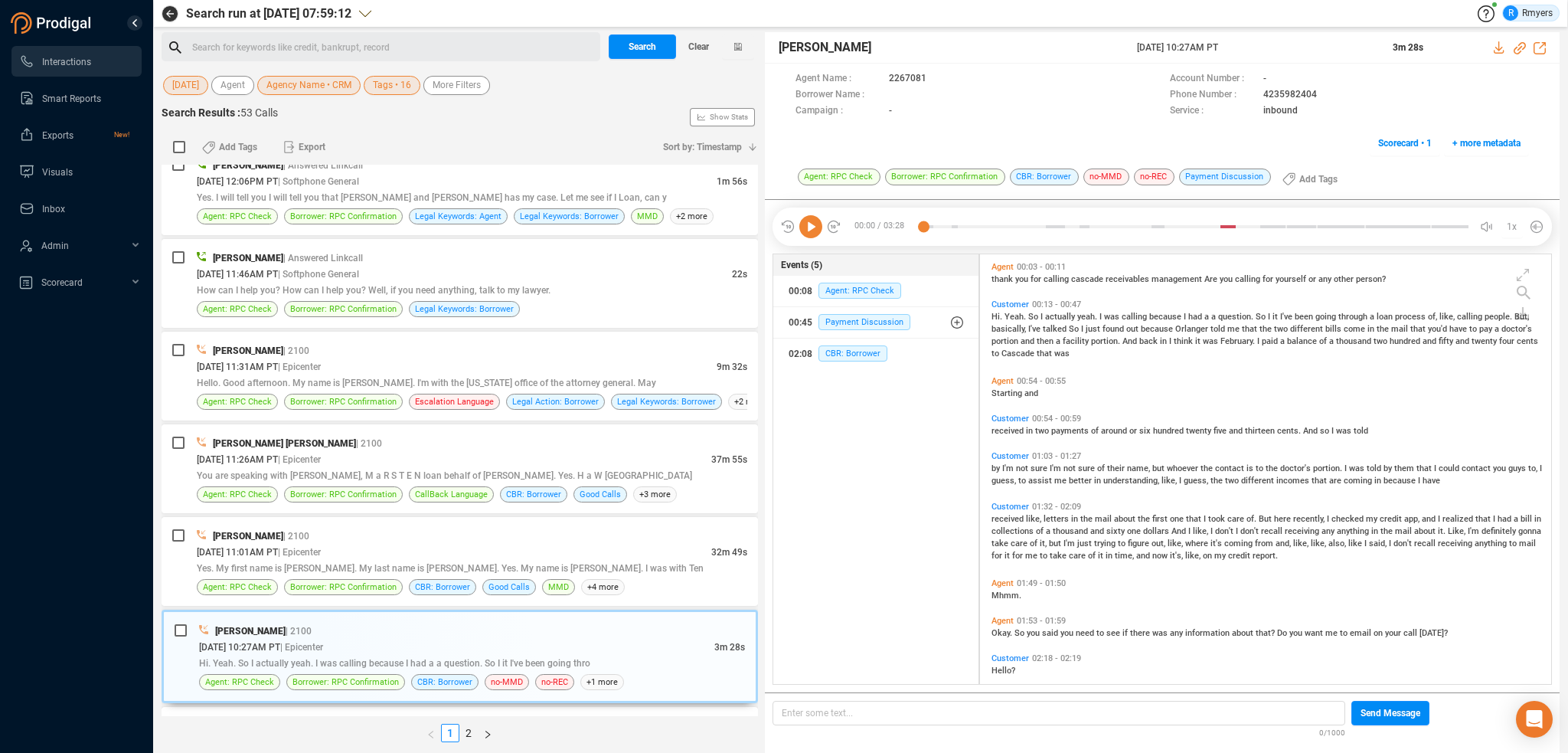
click at [811, 233] on icon at bounding box center [810, 226] width 23 height 23
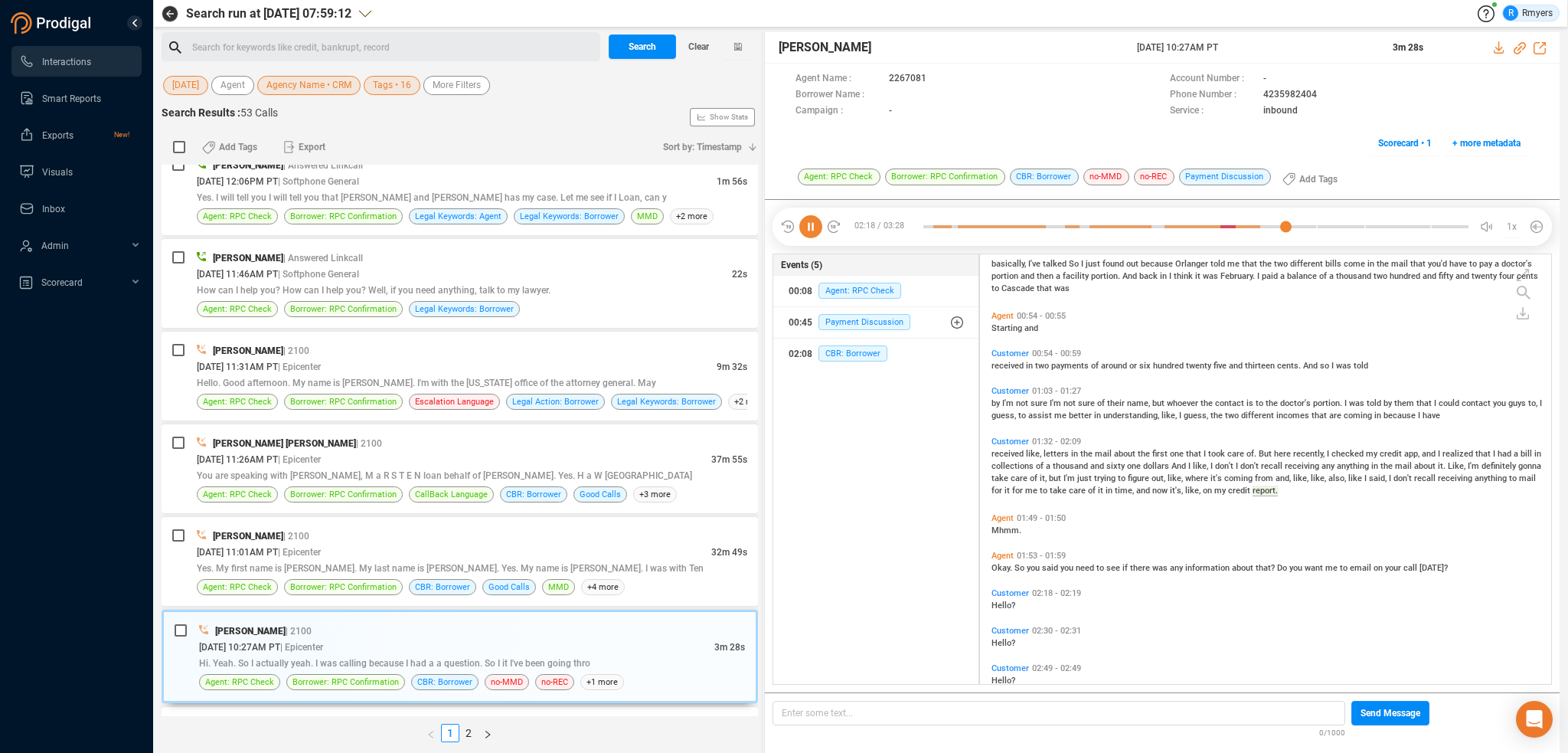
scroll to position [128, 0]
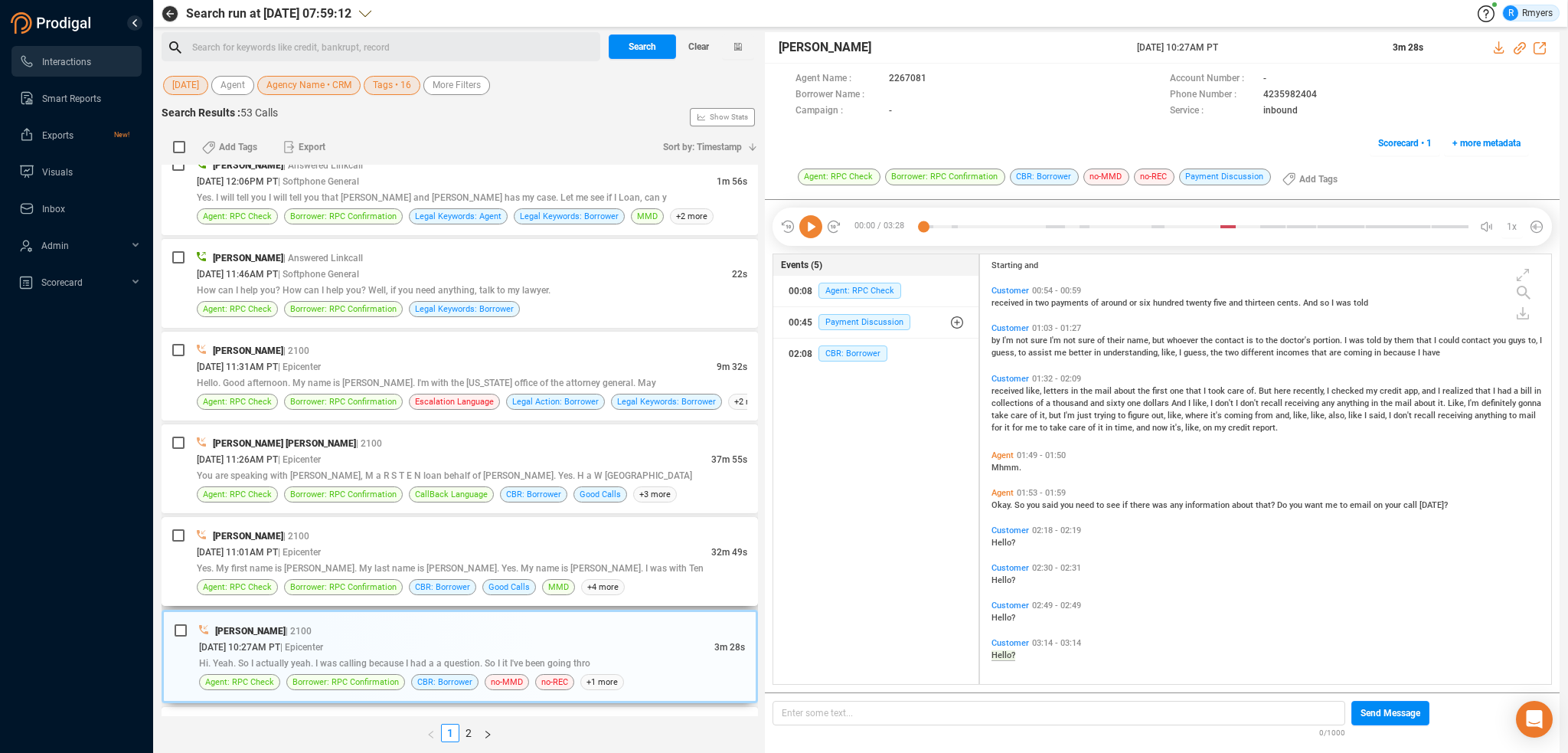
click at [284, 566] on div "Yes. My first name is [PERSON_NAME]. My last name is [PERSON_NAME]. Yes. My nam…" at bounding box center [472, 567] width 551 height 16
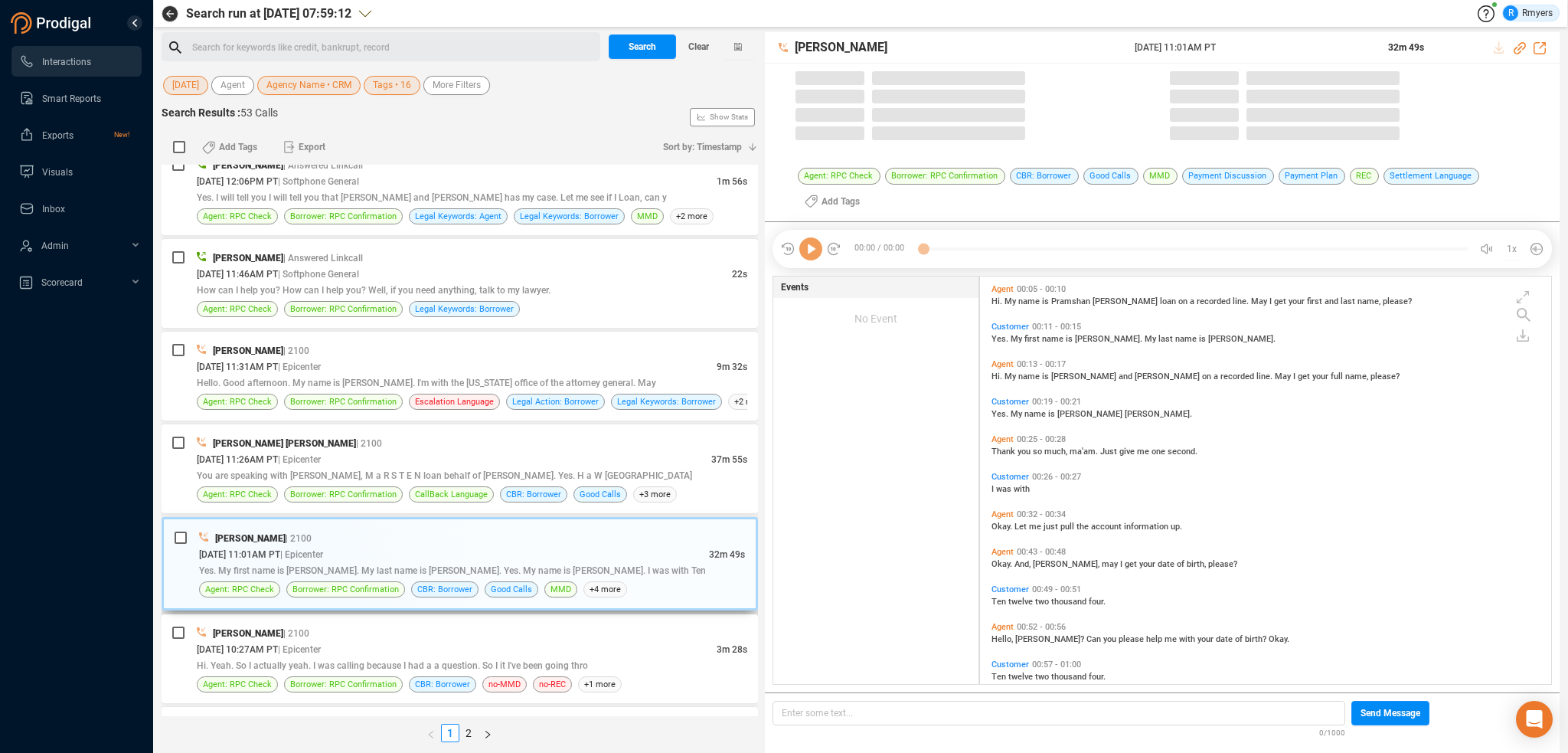
scroll to position [405, 564]
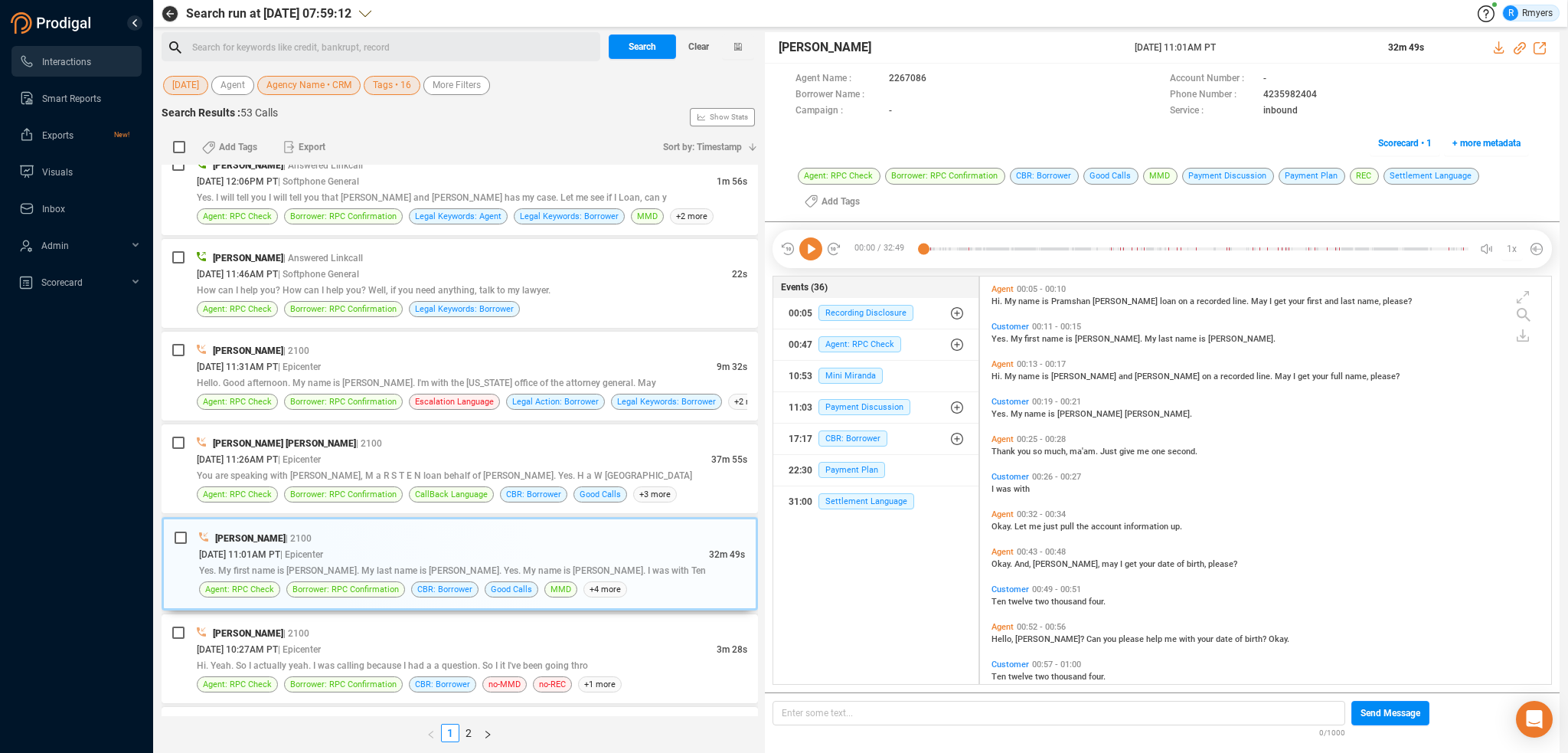
click at [795, 244] on icon at bounding box center [788, 249] width 15 height 15
click at [810, 248] on icon at bounding box center [810, 248] width 23 height 23
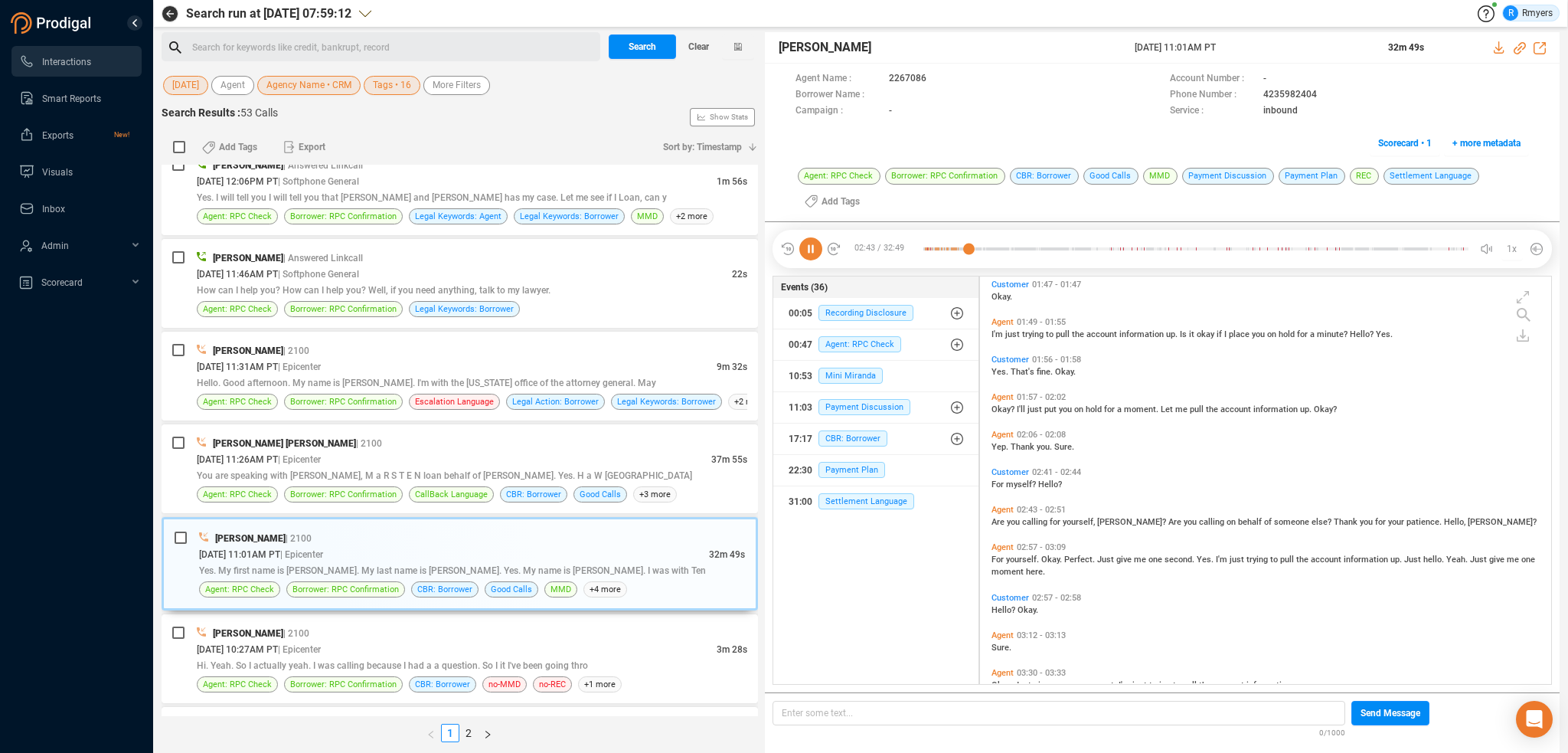
scroll to position [718, 0]
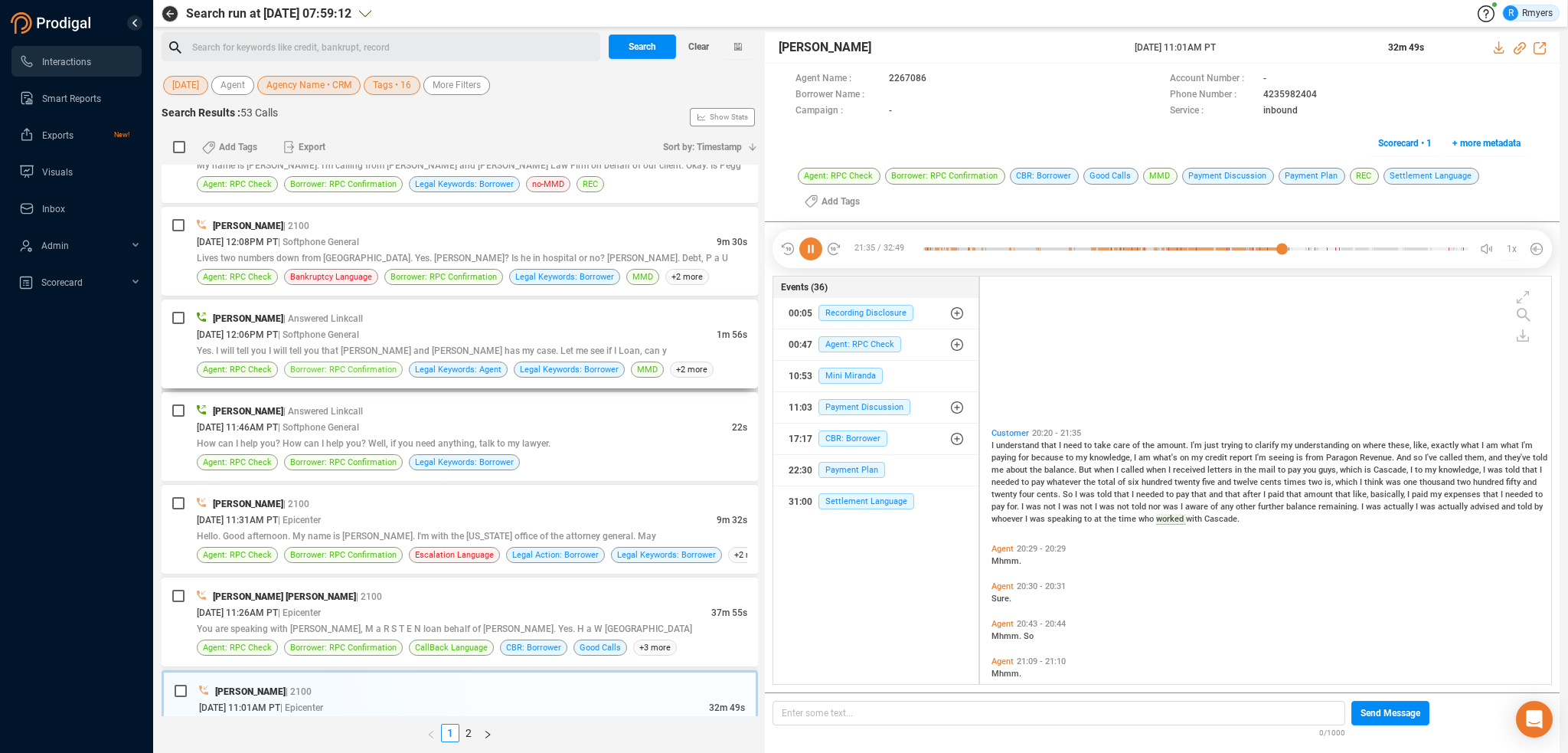
scroll to position [4465, 0]
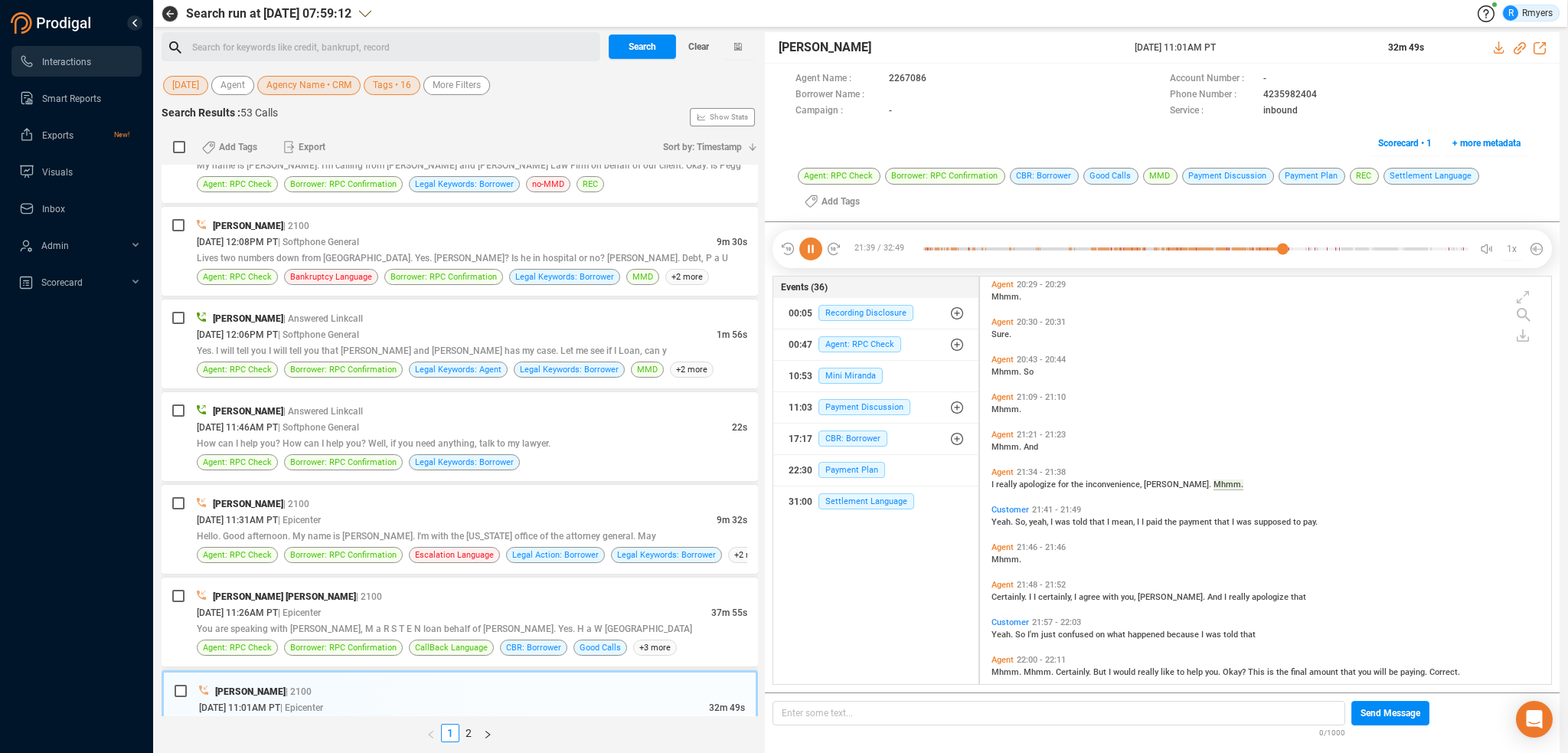
click at [807, 250] on icon at bounding box center [810, 248] width 23 height 23
click at [809, 244] on icon at bounding box center [810, 248] width 23 height 23
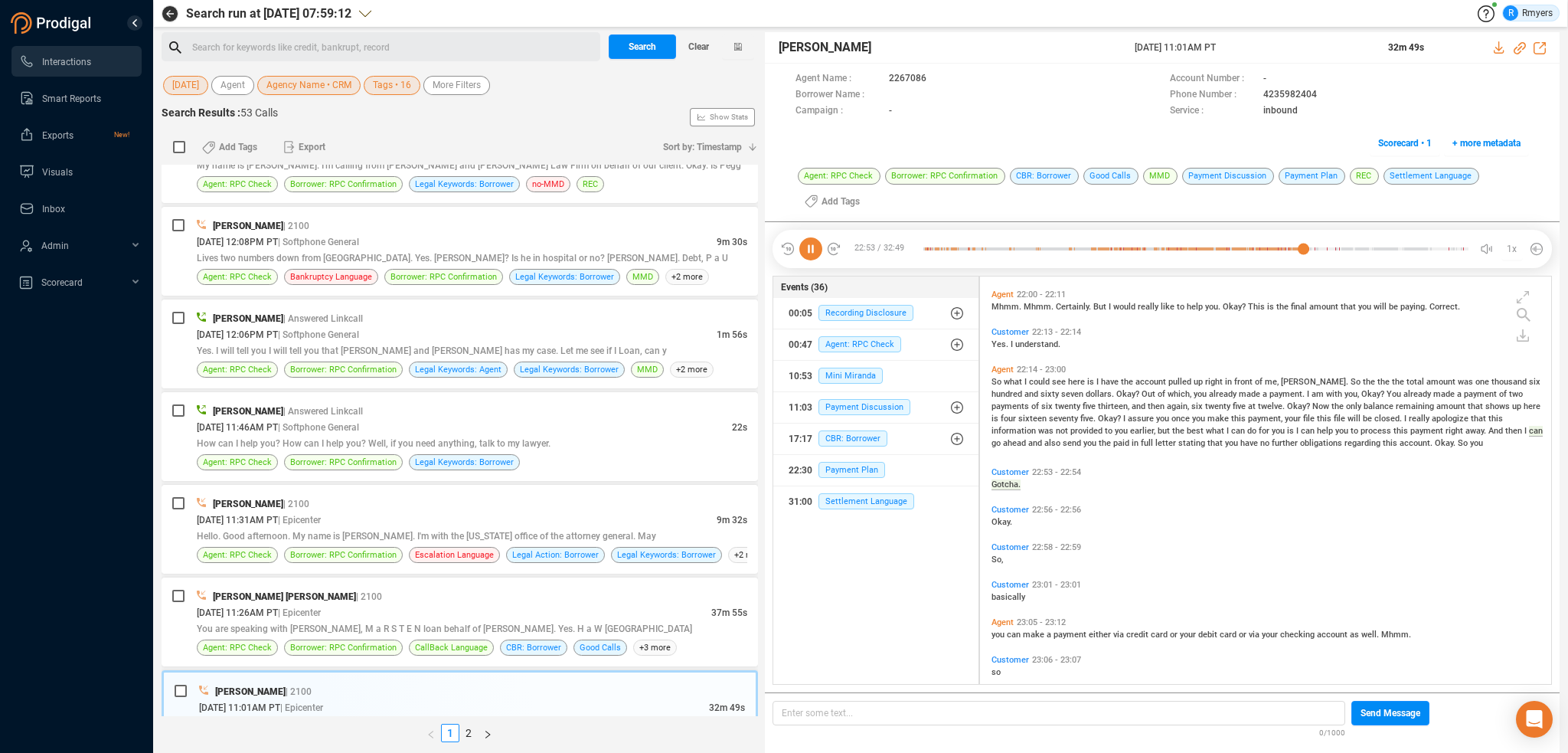
scroll to position [4760, 0]
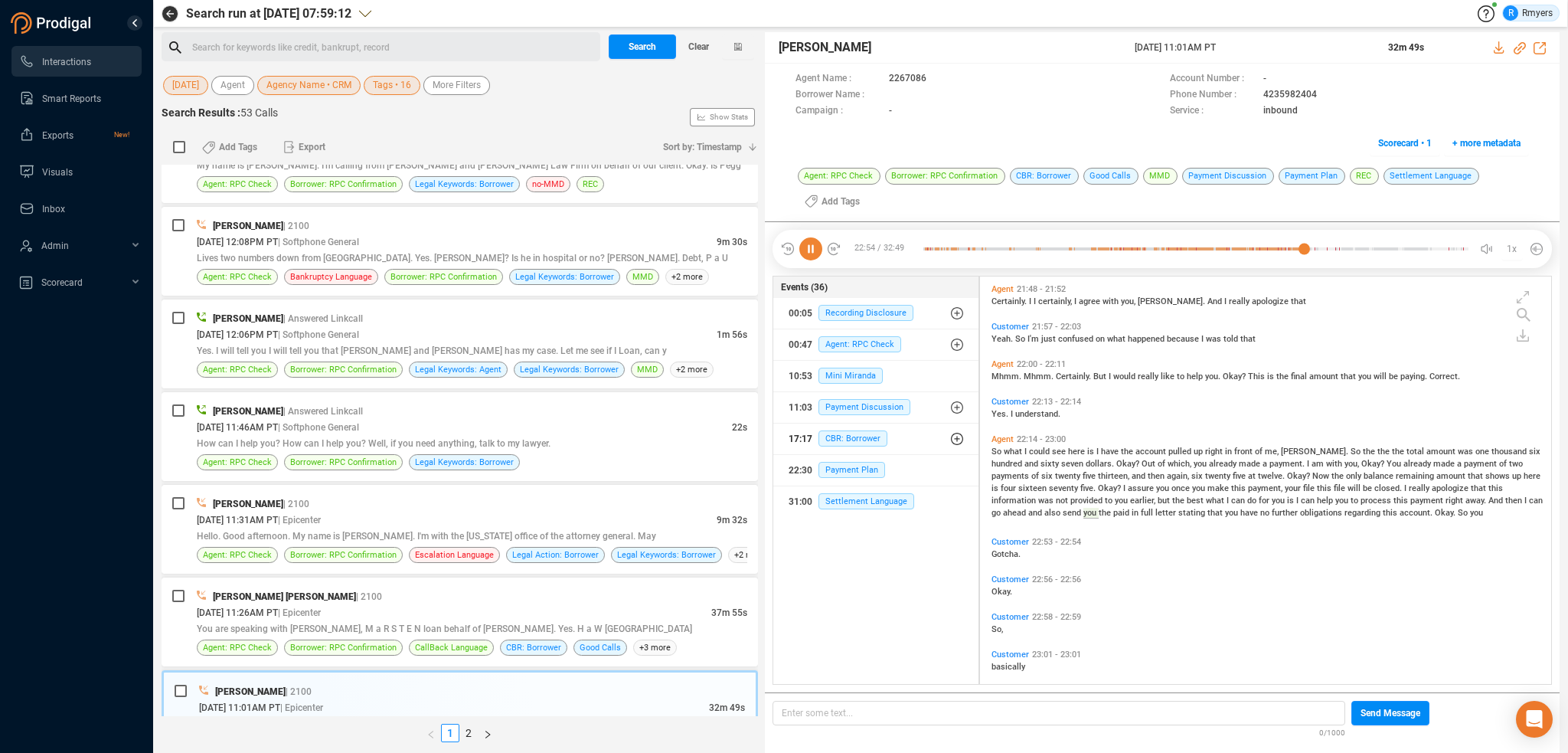
click at [951, 439] on icon "button" at bounding box center [957, 438] width 12 height 12
click at [877, 496] on span "CBR: Borrower" at bounding box center [864, 500] width 69 height 16
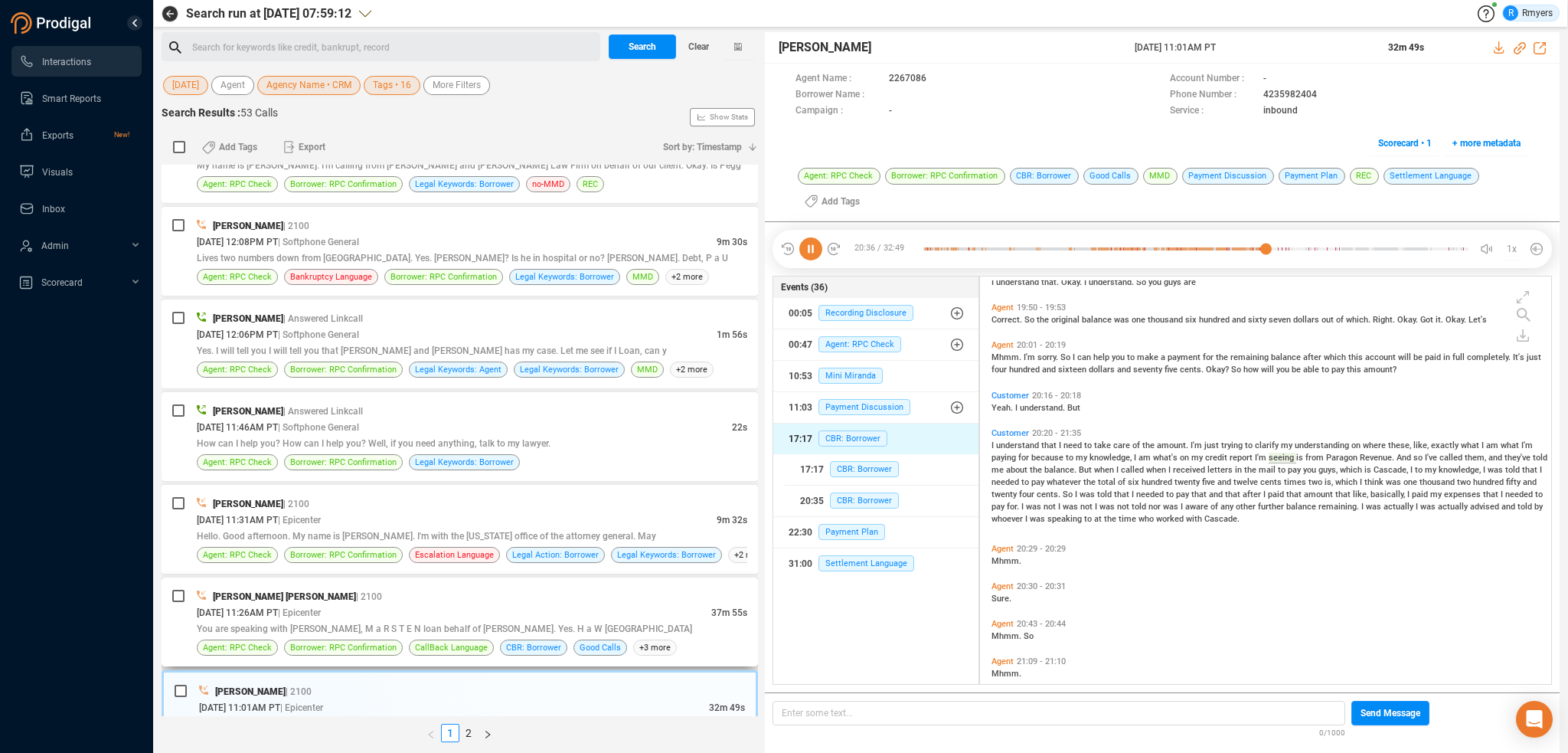
drag, startPoint x: 402, startPoint y: 617, endPoint x: 443, endPoint y: 597, distance: 45.6
click at [404, 623] on span "You are speaking with [PERSON_NAME], M a R S T E N loan behalf of [PERSON_NAME]…" at bounding box center [444, 628] width 495 height 10
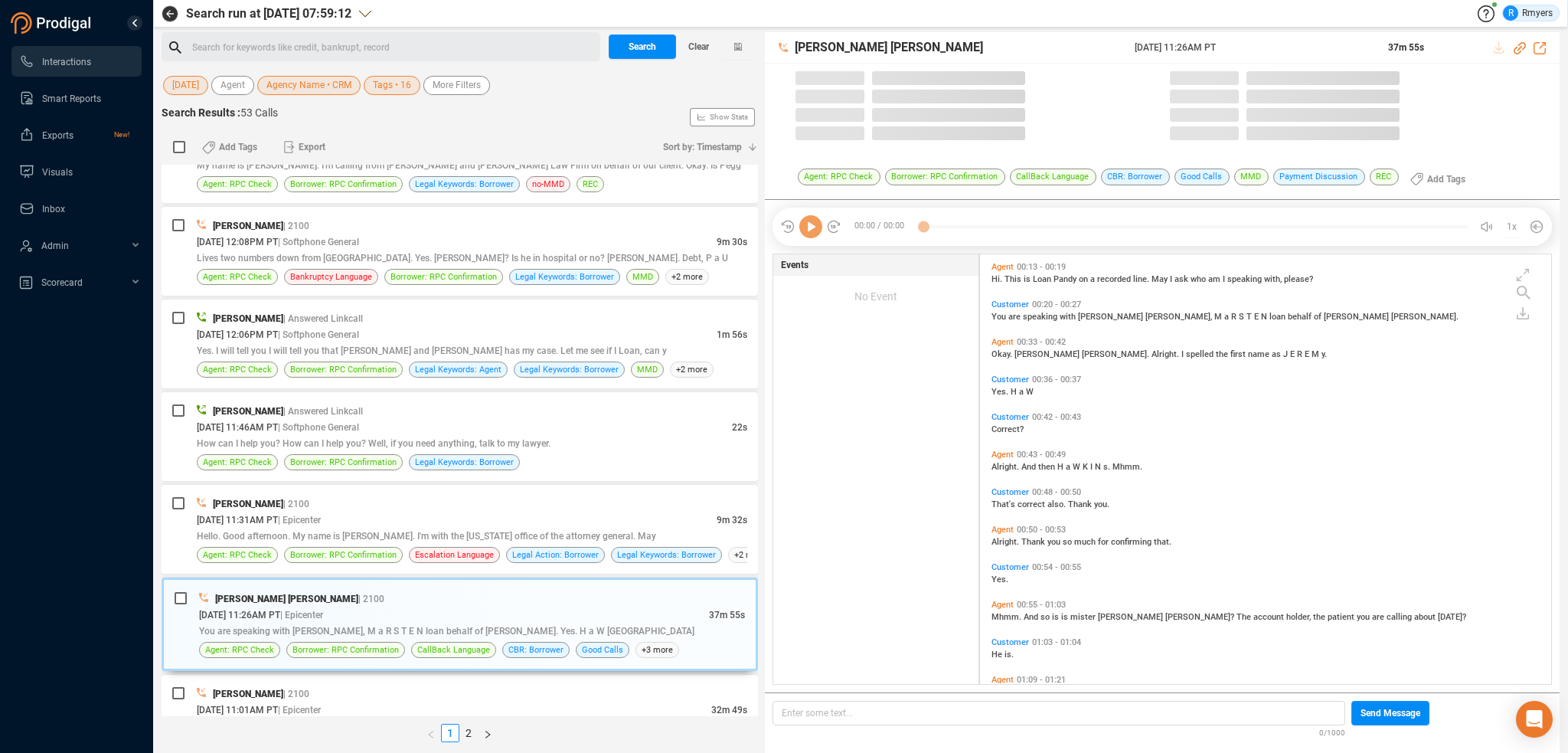
scroll to position [426, 564]
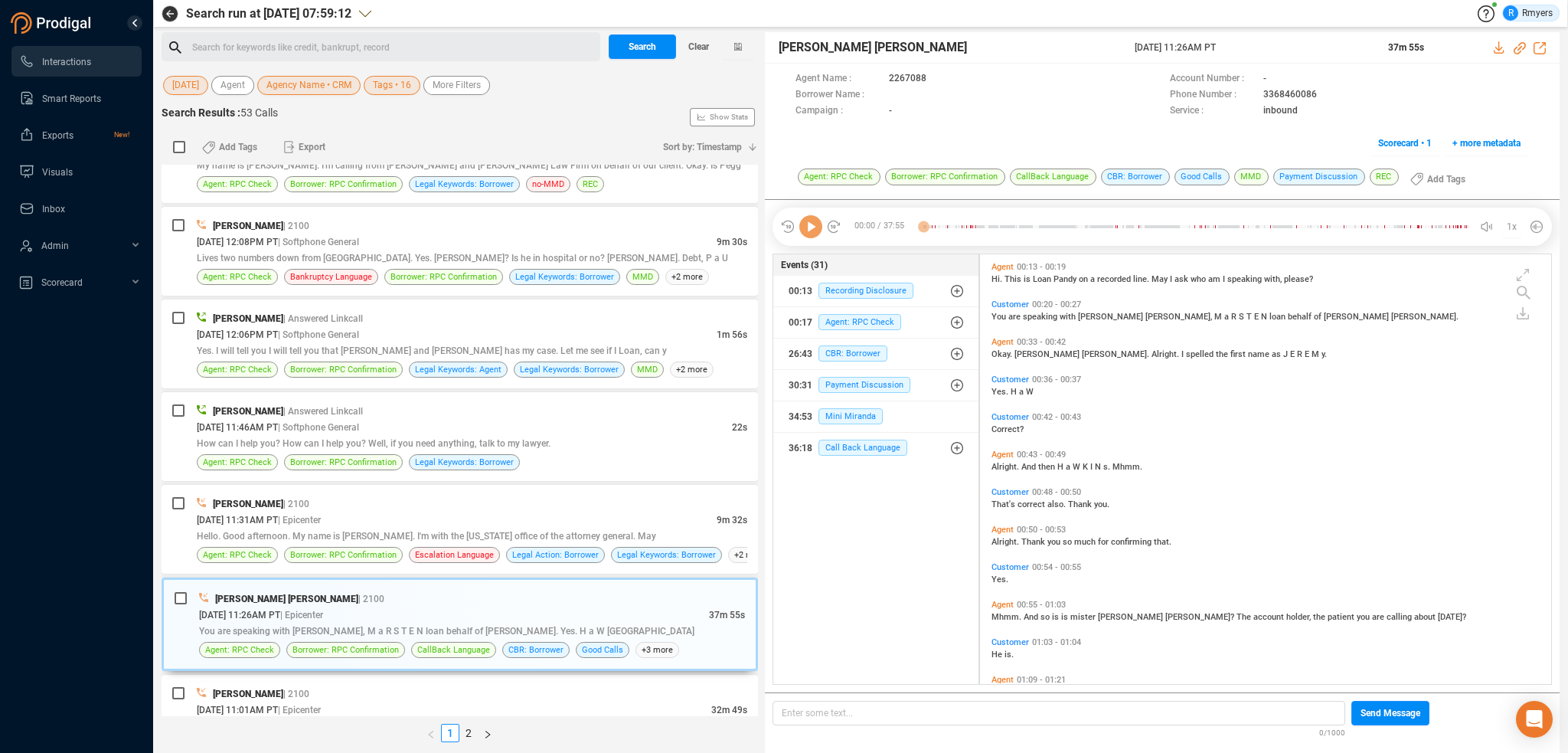
click at [815, 233] on icon at bounding box center [810, 226] width 23 height 23
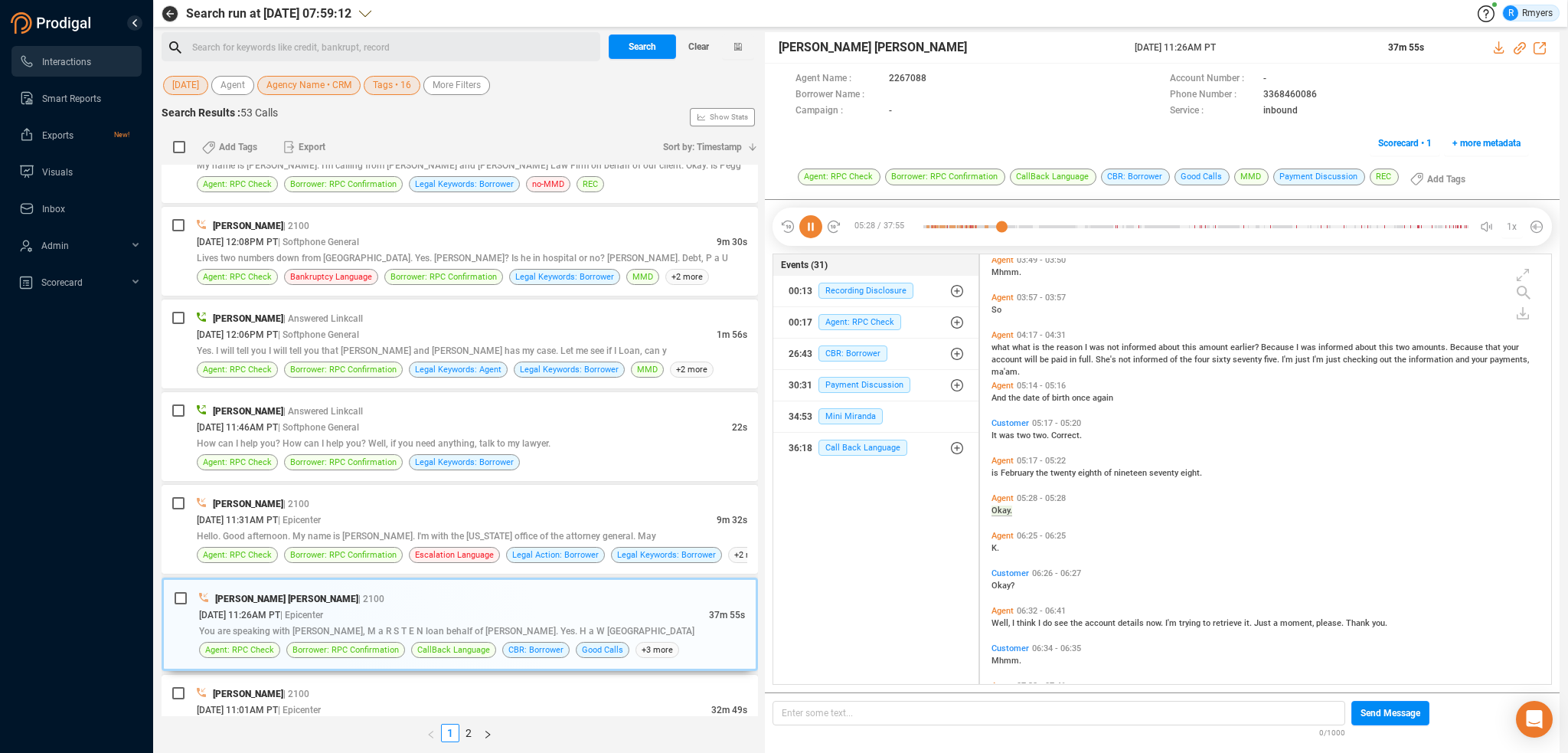
scroll to position [1409, 0]
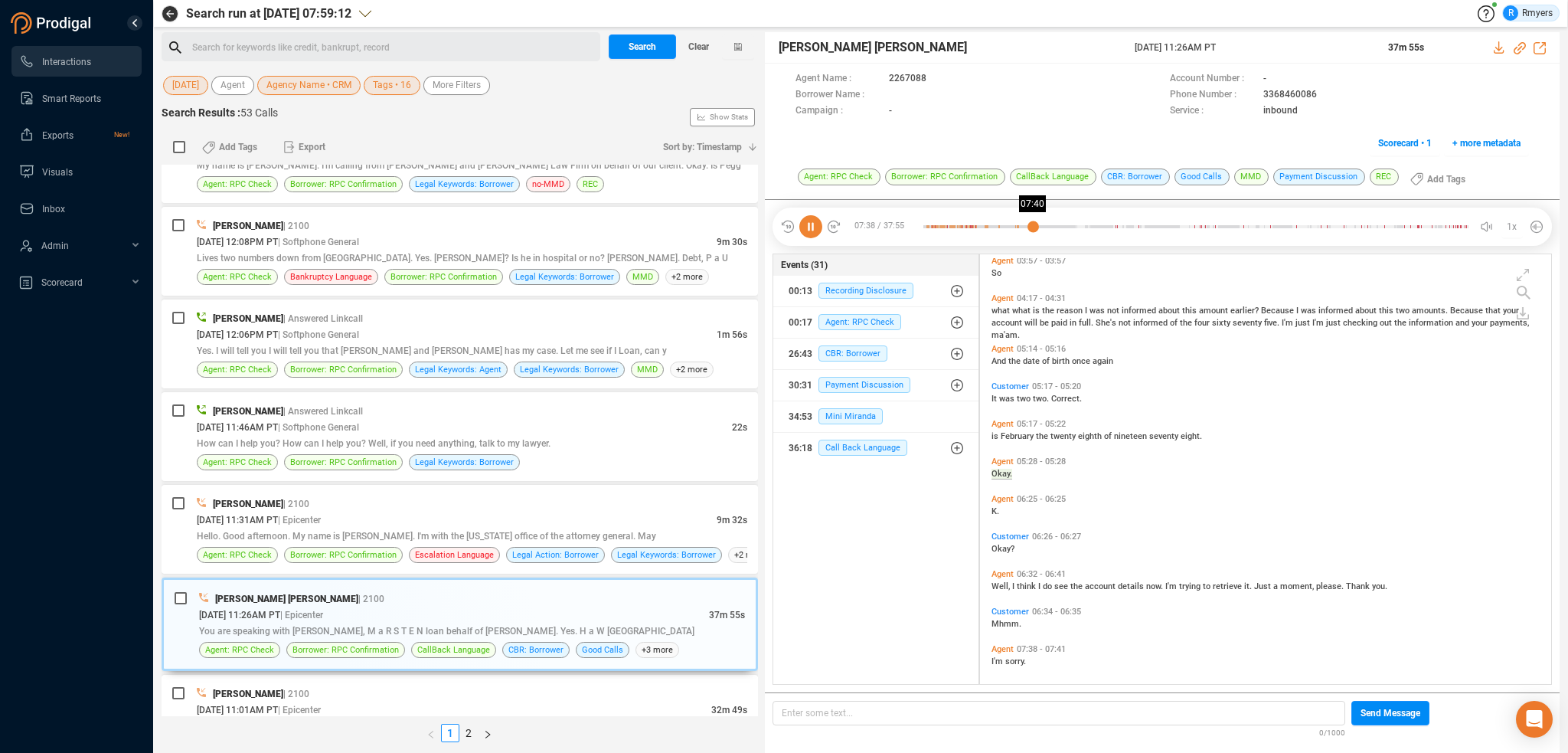
click at [1033, 229] on div at bounding box center [1196, 226] width 545 height 23
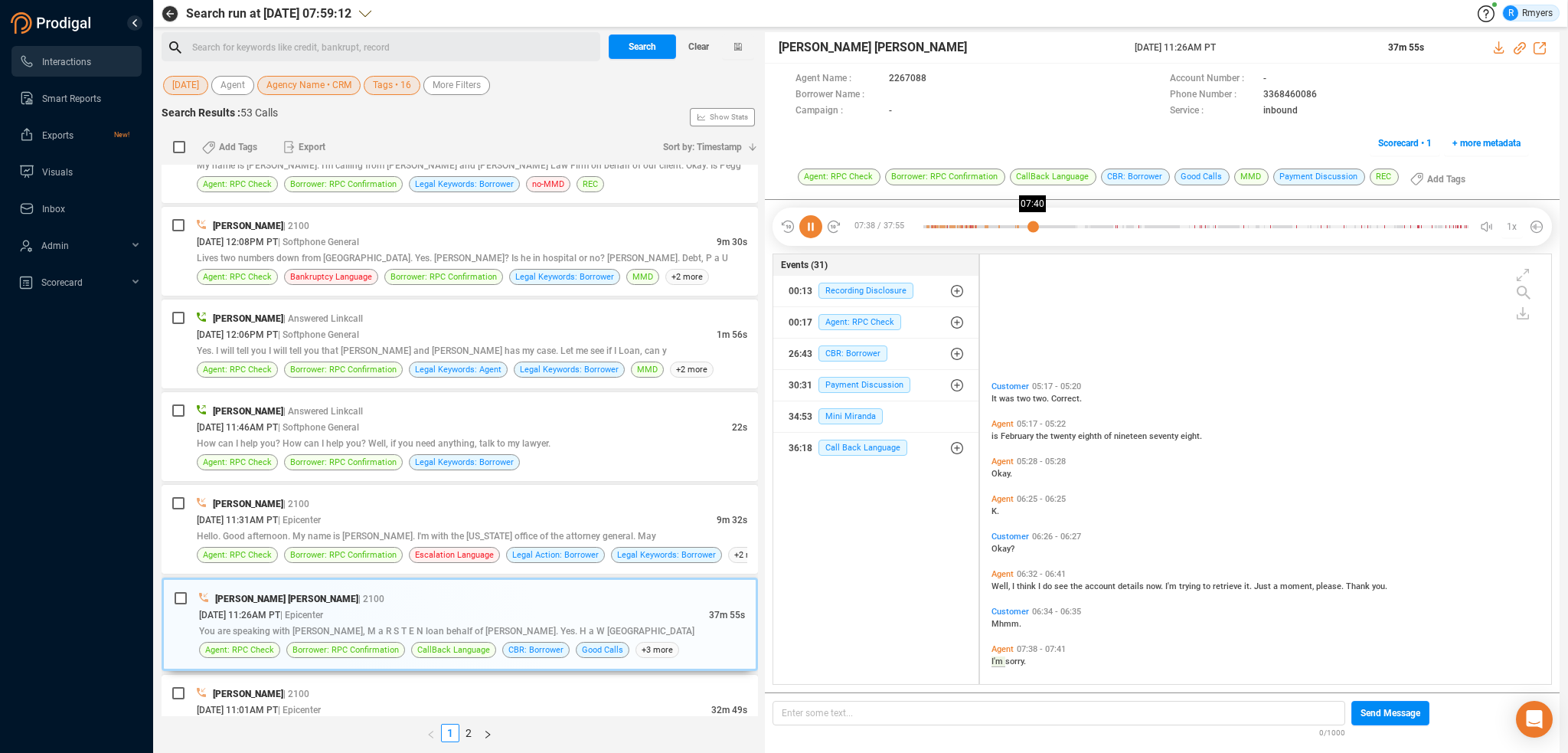
scroll to position [1598, 0]
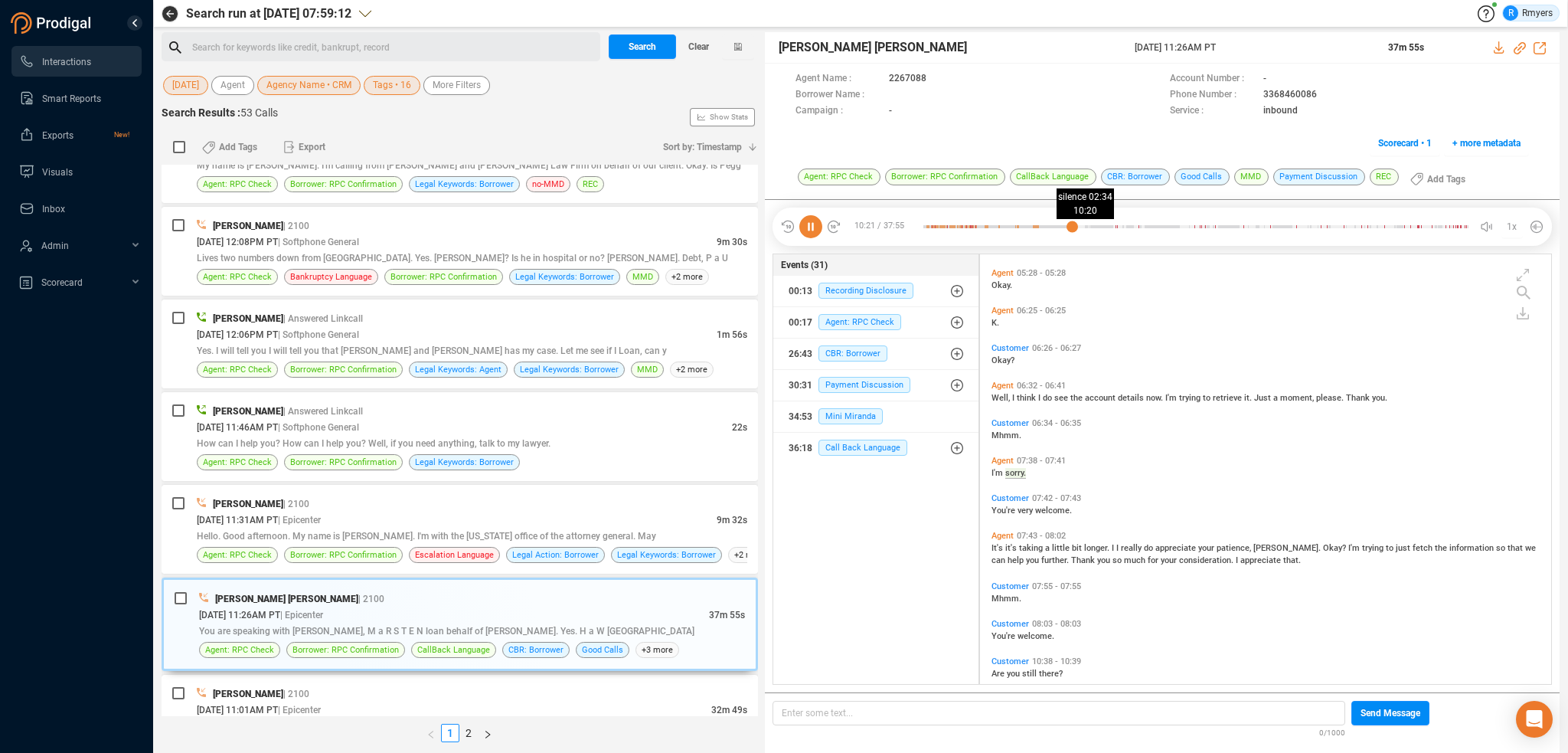
click at [1072, 226] on div at bounding box center [1196, 226] width 545 height 23
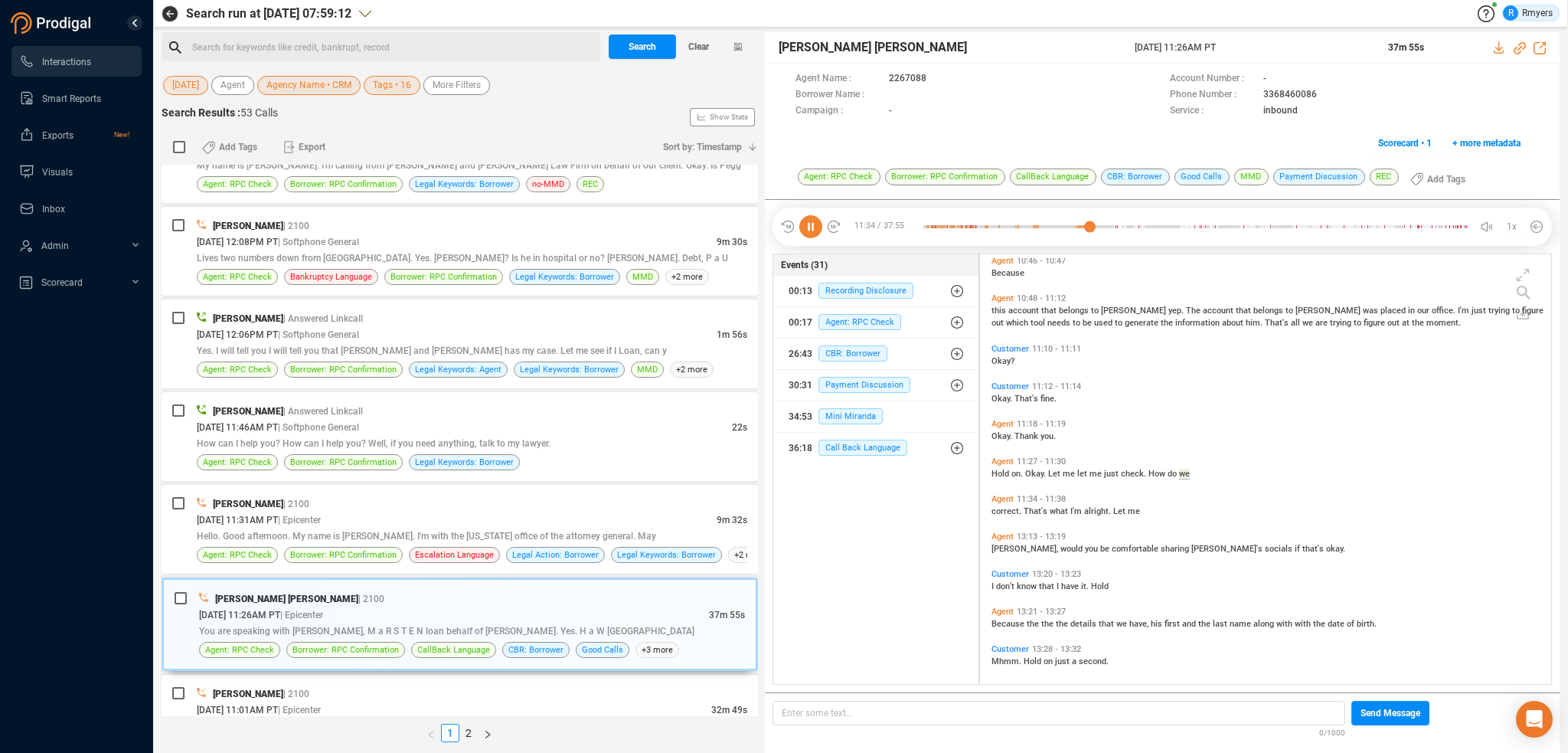
scroll to position [2149, 0]
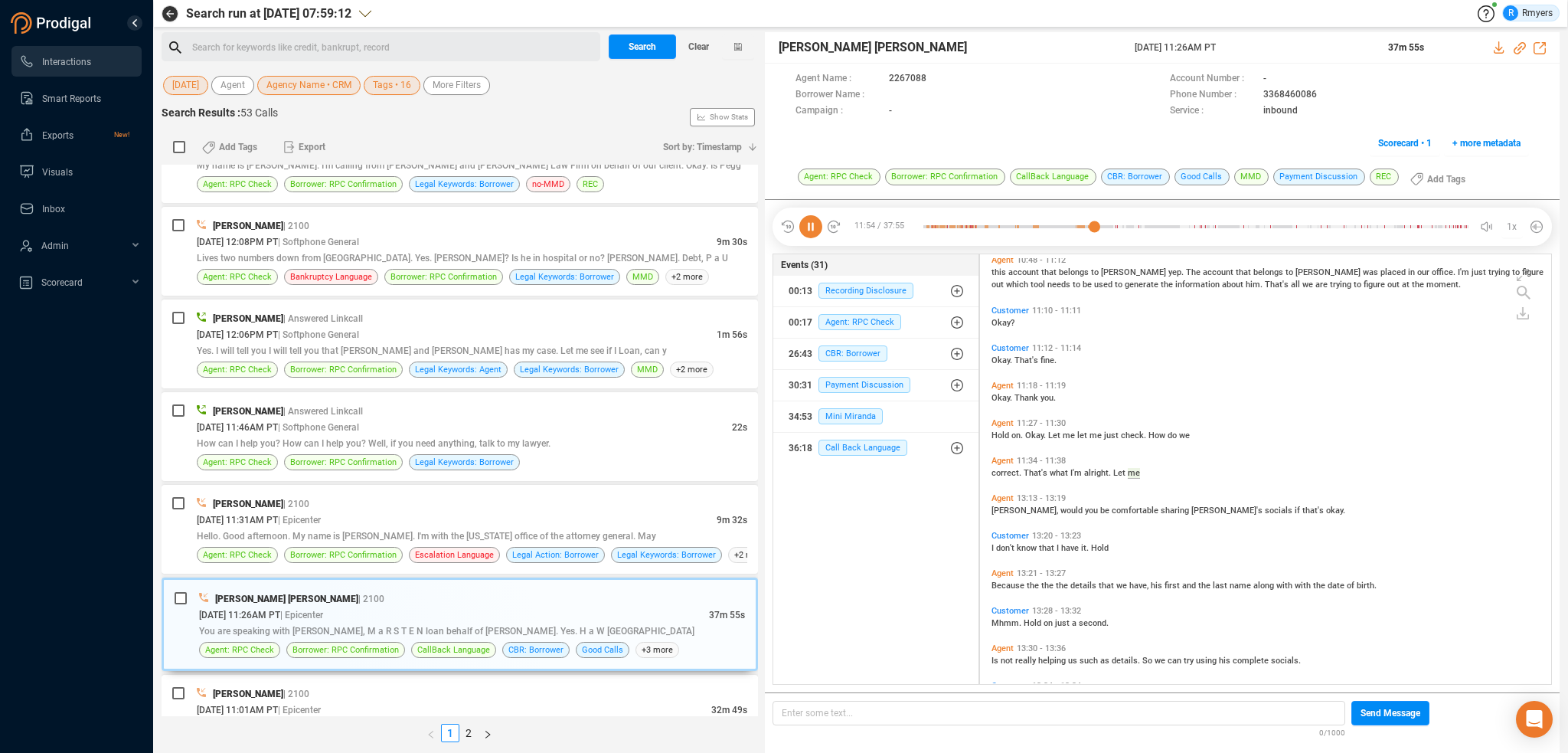
click at [811, 229] on icon at bounding box center [810, 226] width 23 height 23
click at [808, 229] on icon at bounding box center [810, 226] width 23 height 23
click at [808, 228] on icon at bounding box center [810, 226] width 23 height 23
click at [811, 228] on icon at bounding box center [810, 226] width 23 height 23
click at [808, 227] on icon at bounding box center [810, 226] width 23 height 23
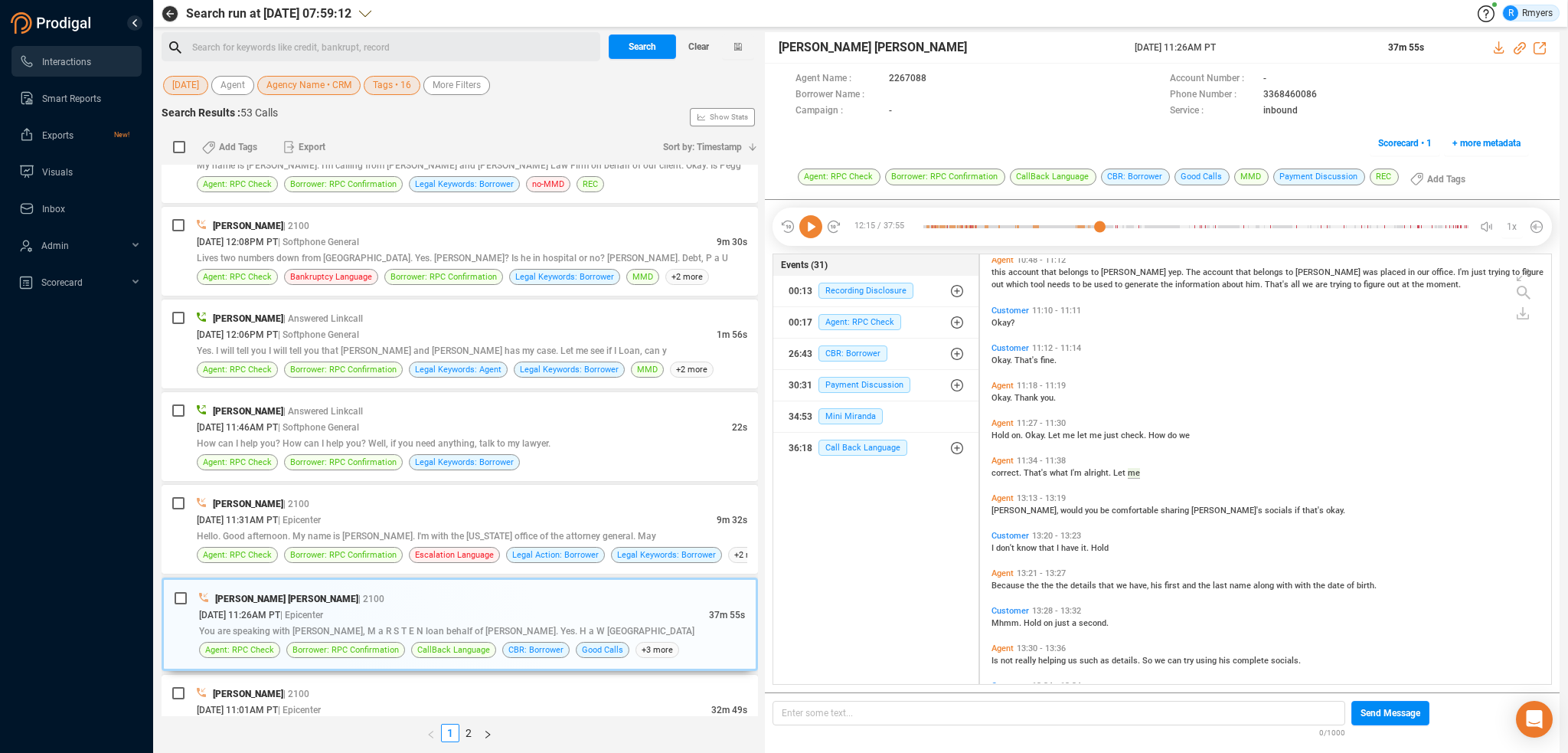
click at [811, 230] on icon at bounding box center [810, 226] width 23 height 23
click at [1108, 224] on div at bounding box center [1196, 226] width 545 height 23
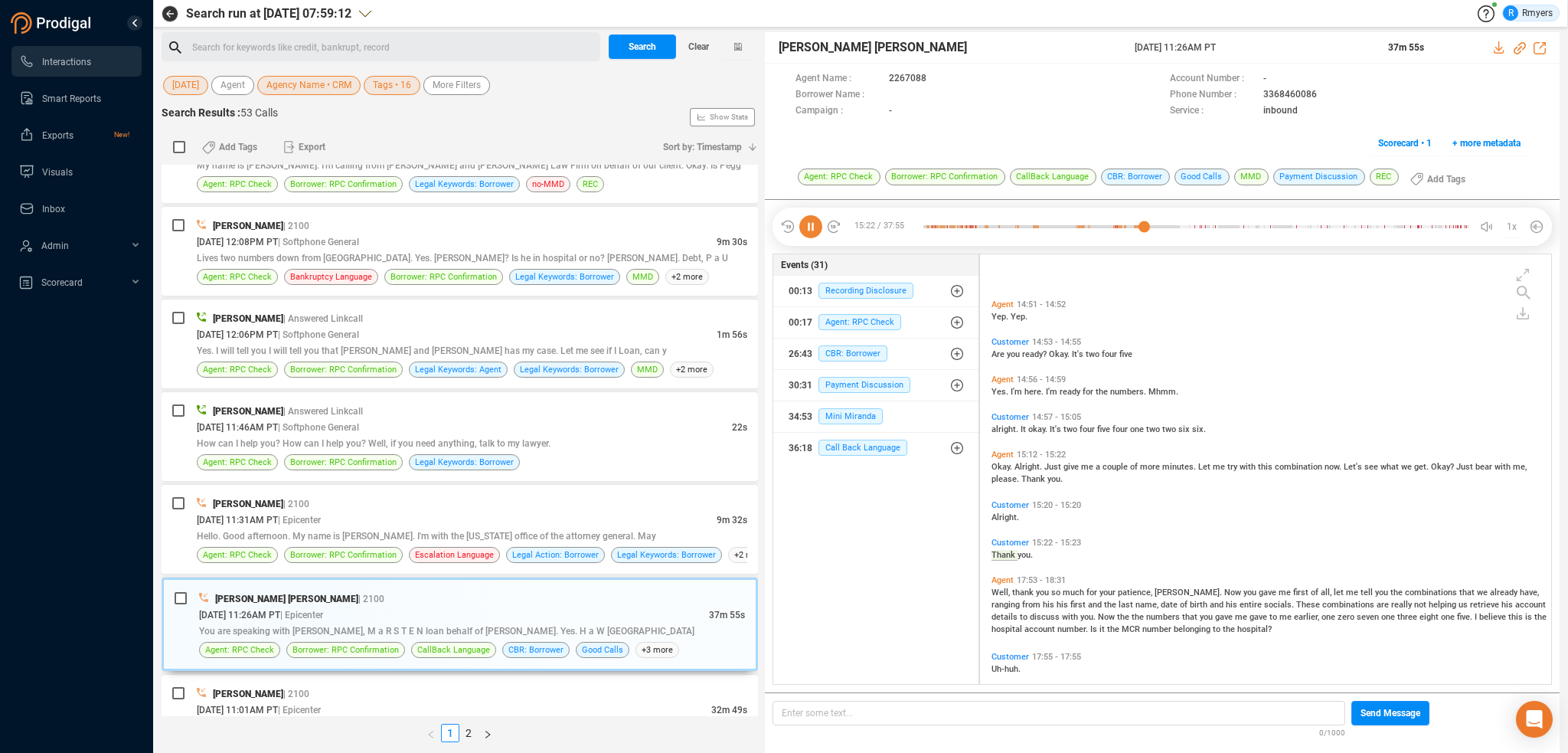
scroll to position [2950, 0]
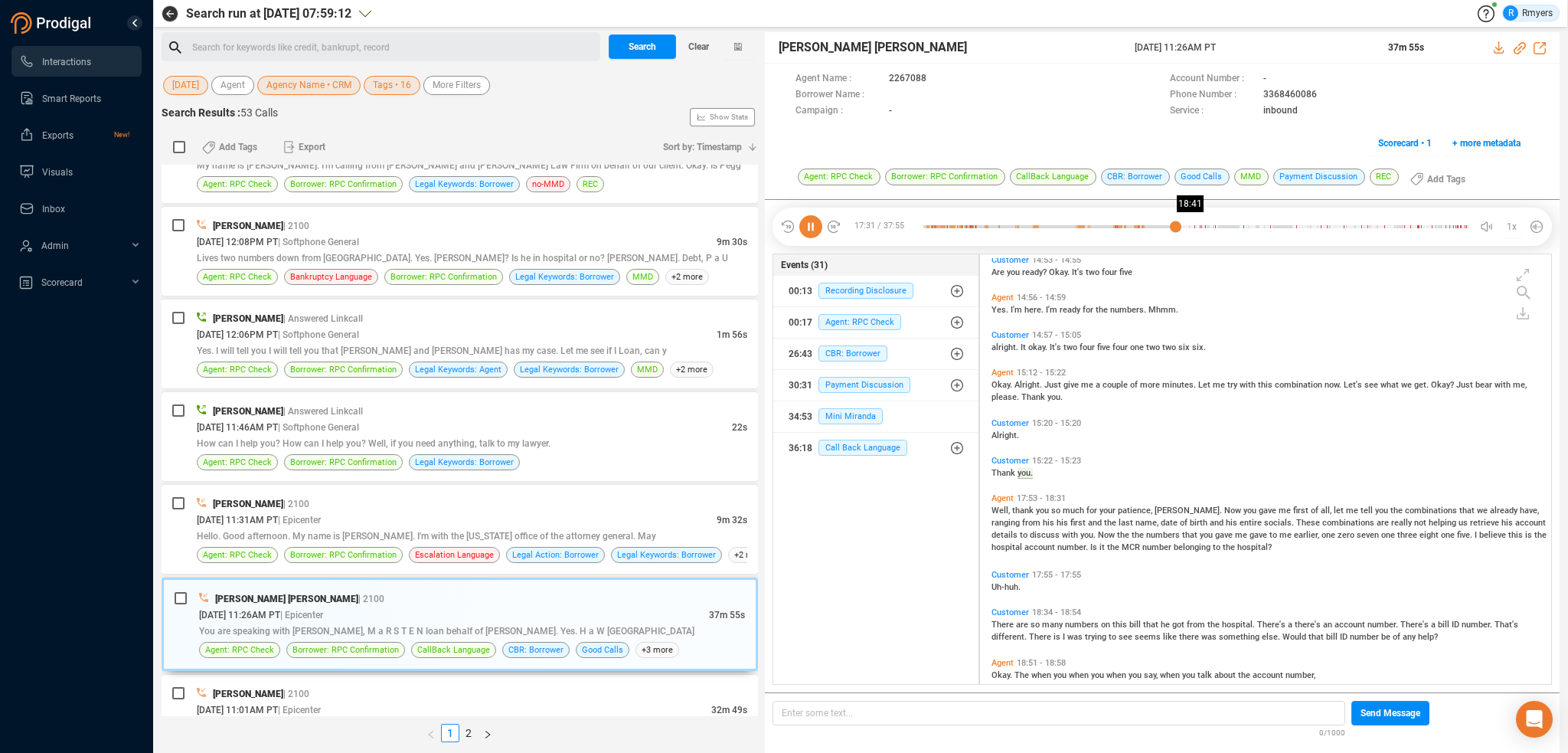
click at [1191, 227] on div at bounding box center [1196, 226] width 545 height 23
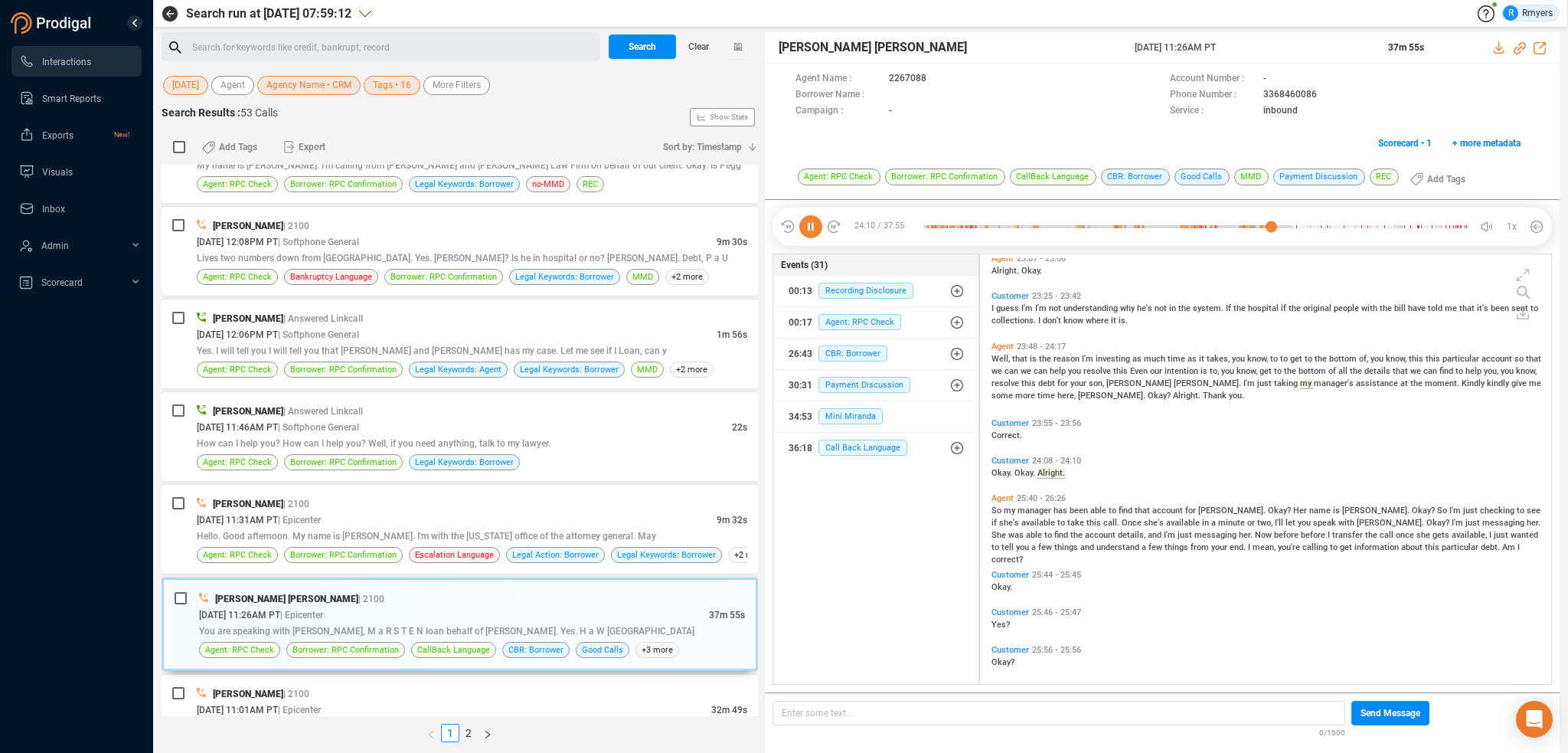
scroll to position [4224, 0]
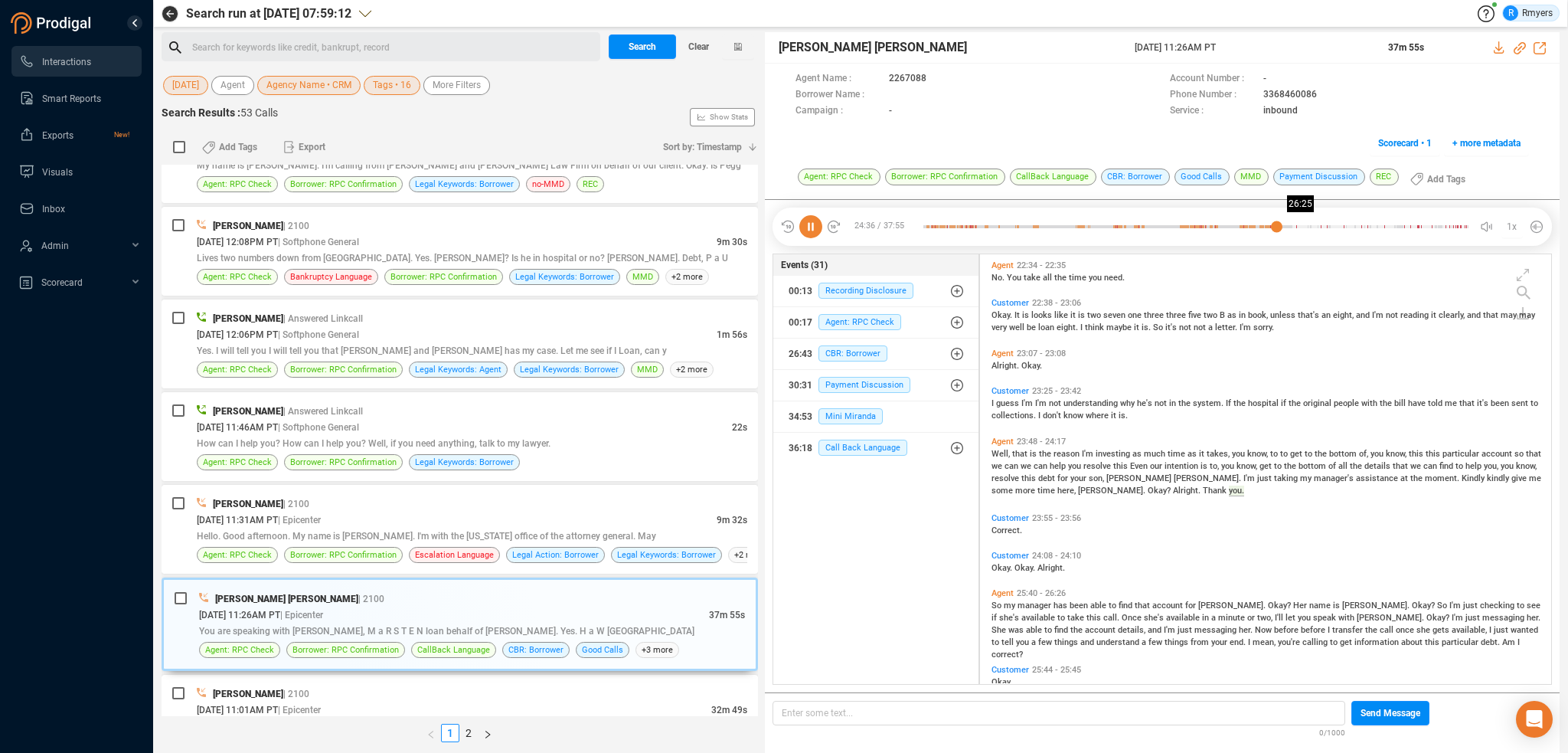
click at [1308, 234] on div at bounding box center [1196, 226] width 545 height 23
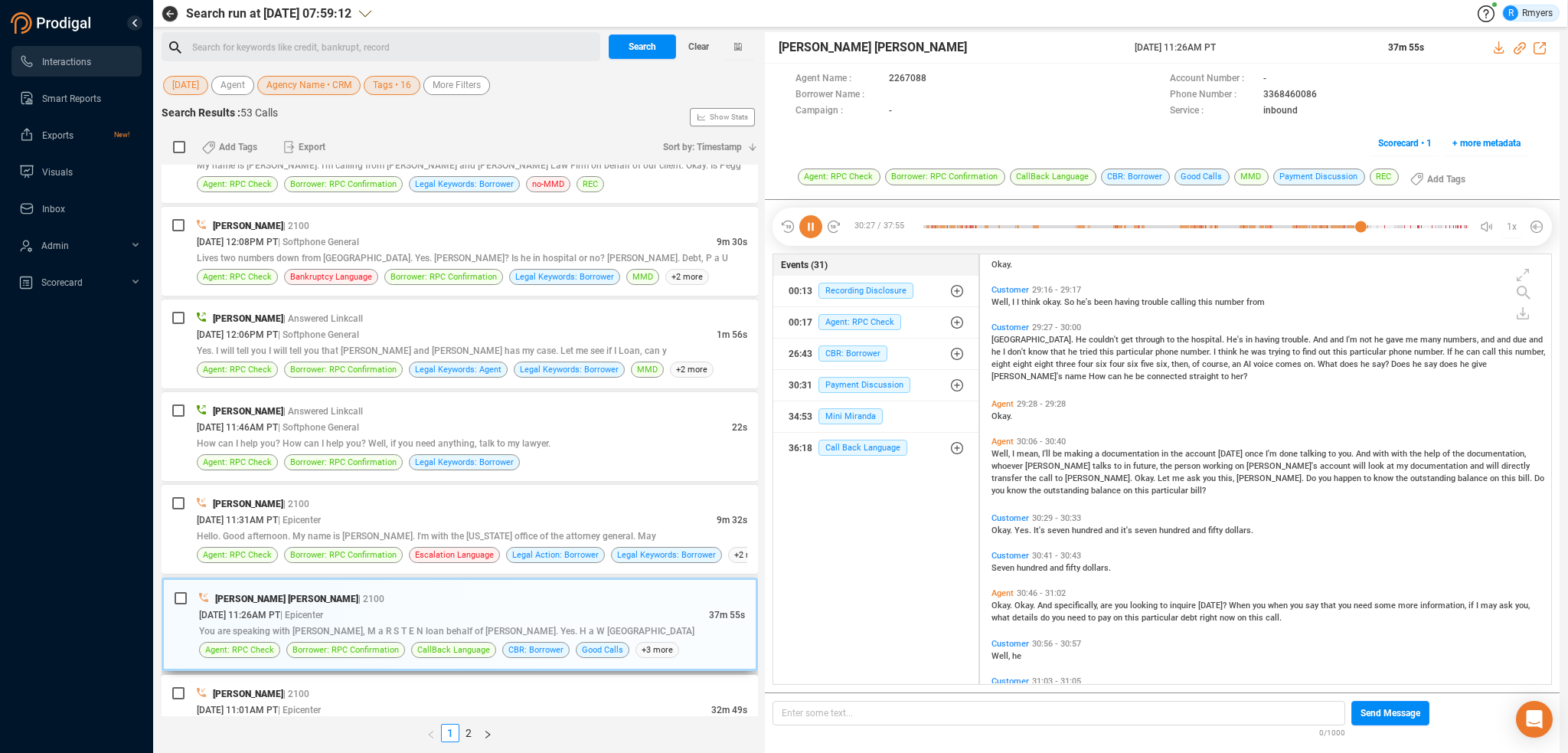
scroll to position [2384, 0]
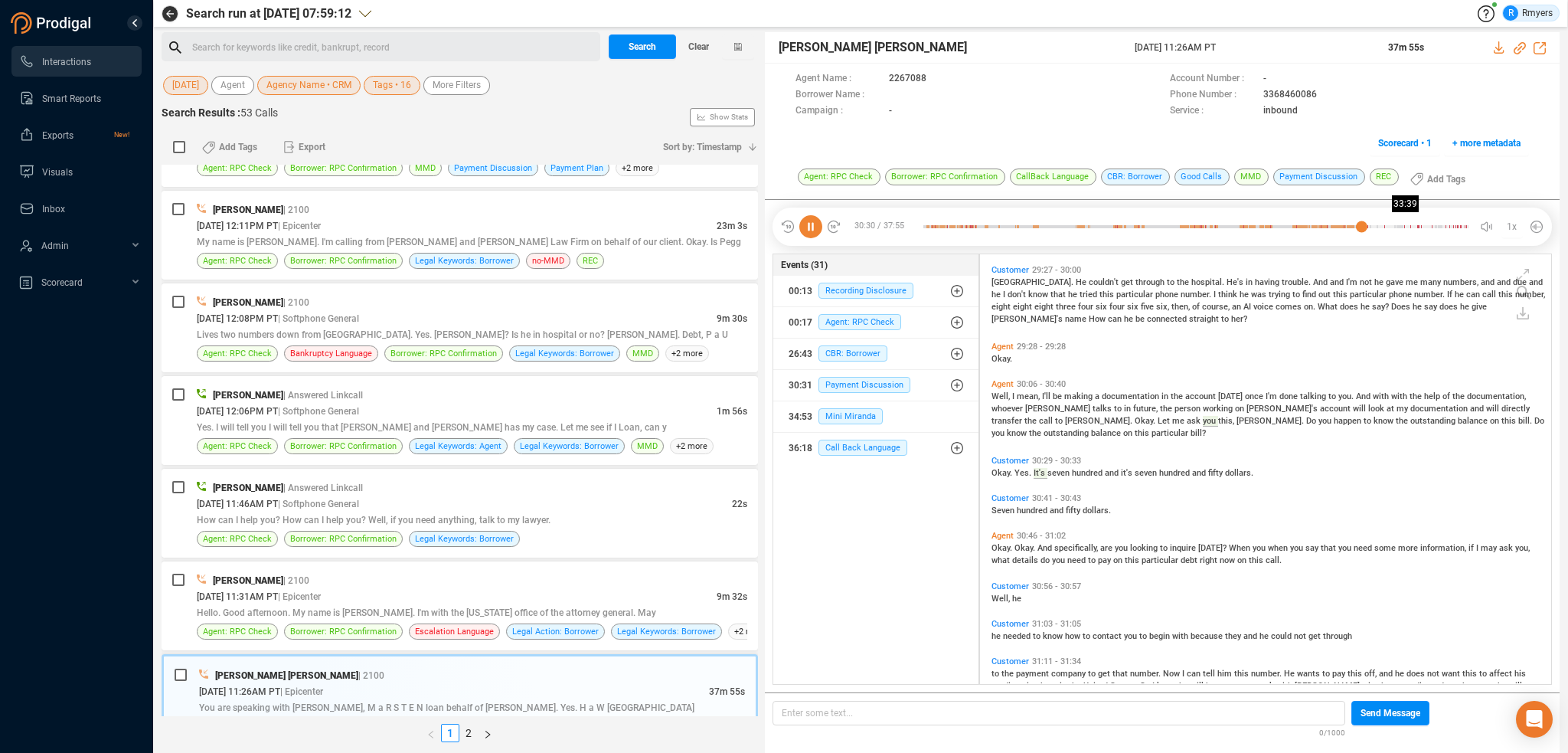
click at [1408, 235] on div at bounding box center [1196, 226] width 545 height 23
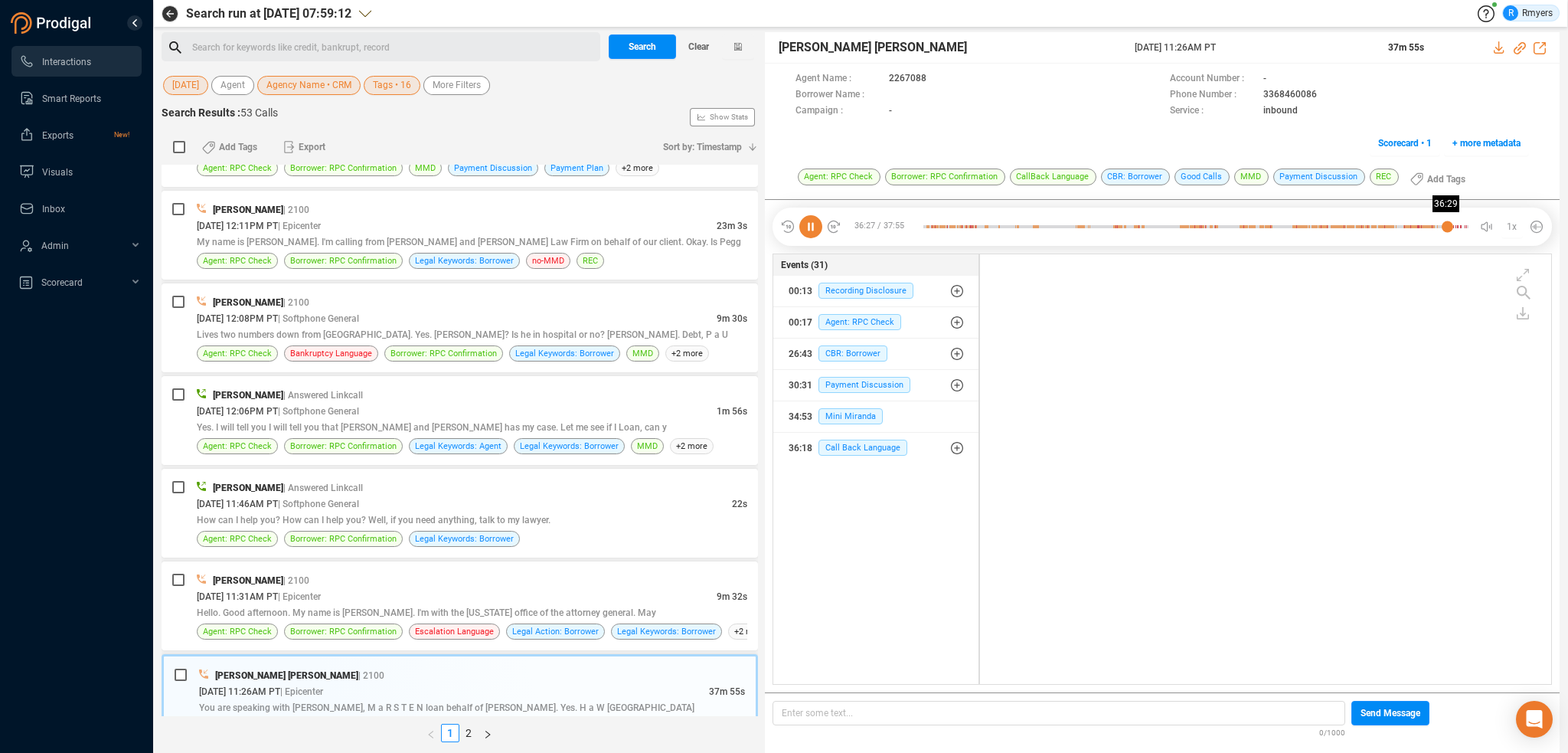
scroll to position [7154, 0]
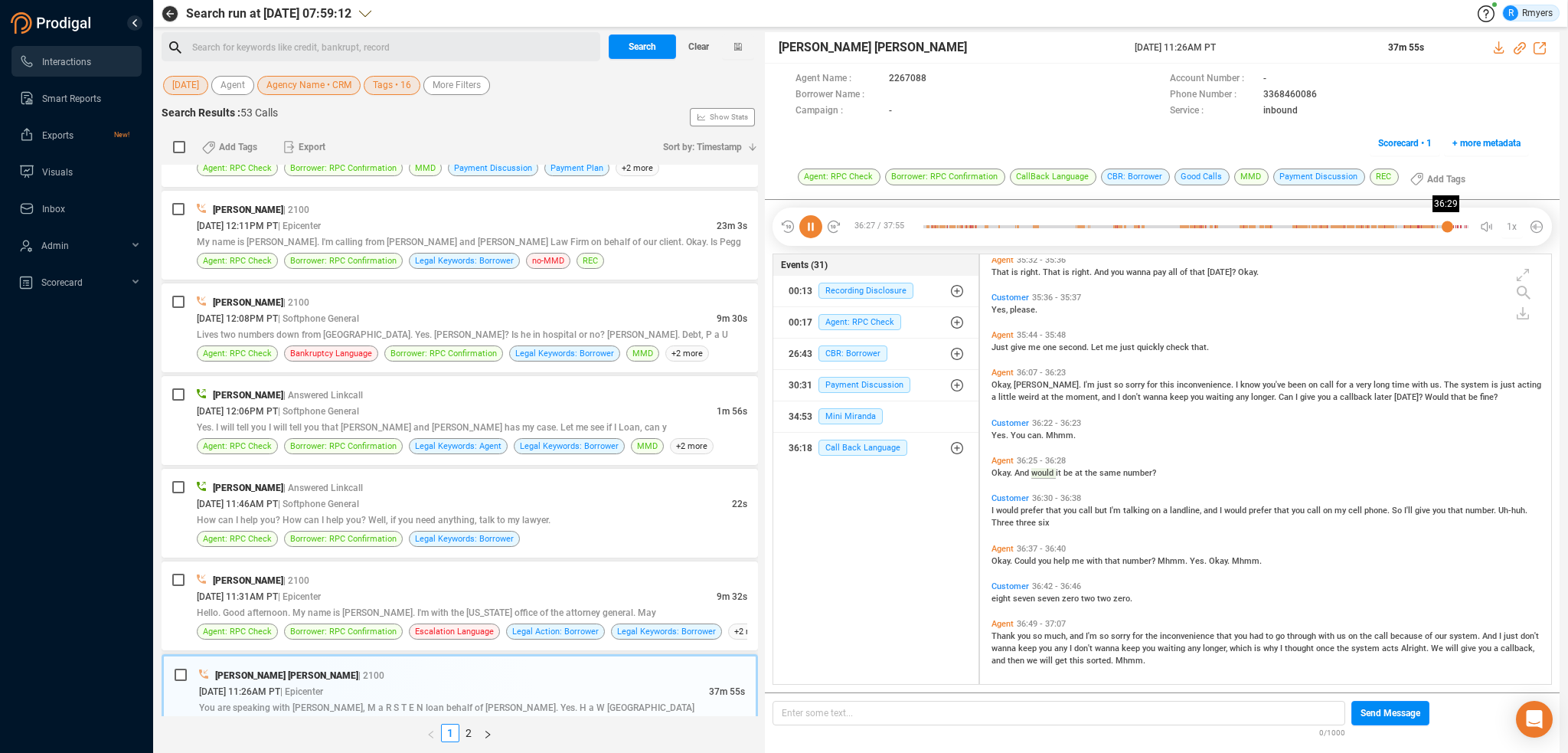
click at [1447, 226] on div at bounding box center [1196, 226] width 545 height 23
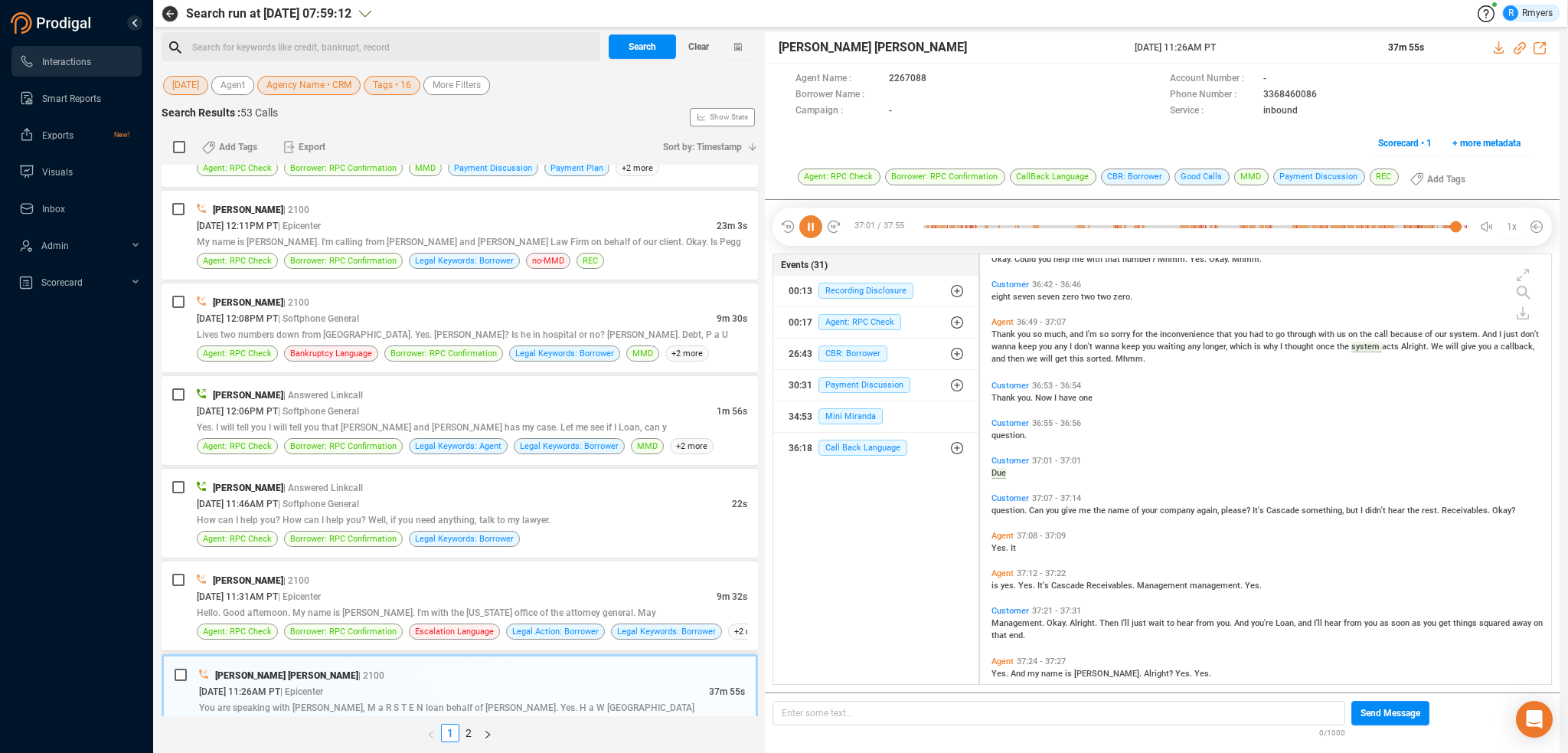
scroll to position [7330, 0]
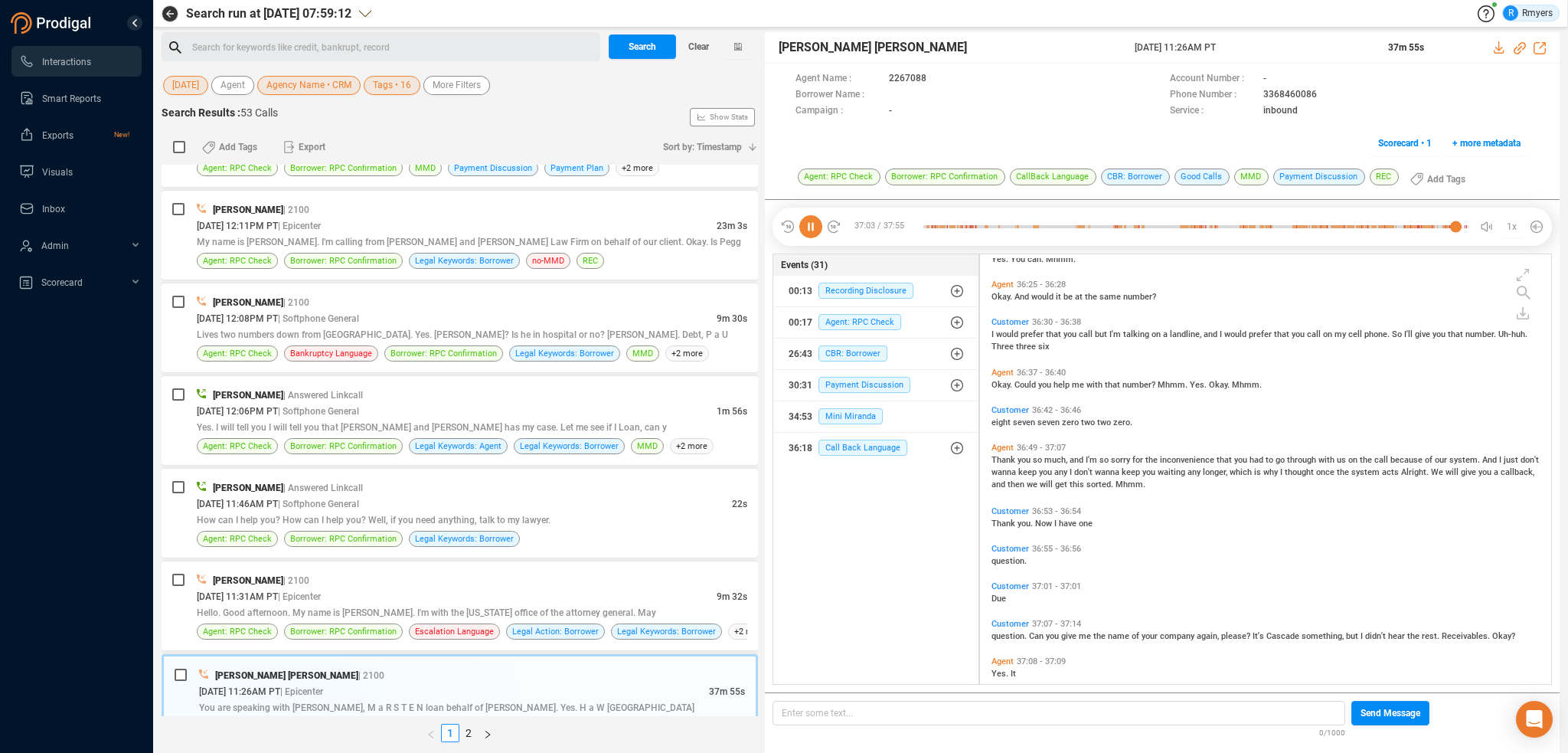
click at [810, 226] on icon at bounding box center [810, 226] width 23 height 23
